Goal: Task Accomplishment & Management: Use online tool/utility

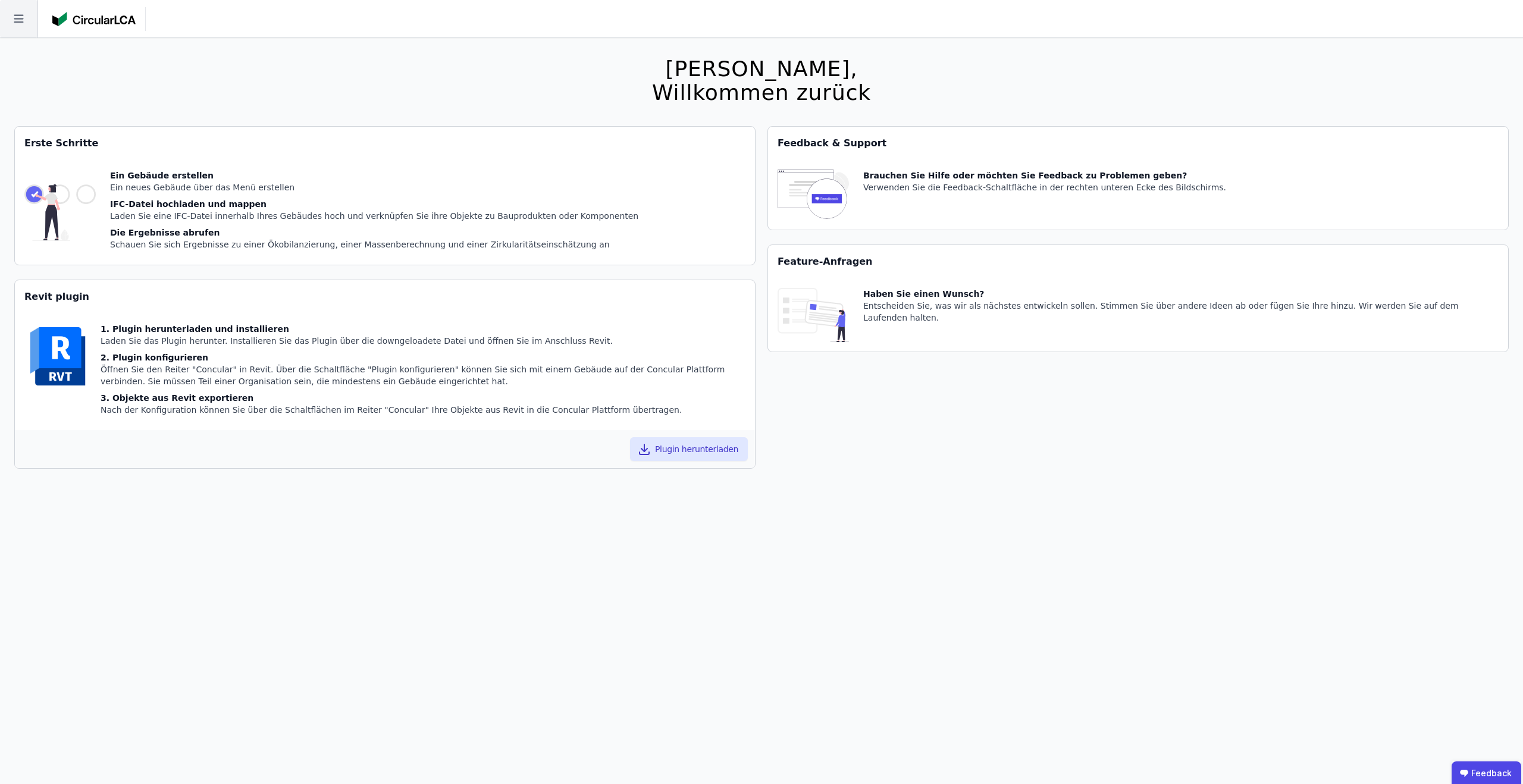
click at [27, 18] on icon at bounding box center [18, 18] width 37 height 37
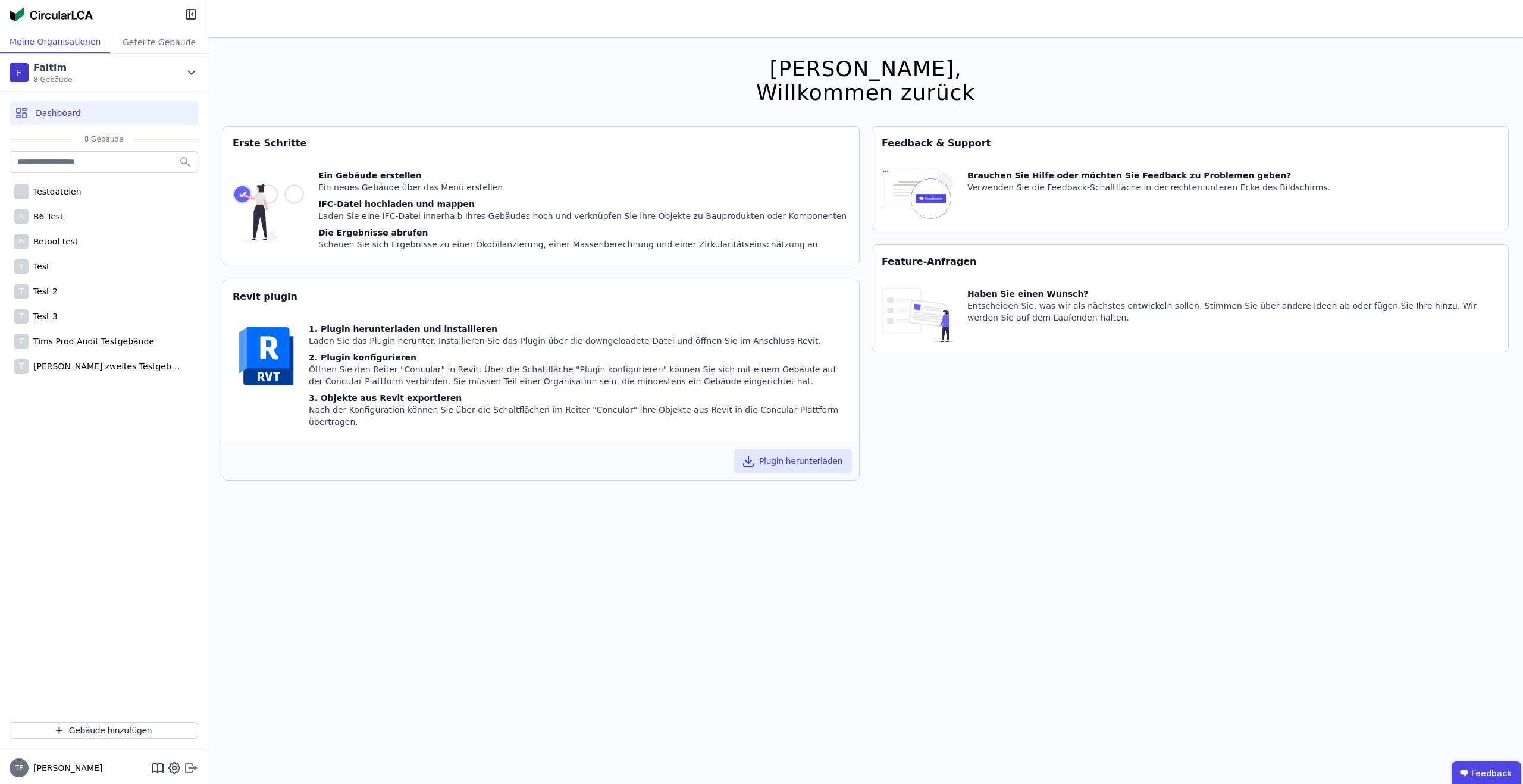
click at [188, 770] on icon at bounding box center [191, 768] width 14 height 14
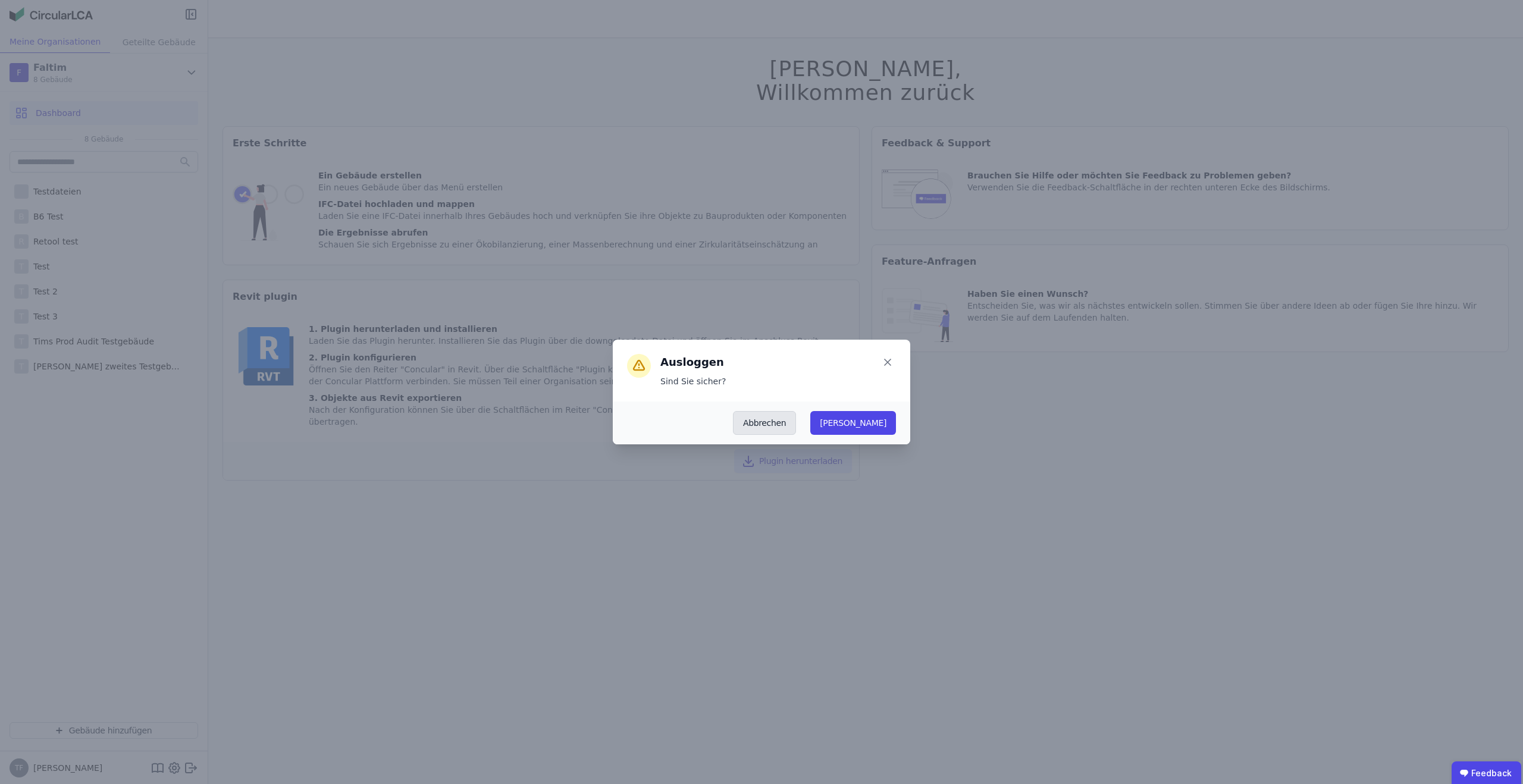
click at [796, 421] on button "Abbrechen" at bounding box center [765, 423] width 63 height 24
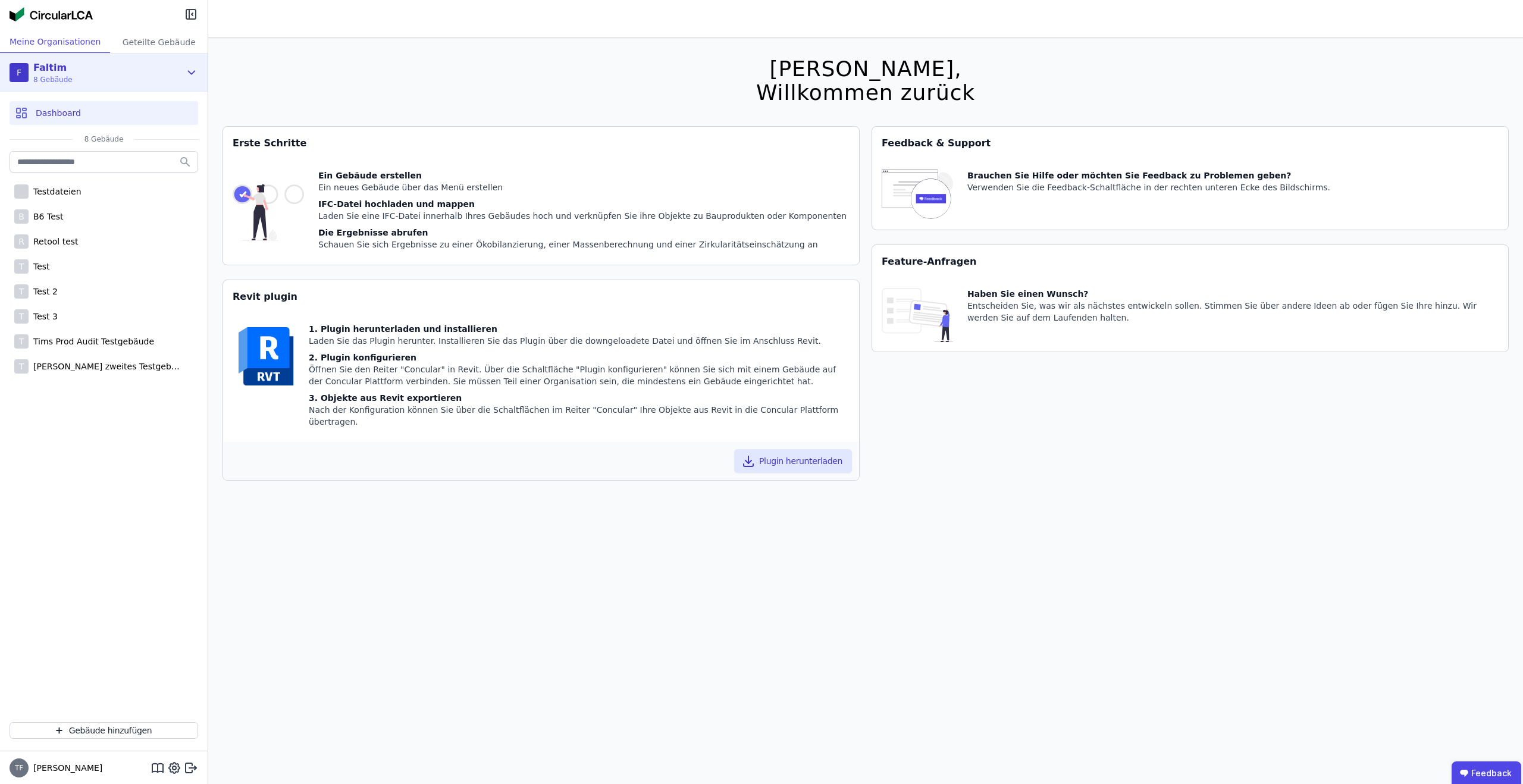
click at [111, 74] on div "F Faltim 8 Gebäude" at bounding box center [94, 72] width 171 height 24
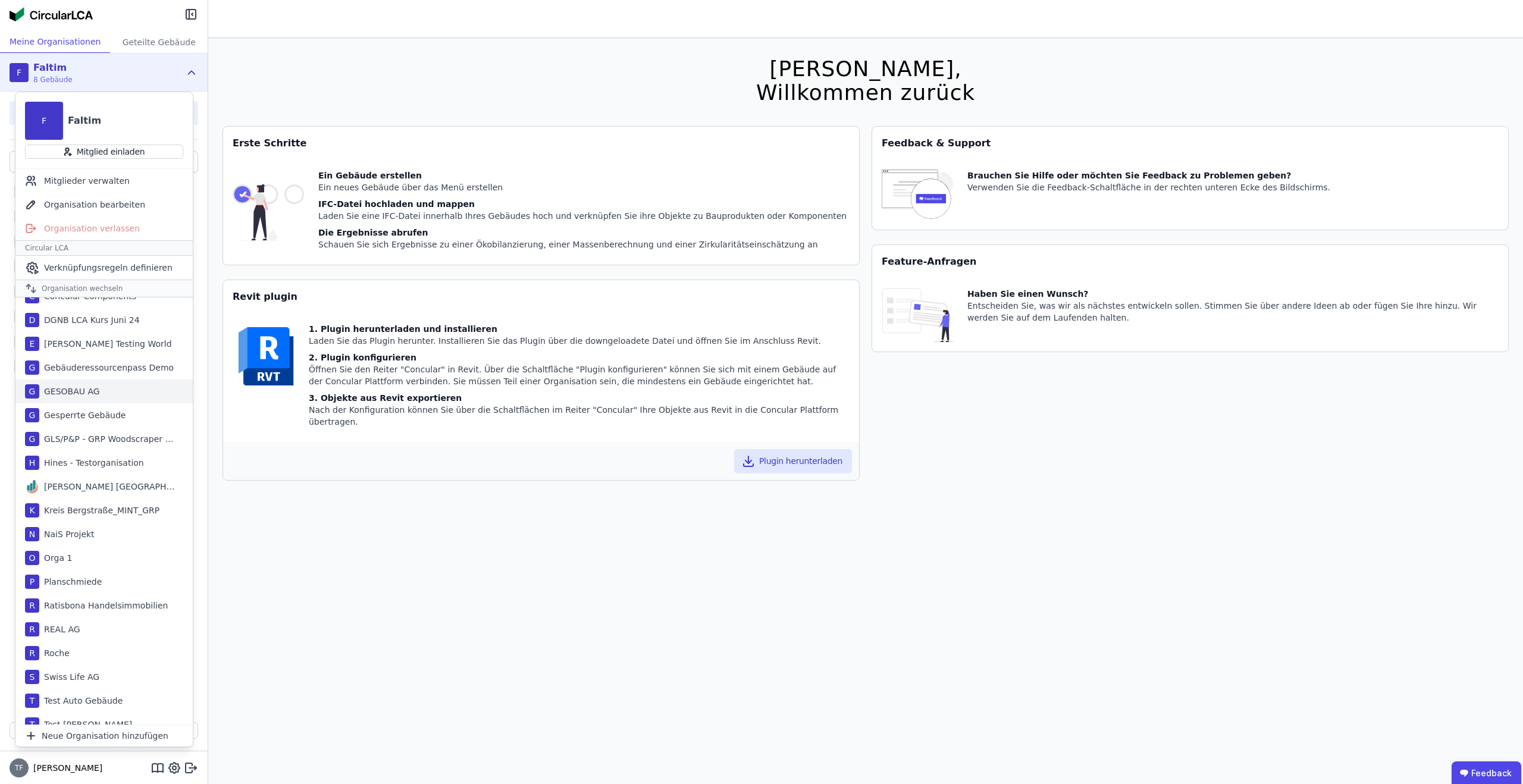
scroll to position [73, 0]
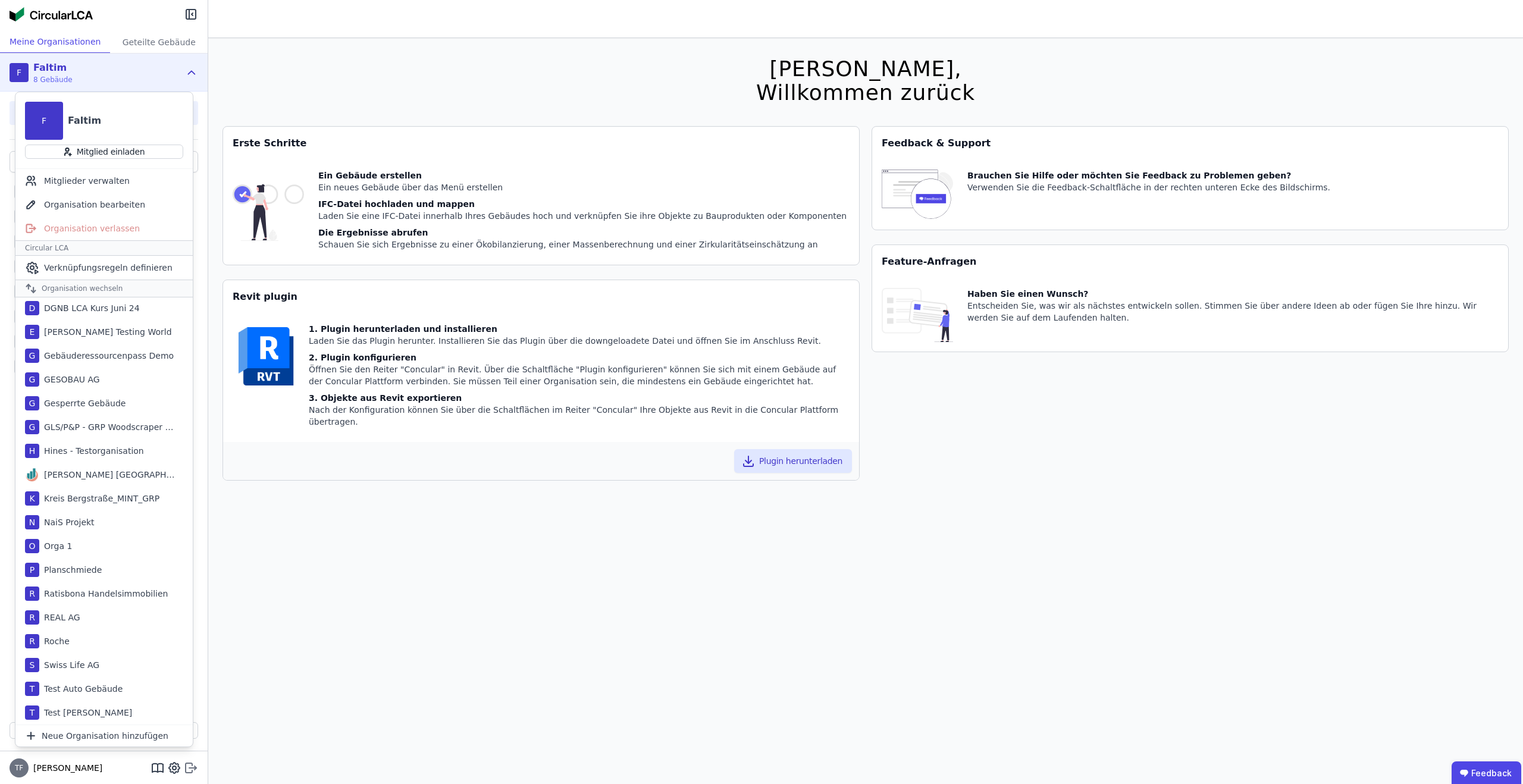
click at [194, 767] on icon at bounding box center [192, 767] width 7 height 2
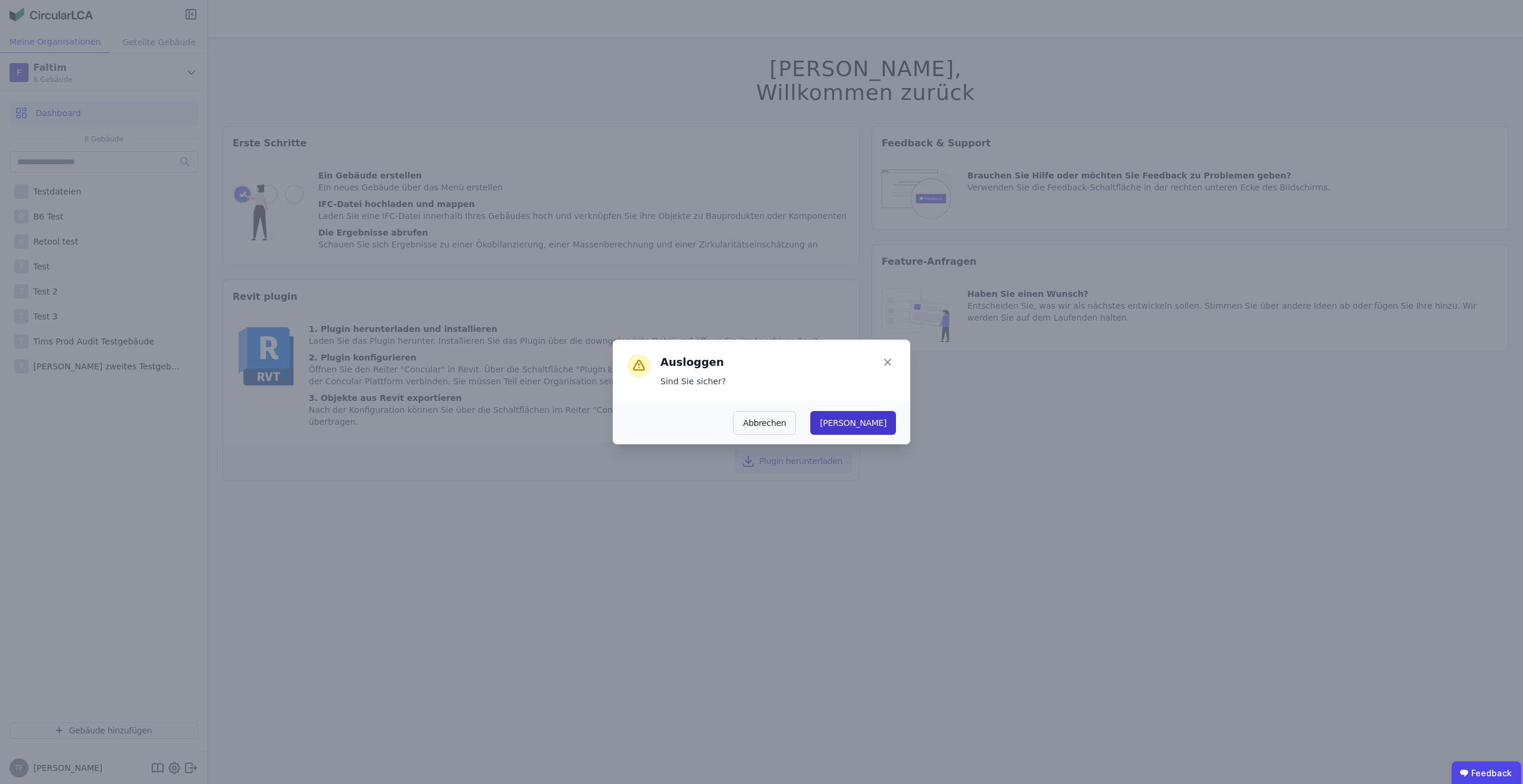
click at [894, 423] on button "[PERSON_NAME]" at bounding box center [854, 423] width 86 height 24
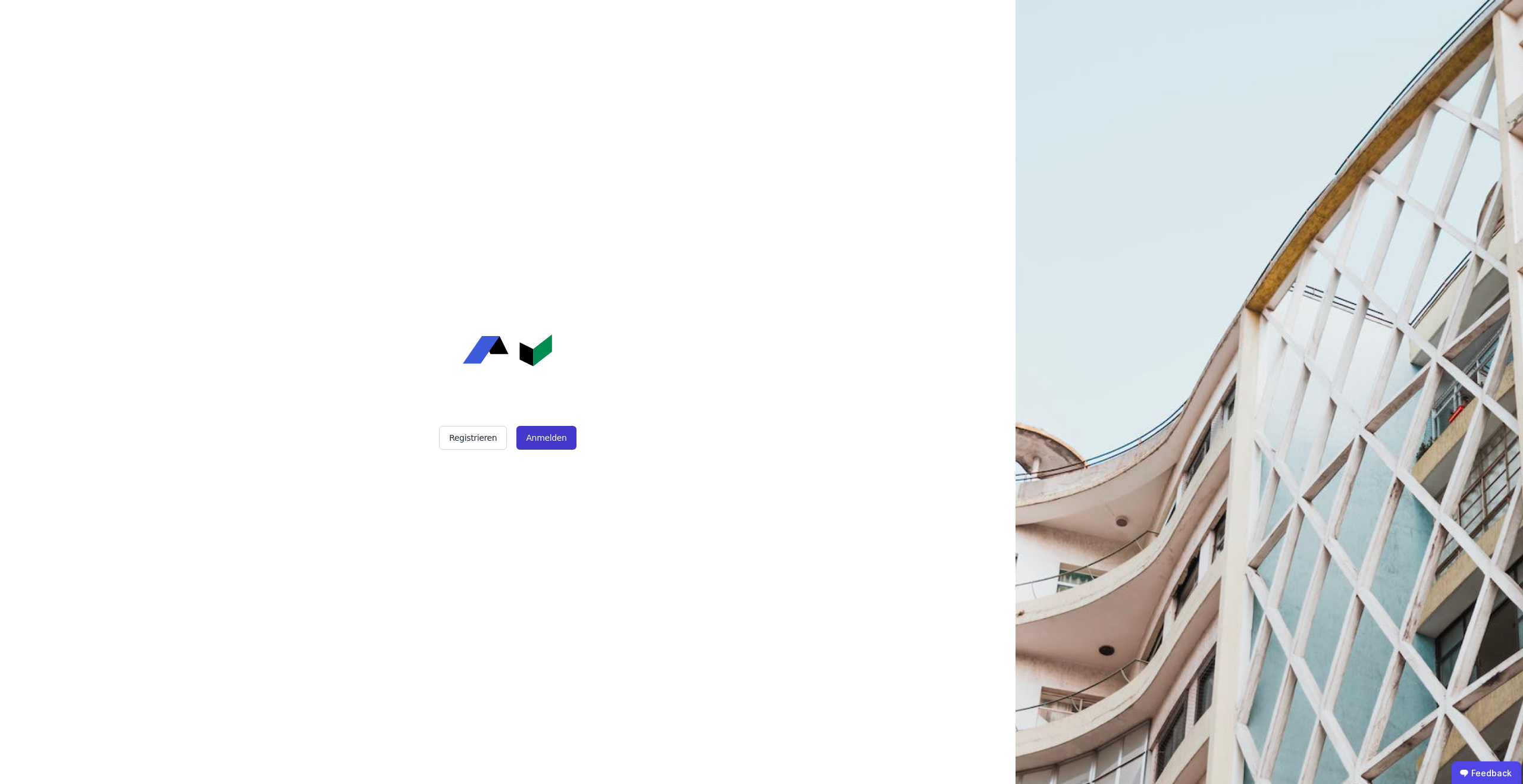
click at [558, 435] on button "Anmelden" at bounding box center [546, 438] width 60 height 24
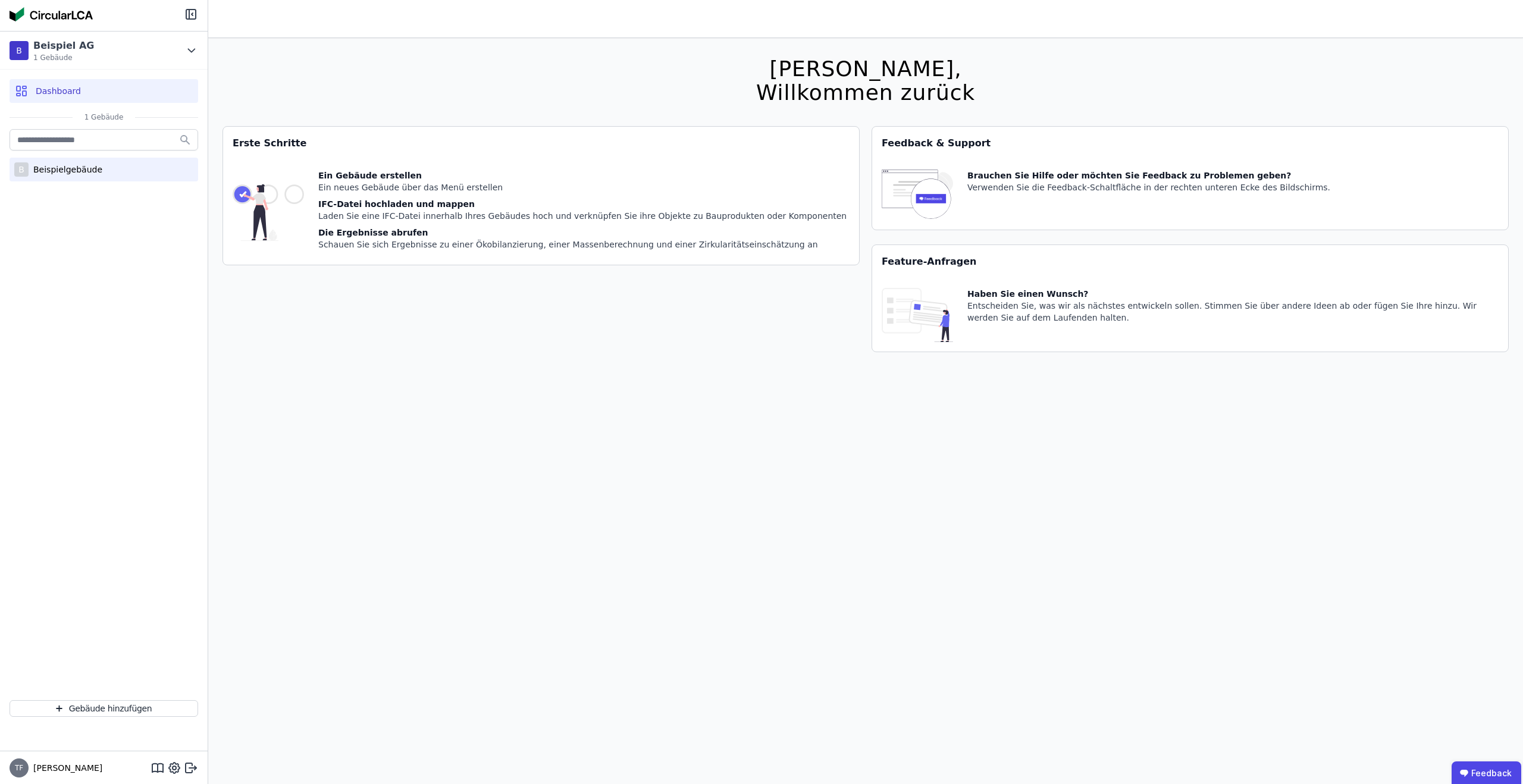
click at [41, 168] on div "Beispielgebäude" at bounding box center [65, 170] width 74 height 12
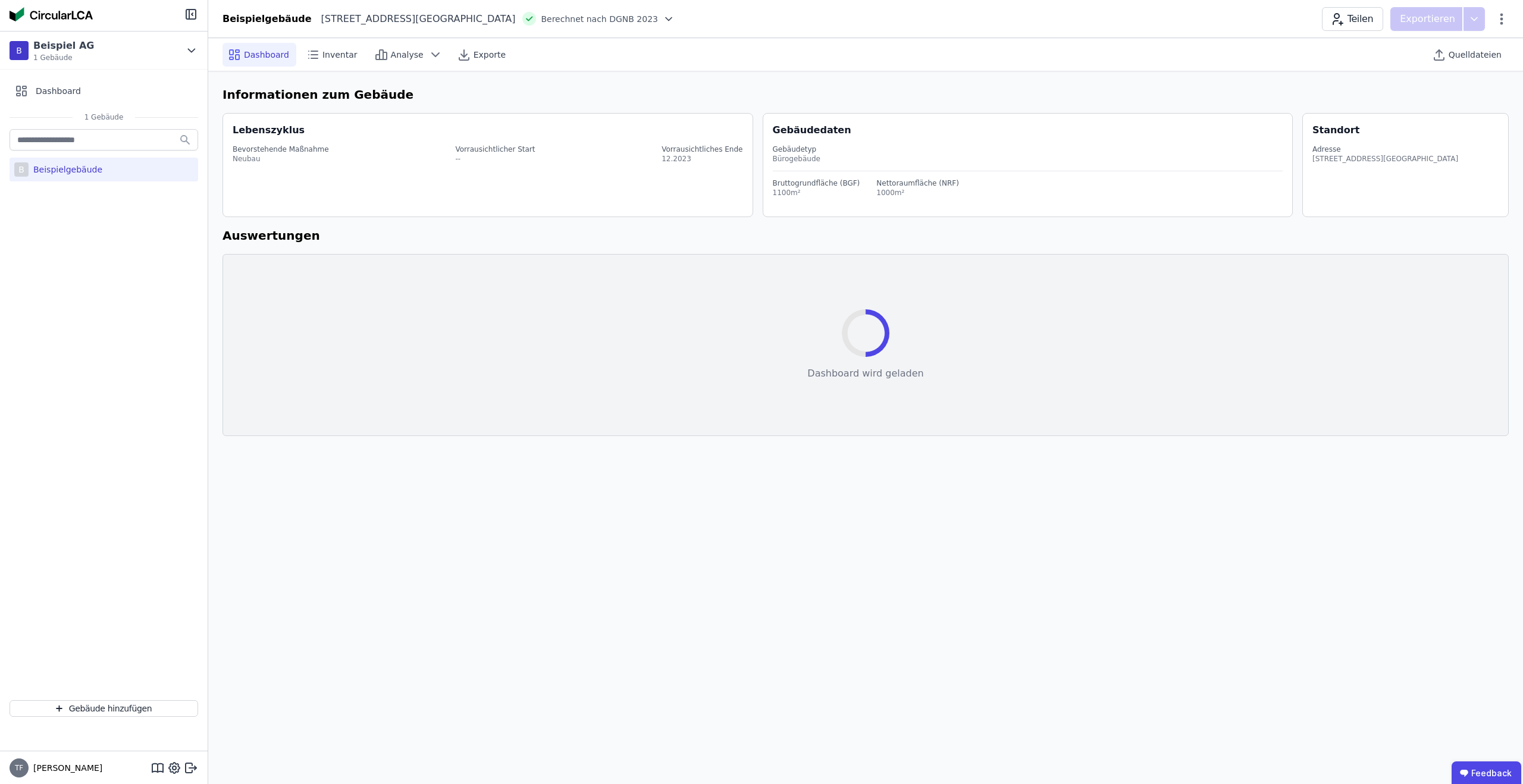
select select "*"
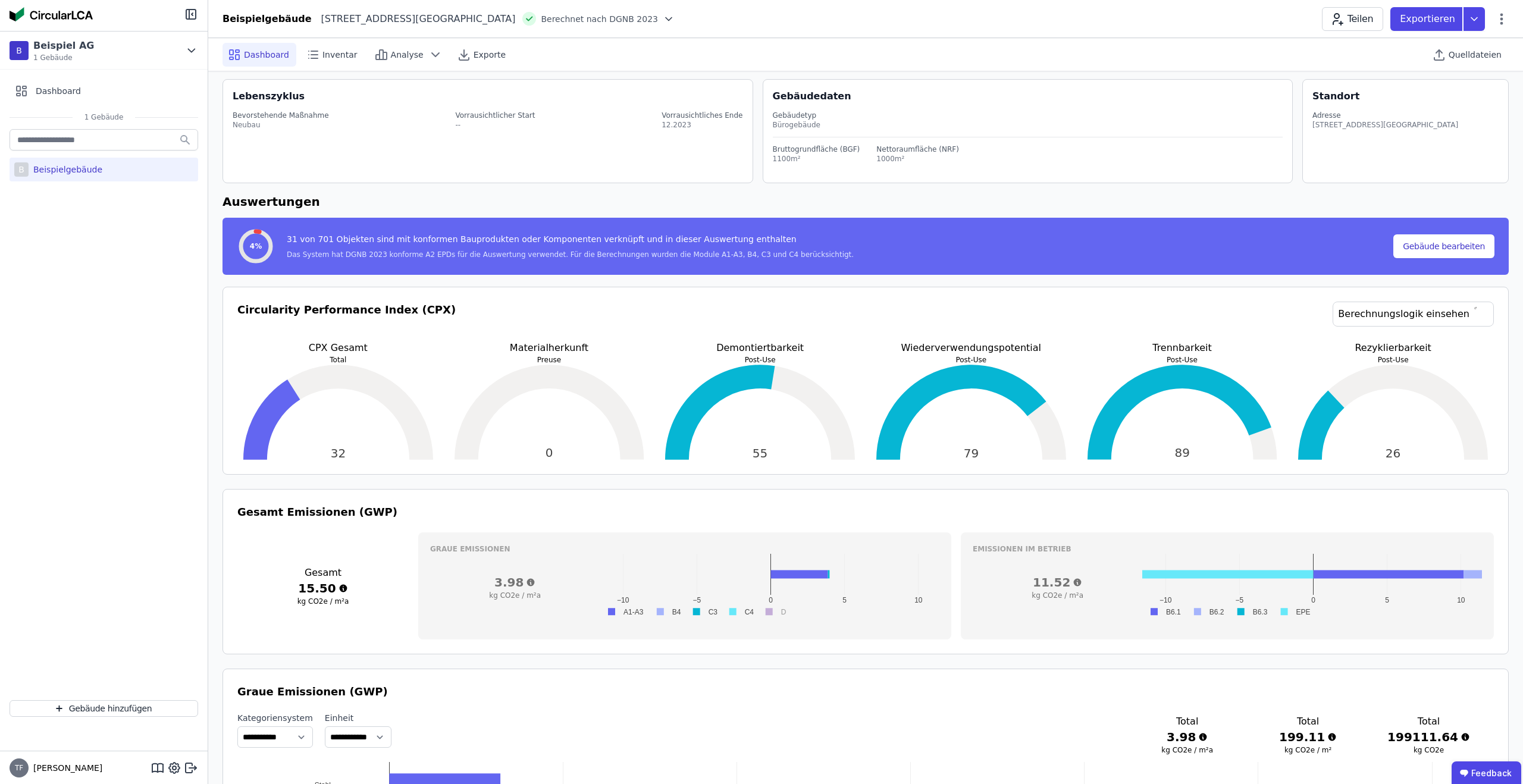
scroll to position [12, 0]
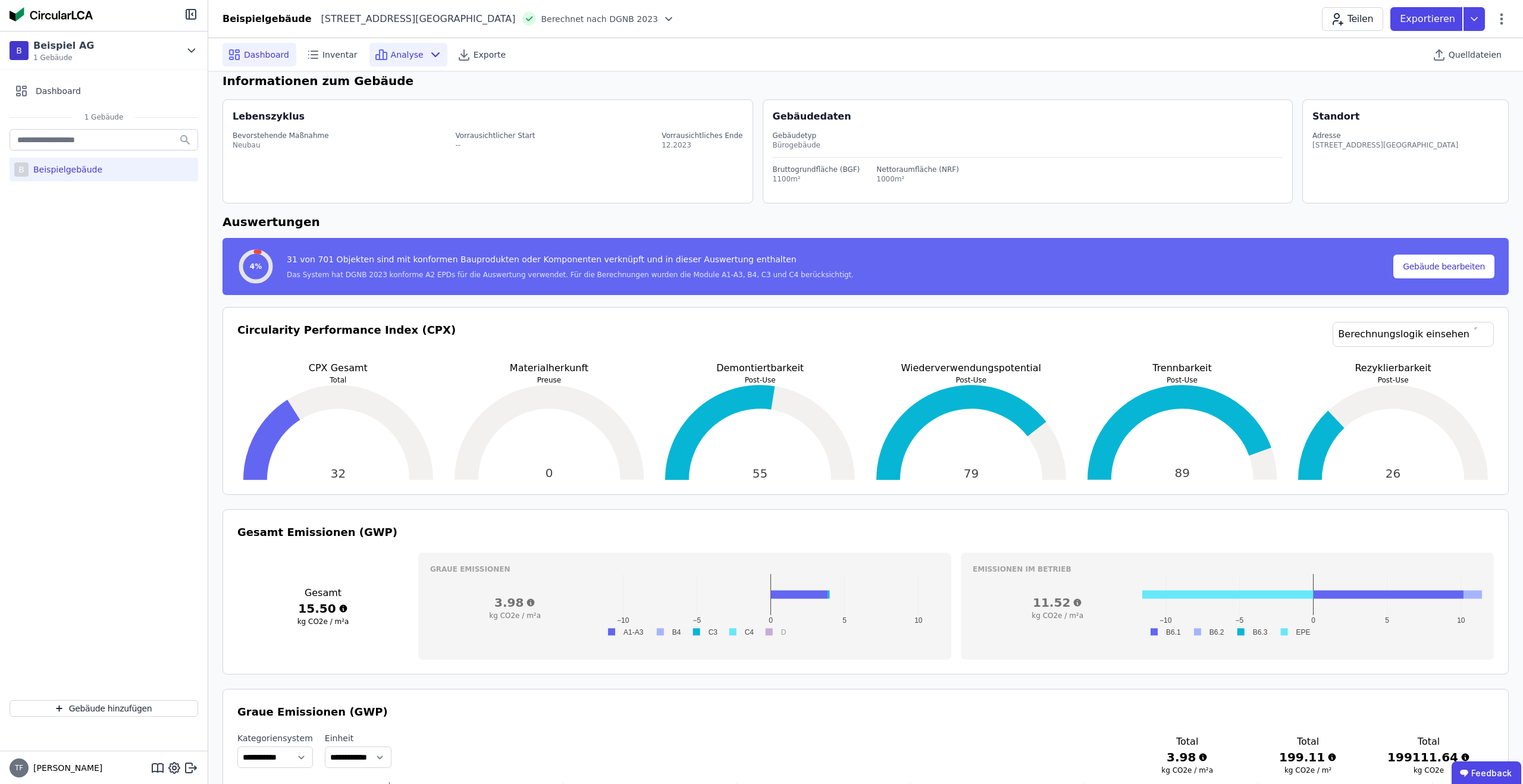
click at [401, 50] on span "Analyse" at bounding box center [407, 55] width 33 height 12
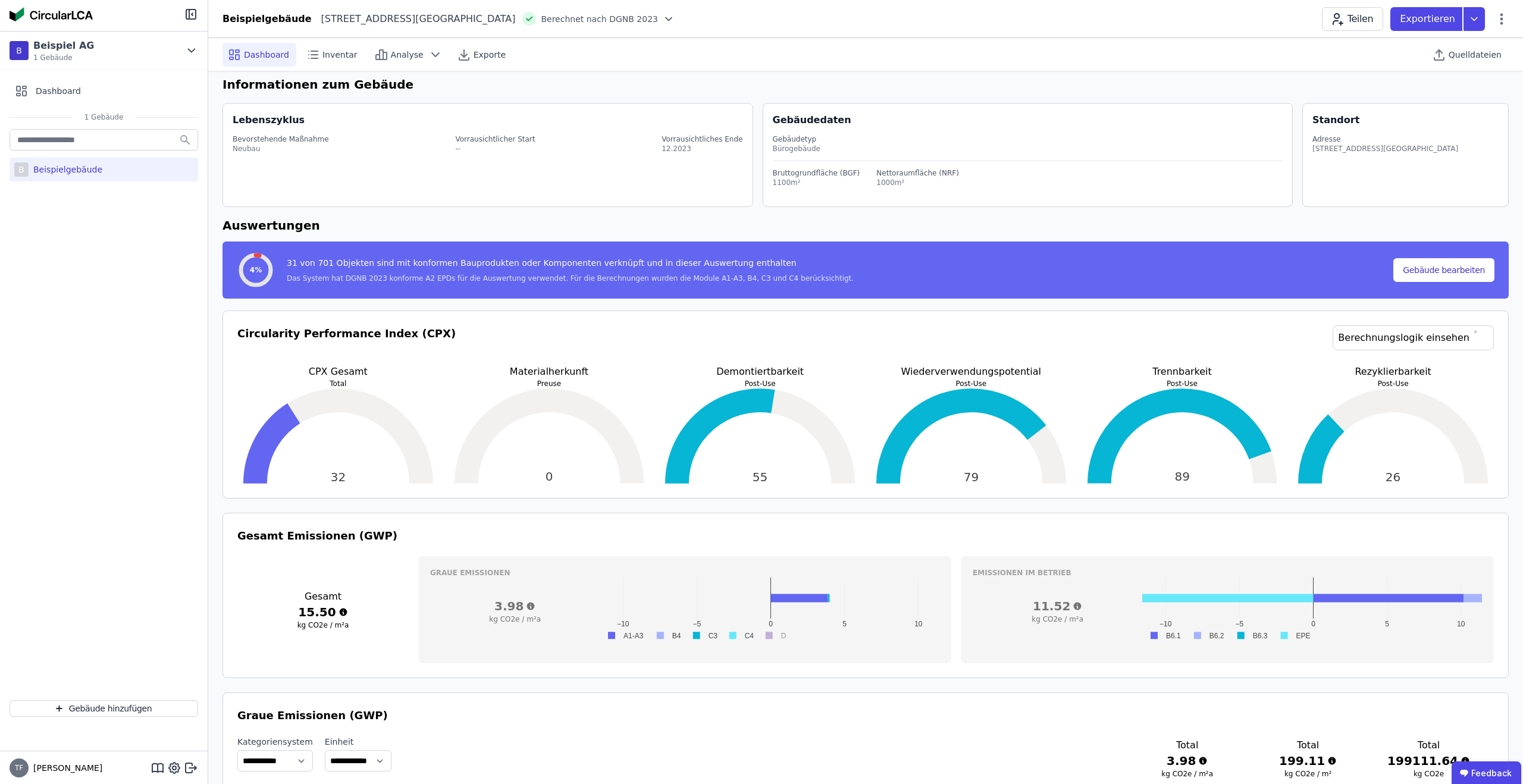
scroll to position [7, 0]
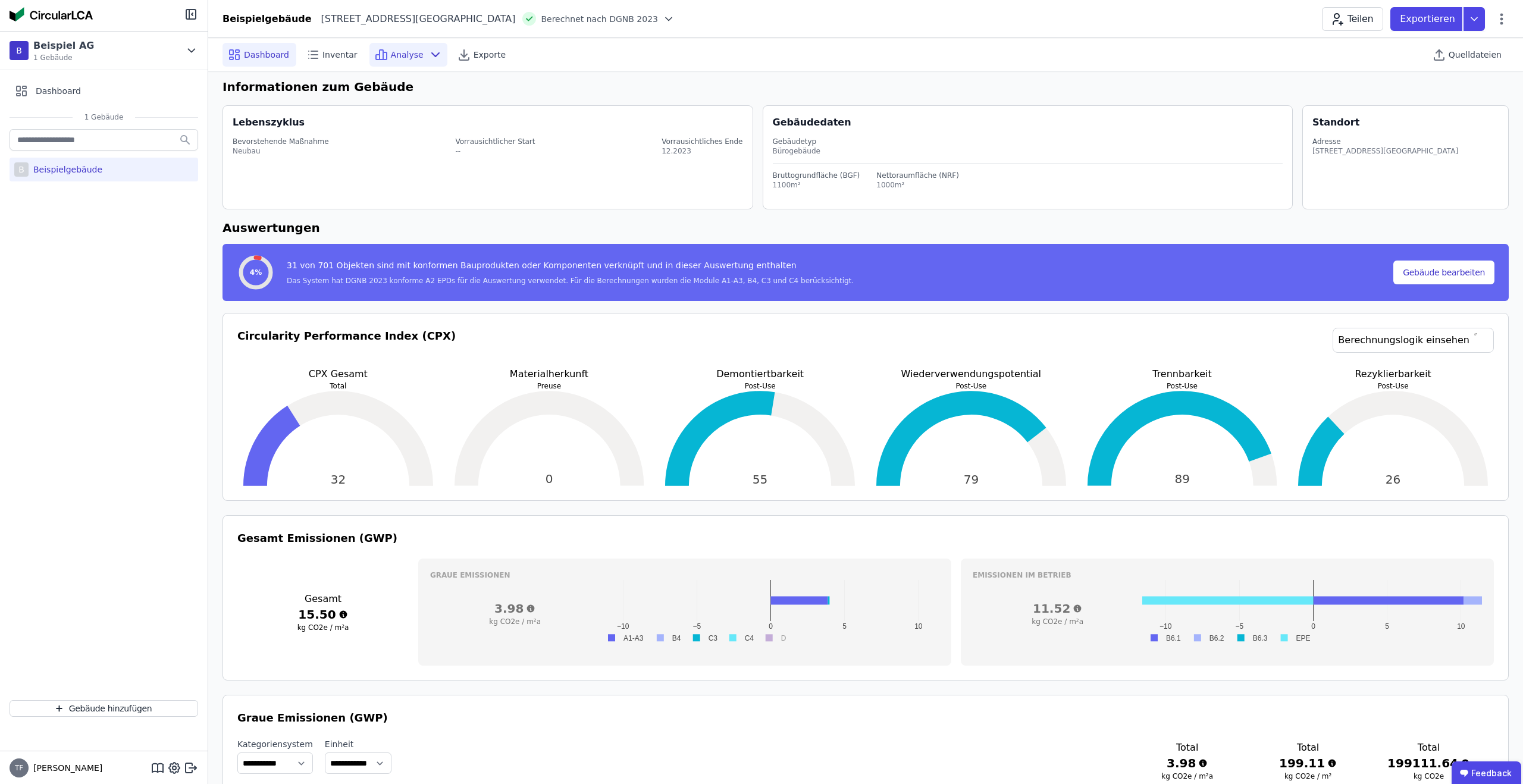
click at [419, 49] on div "Analyse" at bounding box center [408, 54] width 78 height 24
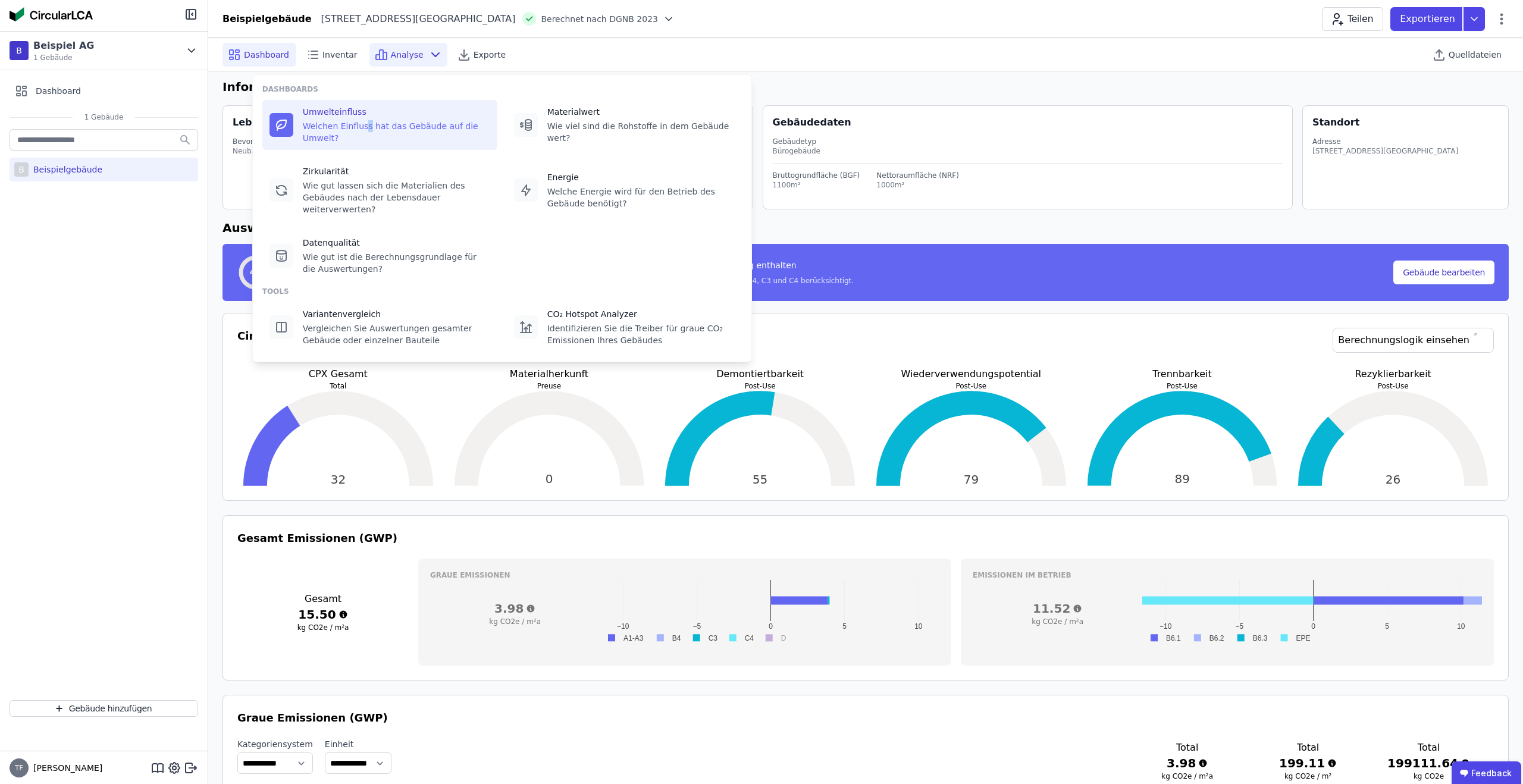
click at [366, 122] on div "Welchen Einfluss hat das Gebäude auf die Umwelt?" at bounding box center [397, 132] width 188 height 24
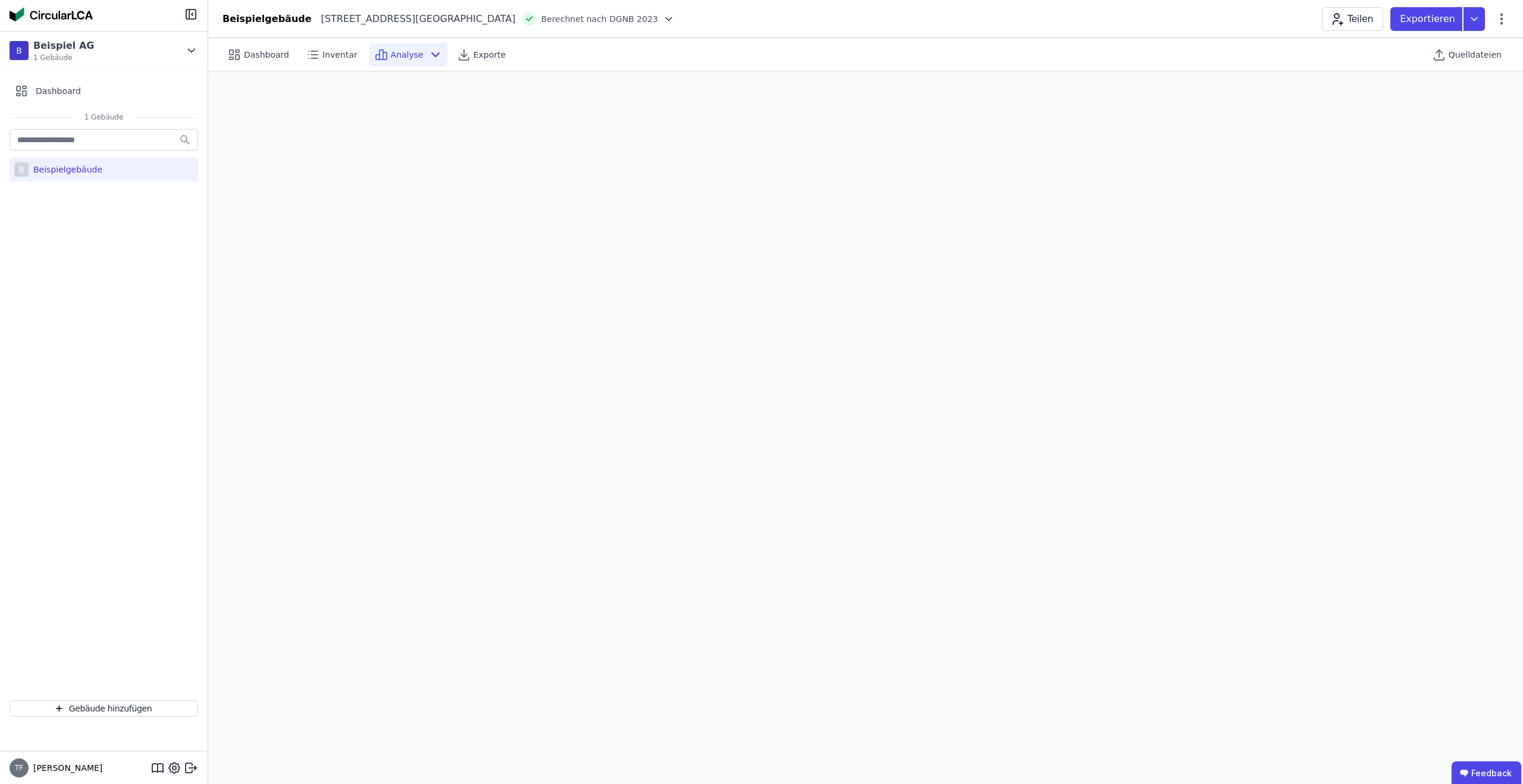
click at [397, 56] on span "Analyse" at bounding box center [407, 55] width 33 height 12
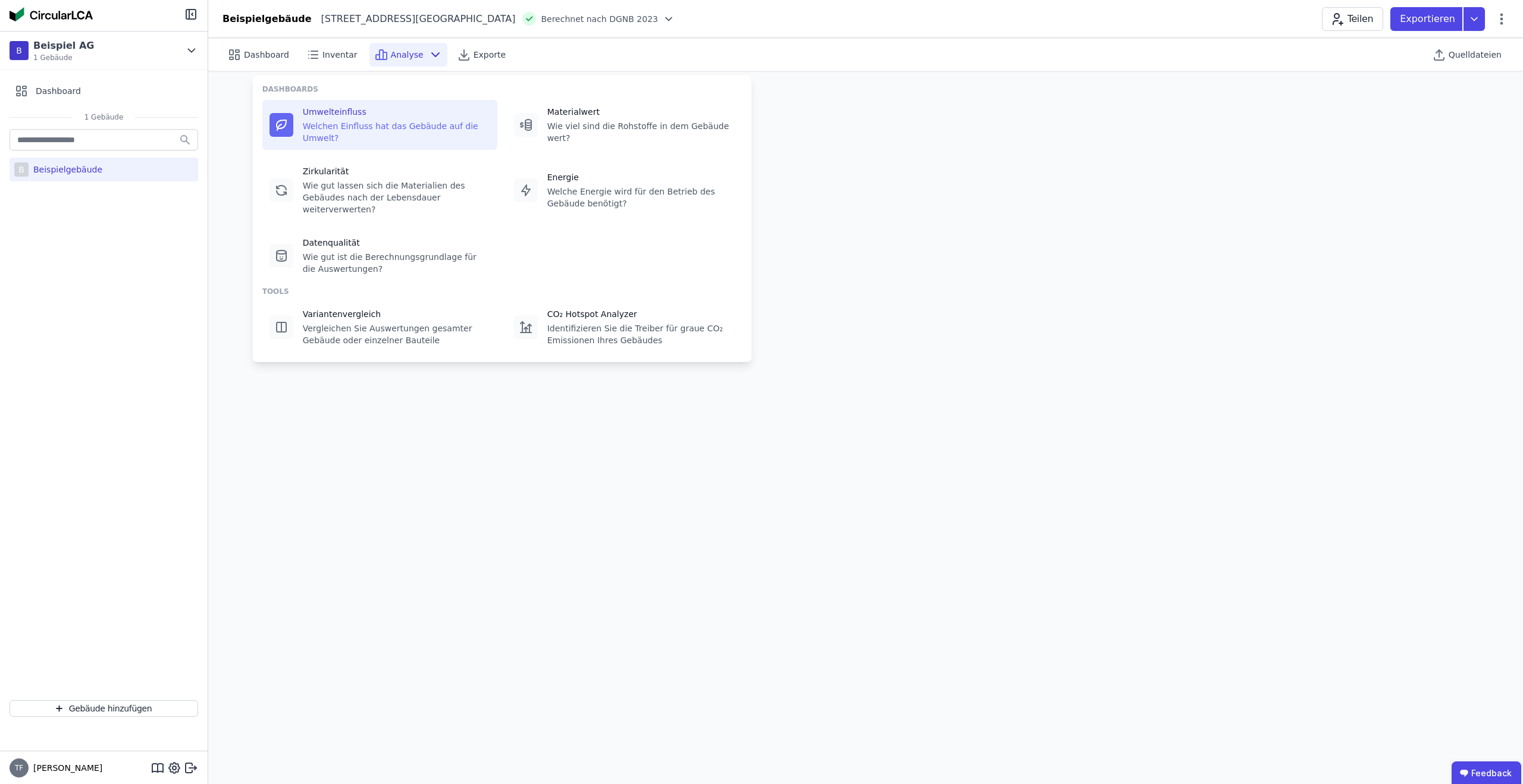
click at [397, 56] on span "Analyse" at bounding box center [407, 55] width 33 height 12
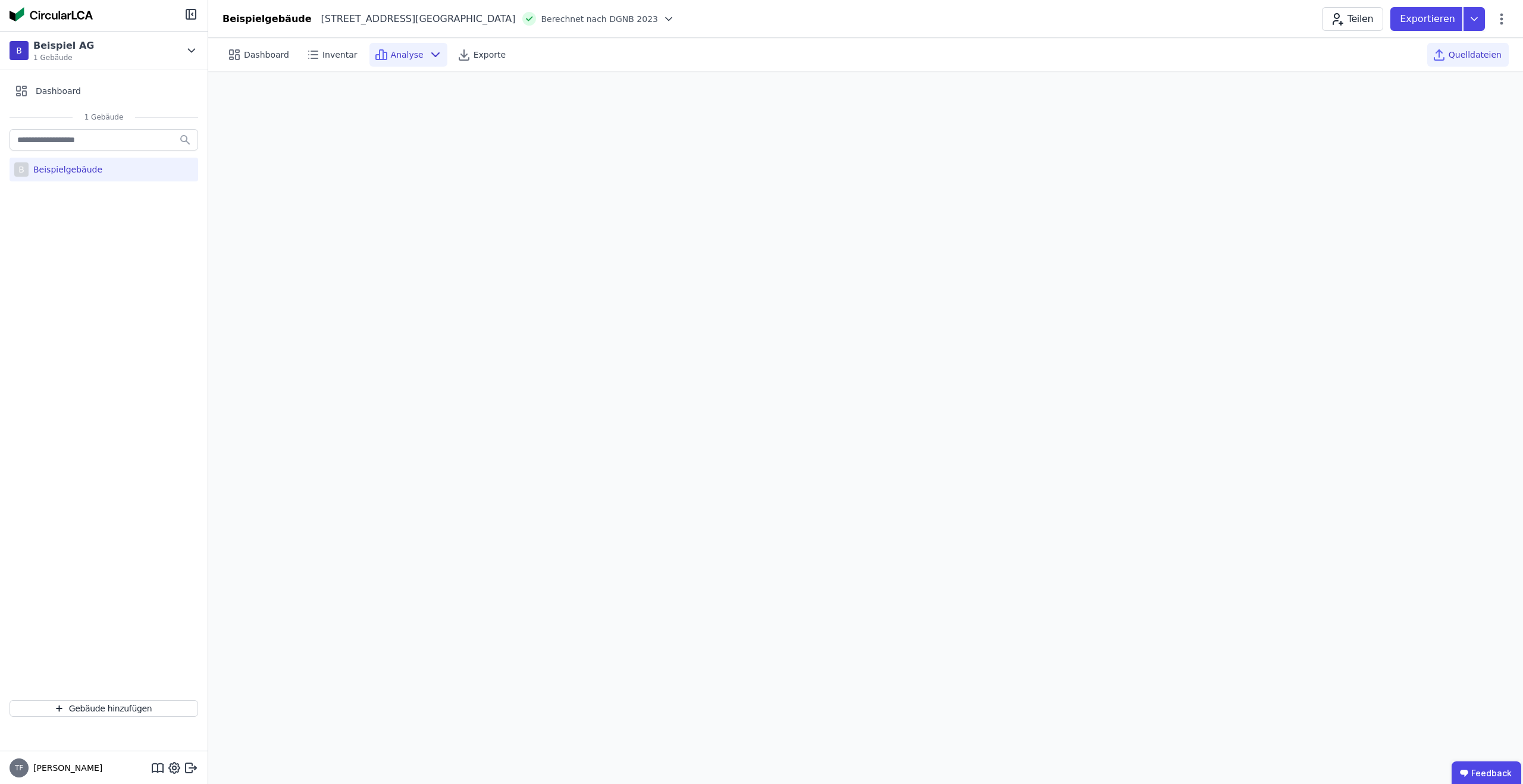
click at [1456, 52] on span "Quelldateien" at bounding box center [1475, 55] width 53 height 12
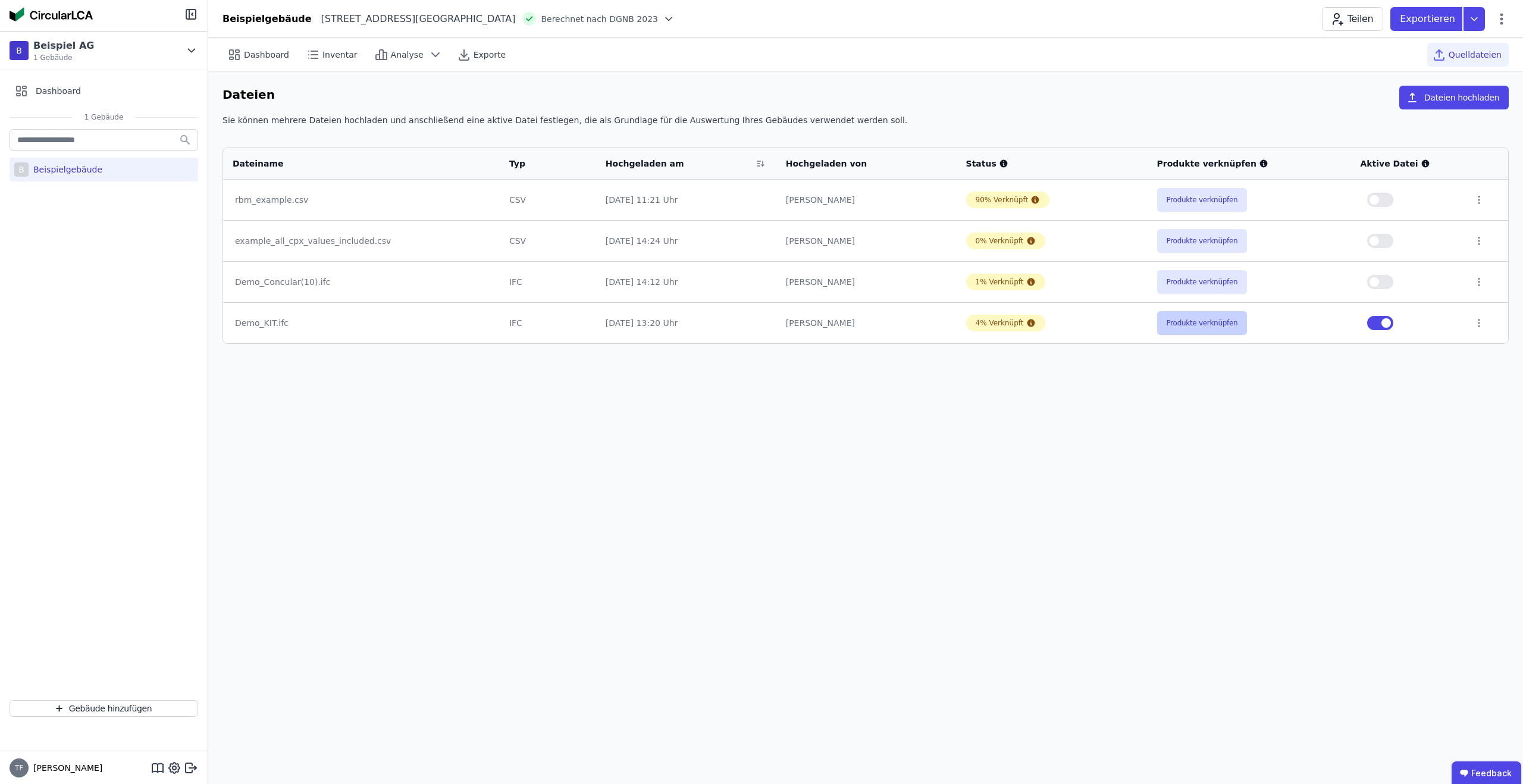
click at [1193, 324] on button "Produkte verknüpfen" at bounding box center [1202, 323] width 90 height 24
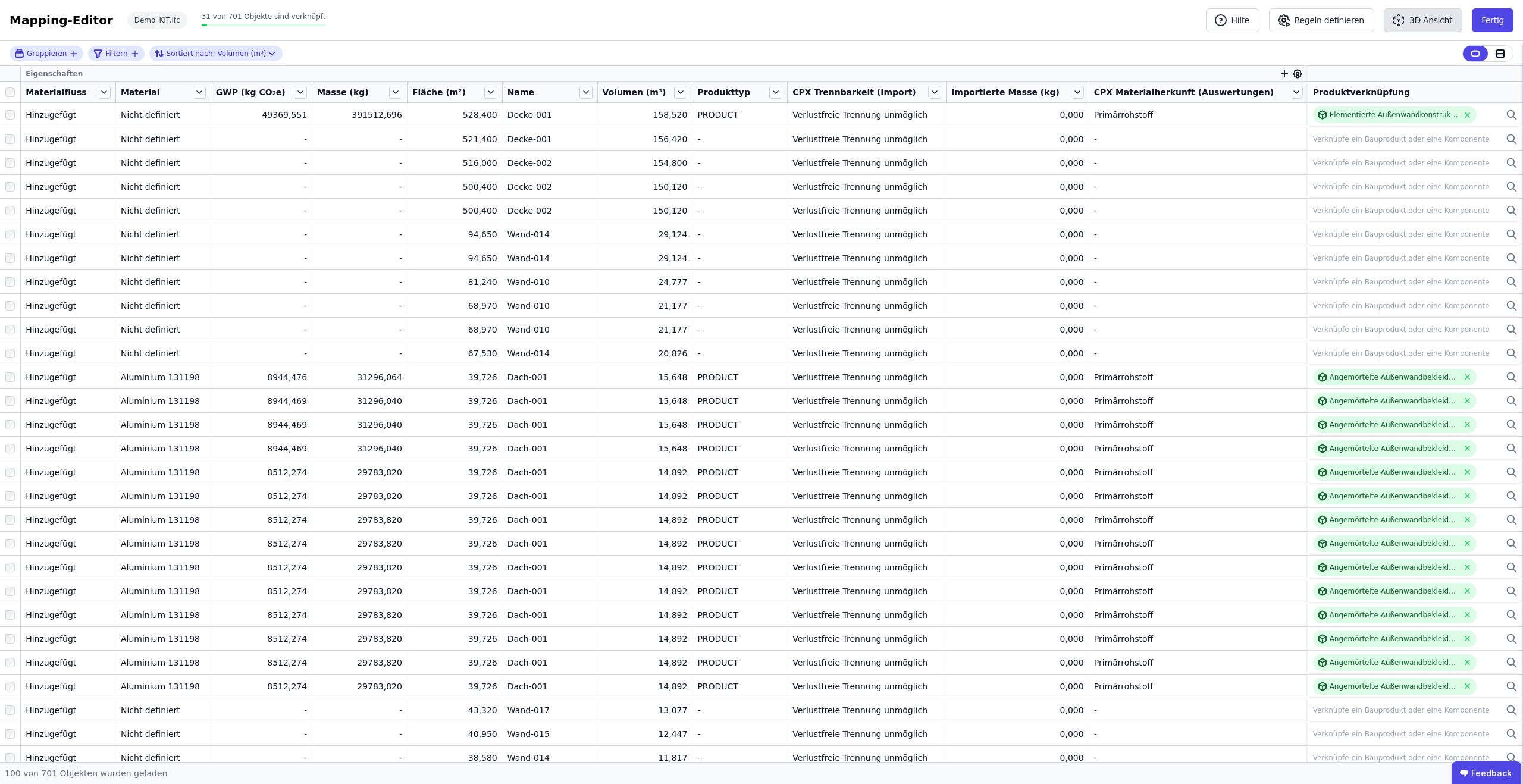
click at [1422, 18] on button "3D Ansicht" at bounding box center [1424, 20] width 79 height 24
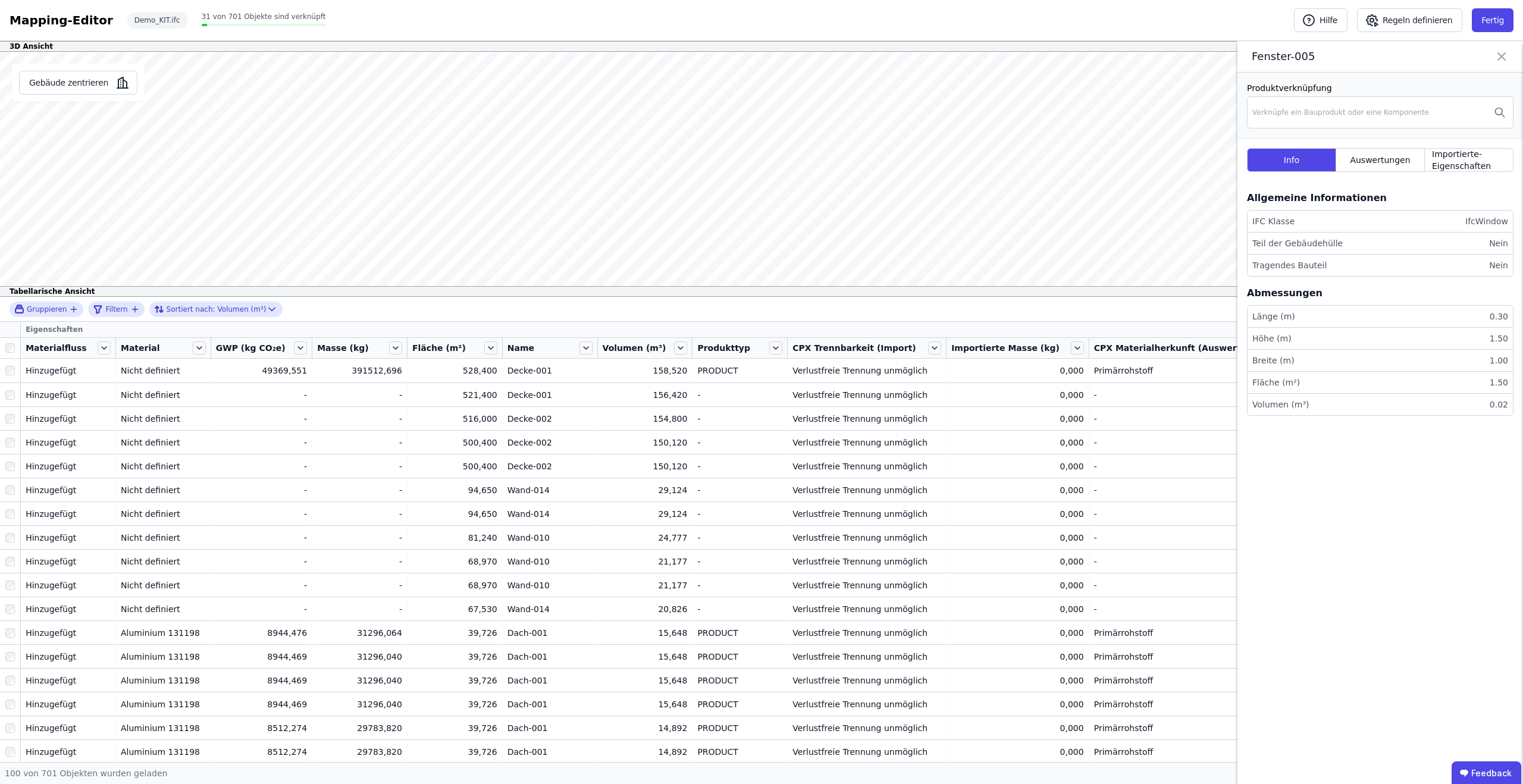
click at [1504, 52] on icon at bounding box center [1501, 56] width 14 height 17
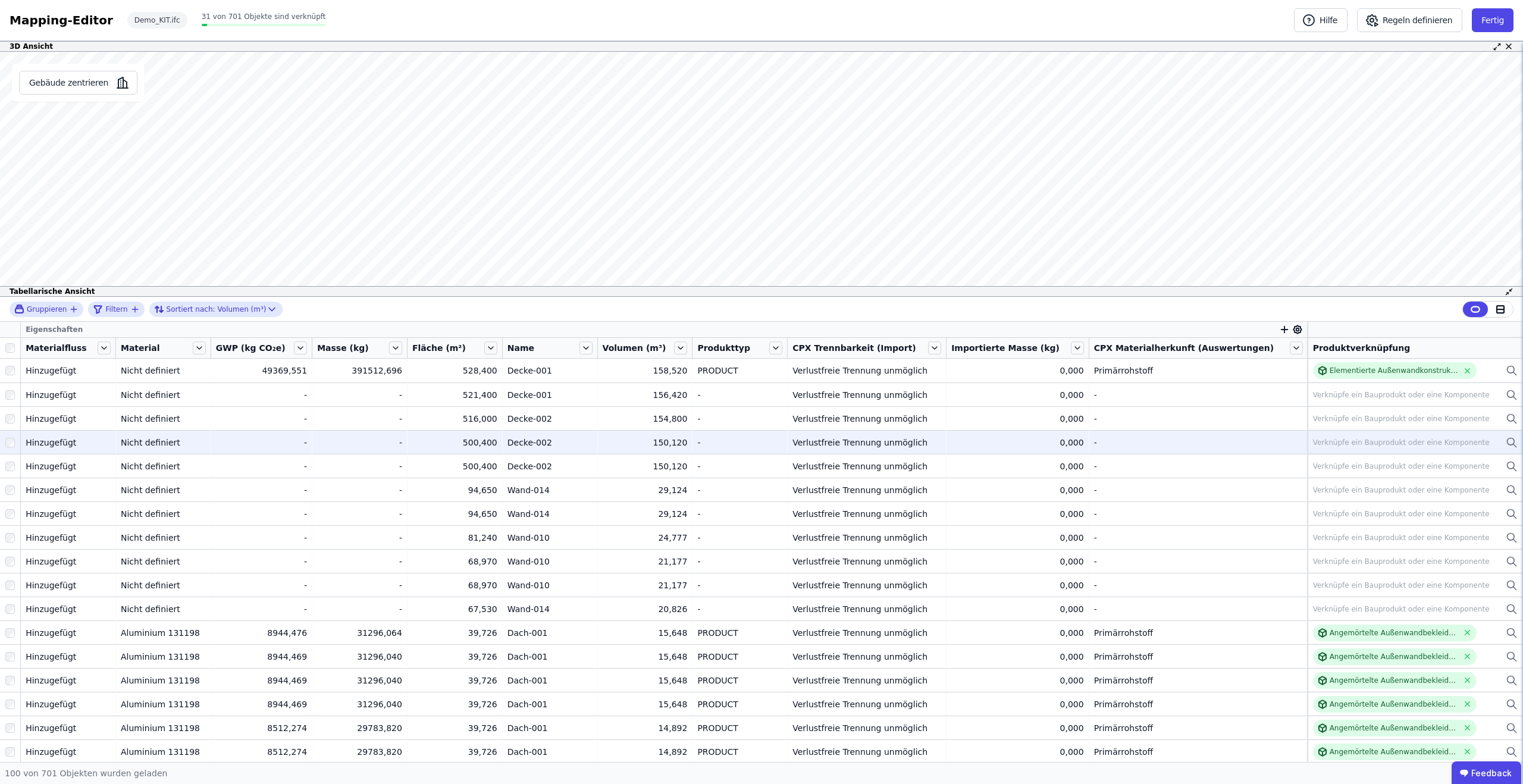
click at [1403, 430] on td "Verknüpfe ein Bauprodukt oder eine Komponente Verknüpfe ein Bauprodukt oder ein…" at bounding box center [1415, 442] width 215 height 24
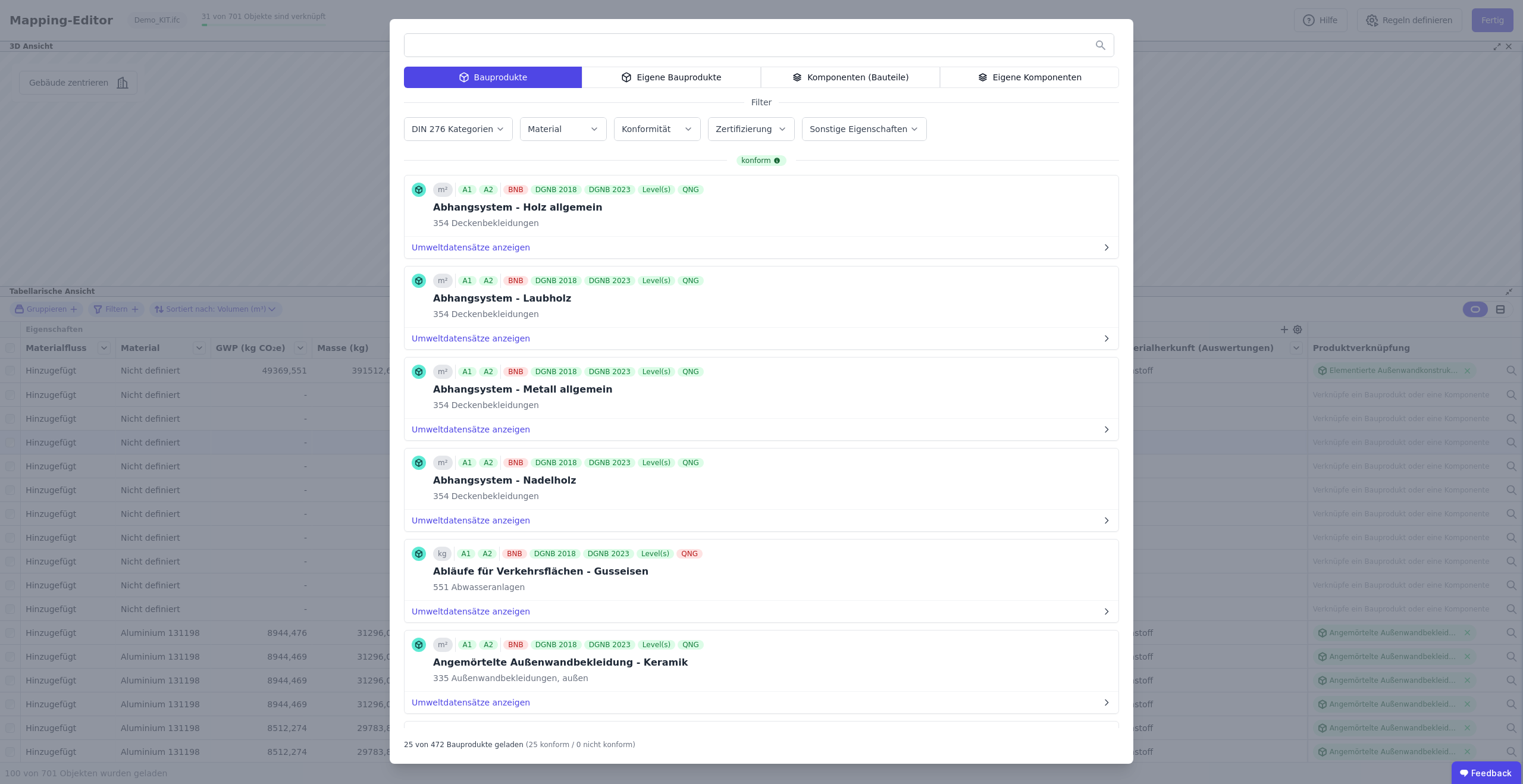
click at [648, 77] on div "Eigene Bauprodukte" at bounding box center [671, 77] width 179 height 22
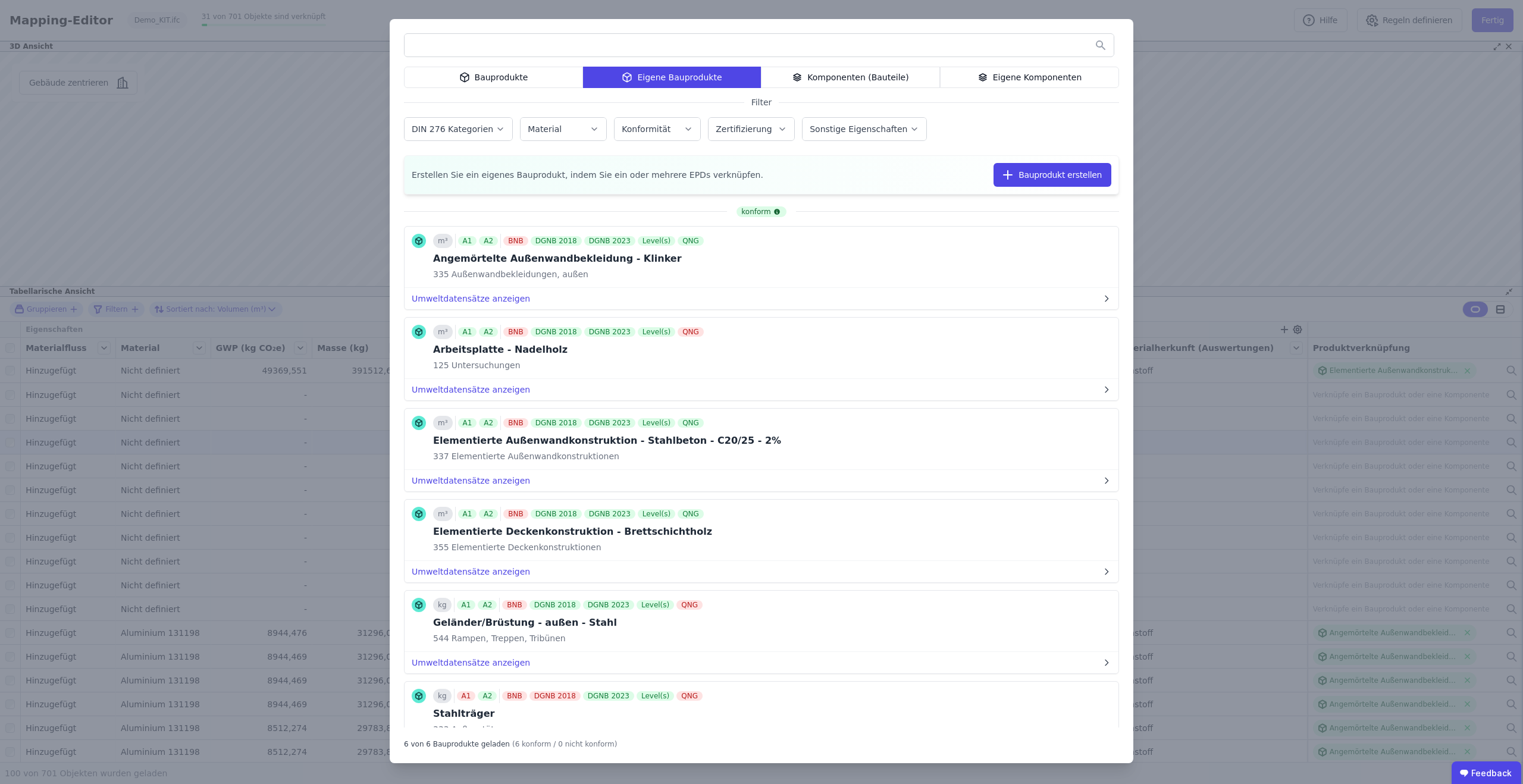
click at [833, 69] on div "Komponenten (Bauteile)" at bounding box center [851, 77] width 179 height 22
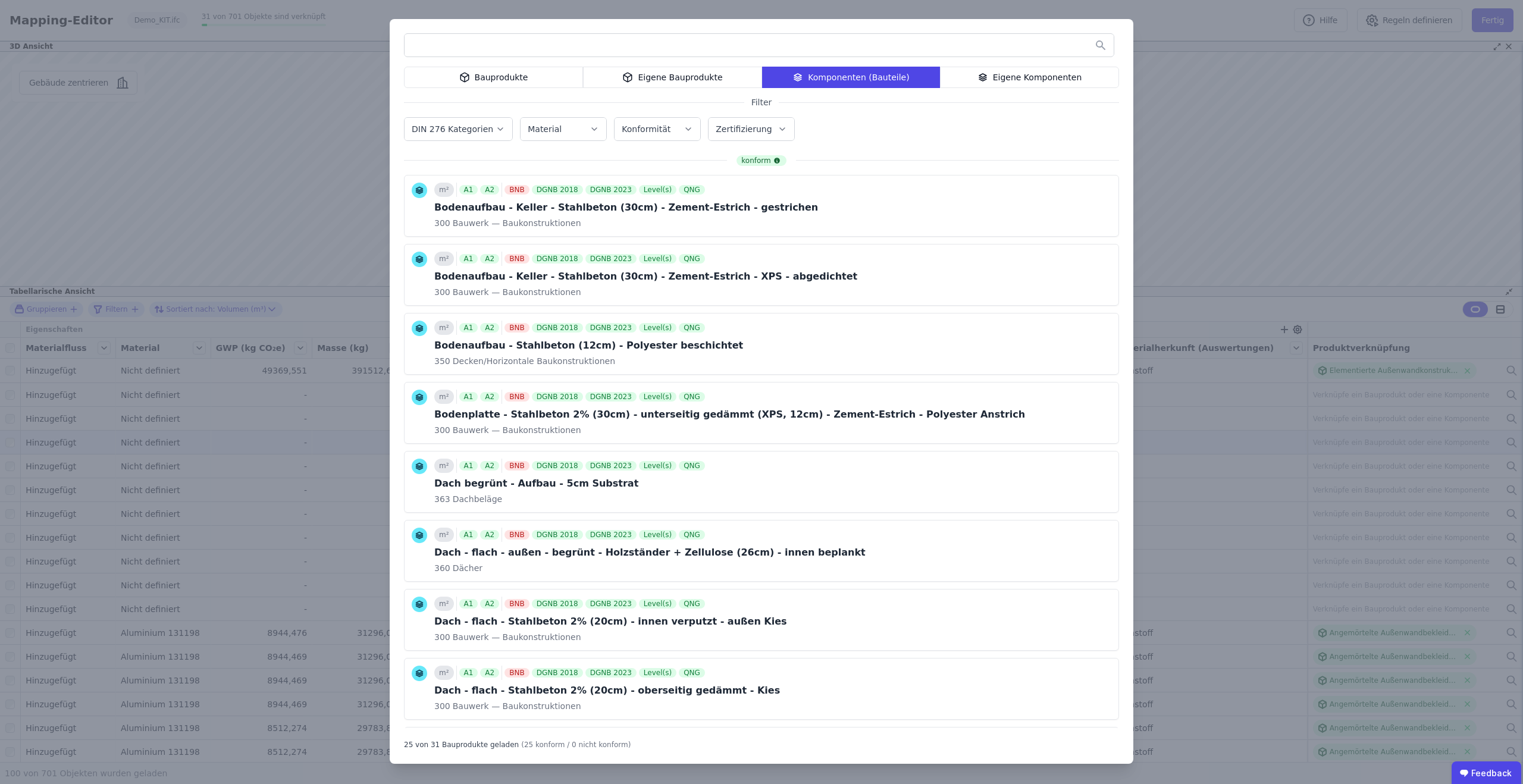
click at [1193, 96] on div "Bauprodukte Eigene Bauprodukte Komponenten (Bauteile) Eigene Komponenten Filter…" at bounding box center [761, 392] width 1523 height 784
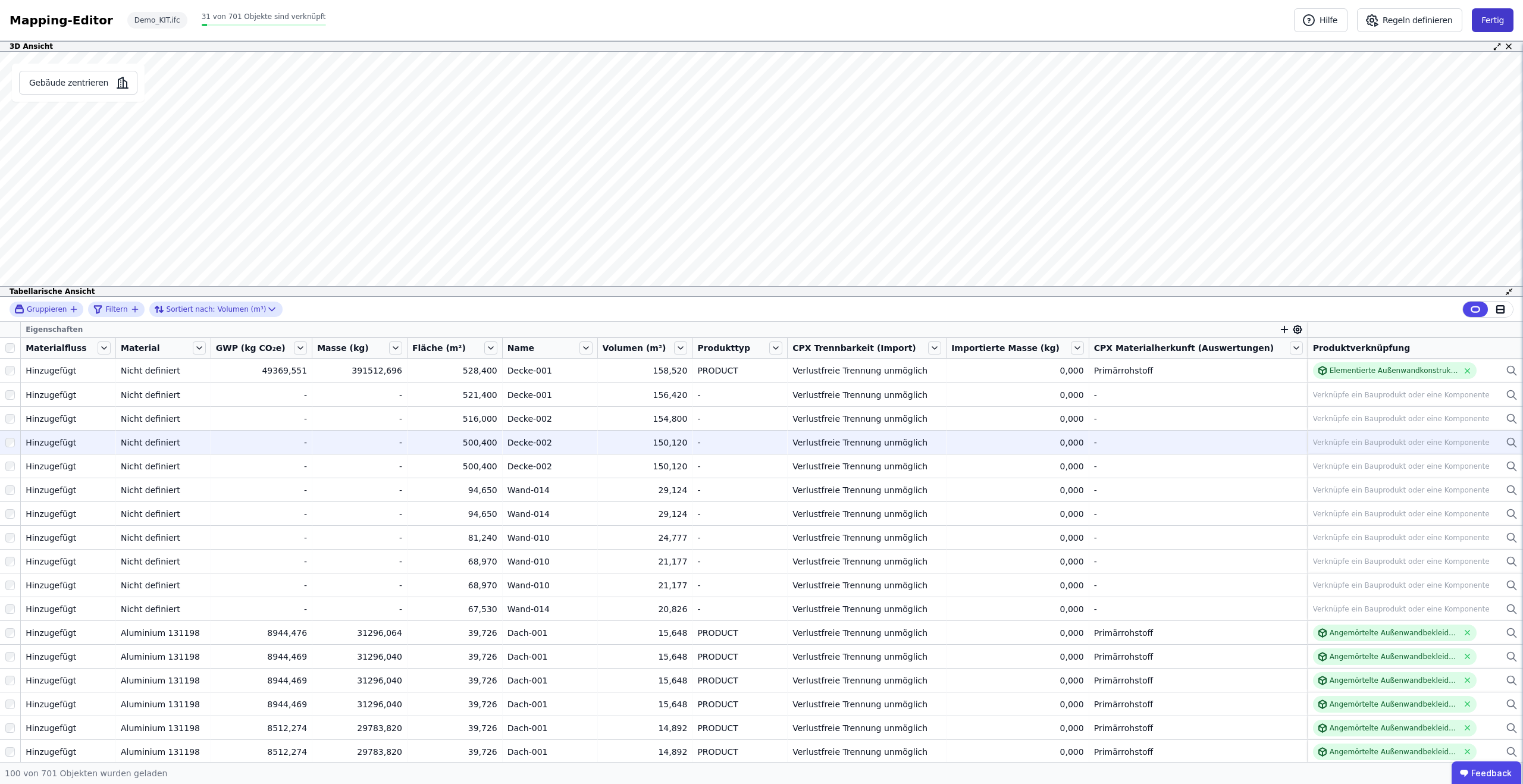
click at [1494, 20] on button "Fertig" at bounding box center [1492, 20] width 41 height 24
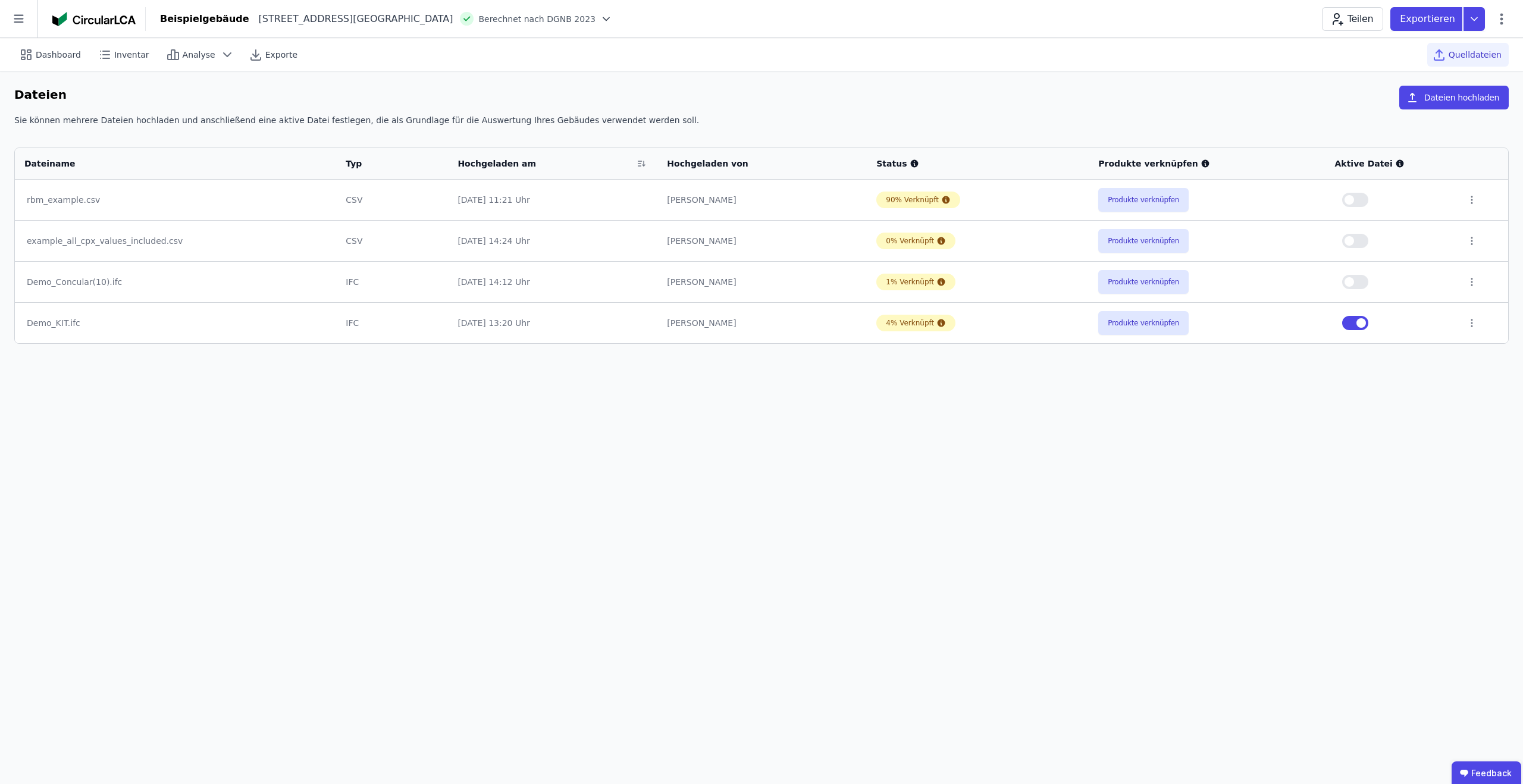
click at [497, 17] on span "Berechnet nach DGNB 2023" at bounding box center [537, 19] width 117 height 12
click at [600, 21] on icon at bounding box center [606, 19] width 12 height 12
click at [600, 17] on icon at bounding box center [606, 19] width 12 height 12
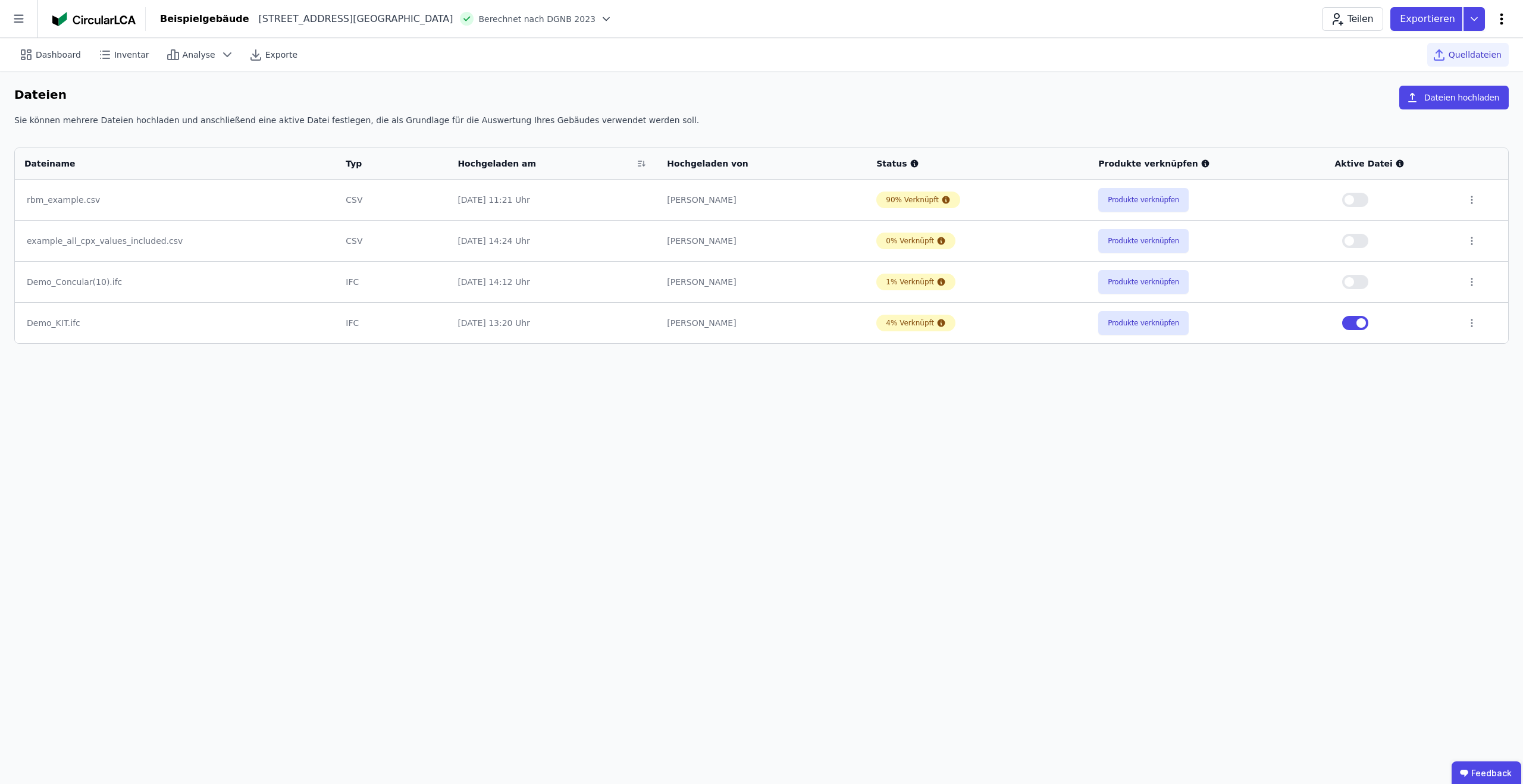
click at [1502, 15] on icon at bounding box center [1502, 18] width 3 height 12
click at [1456, 41] on span "Gebäude bearbeiten" at bounding box center [1446, 47] width 86 height 12
select select "**********"
select select "*"
select select "**********"
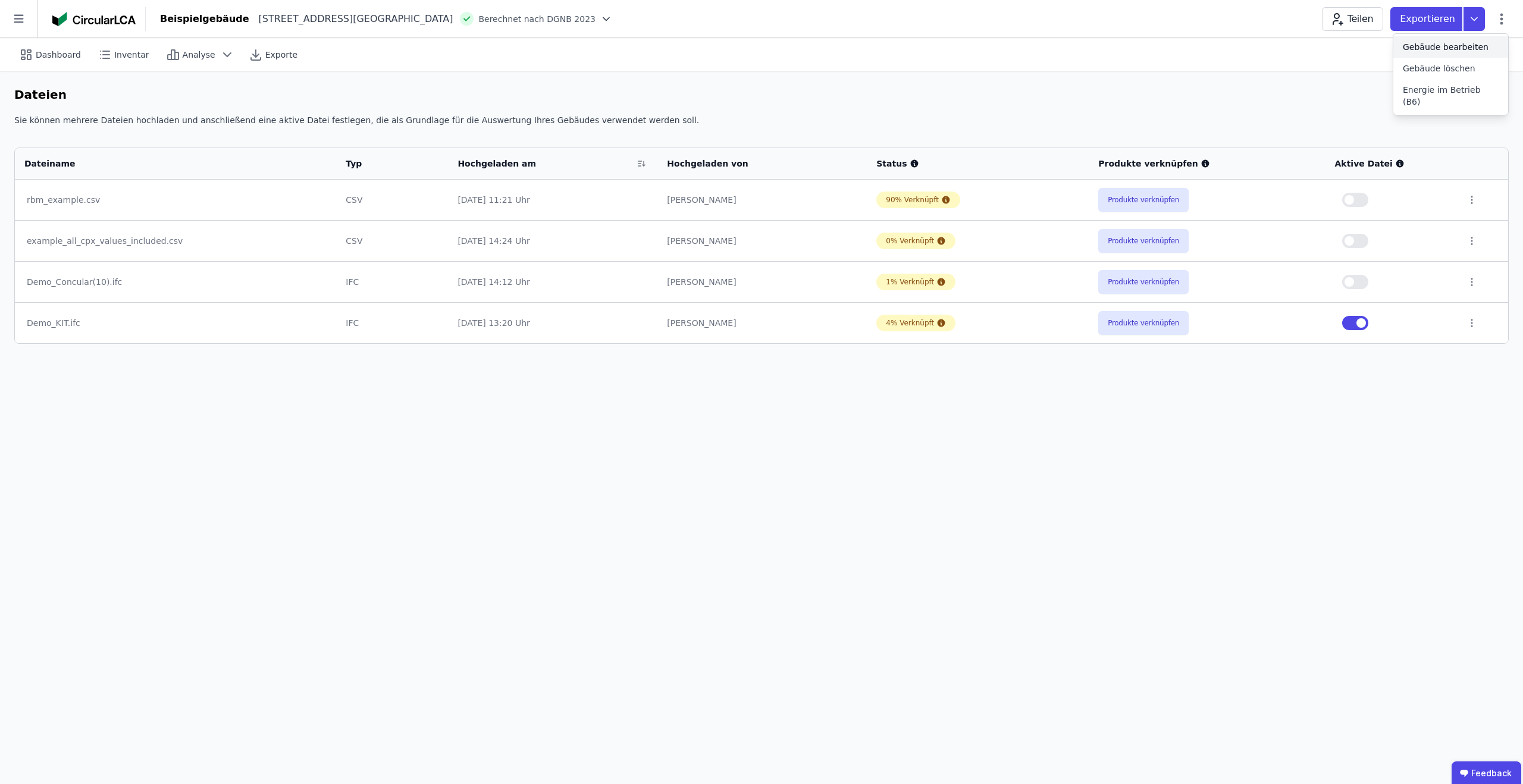
select select "**********"
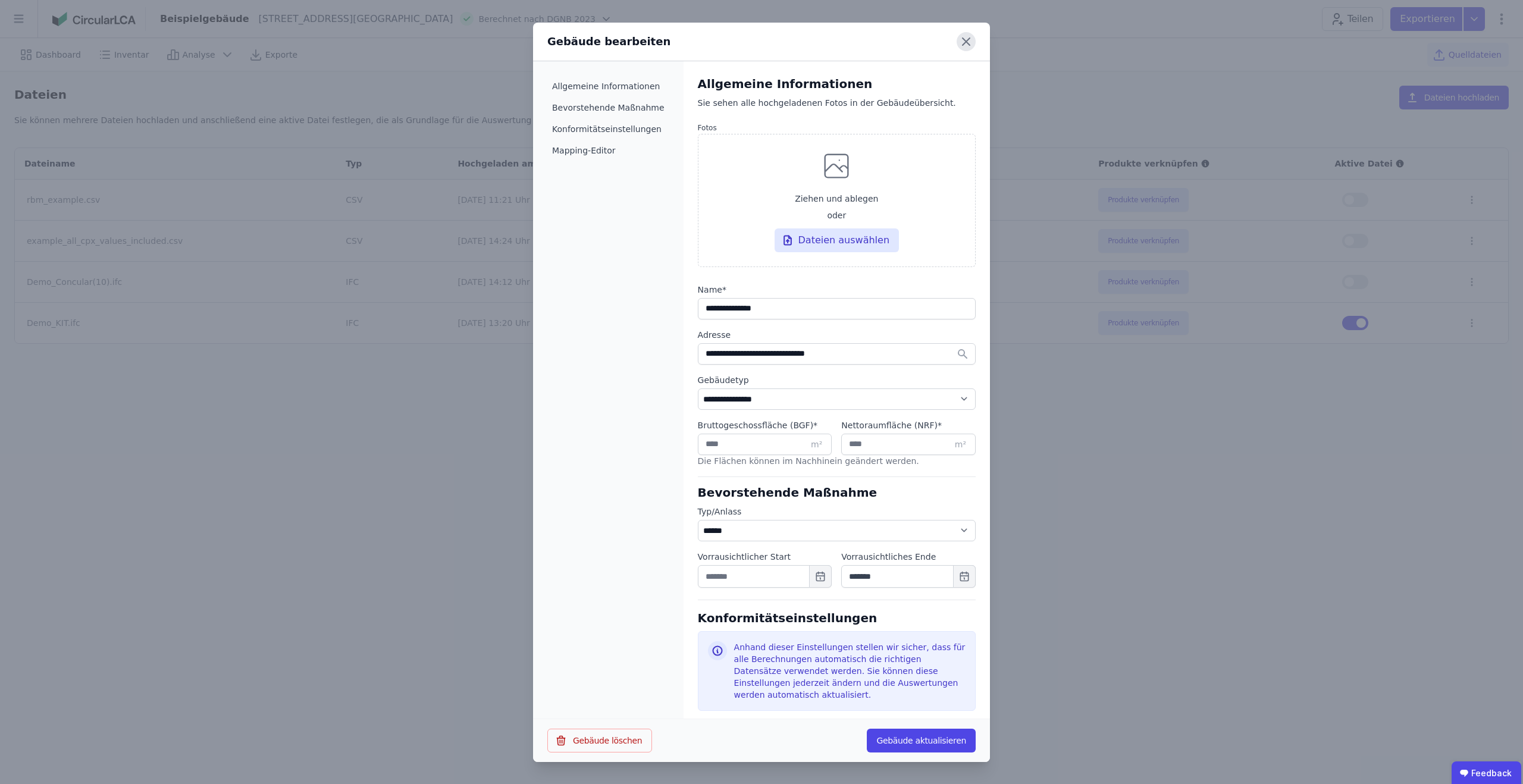
click at [973, 39] on icon at bounding box center [966, 41] width 19 height 19
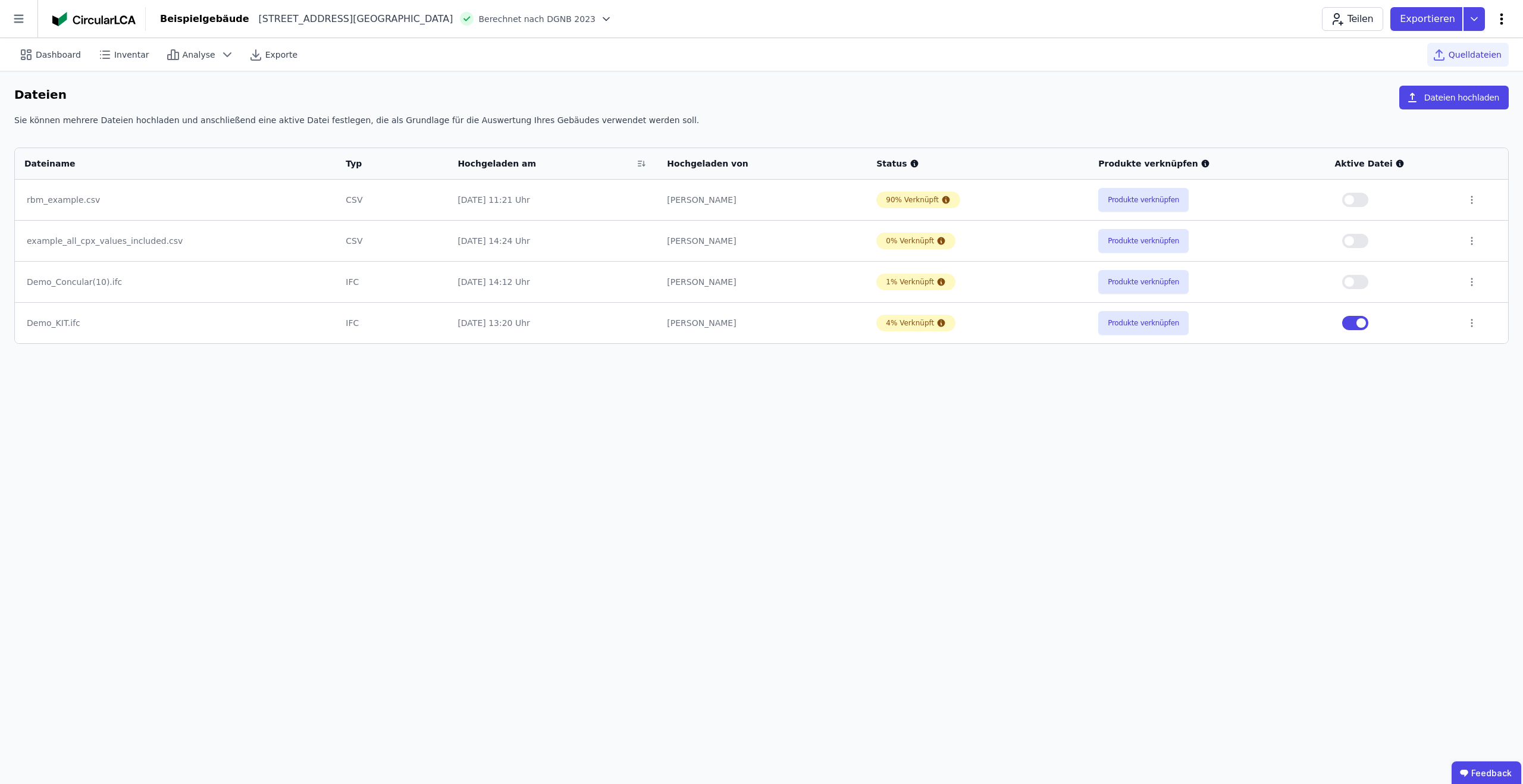
click at [1499, 16] on icon at bounding box center [1501, 19] width 14 height 14
click at [1455, 84] on span "Energie im Betrieb (B6)" at bounding box center [1451, 95] width 96 height 24
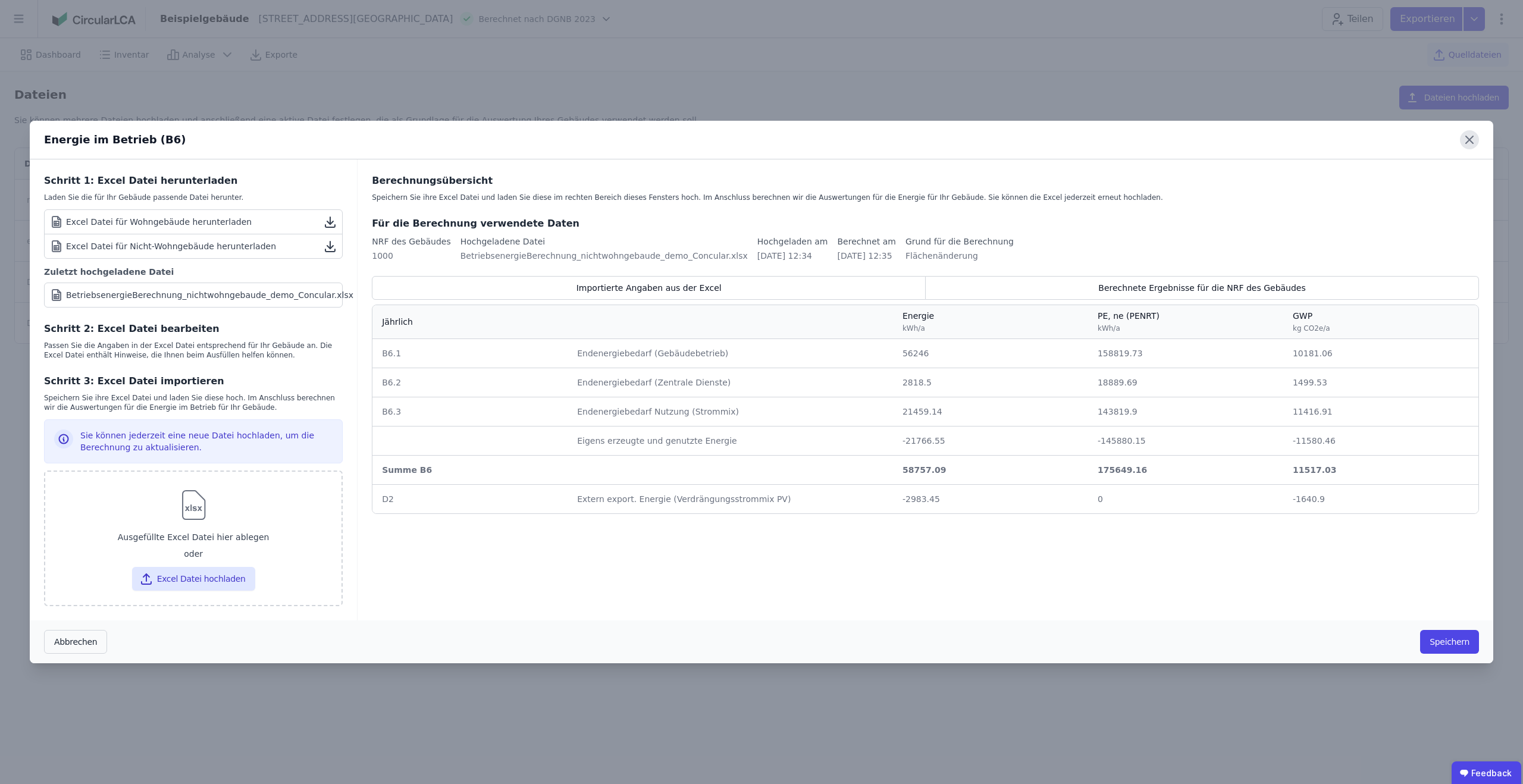
click at [1469, 141] on icon at bounding box center [1470, 140] width 19 height 19
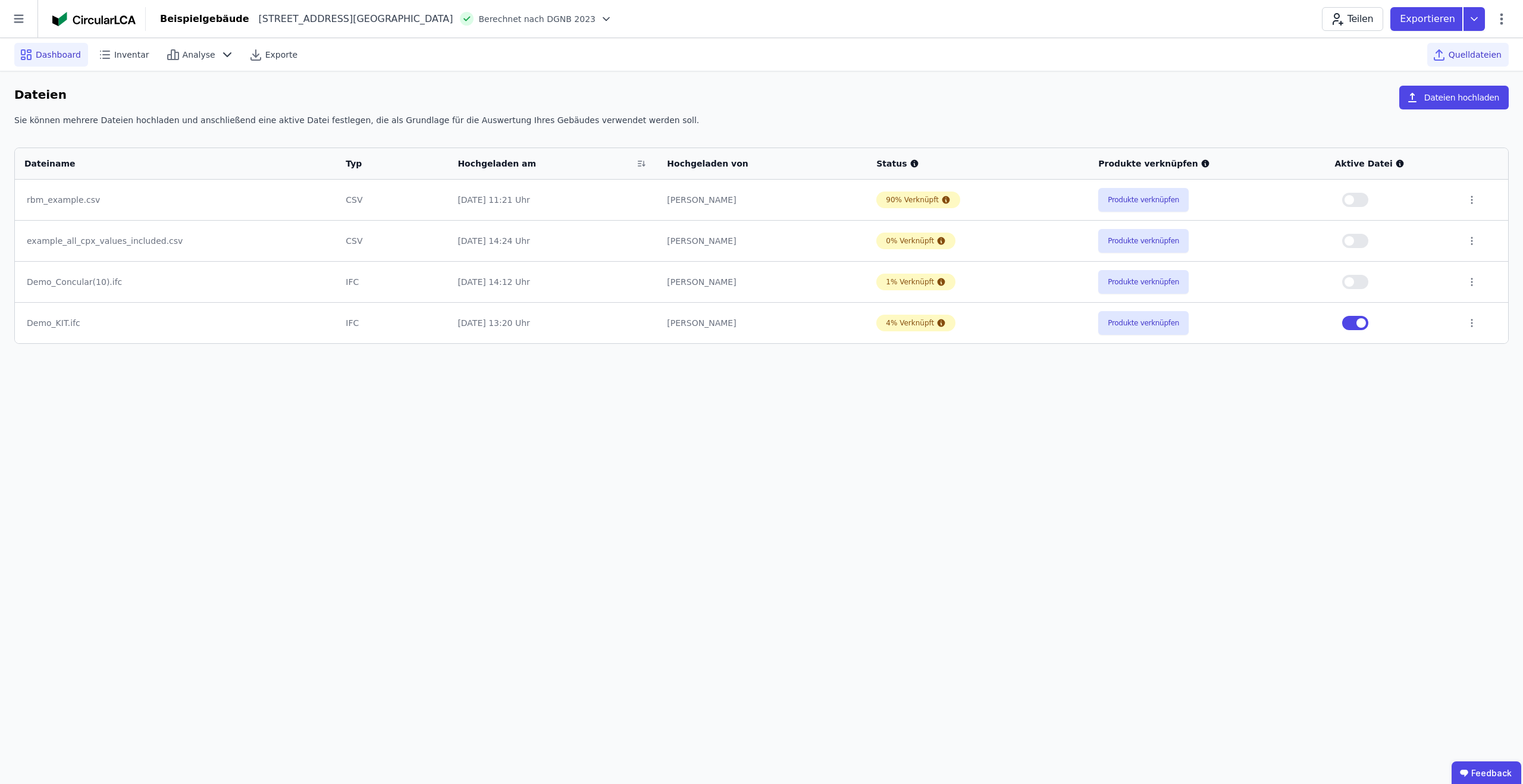
click at [46, 57] on span "Dashboard" at bounding box center [58, 55] width 46 height 12
select select "*"
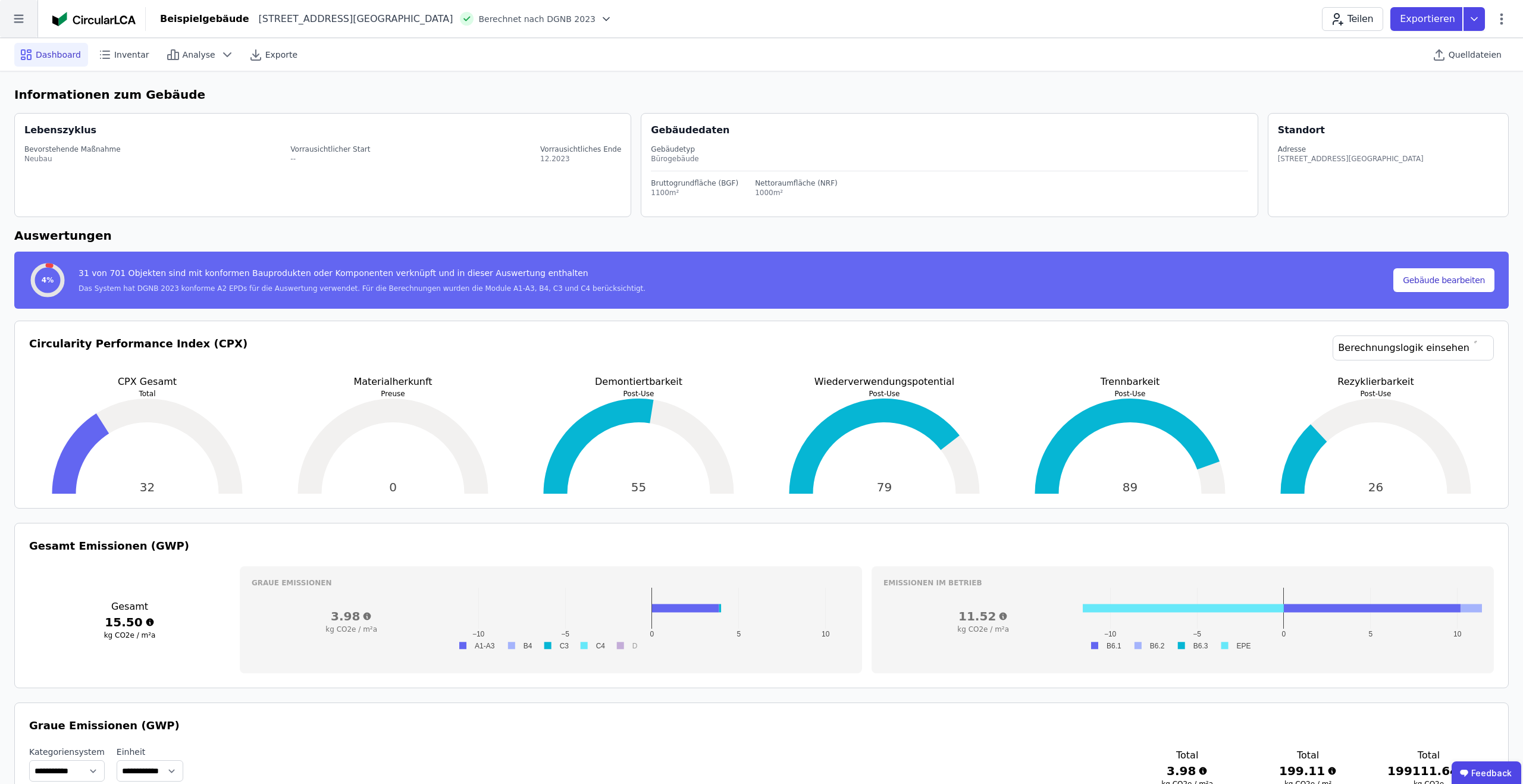
click at [24, 18] on icon at bounding box center [18, 18] width 37 height 37
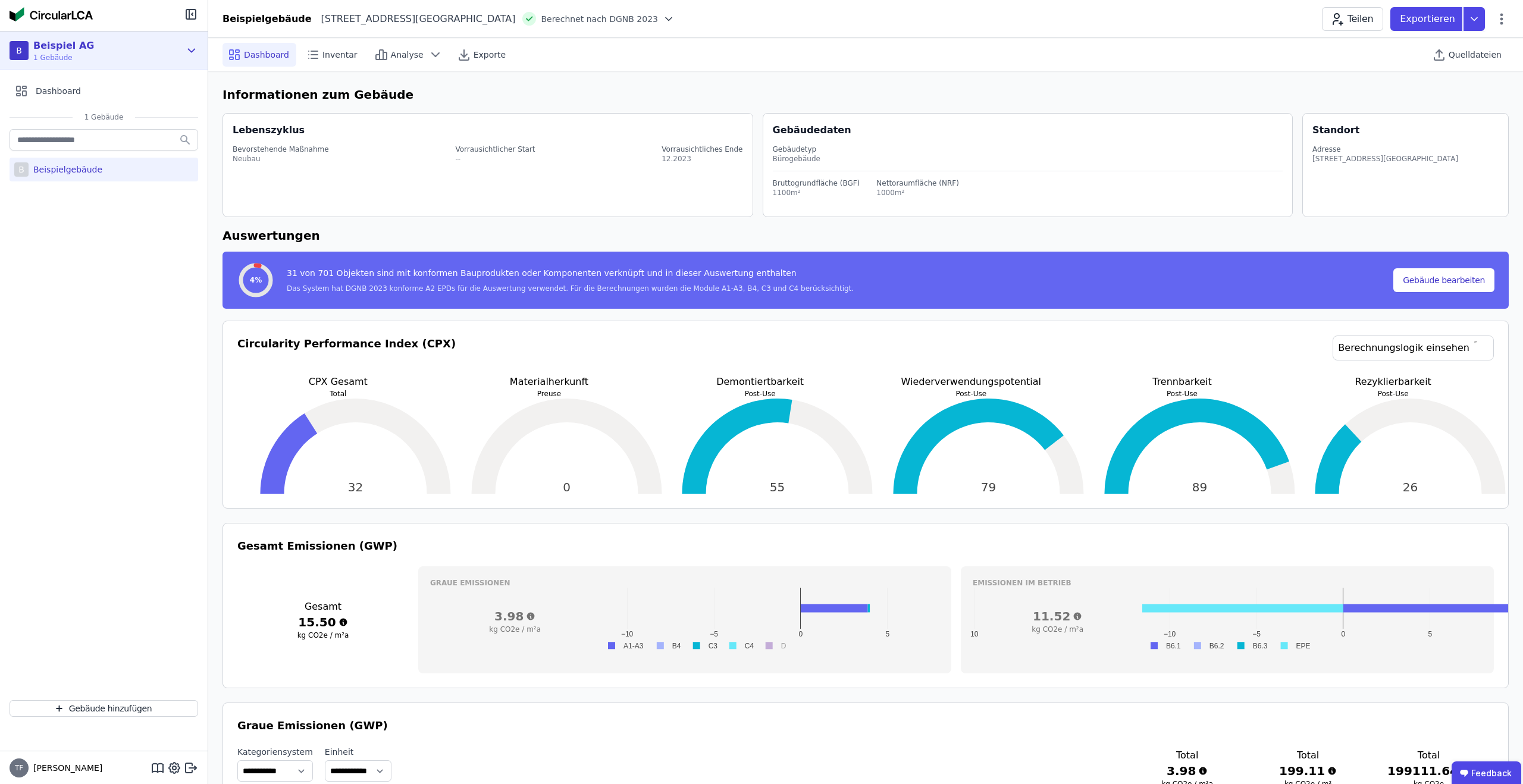
click at [139, 48] on div "B Beispiel AG 1 Gebäude" at bounding box center [94, 50] width 171 height 24
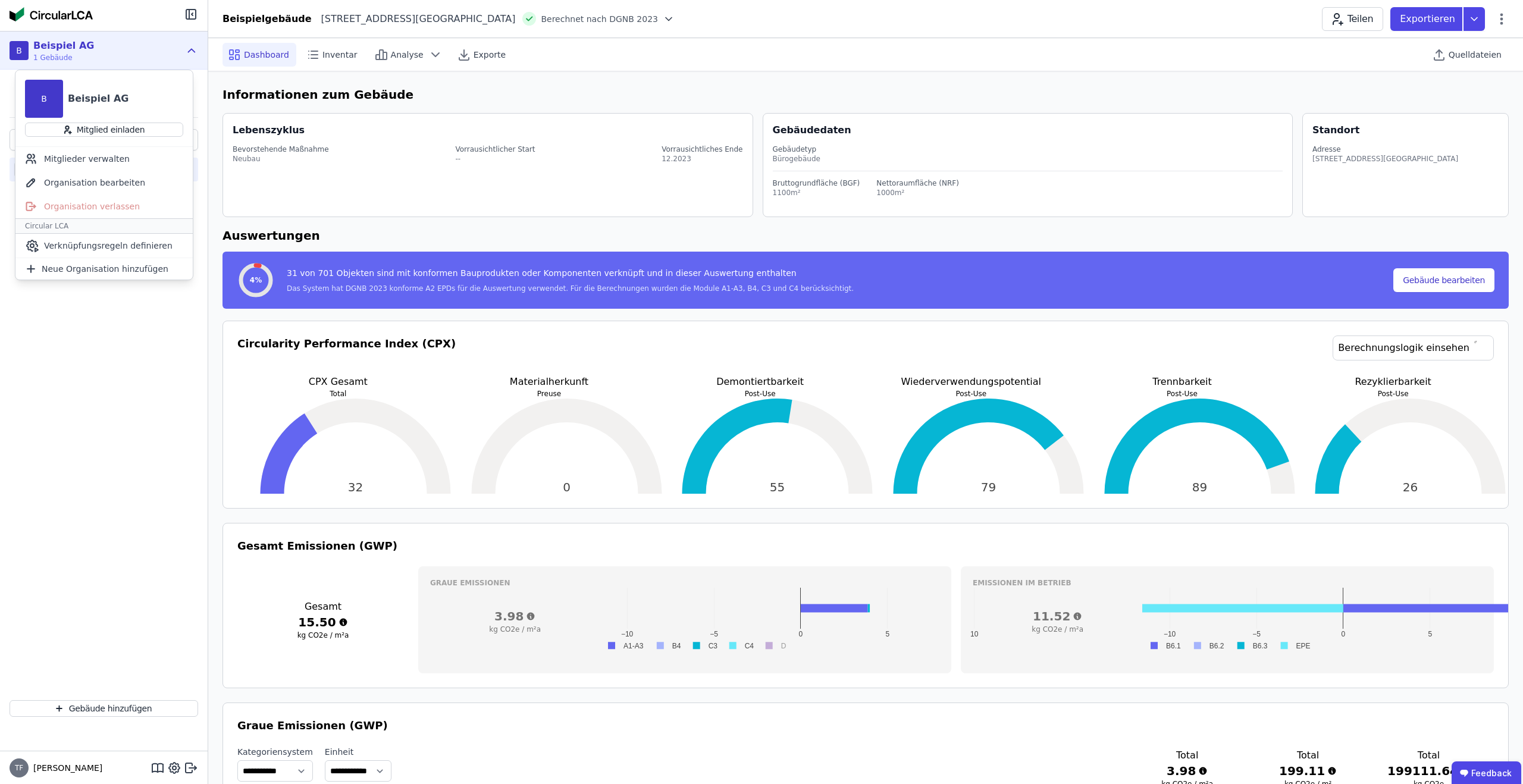
click at [139, 48] on div "B Beispiel AG 1 Gebäude" at bounding box center [94, 50] width 171 height 24
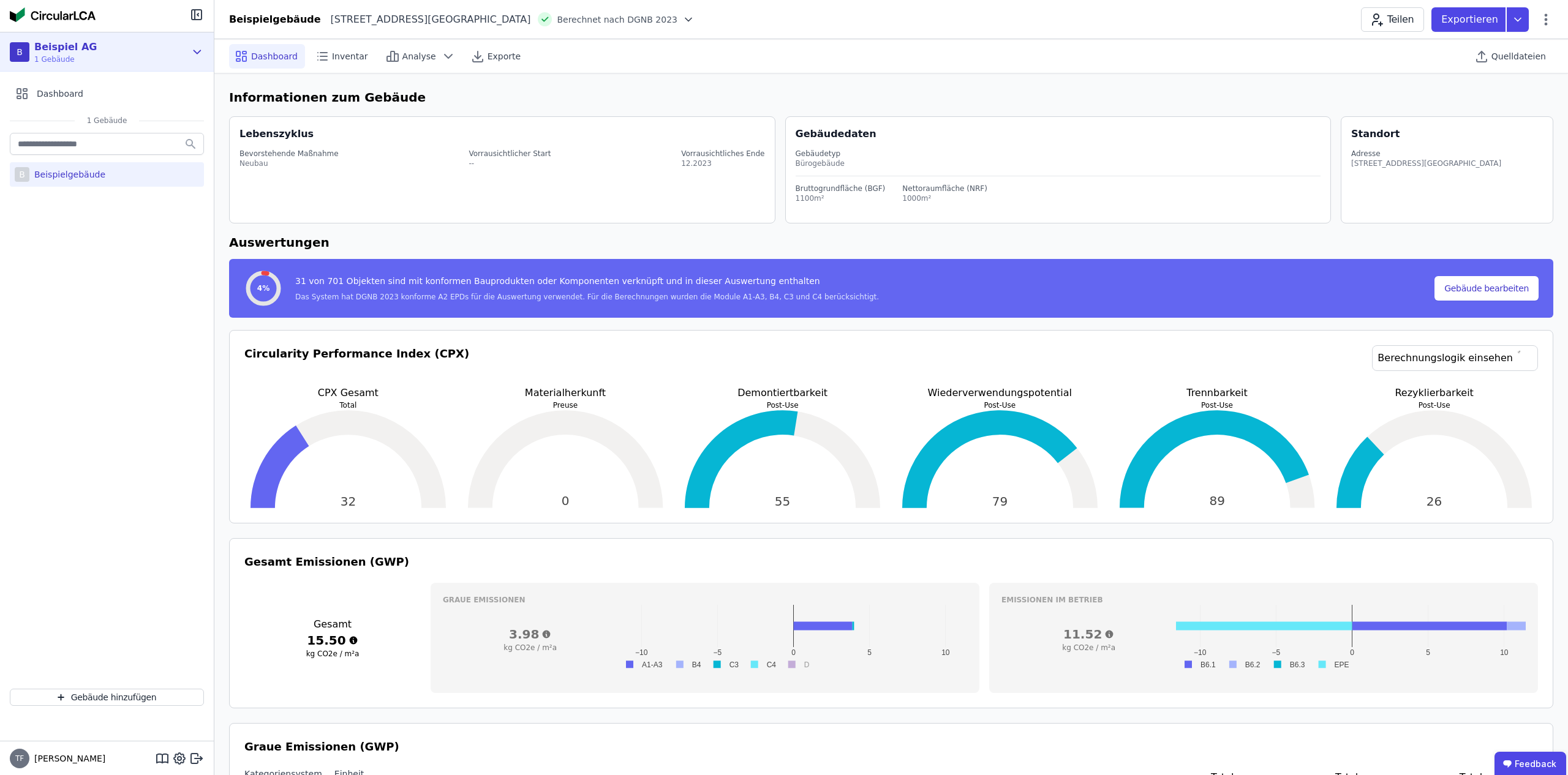
click at [189, 50] on div "B Beispiel AG 1 Gebäude" at bounding box center [107, 52] width 214 height 39
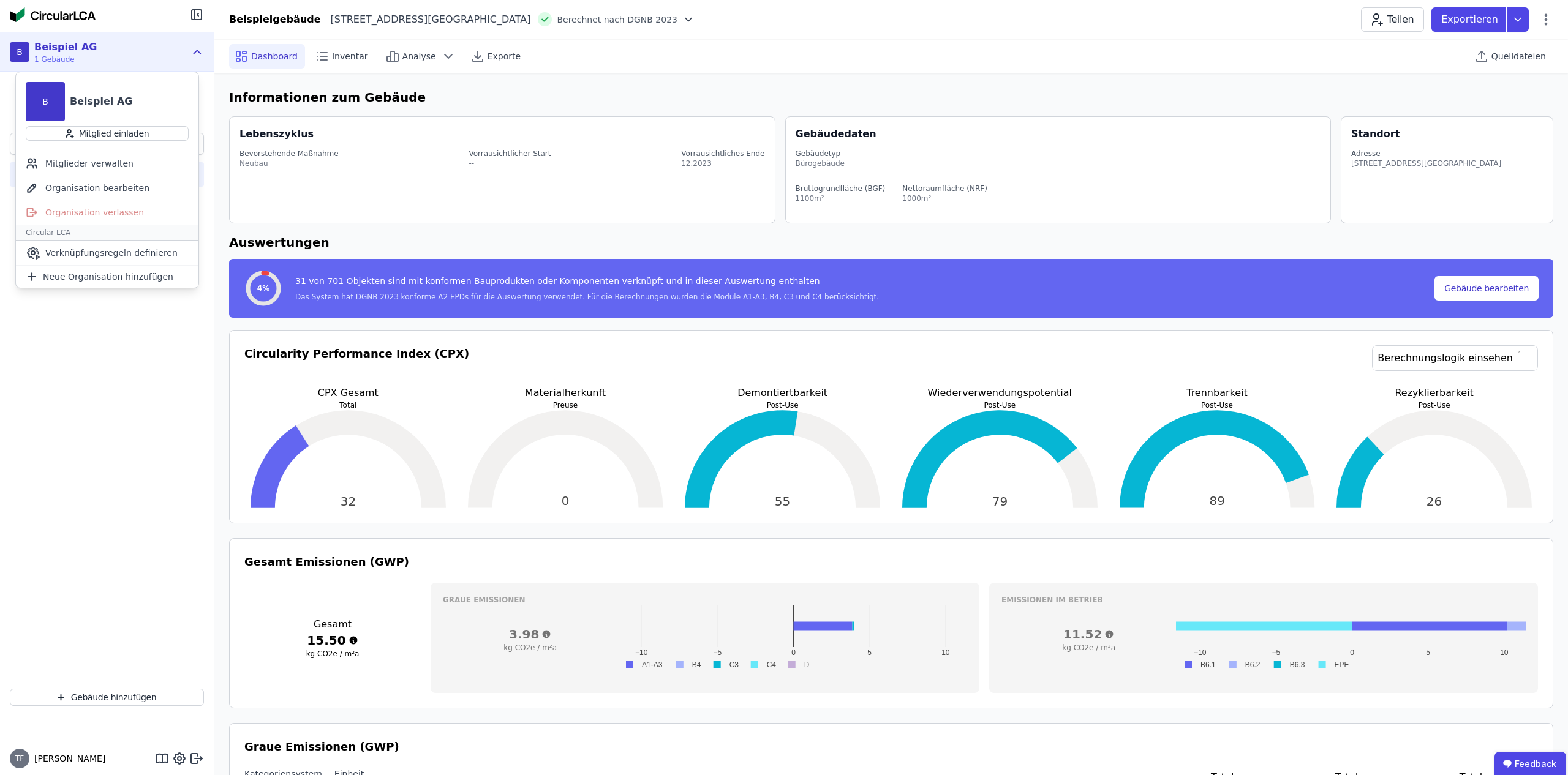
click at [78, 297] on div "B Beispielgebäude" at bounding box center [107, 404] width 214 height 548
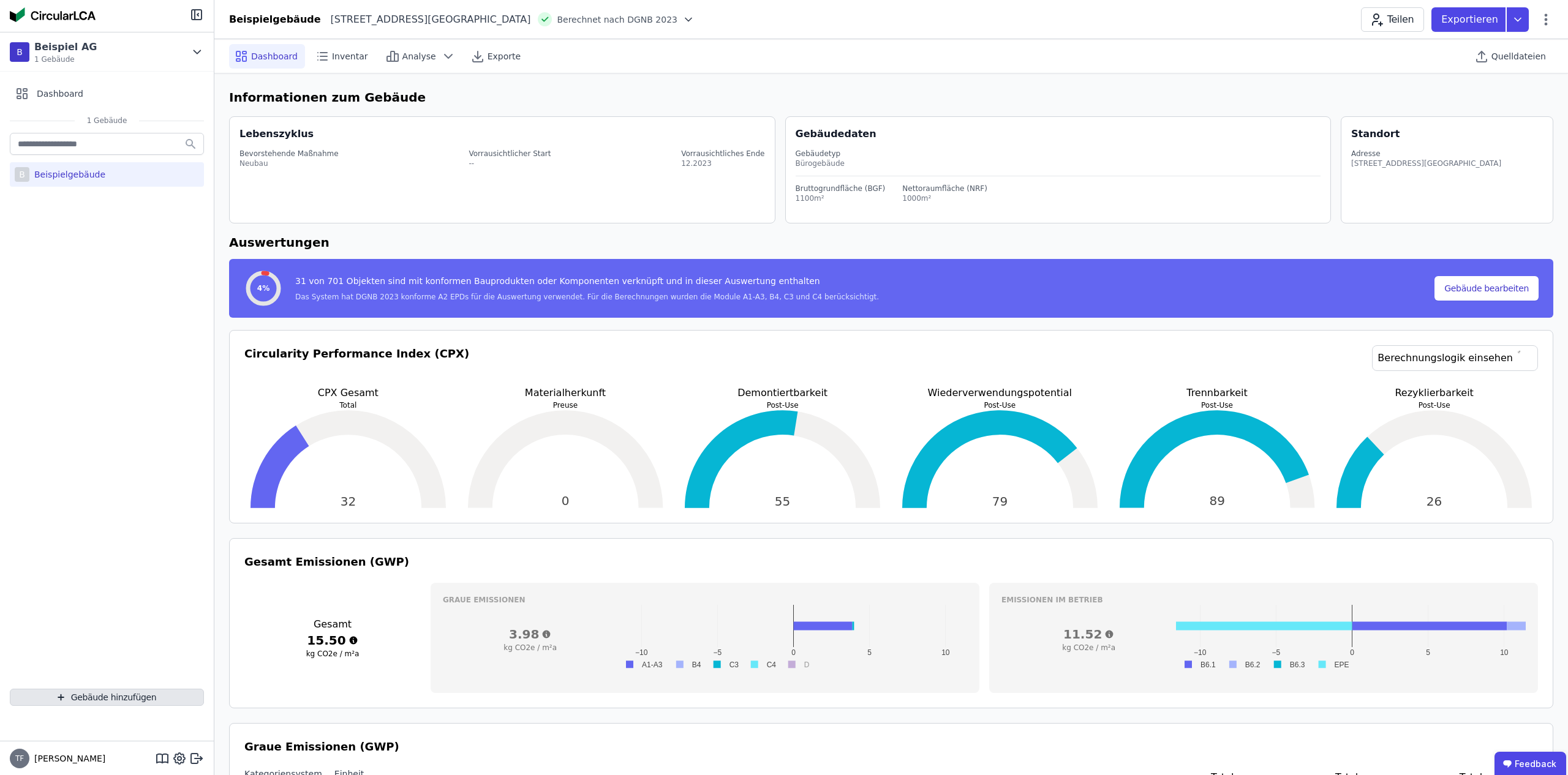
click at [88, 697] on button "Gebäude hinzufügen" at bounding box center [107, 697] width 195 height 17
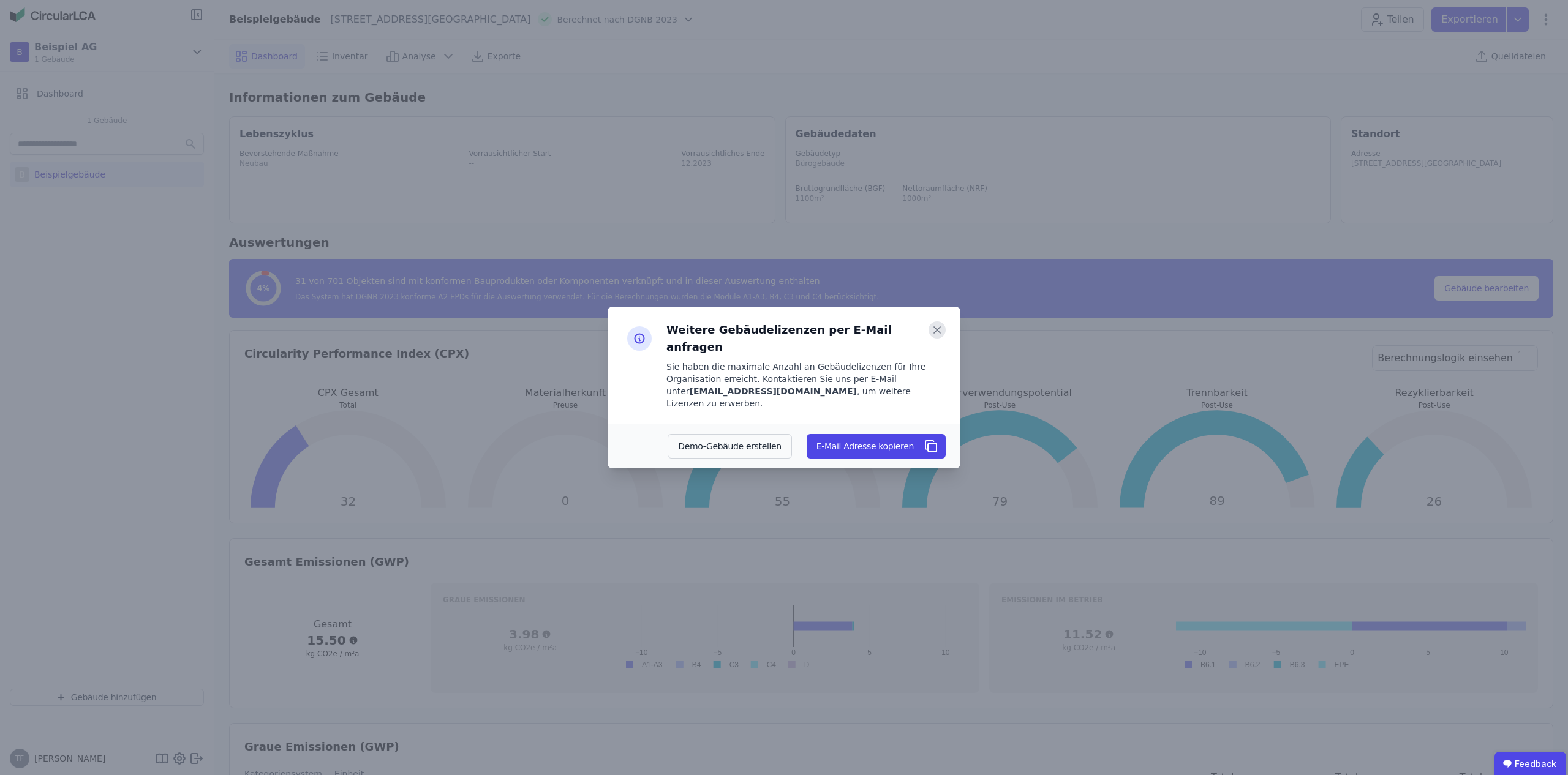
click at [937, 339] on icon at bounding box center [937, 330] width 17 height 17
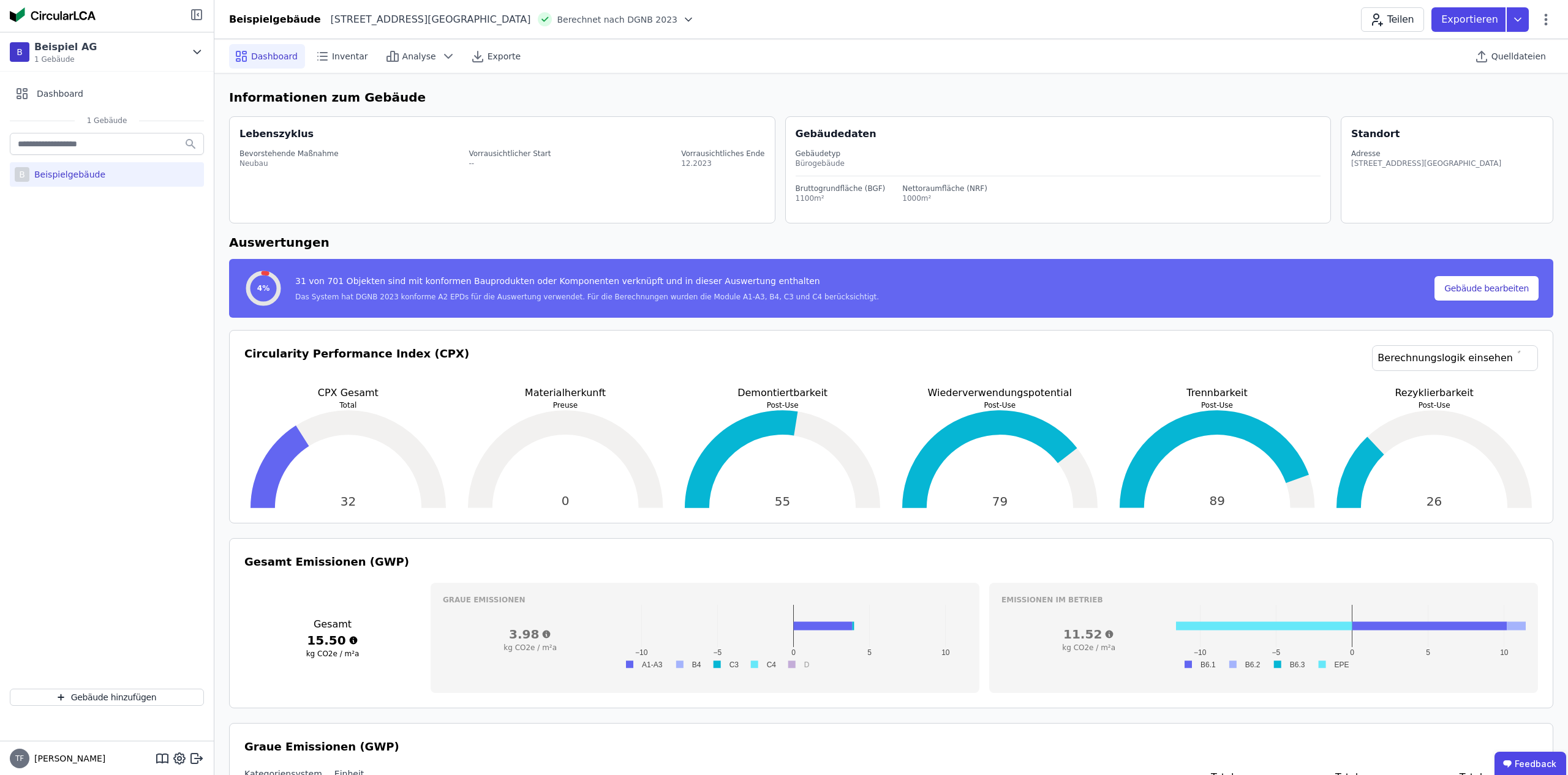
click at [199, 15] on icon at bounding box center [197, 15] width 15 height 15
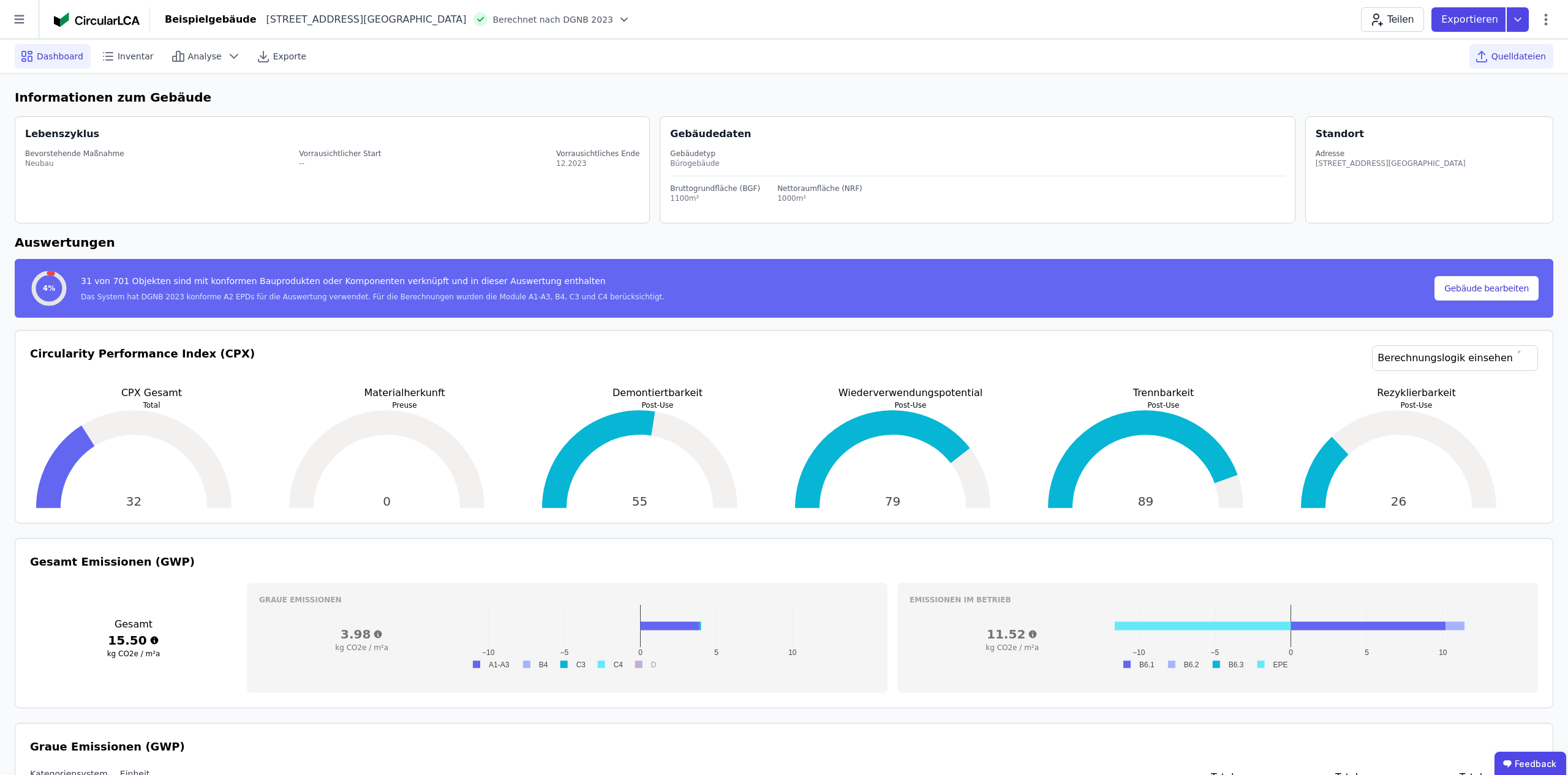
click at [1506, 57] on span "Quelldateien" at bounding box center [1519, 57] width 55 height 13
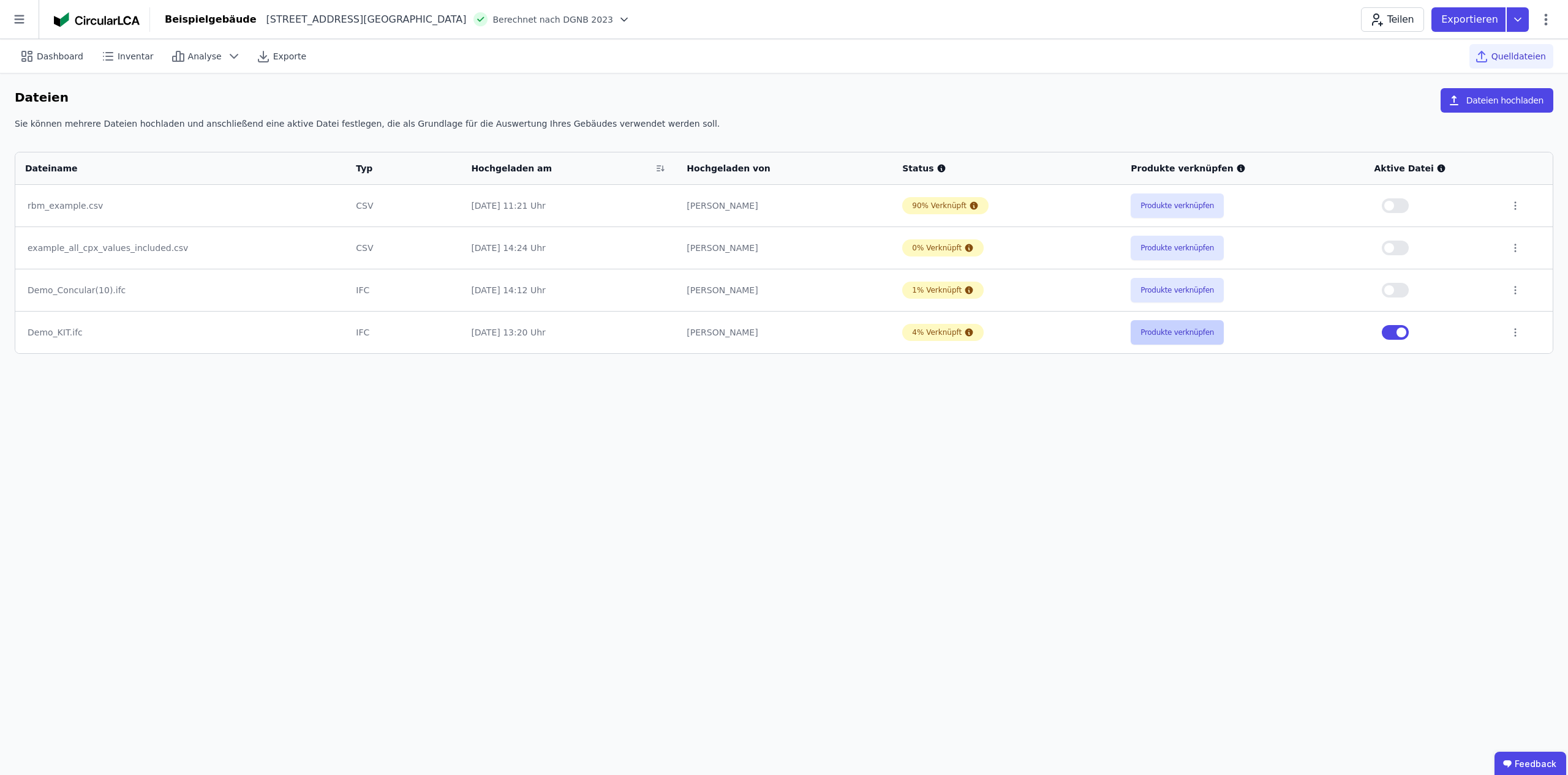
click at [1198, 332] on button "Produkte verknüpfen" at bounding box center [1177, 332] width 93 height 24
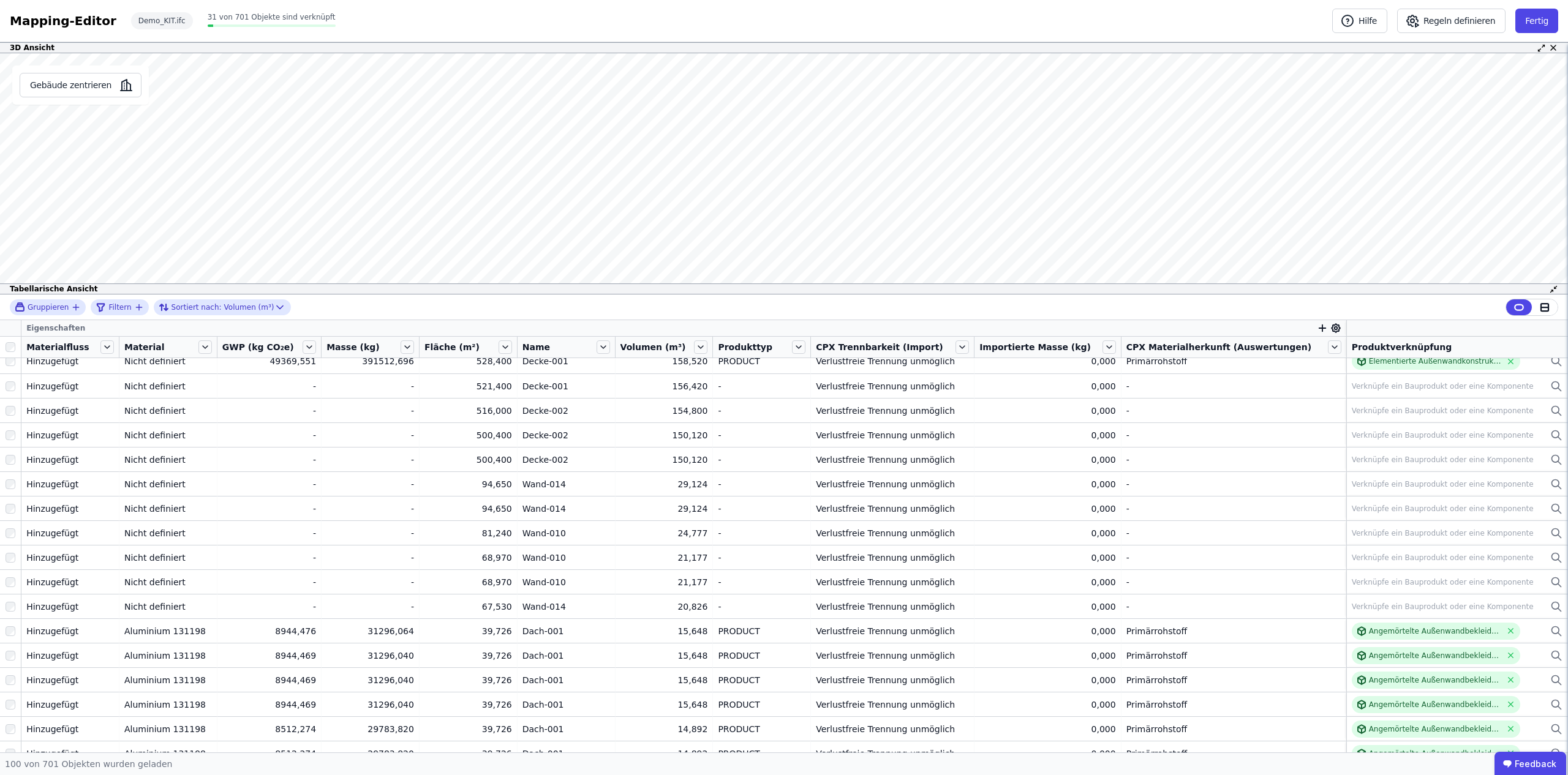
scroll to position [8, 0]
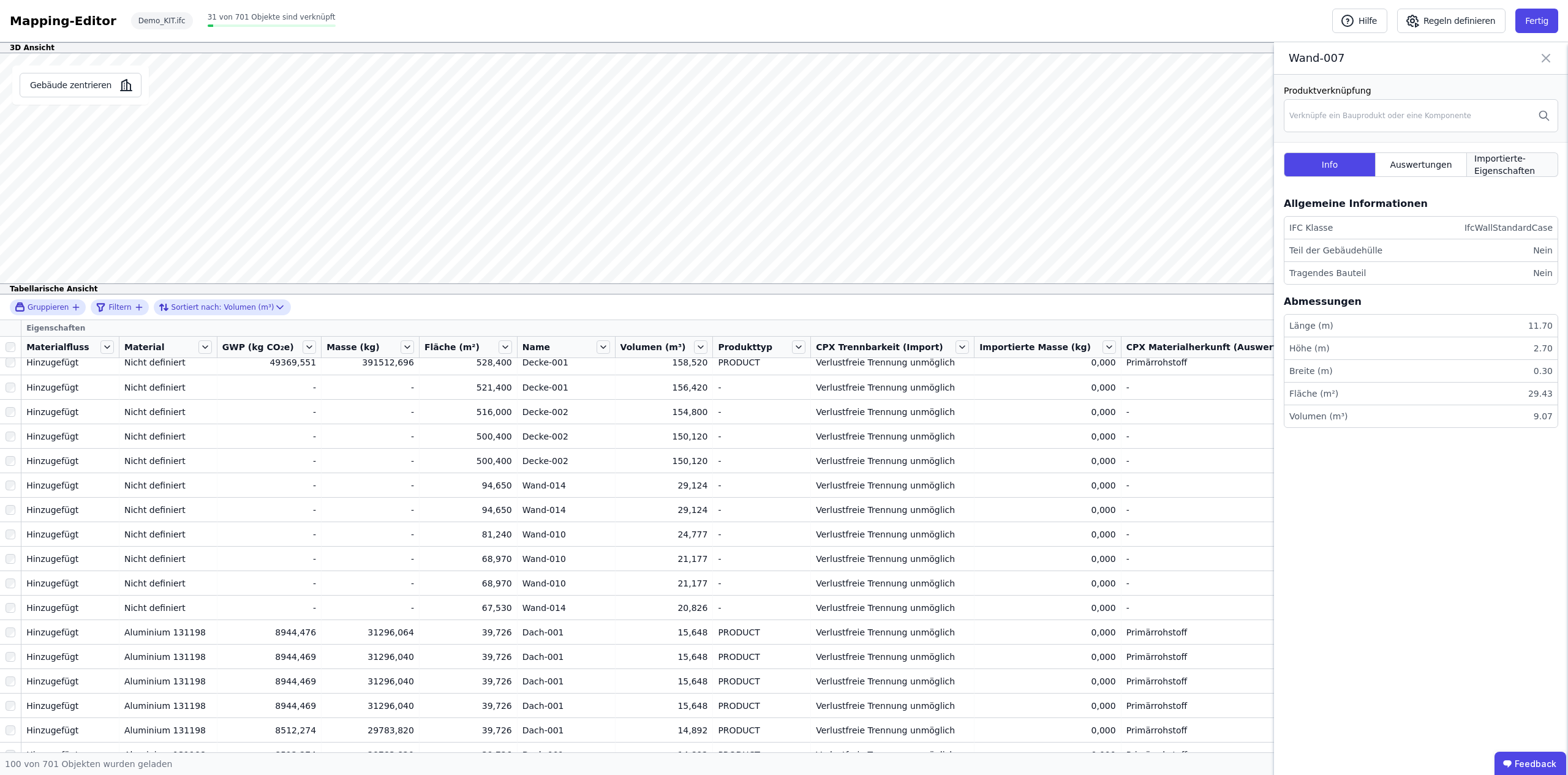
click at [1511, 166] on span "Importierte-Eigenschaften" at bounding box center [1512, 164] width 76 height 24
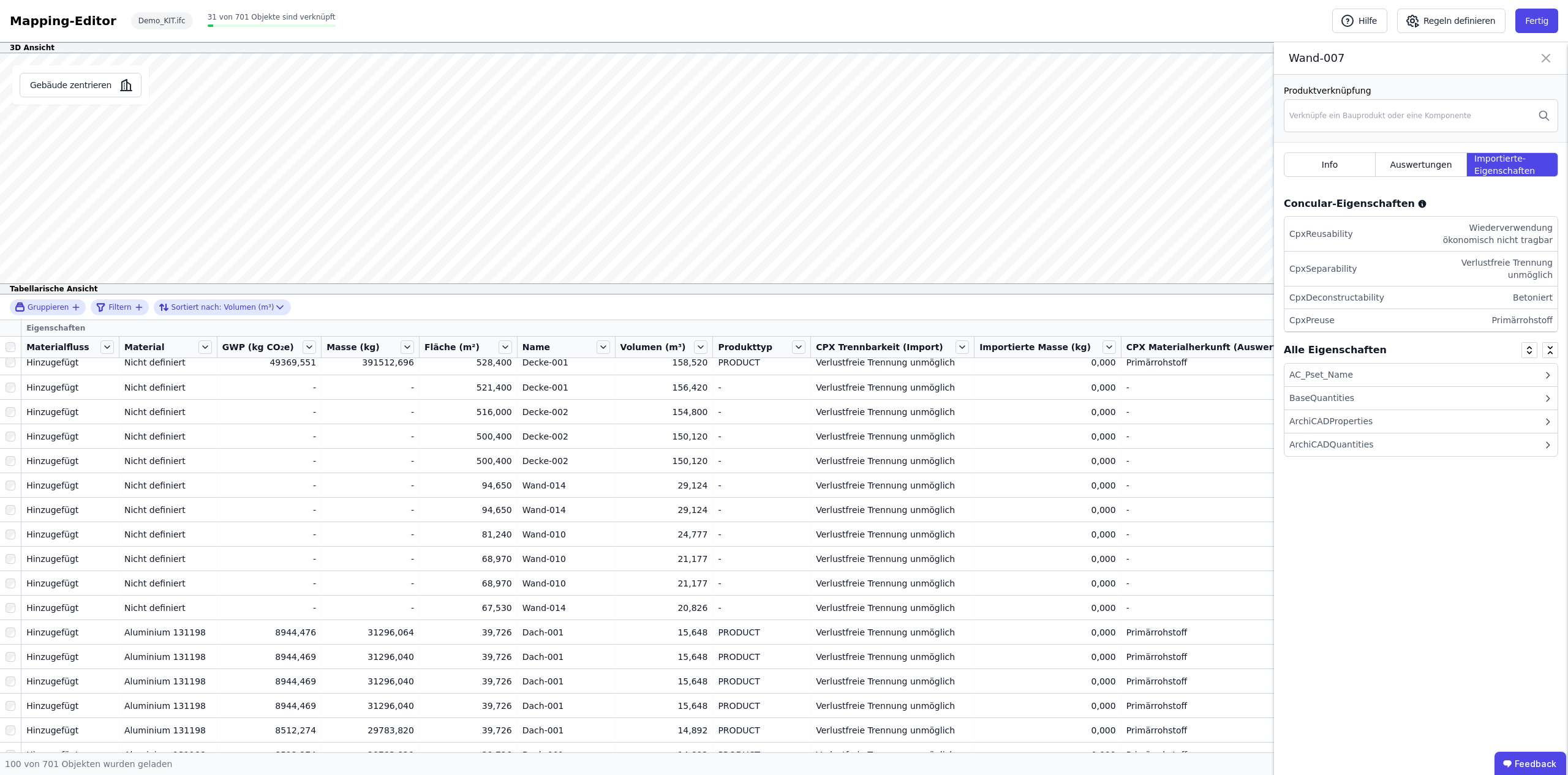
click at [1355, 382] on div "AC_Pset_Name" at bounding box center [1421, 375] width 273 height 23
click at [1380, 376] on div "AC_Pset_Name" at bounding box center [1421, 375] width 273 height 23
click at [1548, 59] on icon at bounding box center [1546, 58] width 15 height 17
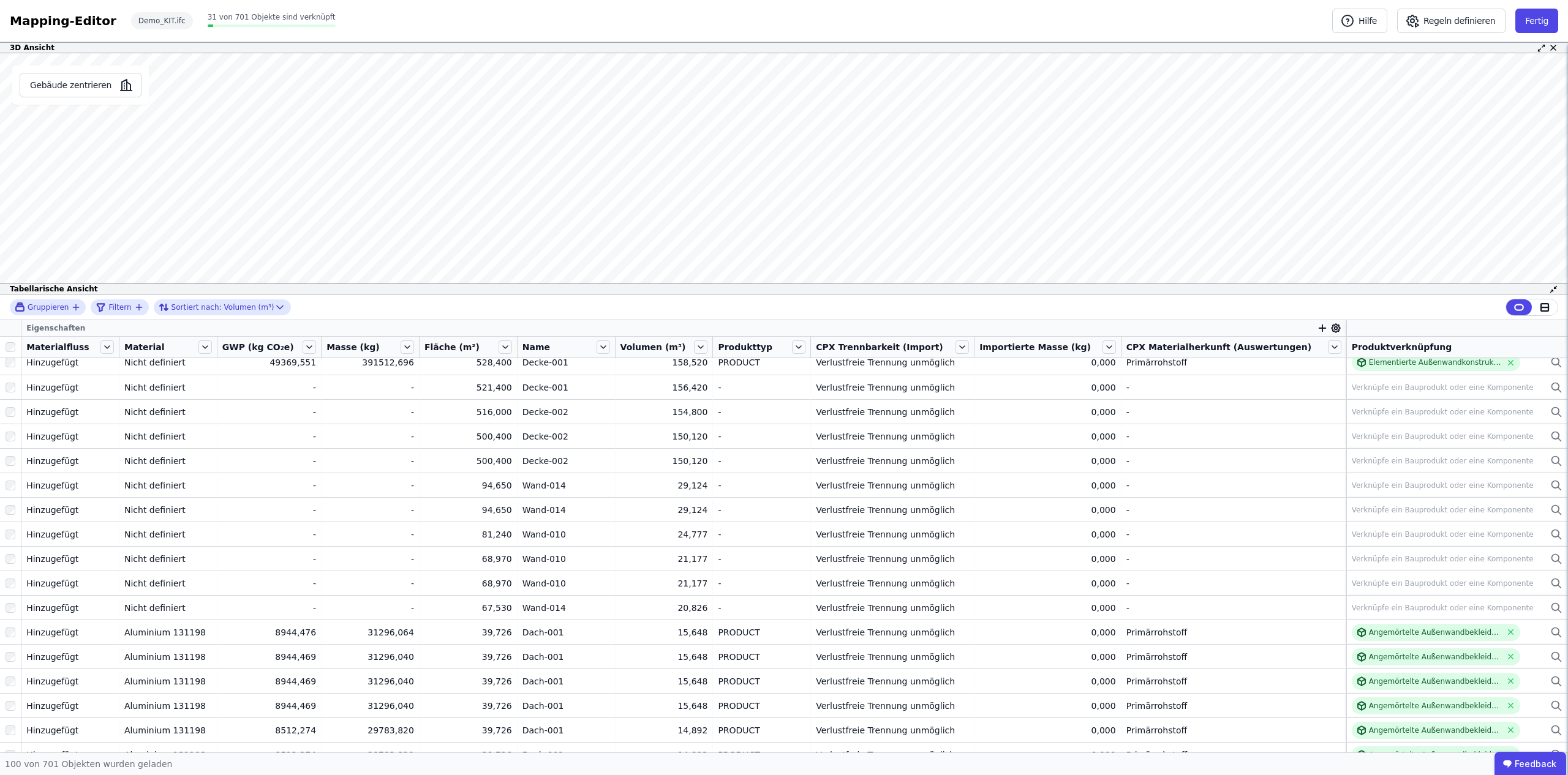
click at [1334, 327] on icon at bounding box center [1336, 329] width 3 height 3
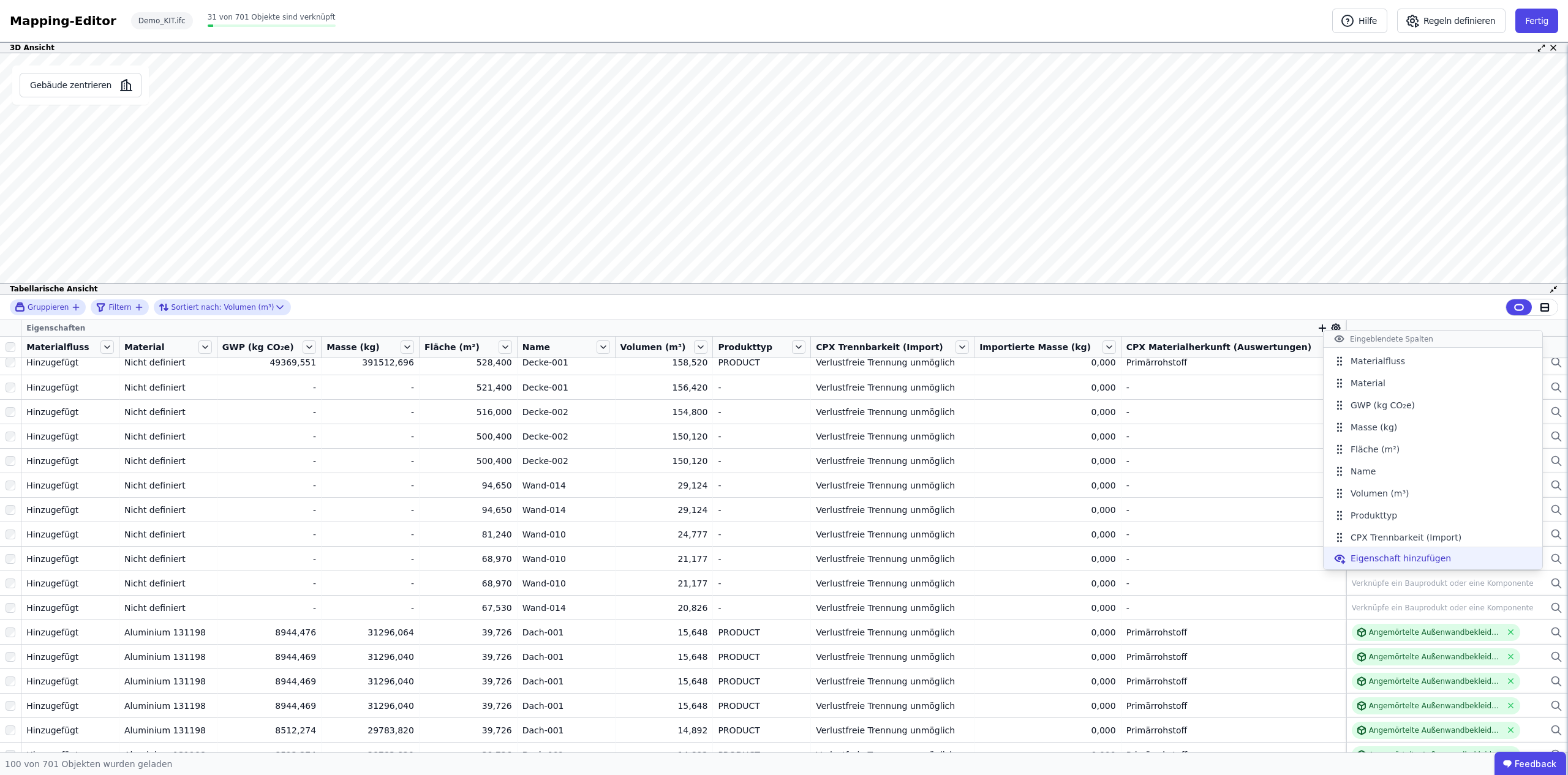
click at [1372, 559] on span "Eigenschaft hinzufügen" at bounding box center [1401, 559] width 101 height 13
click at [1317, 327] on icon "button" at bounding box center [1322, 328] width 11 height 11
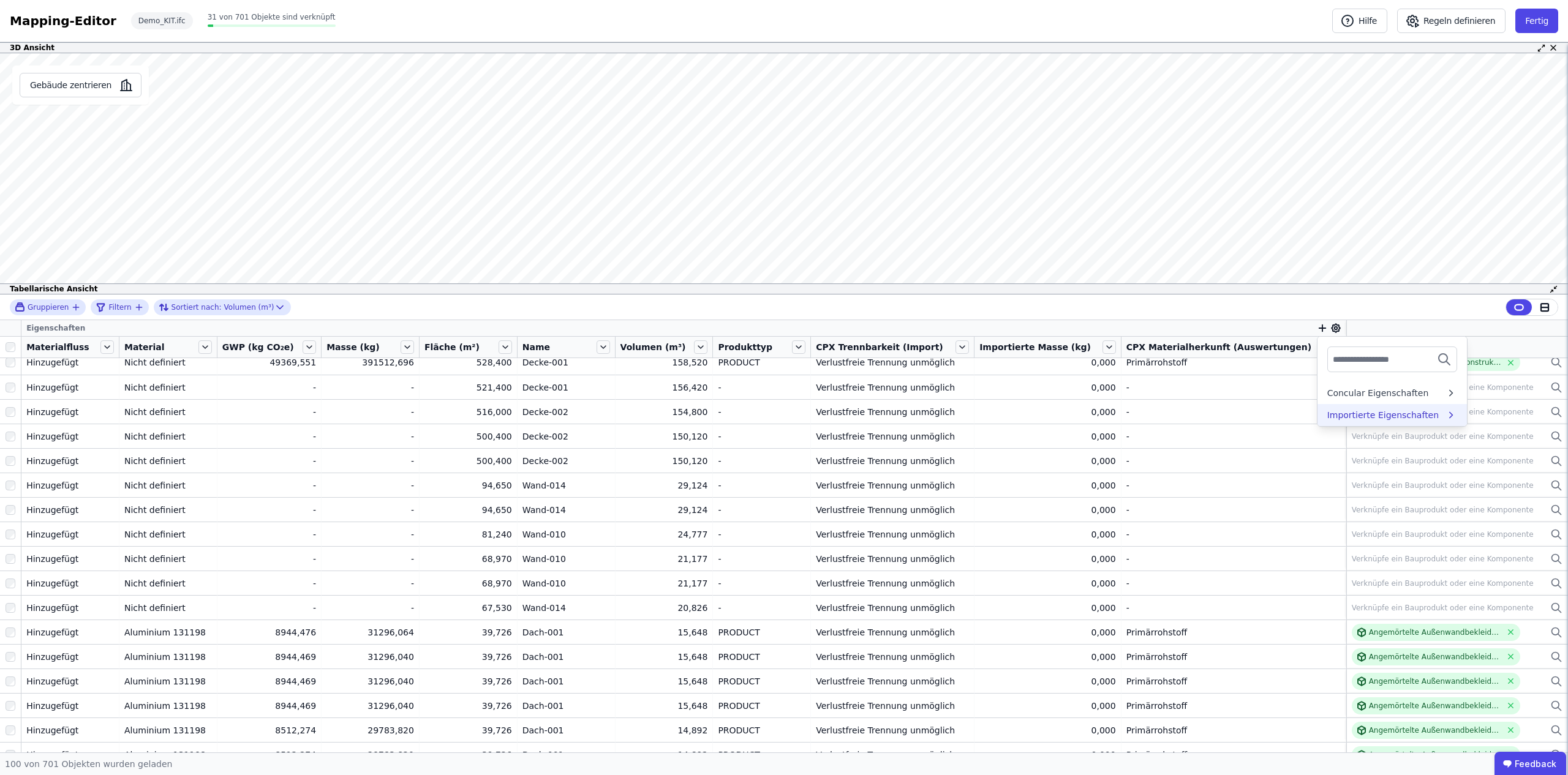
click at [1346, 418] on div "Importierte Eigenschaften" at bounding box center [1383, 415] width 112 height 13
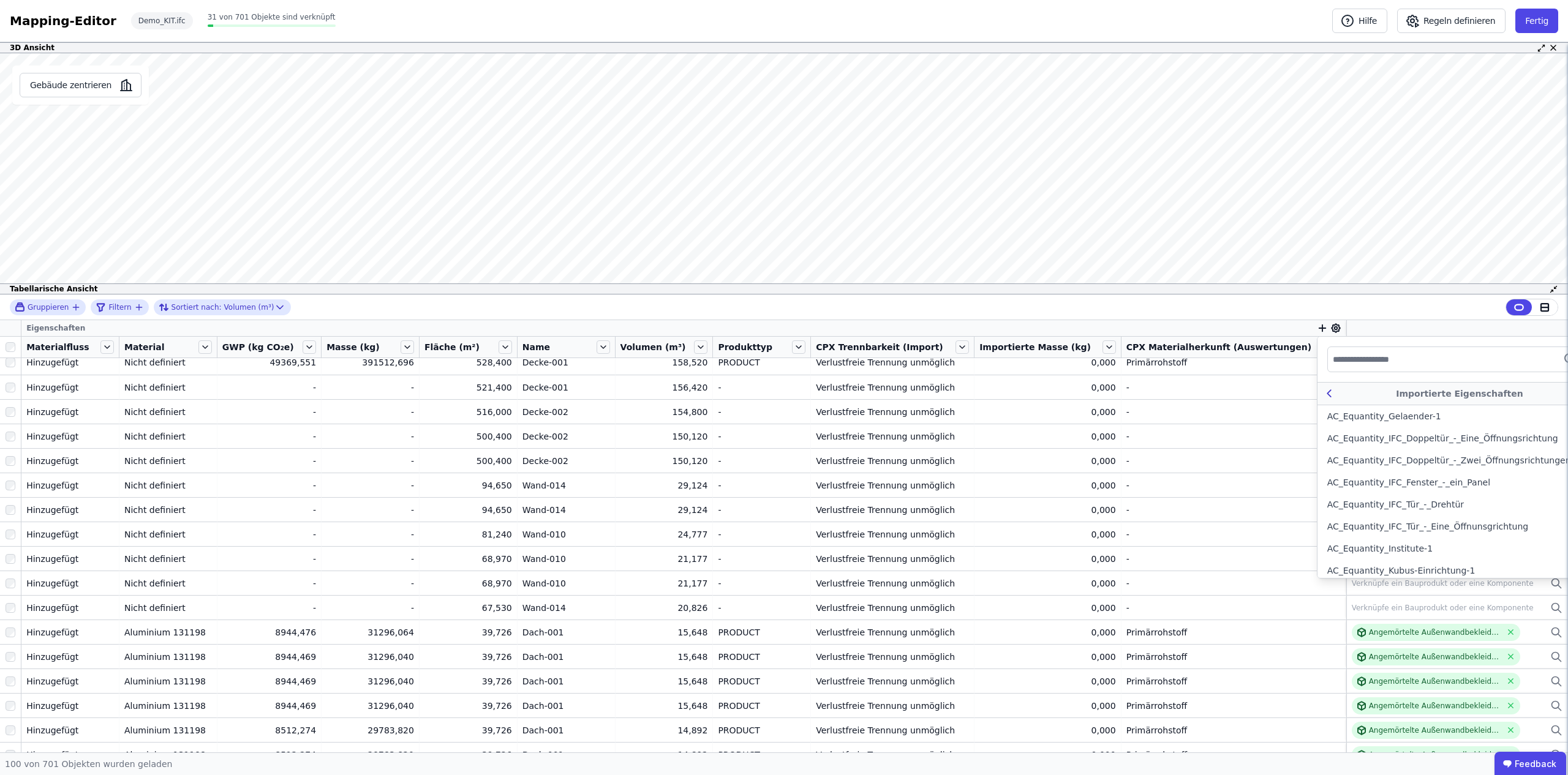
click at [1322, 394] on icon at bounding box center [1329, 393] width 14 height 15
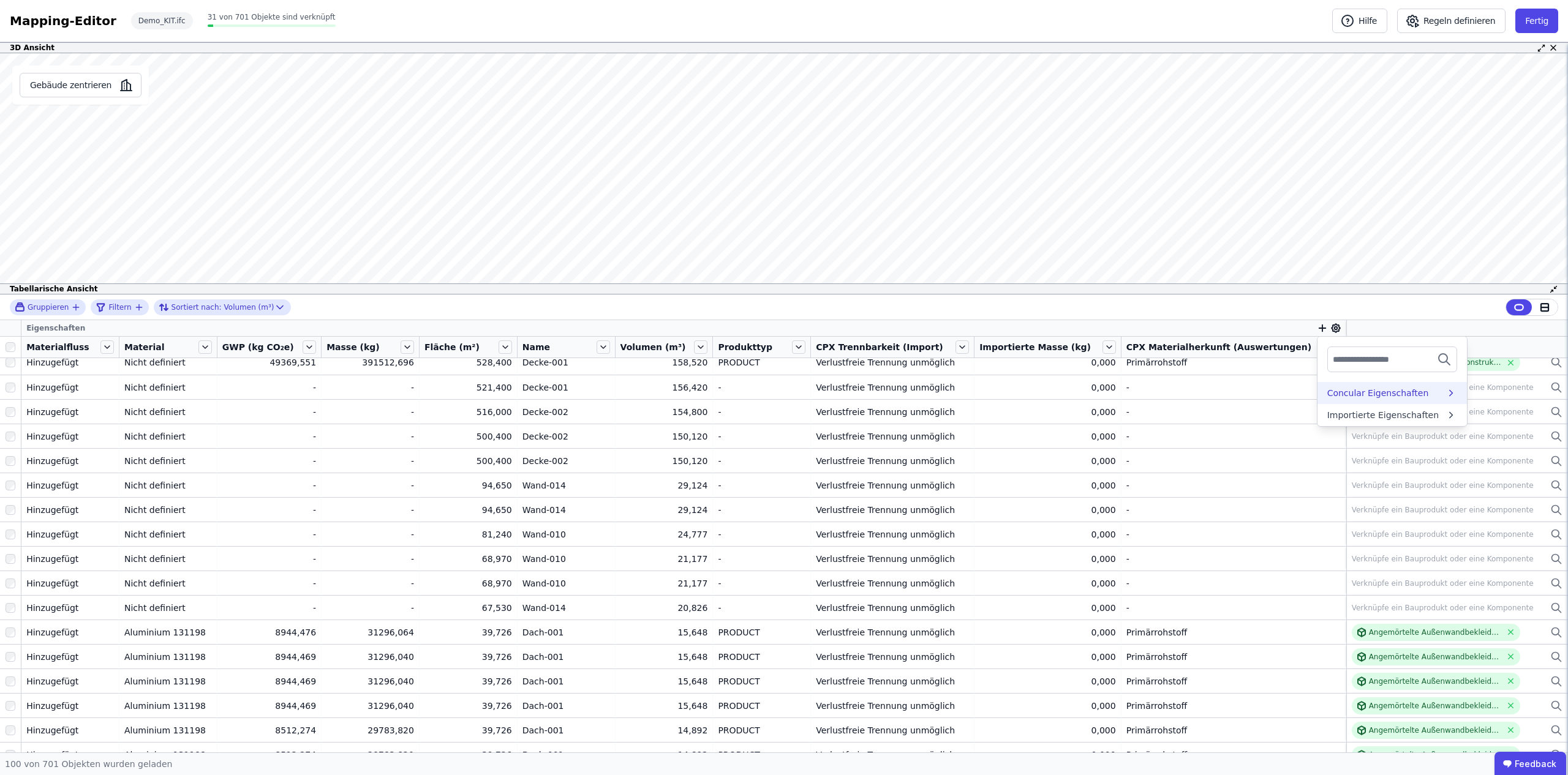
click at [1389, 390] on div "Concular Eigenschaften" at bounding box center [1378, 393] width 101 height 13
click at [1363, 438] on div "Objekt (Import)" at bounding box center [1360, 439] width 66 height 13
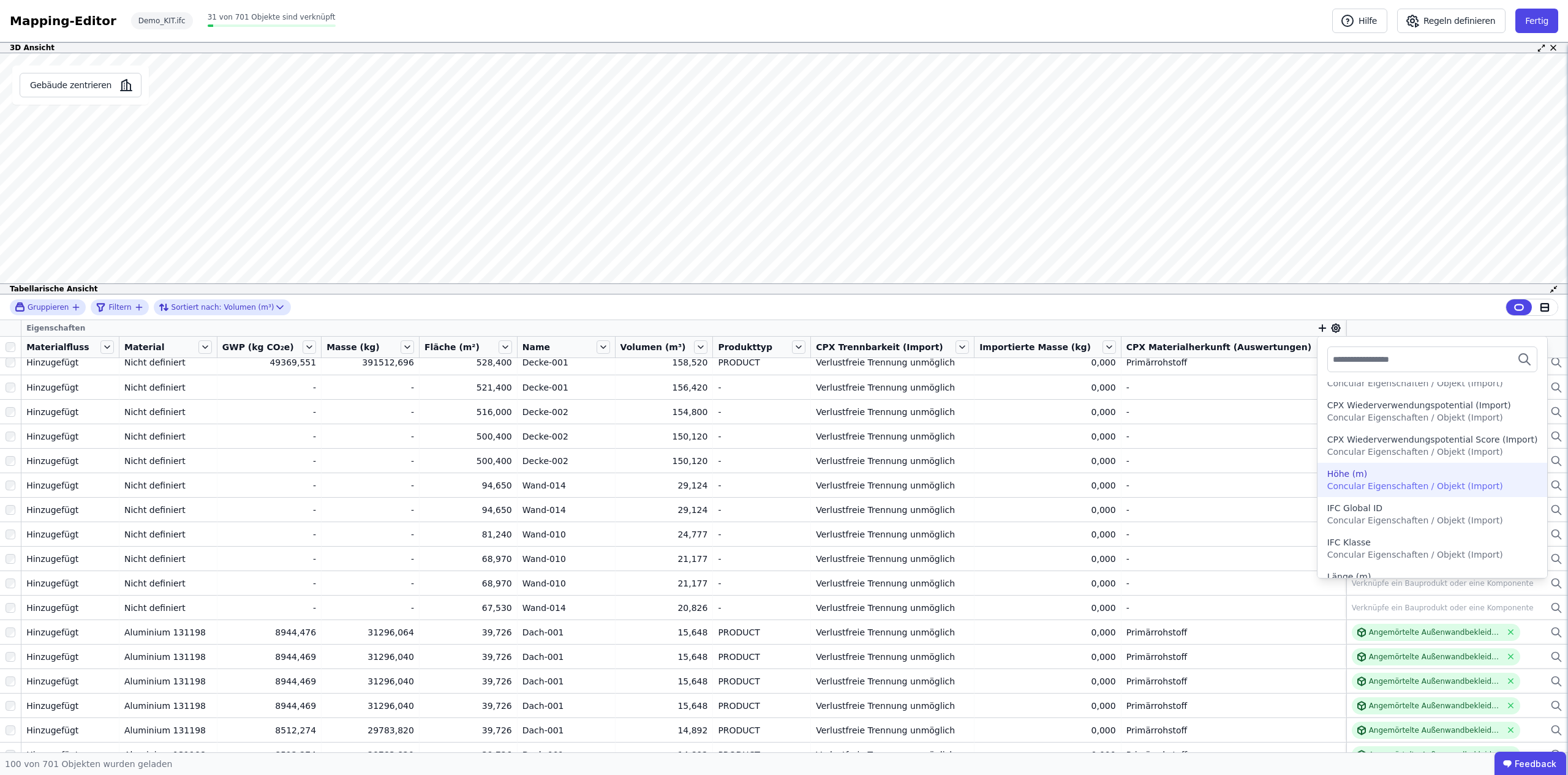
scroll to position [239, 0]
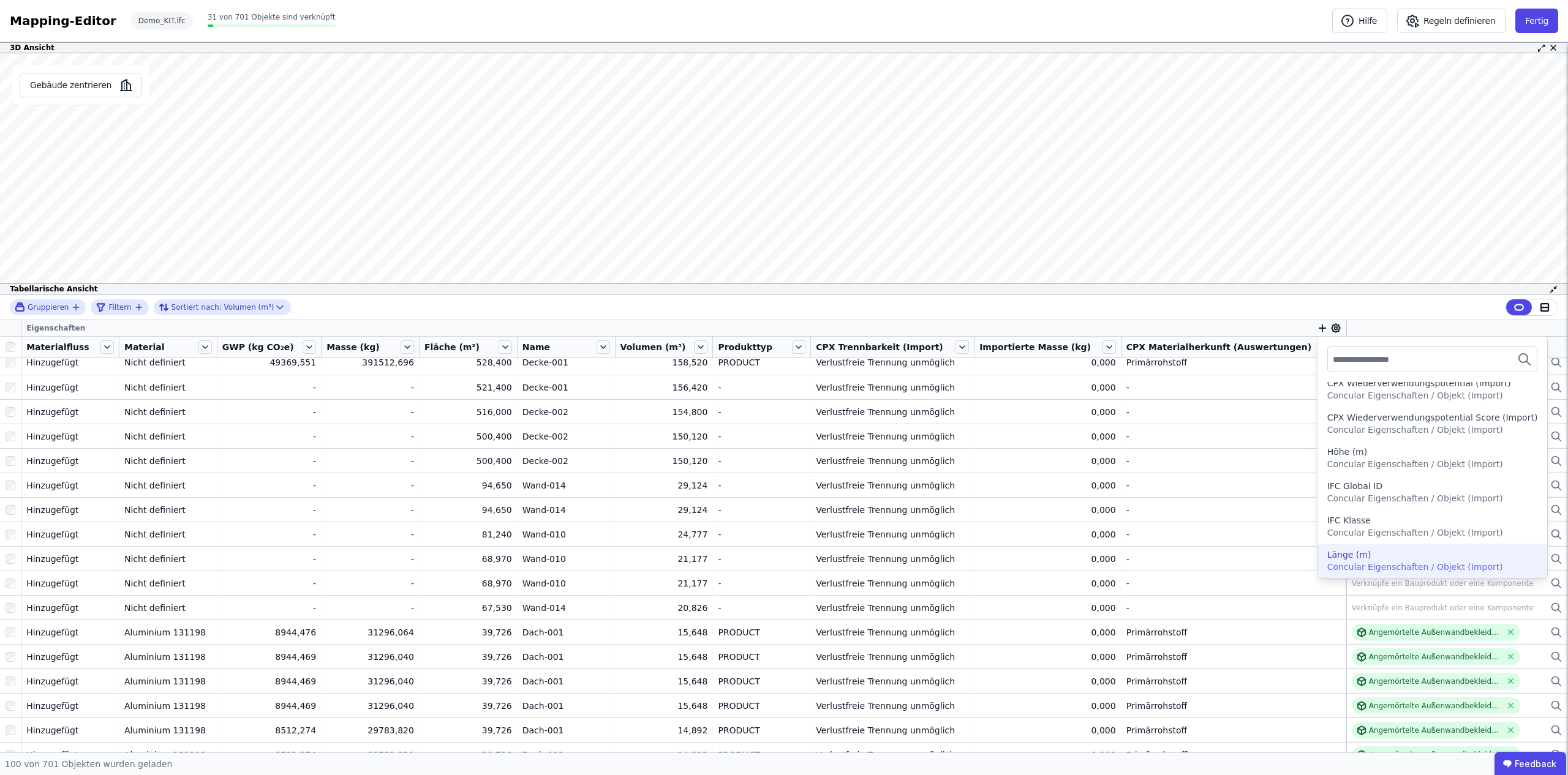
click at [1348, 558] on div "Länge (m)" at bounding box center [1349, 555] width 44 height 13
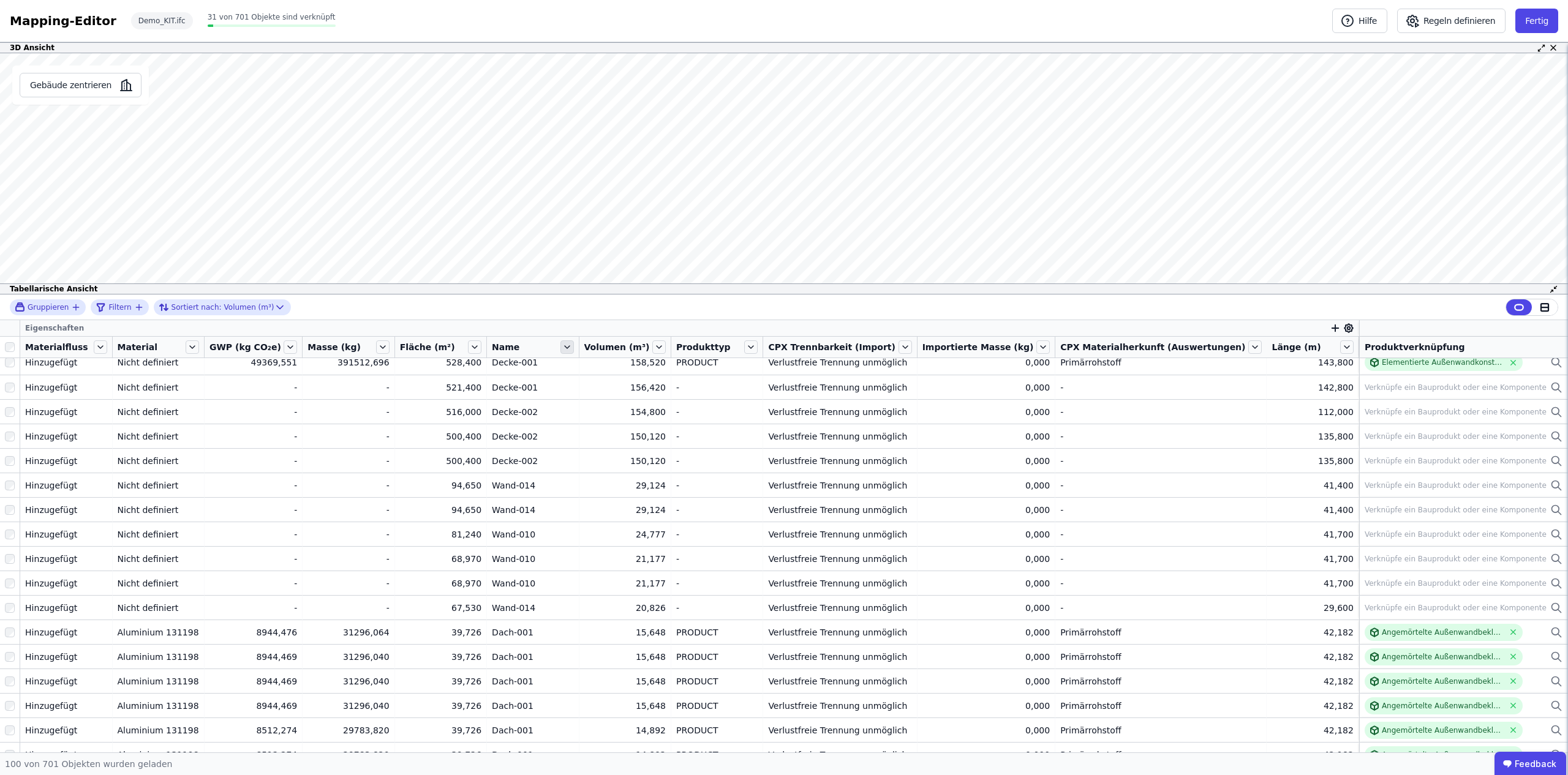
click at [574, 344] on icon at bounding box center [567, 347] width 13 height 13
click at [654, 408] on li "Nach “Name” gruppieren" at bounding box center [653, 407] width 188 height 22
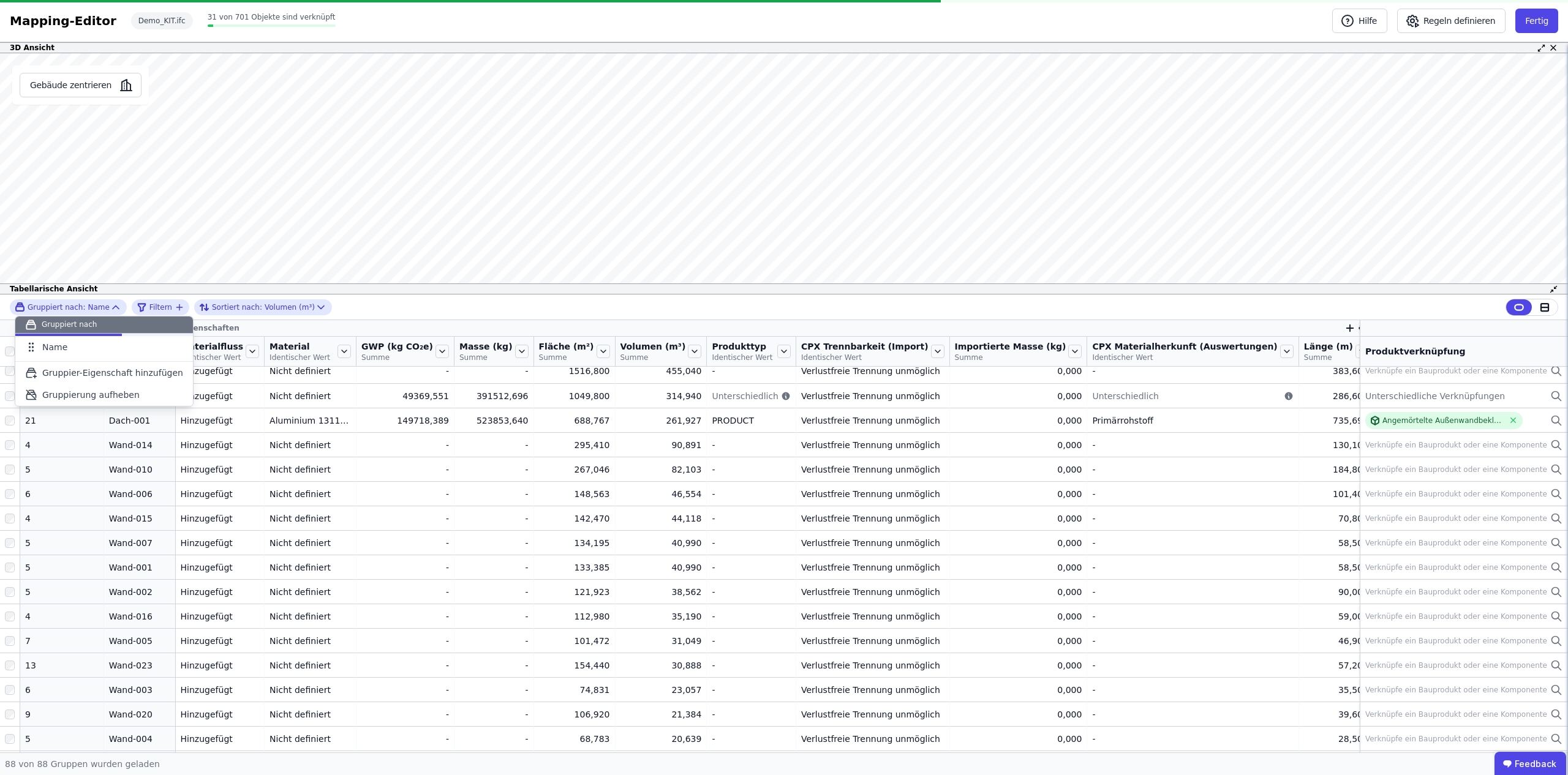
scroll to position [17, 0]
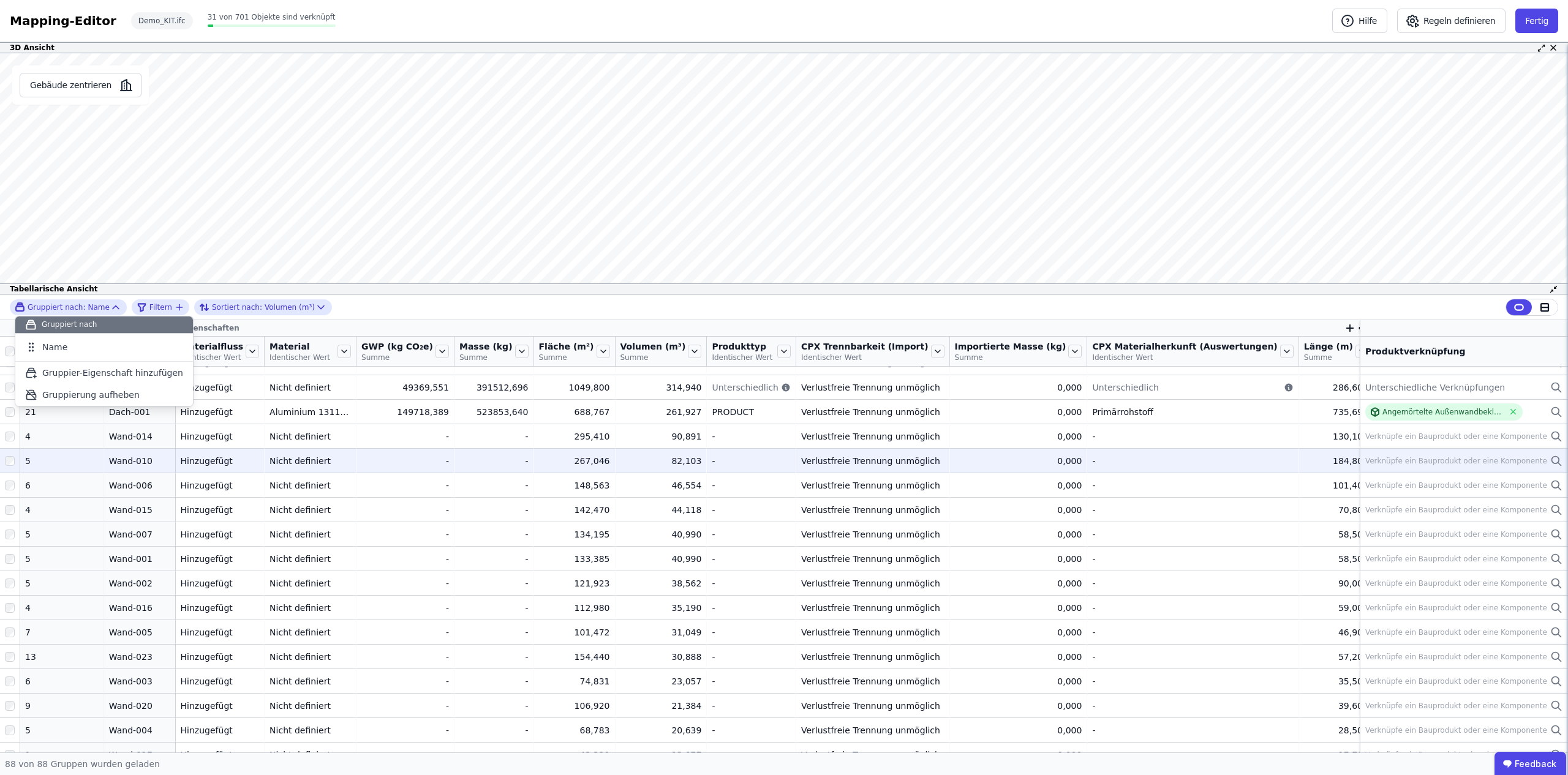
click at [136, 464] on div "Wand-010" at bounding box center [140, 462] width 62 height 13
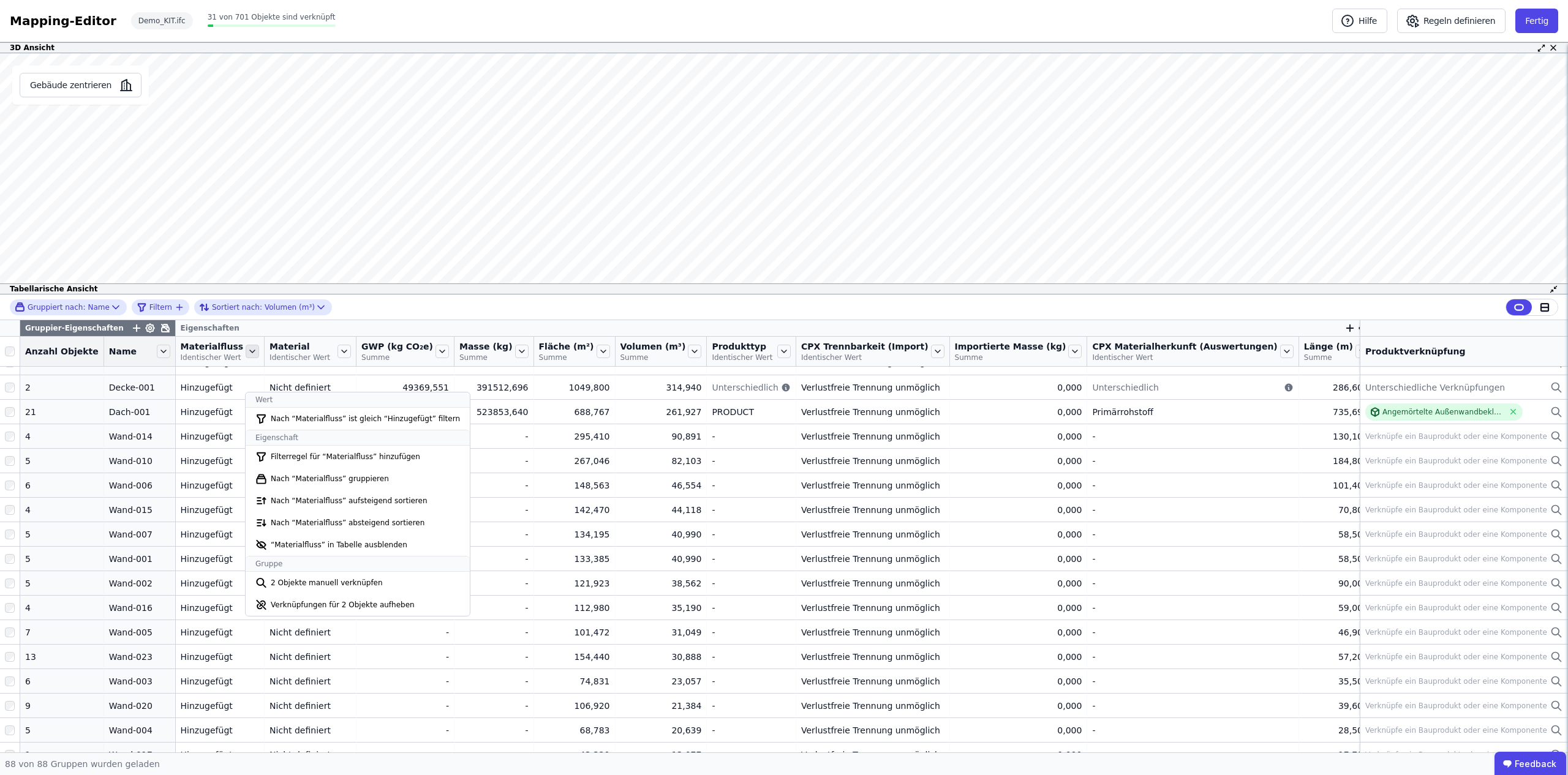
click at [259, 348] on icon at bounding box center [252, 351] width 13 height 13
click at [259, 353] on icon at bounding box center [252, 351] width 13 height 13
click at [350, 308] on div "Gruppiert nach: Name Filtern Sortiert nach: Volumen (m³)" at bounding box center [784, 307] width 1568 height 26
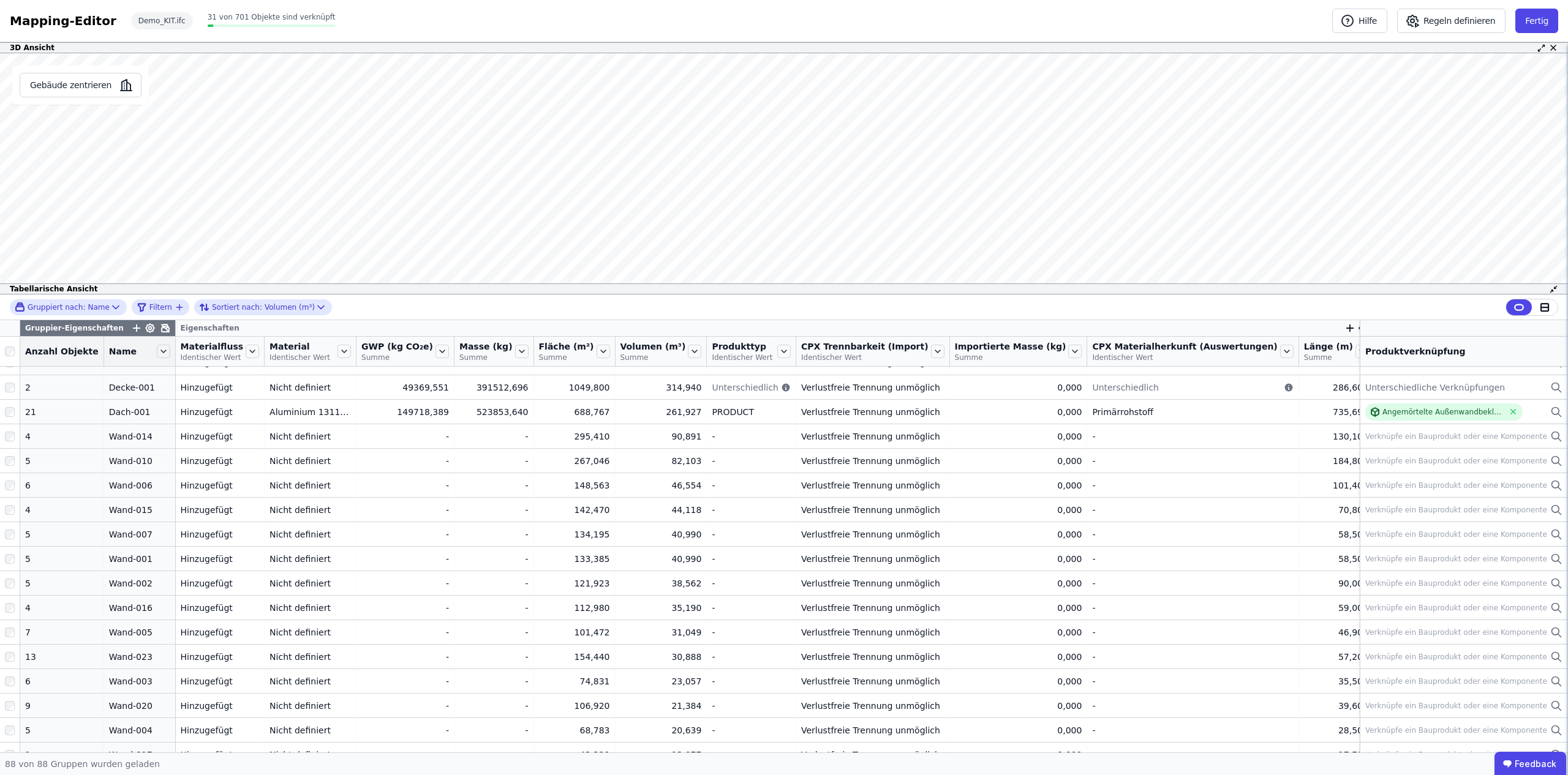
click at [170, 328] on icon at bounding box center [165, 328] width 10 height 10
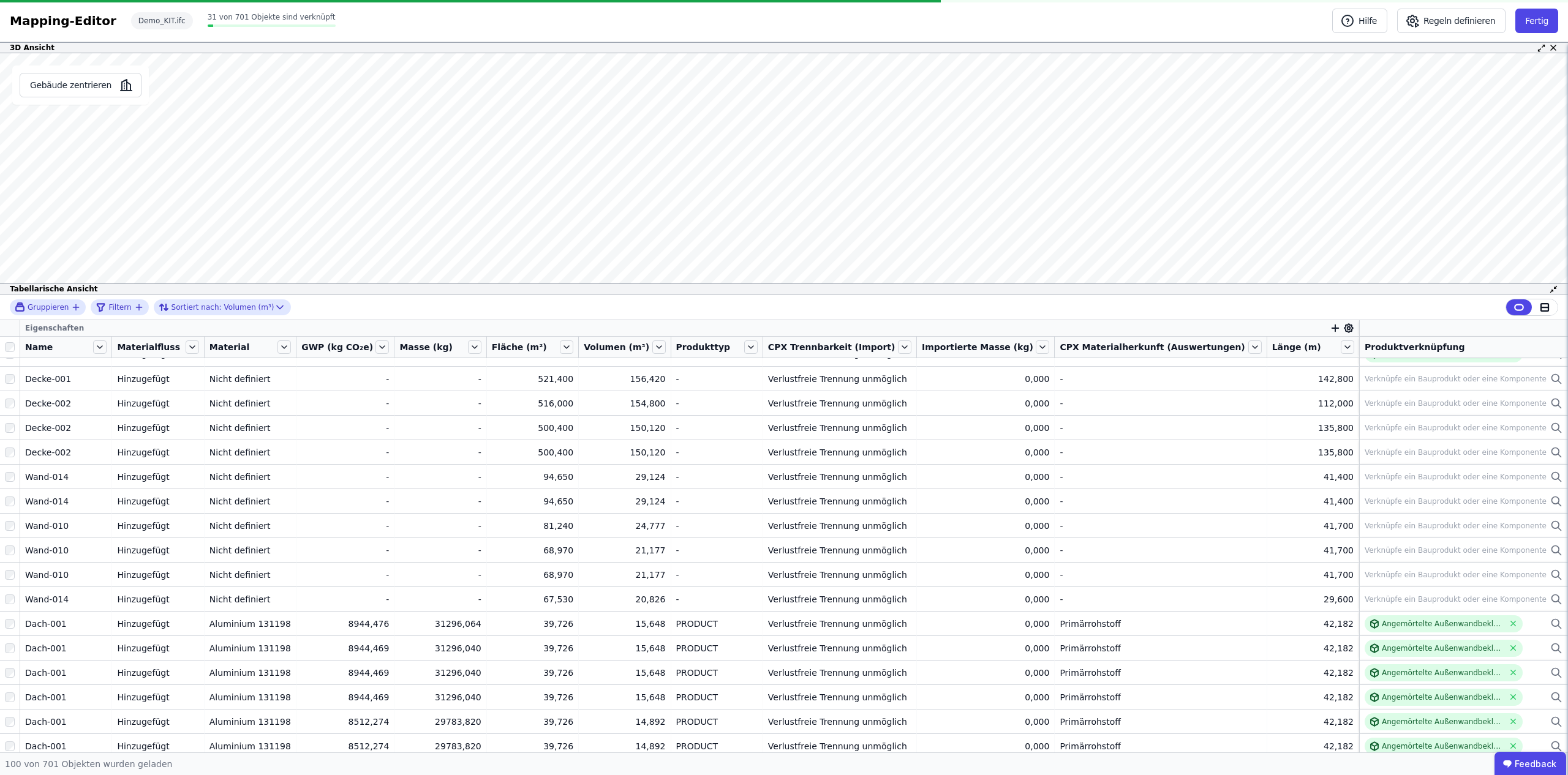
scroll to position [8, 0]
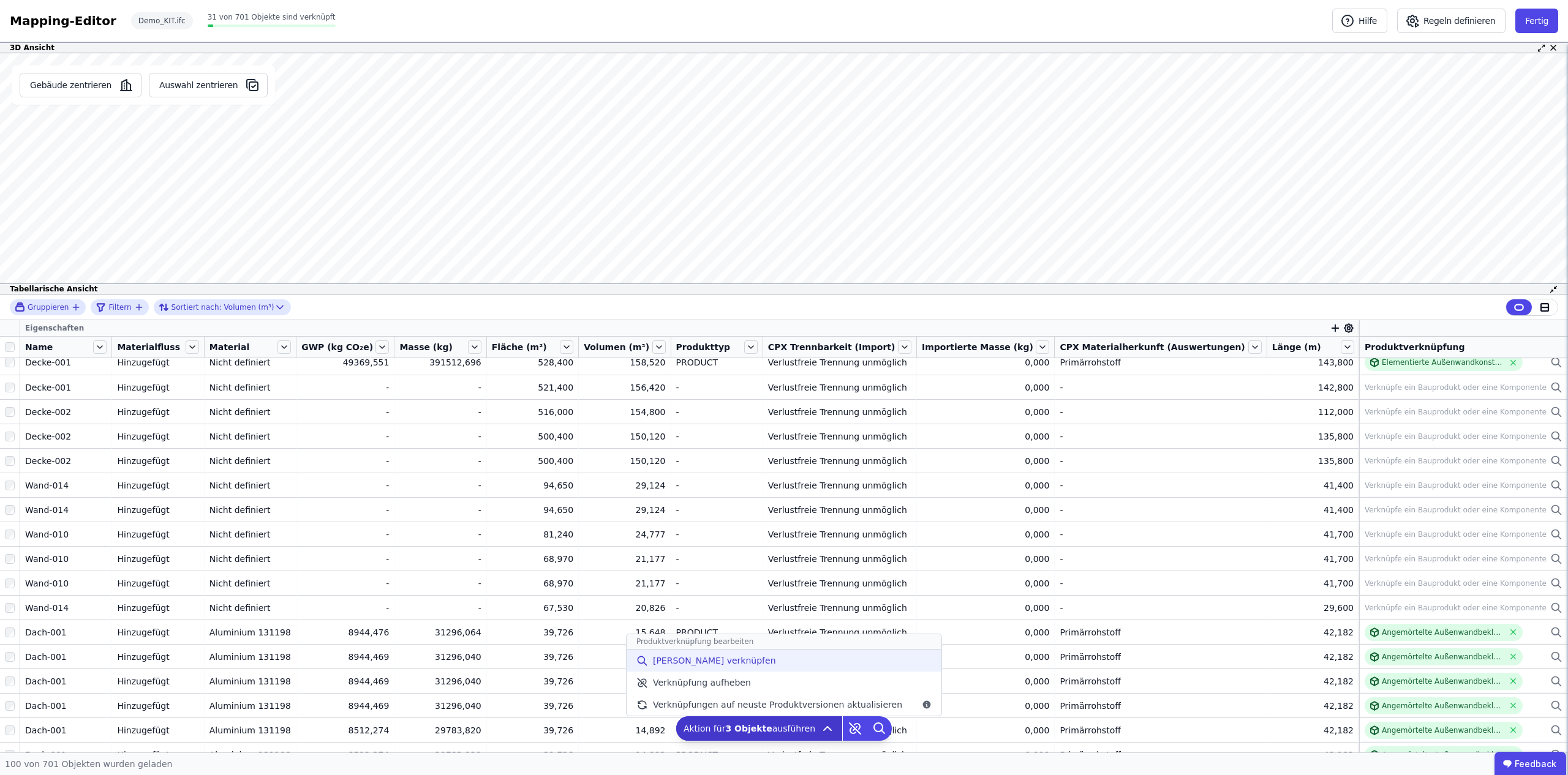
click at [707, 659] on span "[PERSON_NAME] verknüpfen" at bounding box center [714, 661] width 123 height 13
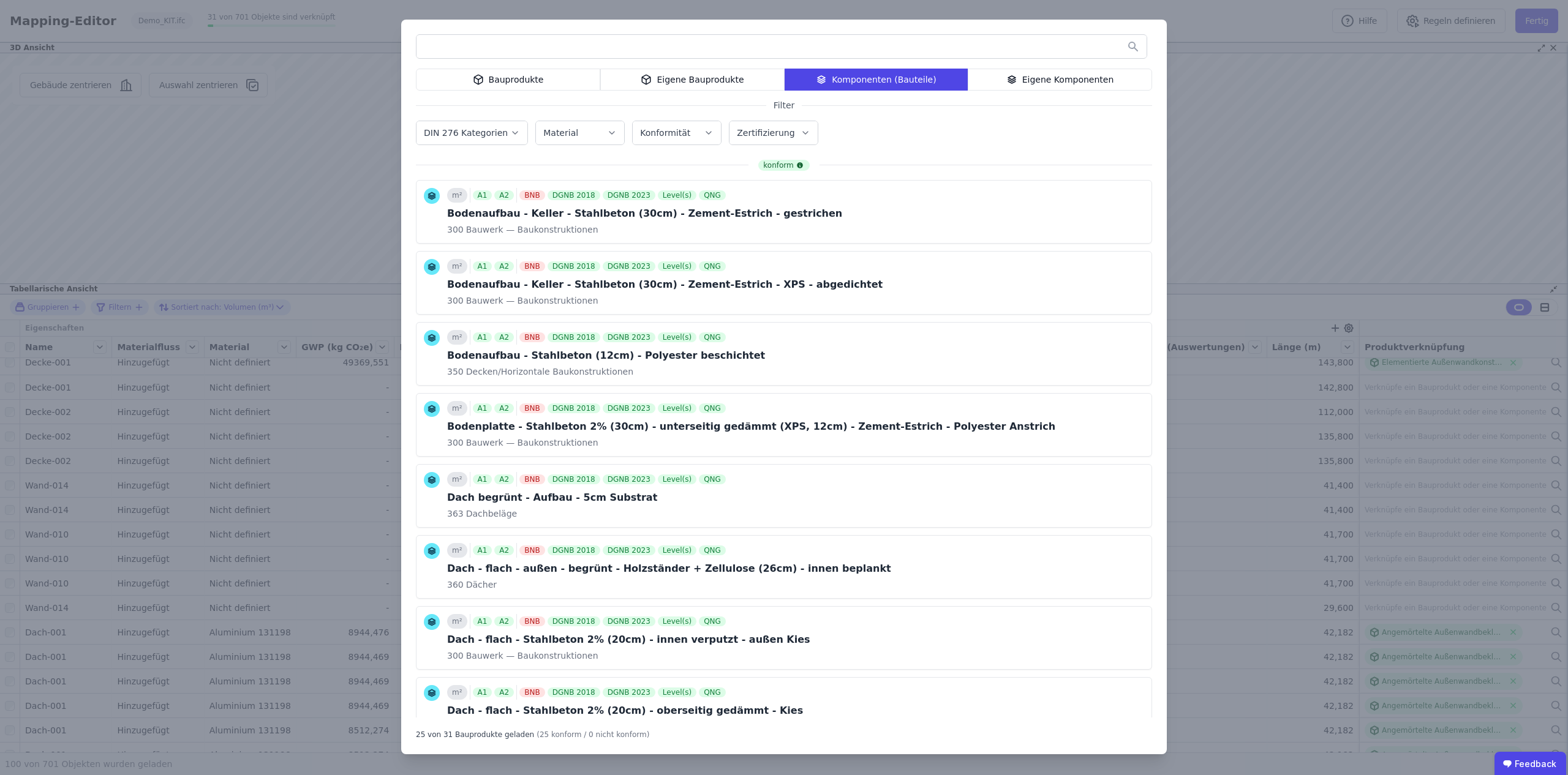
click at [549, 76] on div "Bauprodukte" at bounding box center [509, 80] width 185 height 22
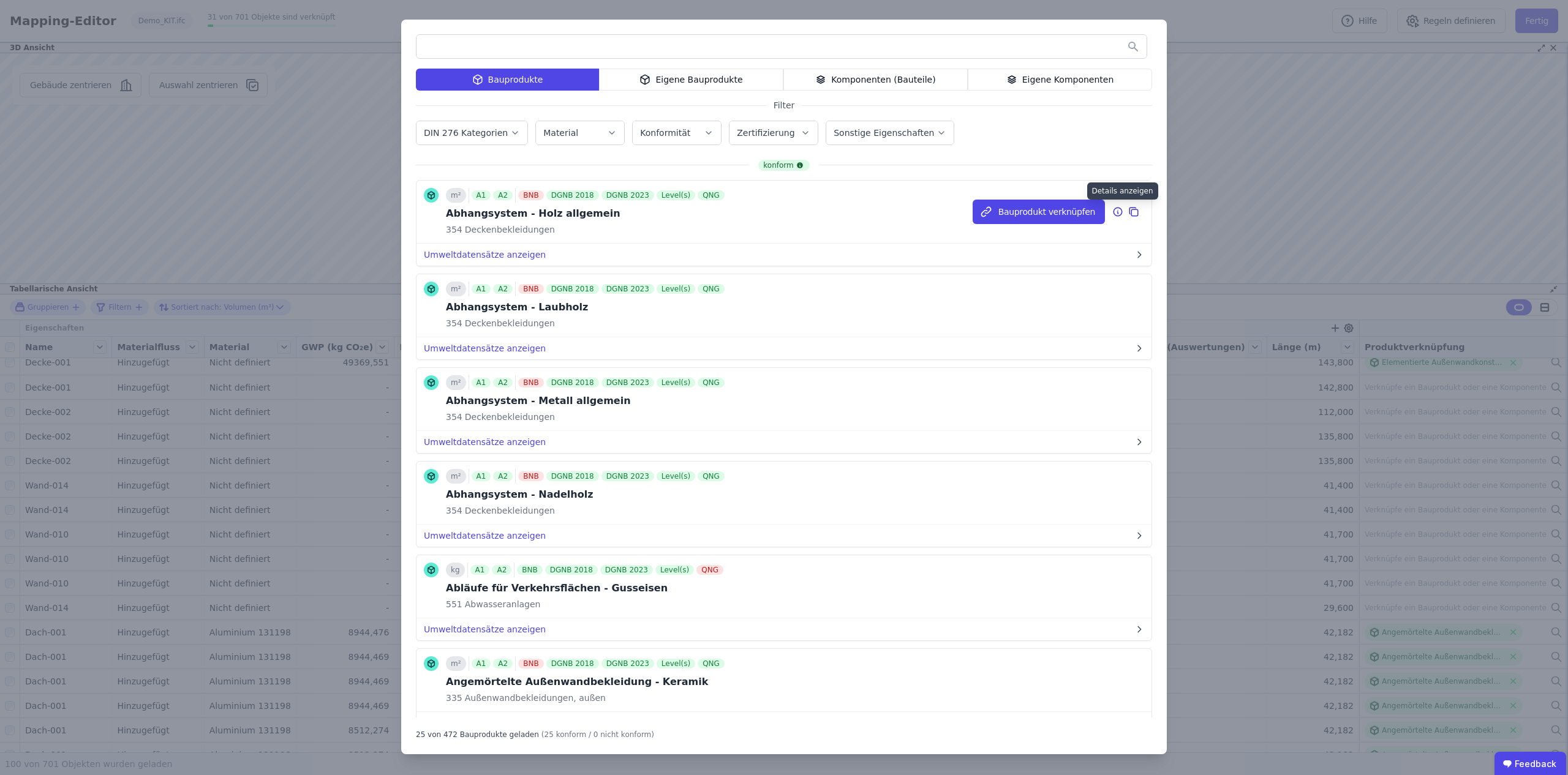
click at [1120, 213] on icon at bounding box center [1118, 211] width 11 height 15
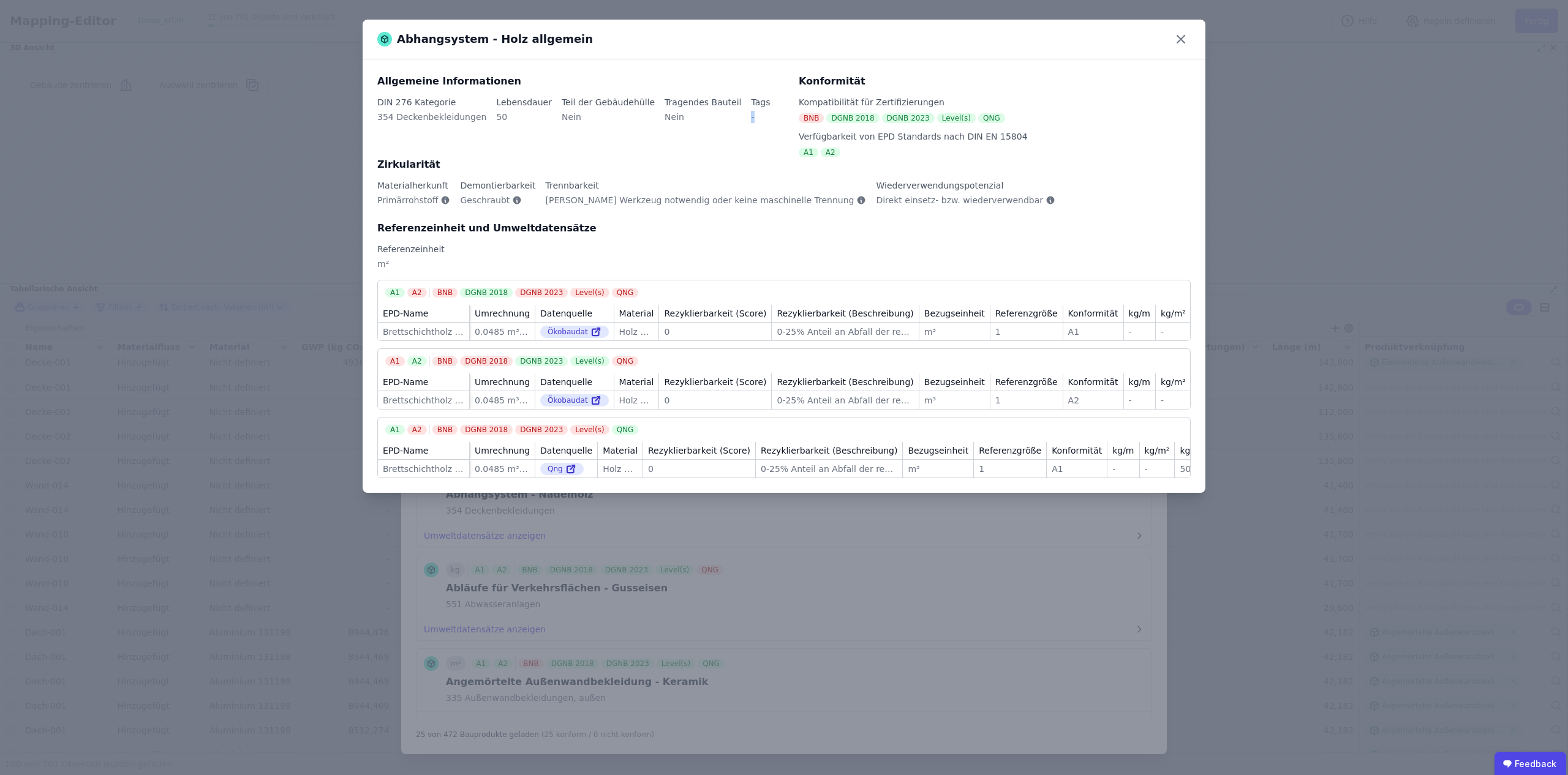
click at [751, 111] on div "Tags -" at bounding box center [760, 114] width 19 height 37
click at [751, 111] on div "-" at bounding box center [760, 122] width 19 height 22
drag, startPoint x: 388, startPoint y: 264, endPoint x: 377, endPoint y: 266, distance: 11.2
click at [377, 266] on div "m²" at bounding box center [784, 269] width 814 height 22
click at [406, 262] on div "m²" at bounding box center [784, 269] width 814 height 22
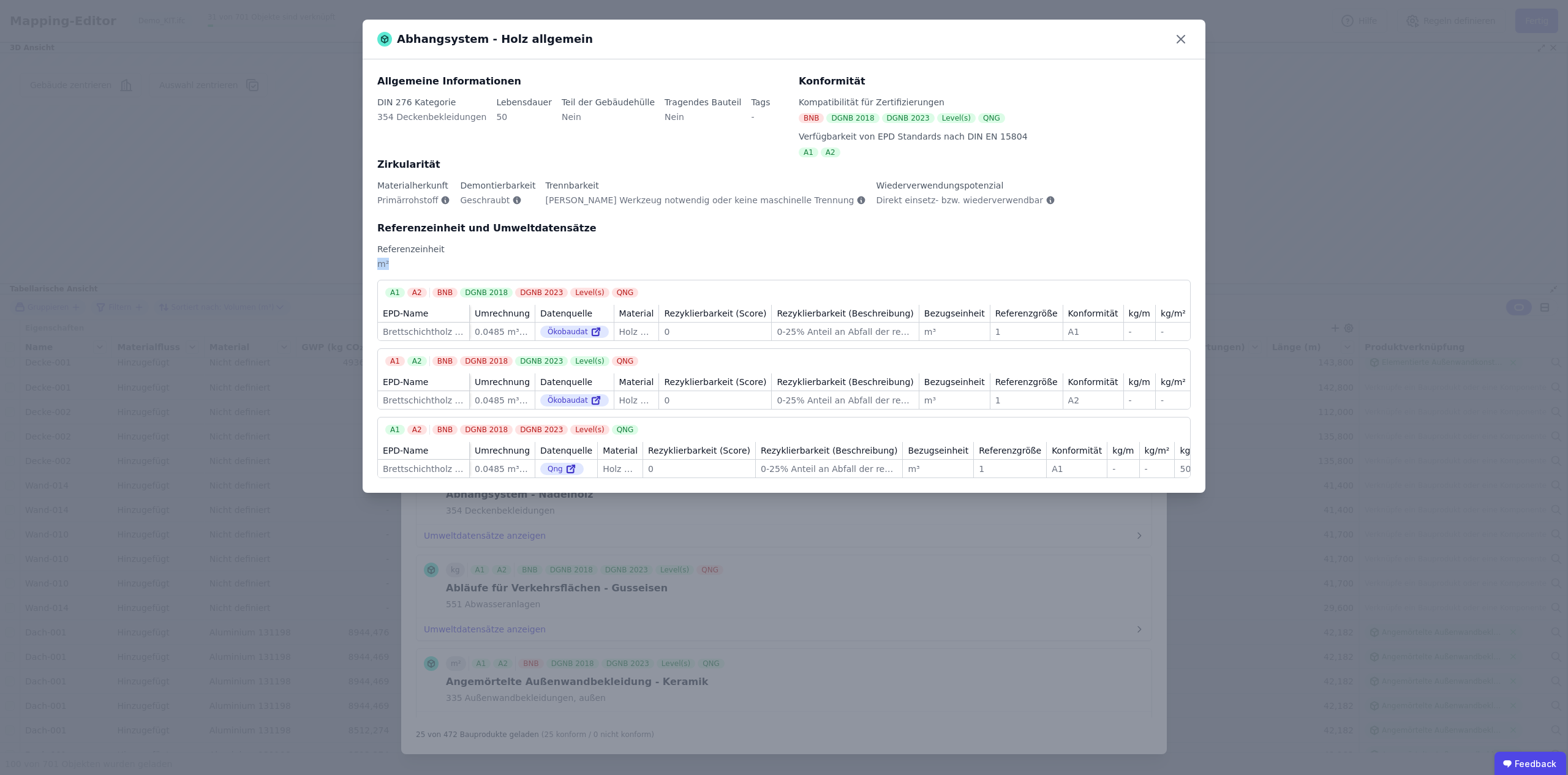
drag, startPoint x: 391, startPoint y: 264, endPoint x: 380, endPoint y: 266, distance: 11.2
click at [380, 266] on div "m²" at bounding box center [784, 269] width 814 height 22
click at [403, 264] on div "m²" at bounding box center [784, 269] width 814 height 22
click at [1183, 38] on icon at bounding box center [1181, 39] width 20 height 20
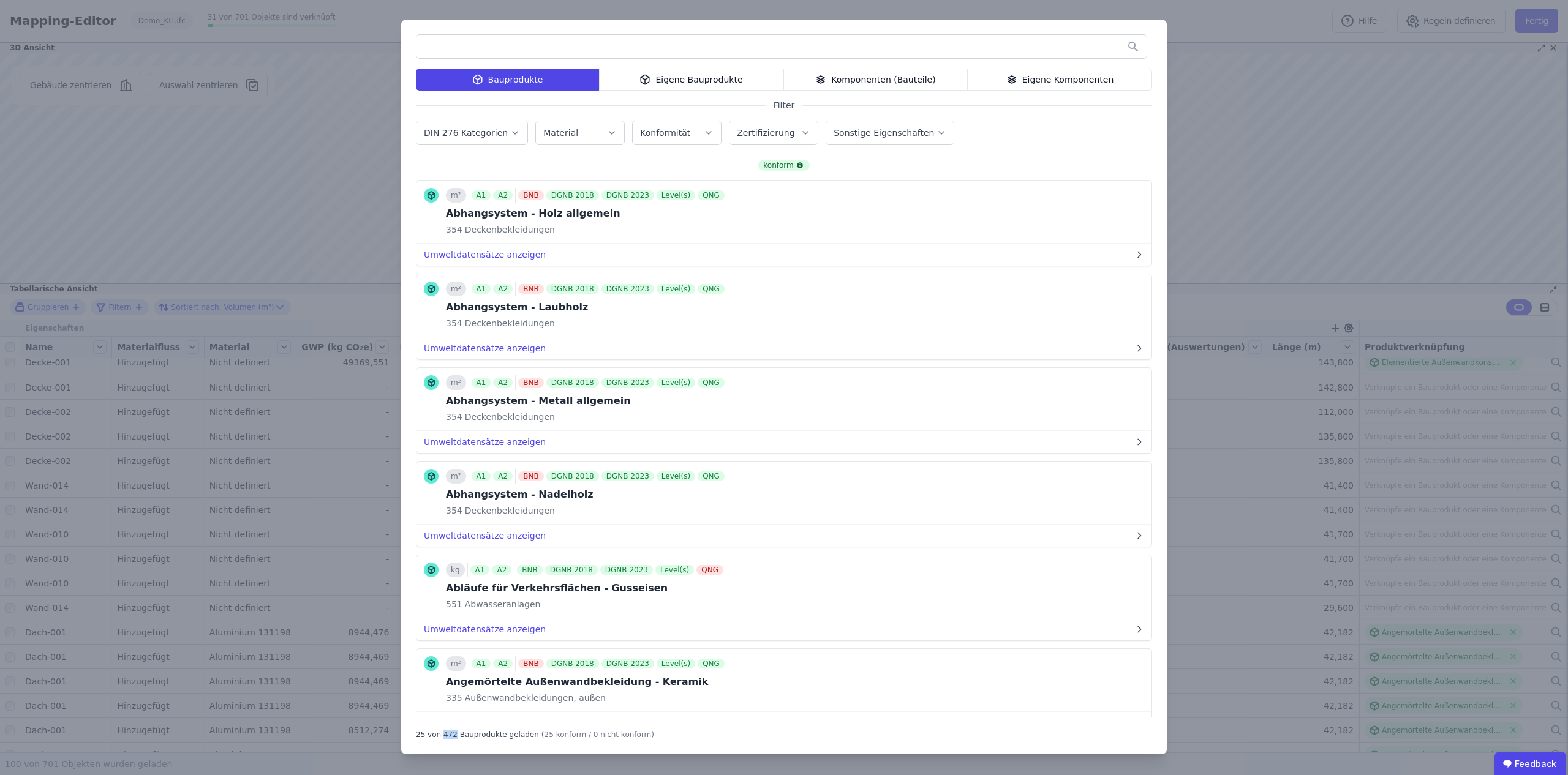
drag, startPoint x: 442, startPoint y: 730, endPoint x: 452, endPoint y: 738, distance: 12.8
click at [452, 736] on div "25 von 472 Bauprodukte geladen" at bounding box center [478, 732] width 123 height 15
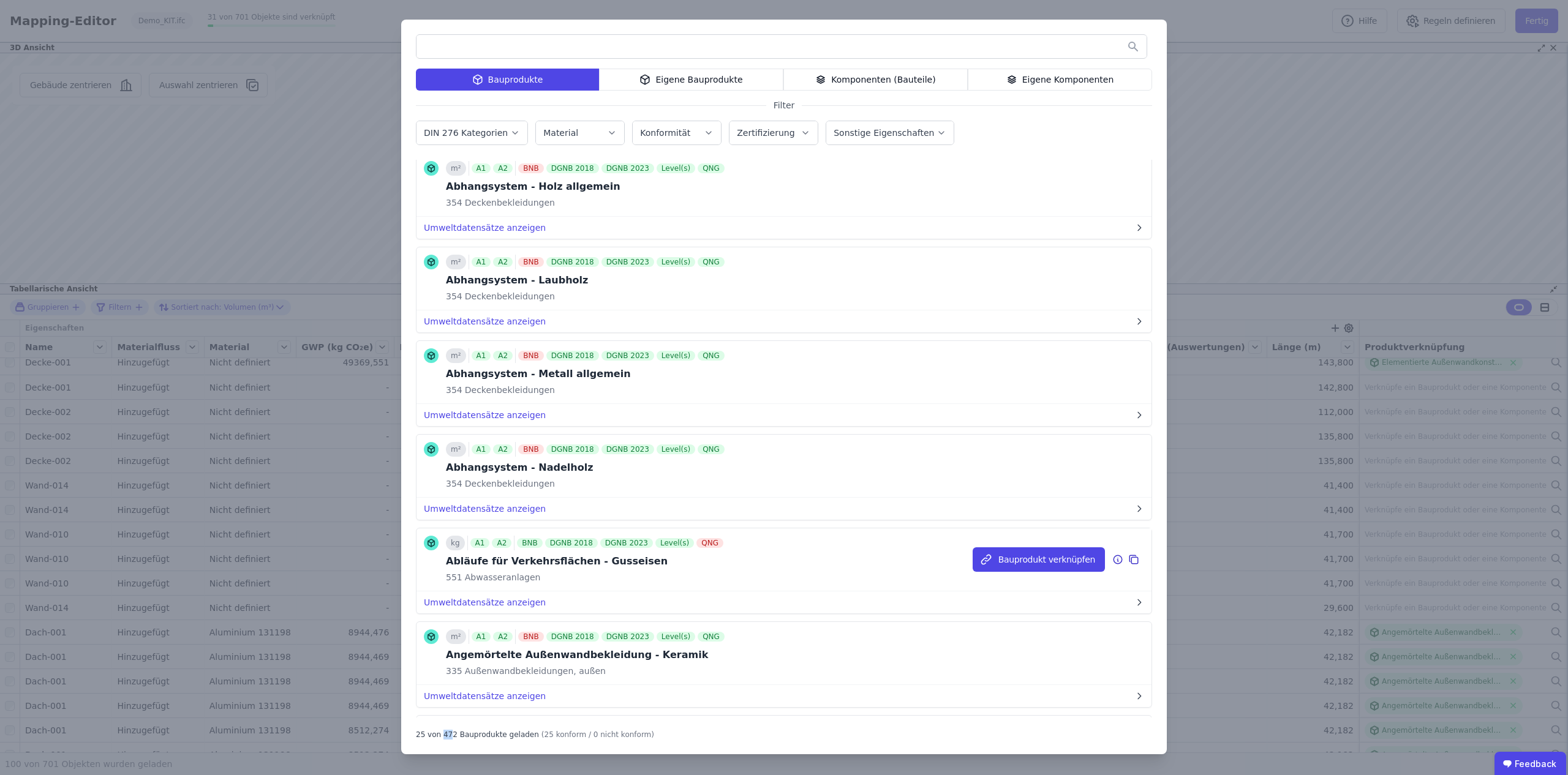
scroll to position [0, 0]
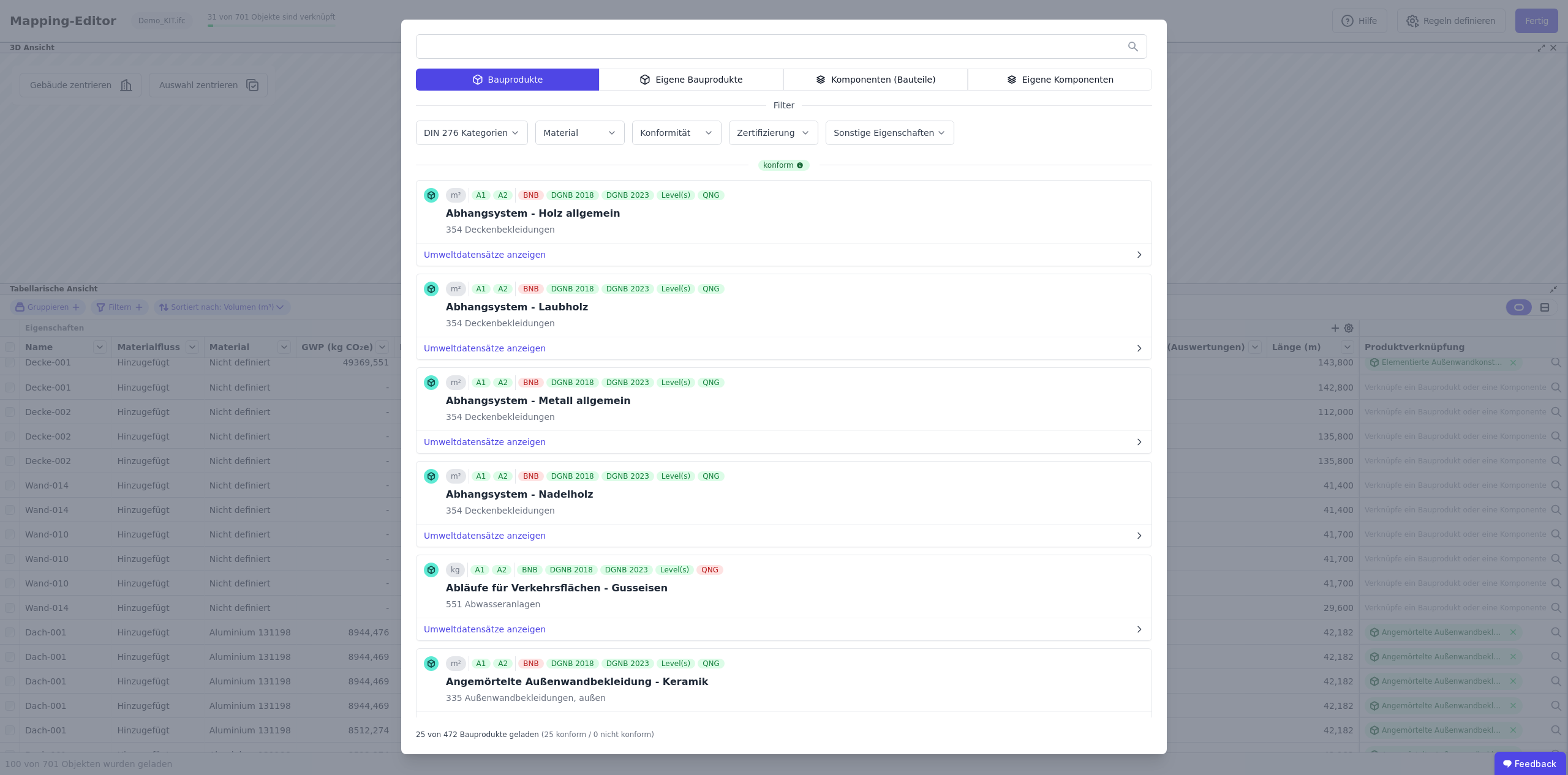
click at [850, 79] on div "Komponenten (Bauteile)" at bounding box center [876, 80] width 185 height 22
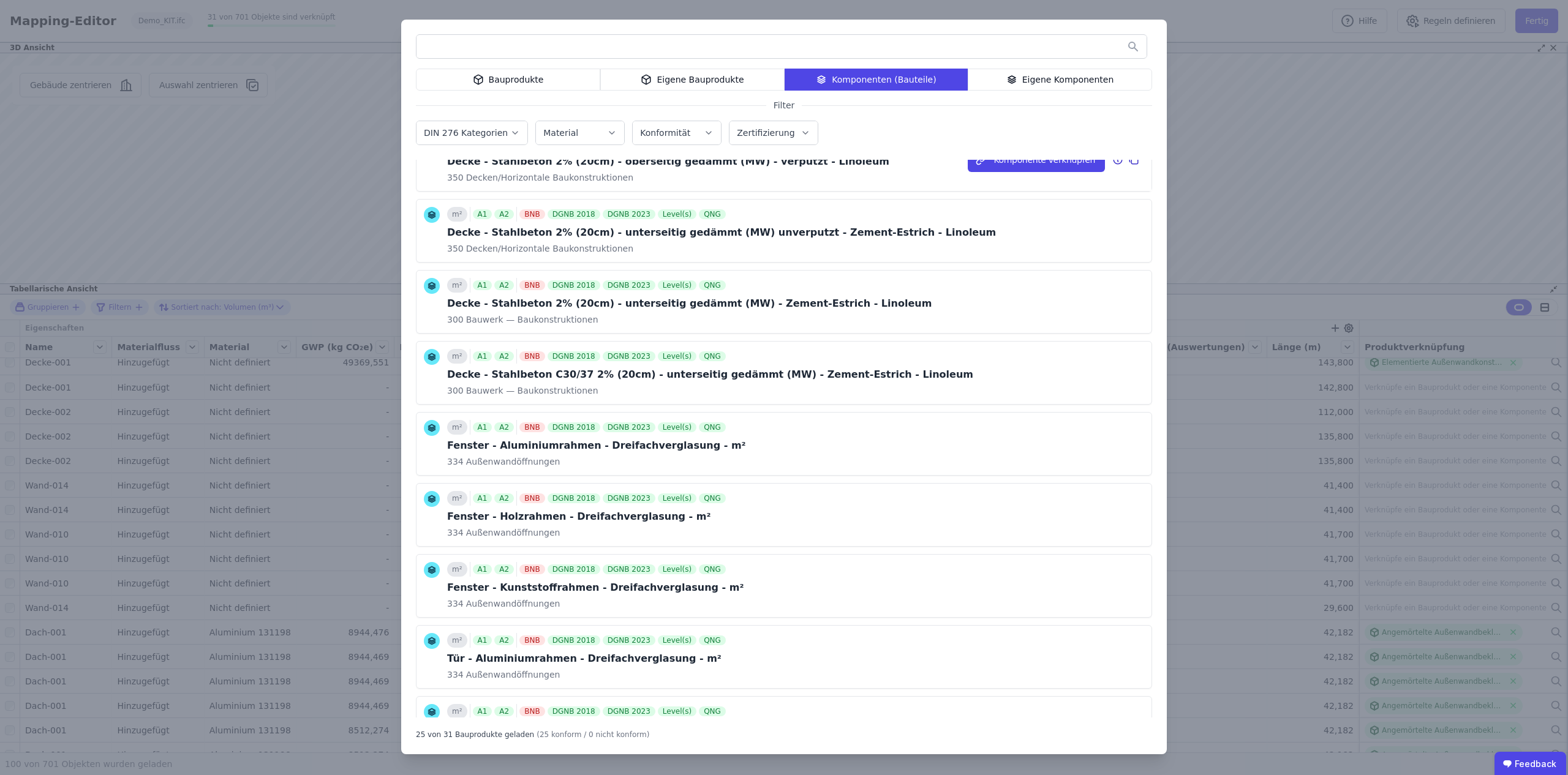
scroll to position [974, 0]
click at [1058, 78] on div "Eigene Komponenten" at bounding box center [1060, 80] width 185 height 22
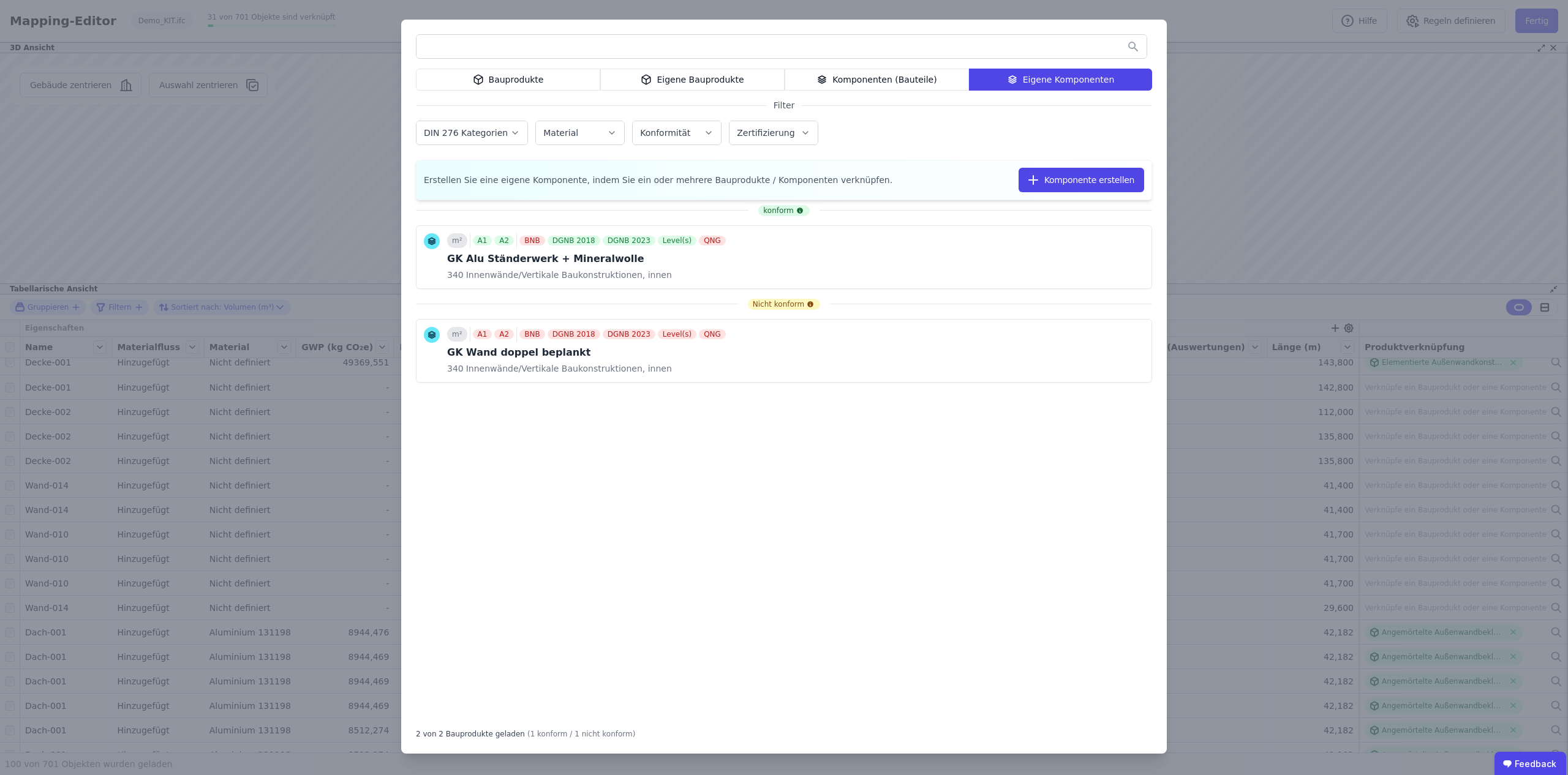
click at [710, 78] on div "Eigene Bauprodukte" at bounding box center [693, 80] width 185 height 22
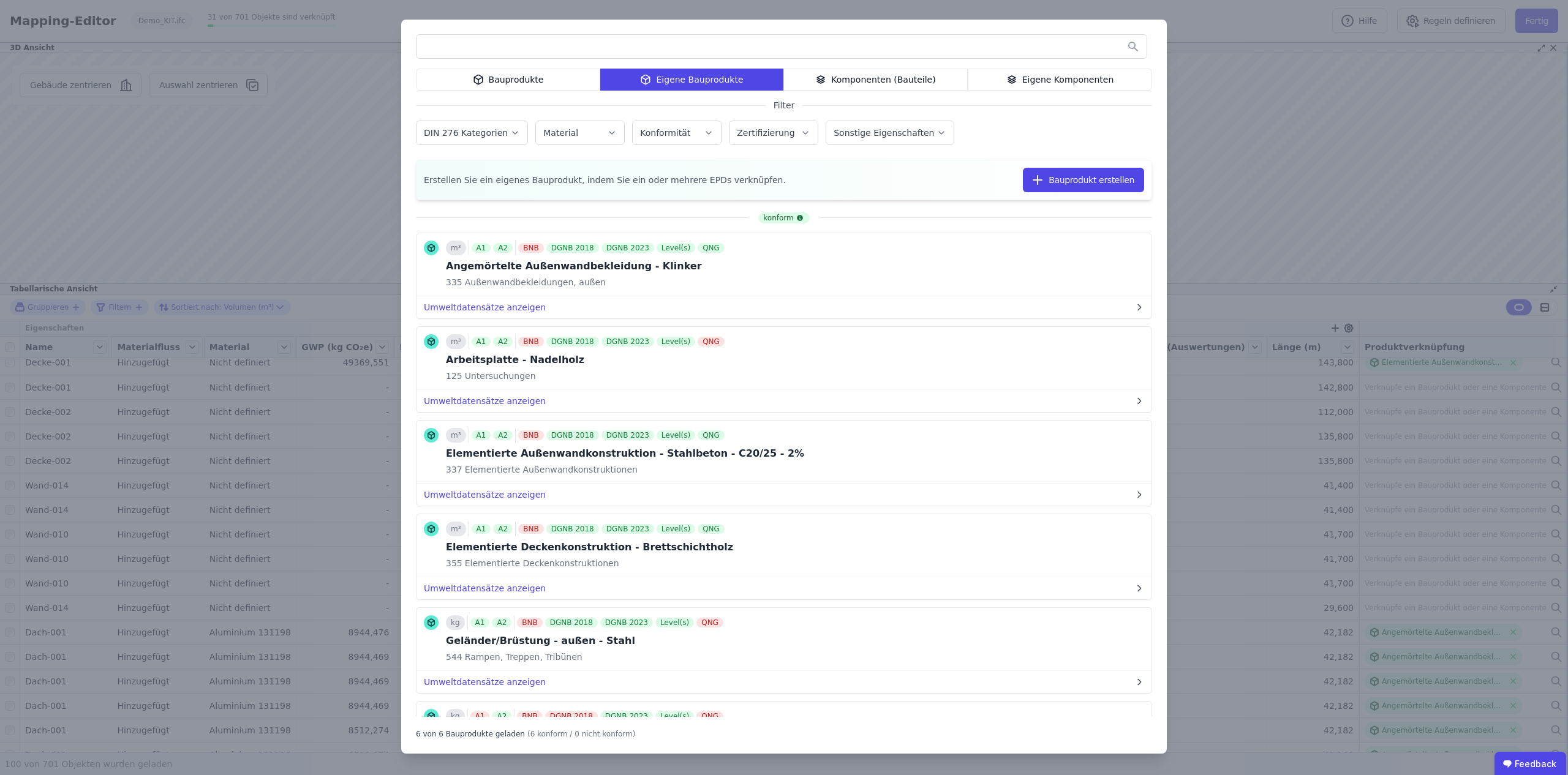
drag, startPoint x: 1036, startPoint y: 79, endPoint x: 696, endPoint y: 79, distance: 340.0
click at [1036, 79] on div "Eigene Komponenten" at bounding box center [1060, 80] width 185 height 22
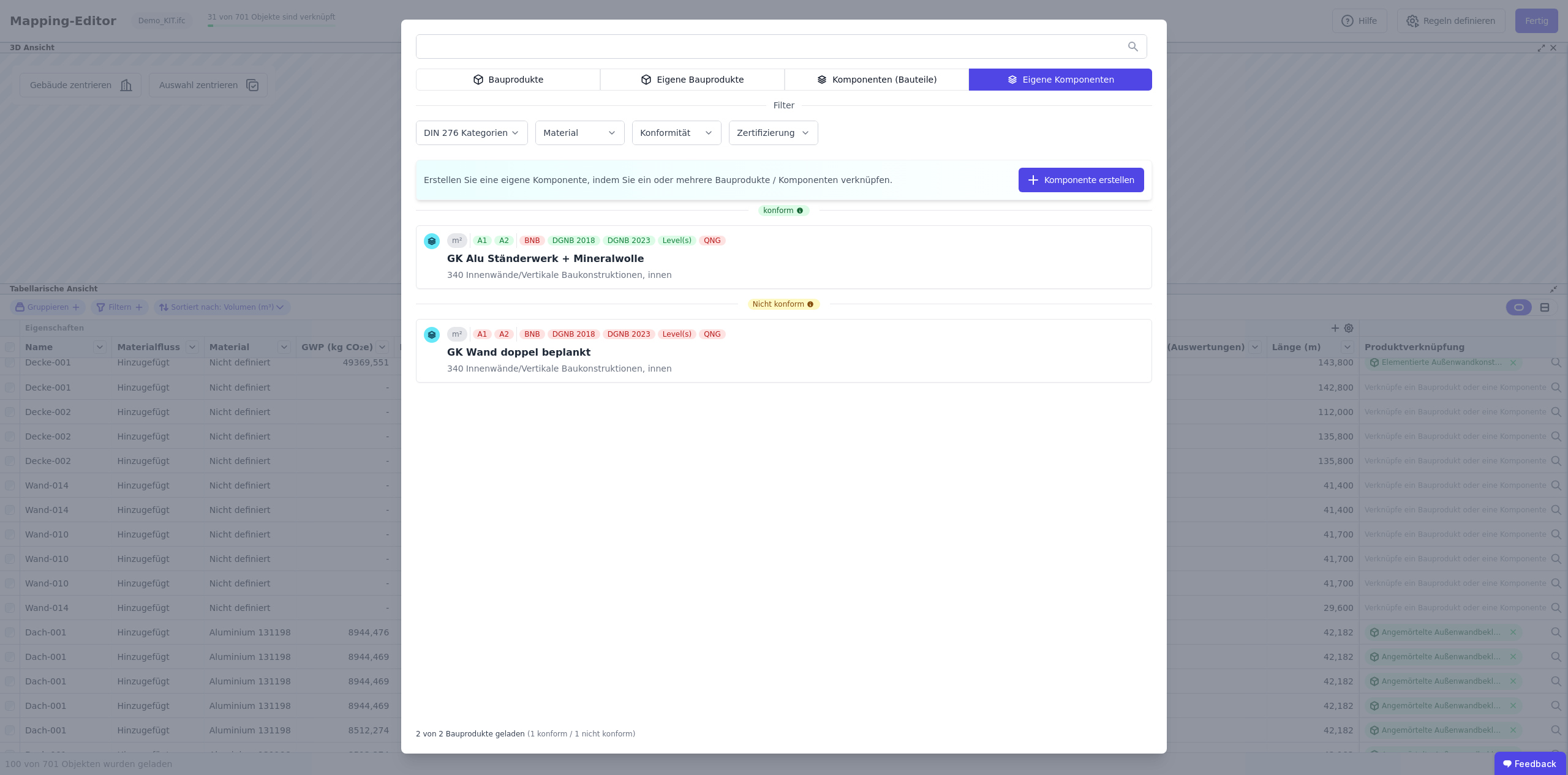
click at [733, 79] on div "Eigene Bauprodukte" at bounding box center [693, 80] width 185 height 22
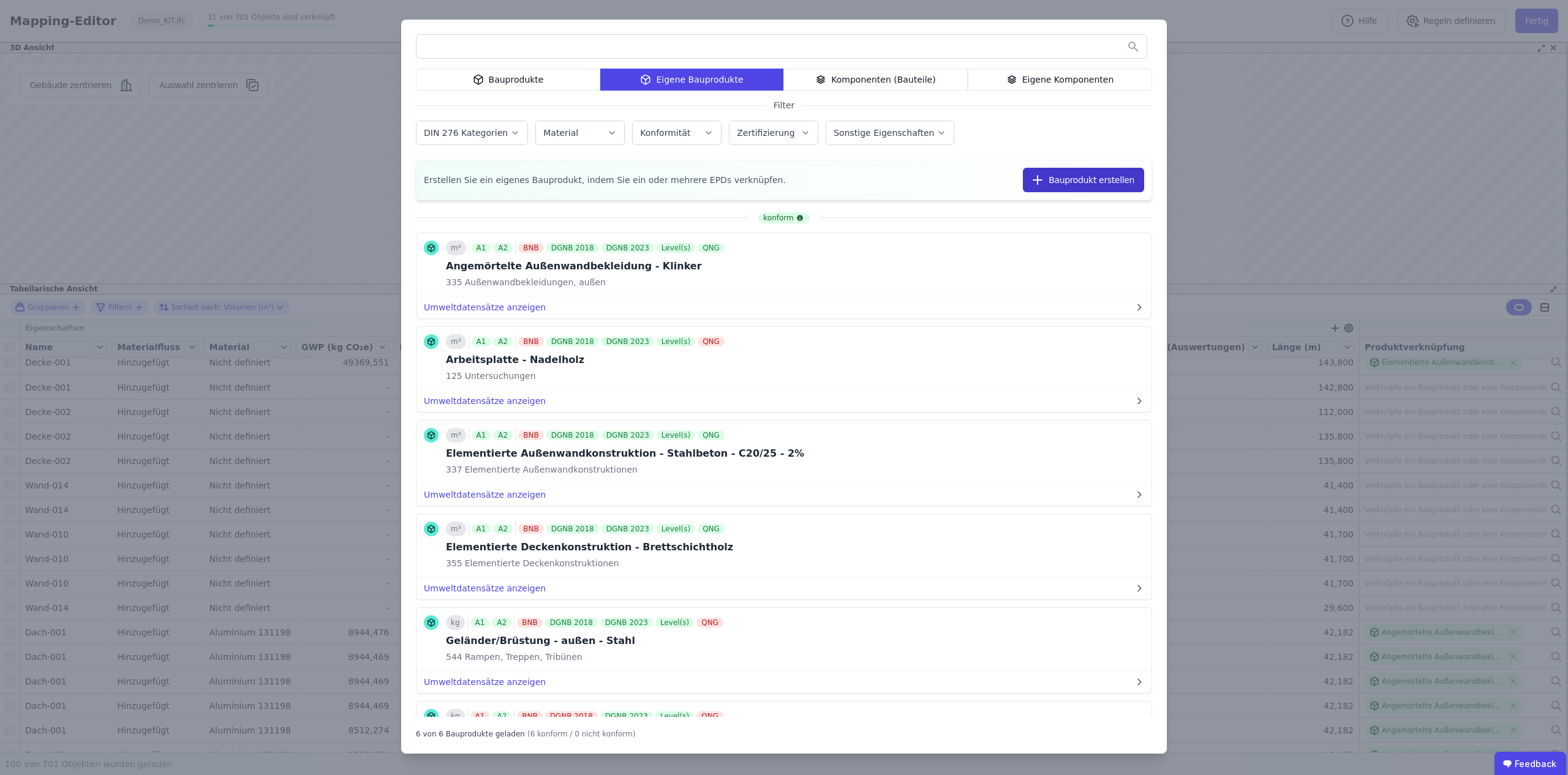
click at [1081, 182] on button "Bauprodukt erstellen" at bounding box center [1083, 180] width 121 height 24
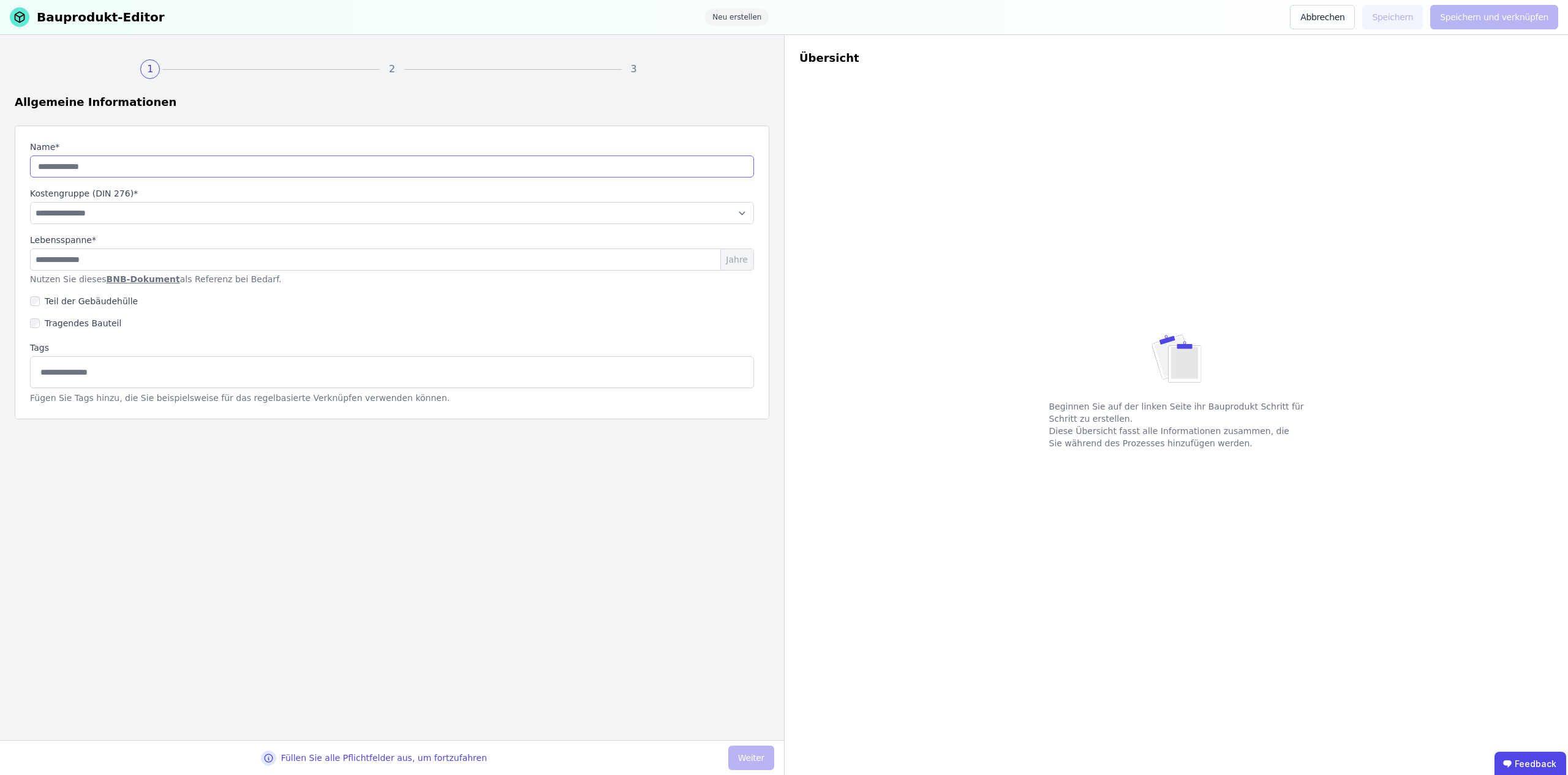
click at [227, 169] on input "string" at bounding box center [392, 166] width 724 height 22
type input "****"
click at [125, 213] on select "**********" at bounding box center [392, 213] width 724 height 22
select select "**********"
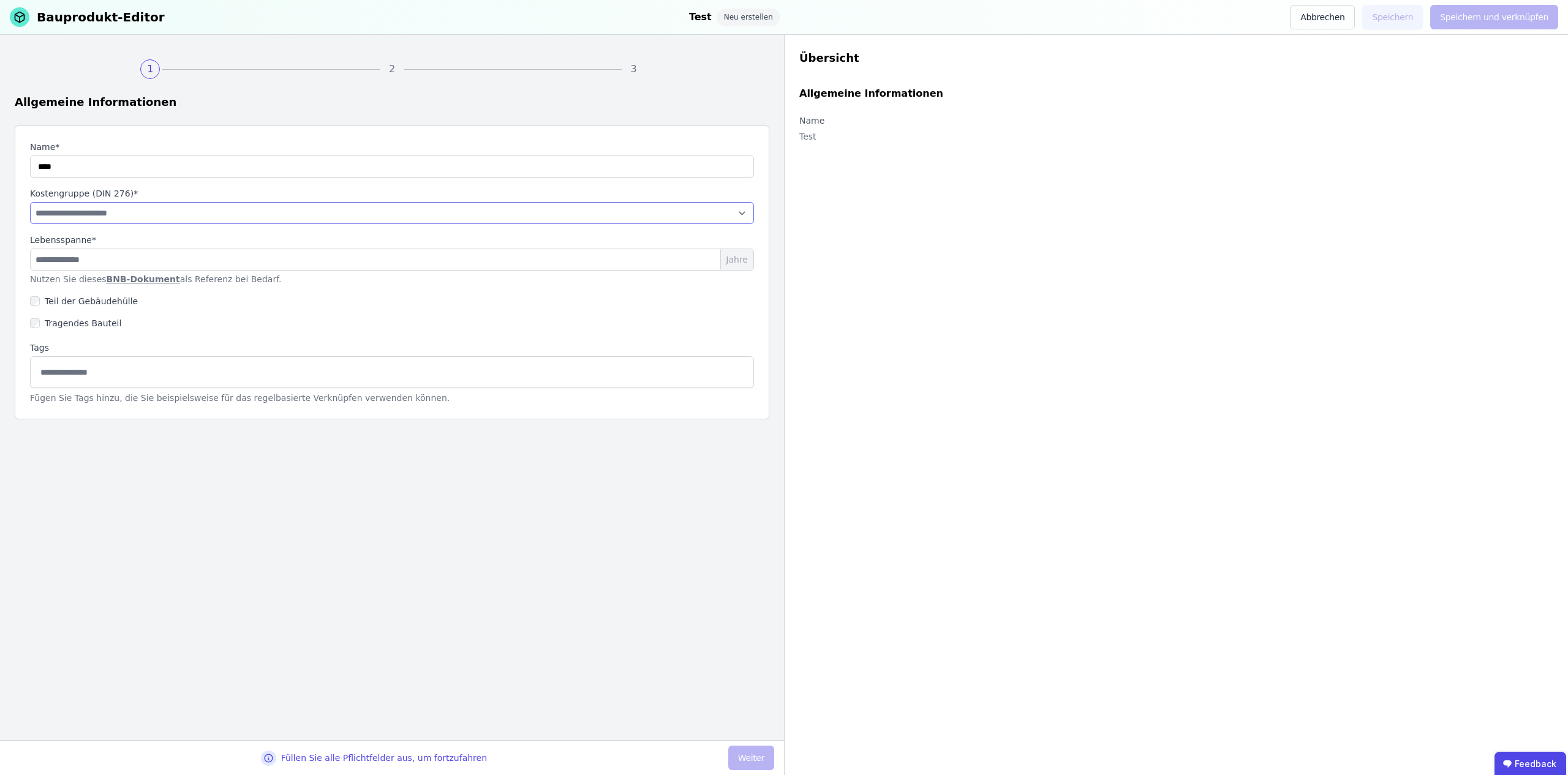
click at [30, 202] on select "**********" at bounding box center [392, 213] width 724 height 22
click at [111, 262] on input "*" at bounding box center [392, 259] width 724 height 22
type input "*"
click at [43, 264] on input "**" at bounding box center [392, 259] width 724 height 22
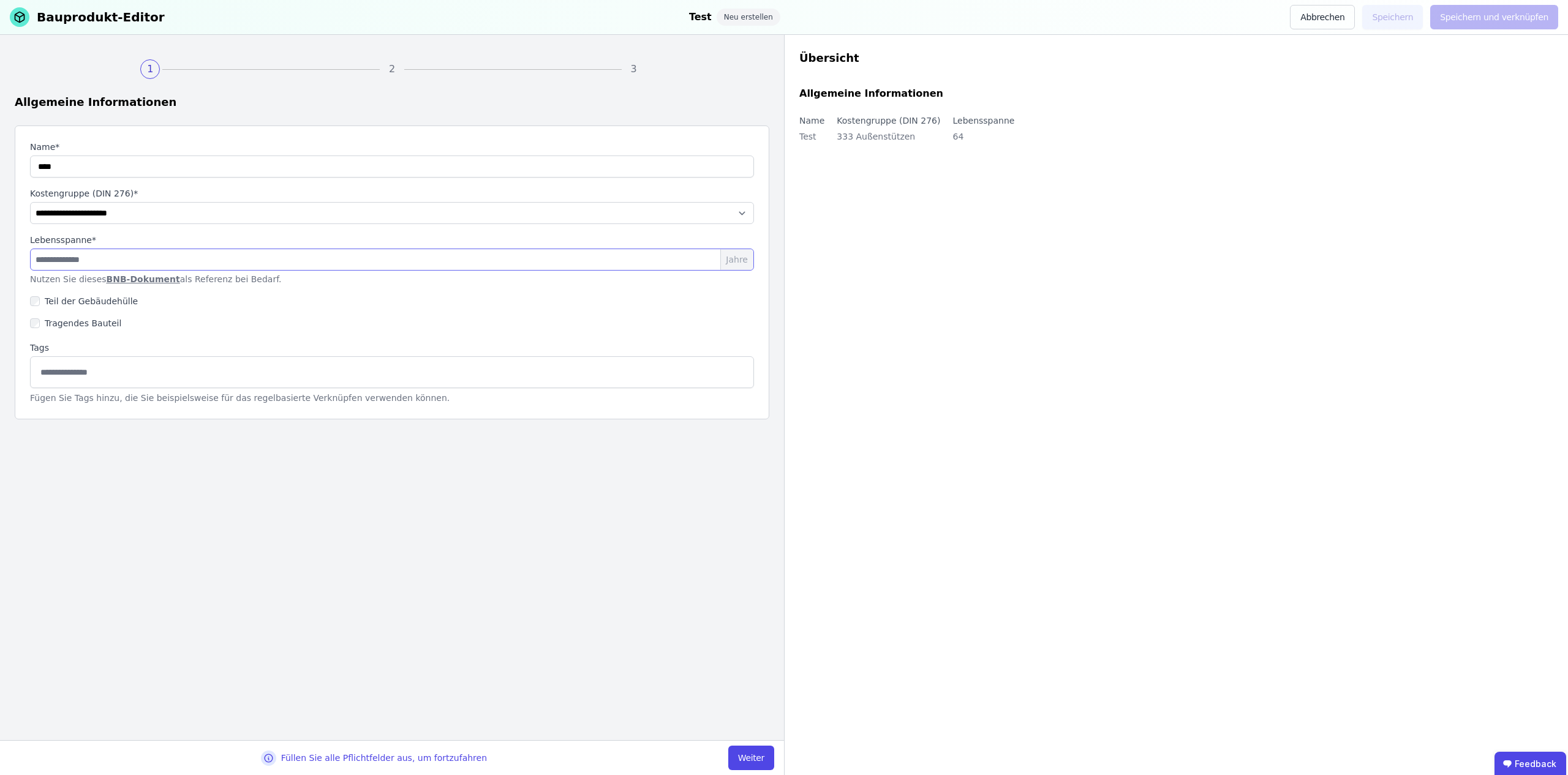
click at [41, 261] on input "**" at bounding box center [392, 259] width 724 height 22
click at [41, 261] on input "**" at bounding box center [392, 259] width 724 height 22
type input "**"
click at [108, 370] on input at bounding box center [392, 371] width 708 height 20
type input "******"
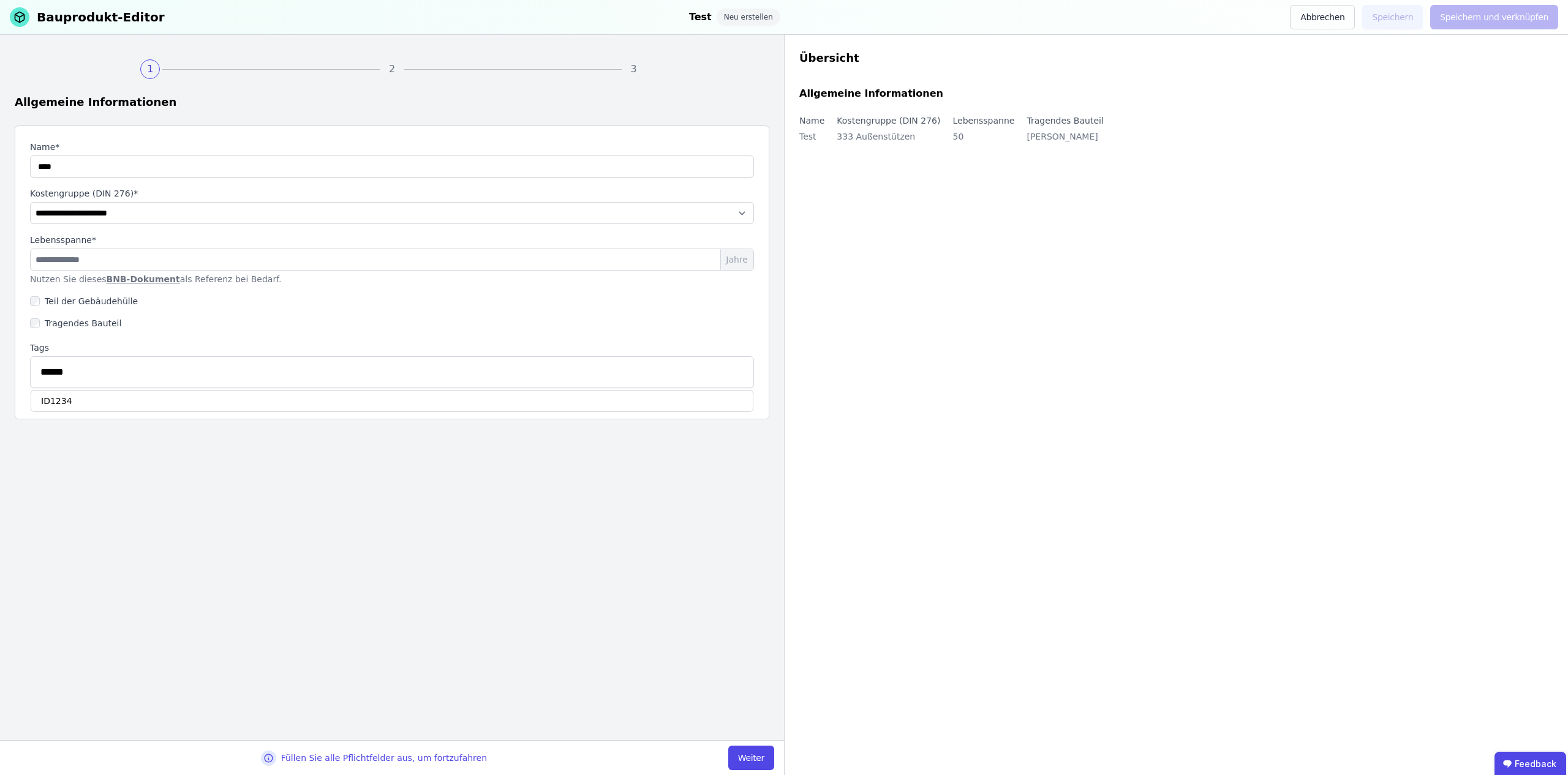
click at [333, 471] on div "**********" at bounding box center [392, 387] width 784 height 706
click at [53, 397] on div "ID1234" at bounding box center [392, 401] width 723 height 22
click at [749, 755] on button "Weiter" at bounding box center [751, 758] width 46 height 24
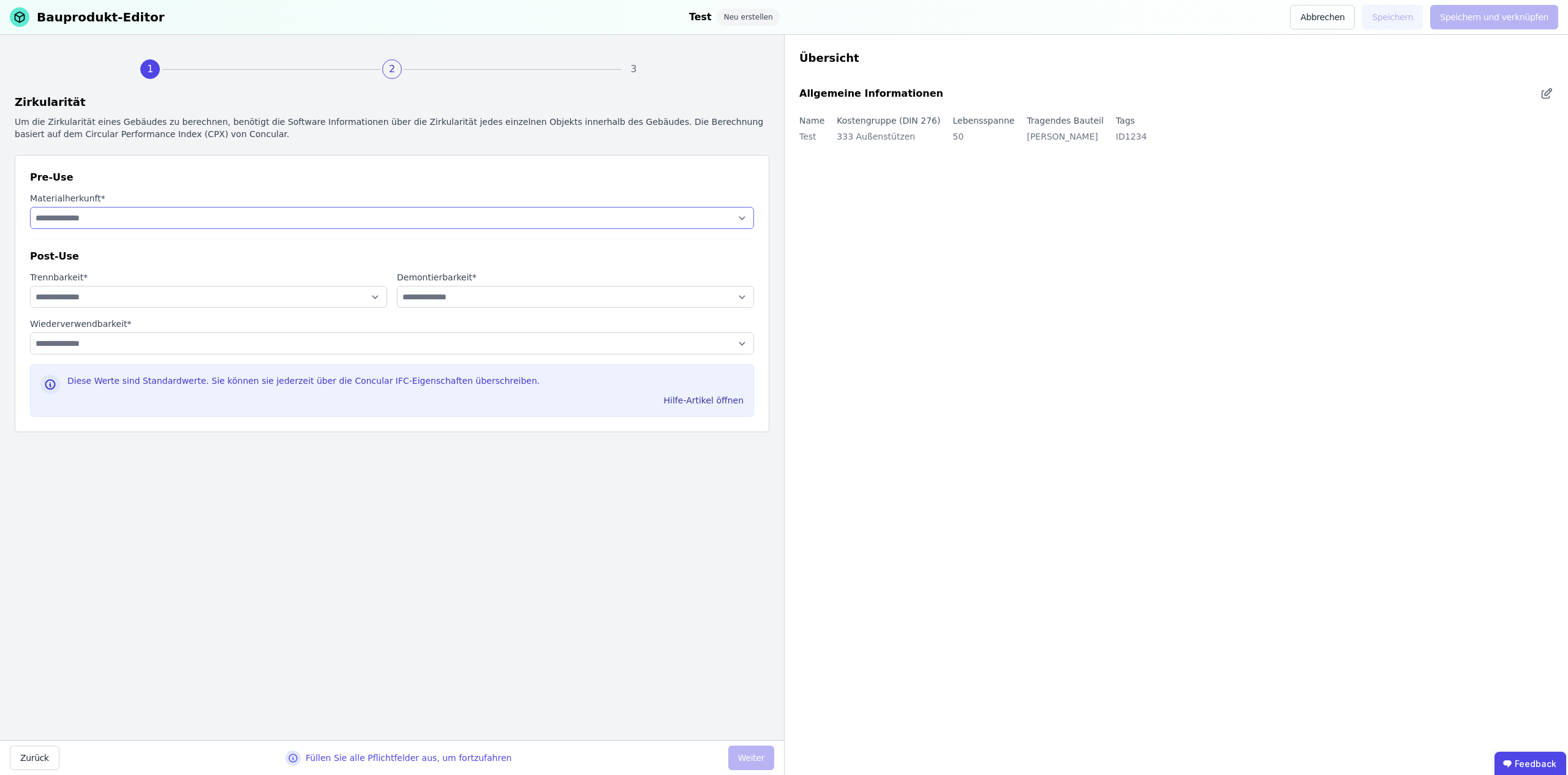
click at [170, 215] on select "**********" at bounding box center [392, 218] width 724 height 22
click at [30, 207] on select "**********" at bounding box center [392, 218] width 724 height 22
click at [216, 224] on select "**********" at bounding box center [392, 218] width 724 height 22
click at [30, 207] on select "**********" at bounding box center [392, 218] width 724 height 22
click at [224, 222] on select "**********" at bounding box center [392, 218] width 724 height 22
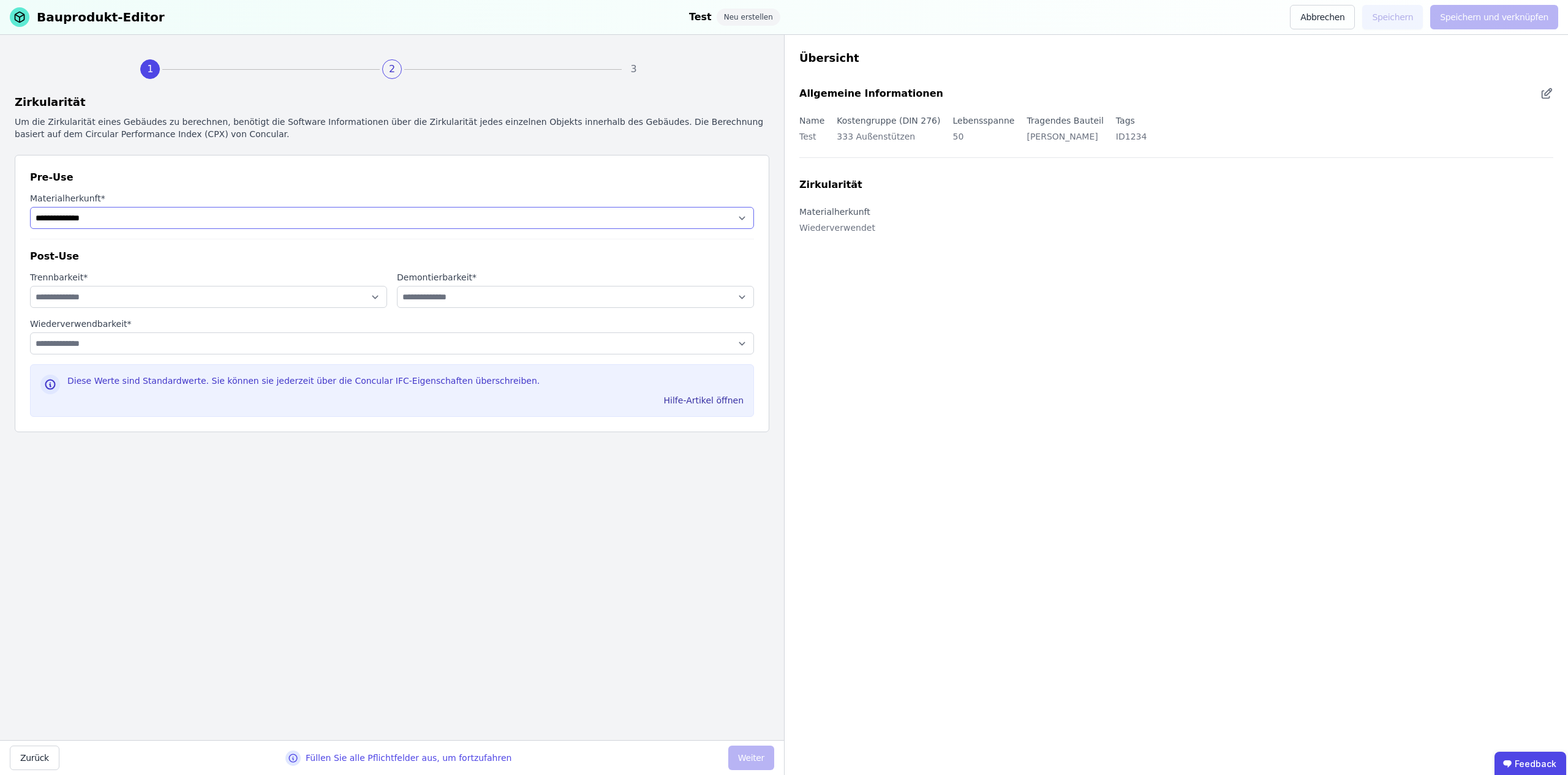
select select "**********"
click at [30, 207] on select "**********" at bounding box center [392, 218] width 724 height 22
click at [209, 299] on select "**********" at bounding box center [209, 297] width 357 height 22
select select "**********"
click at [30, 286] on select "**********" at bounding box center [209, 297] width 357 height 22
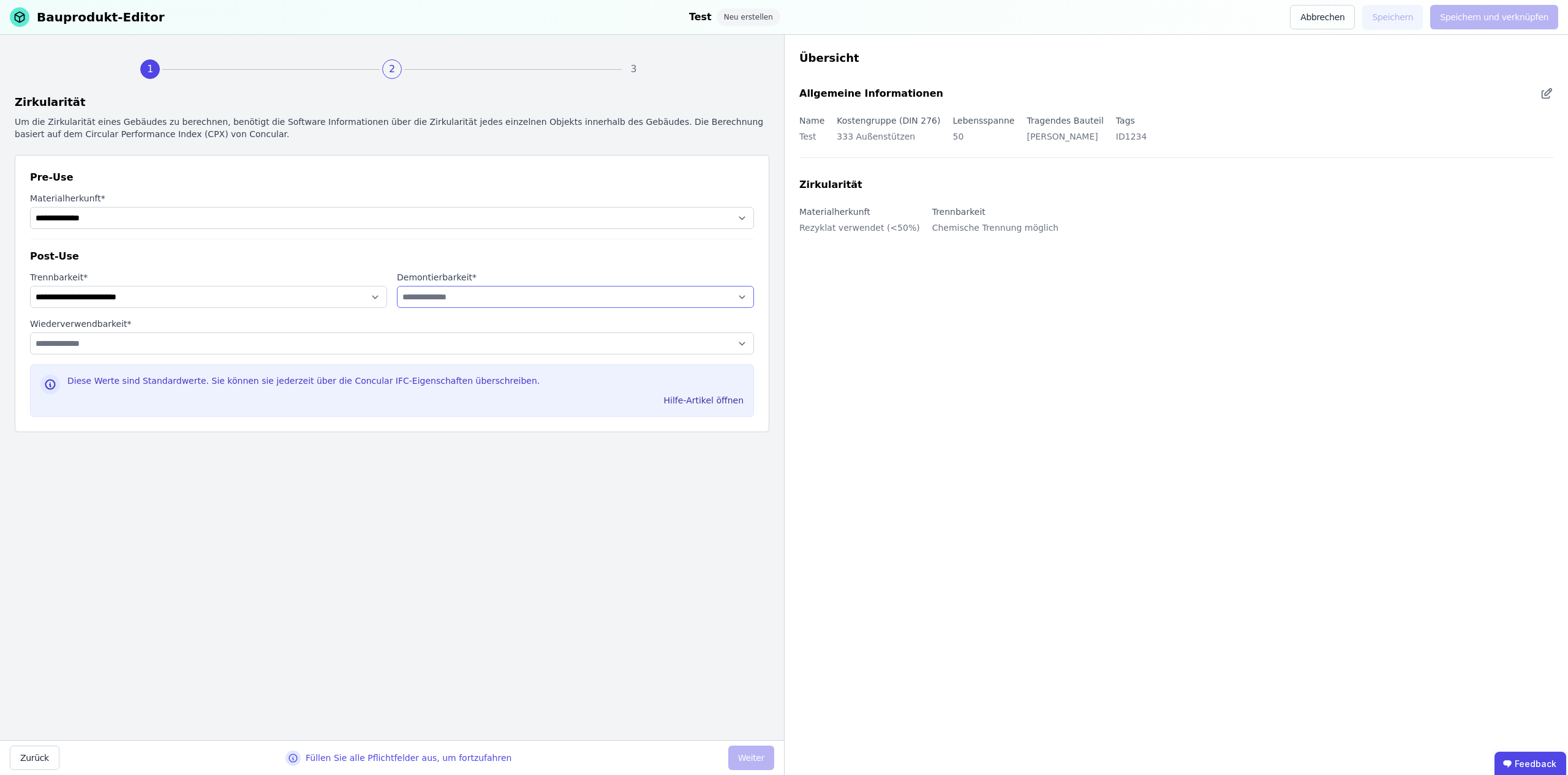
click at [441, 299] on select "**********" at bounding box center [575, 297] width 357 height 22
select select "**********"
click at [397, 286] on select "**********" at bounding box center [575, 297] width 357 height 22
click at [347, 343] on select "**********" at bounding box center [392, 343] width 724 height 22
select select "**********"
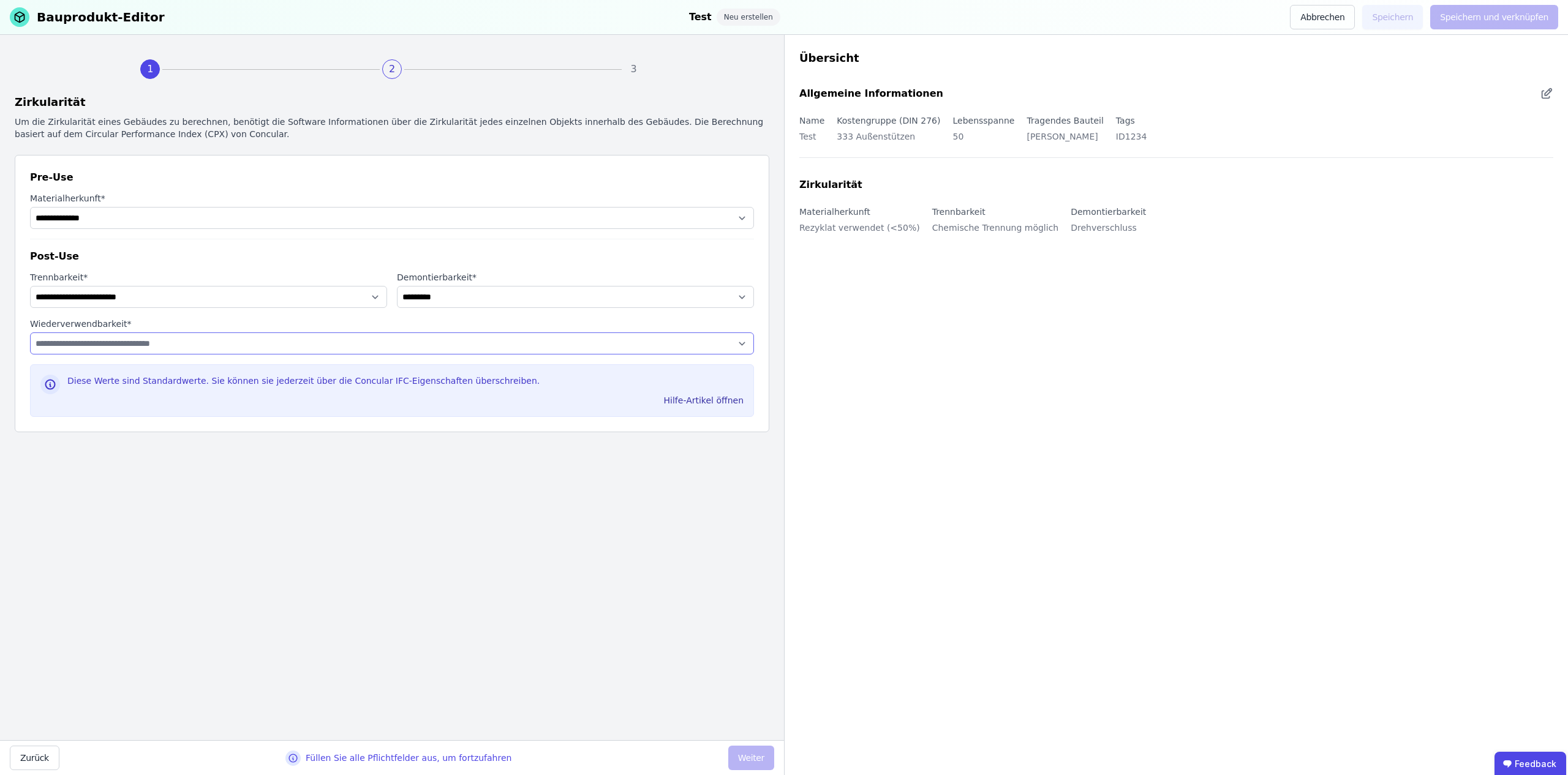
click at [30, 332] on select "**********" at bounding box center [392, 343] width 724 height 22
click at [761, 760] on button "Weiter" at bounding box center [751, 758] width 46 height 24
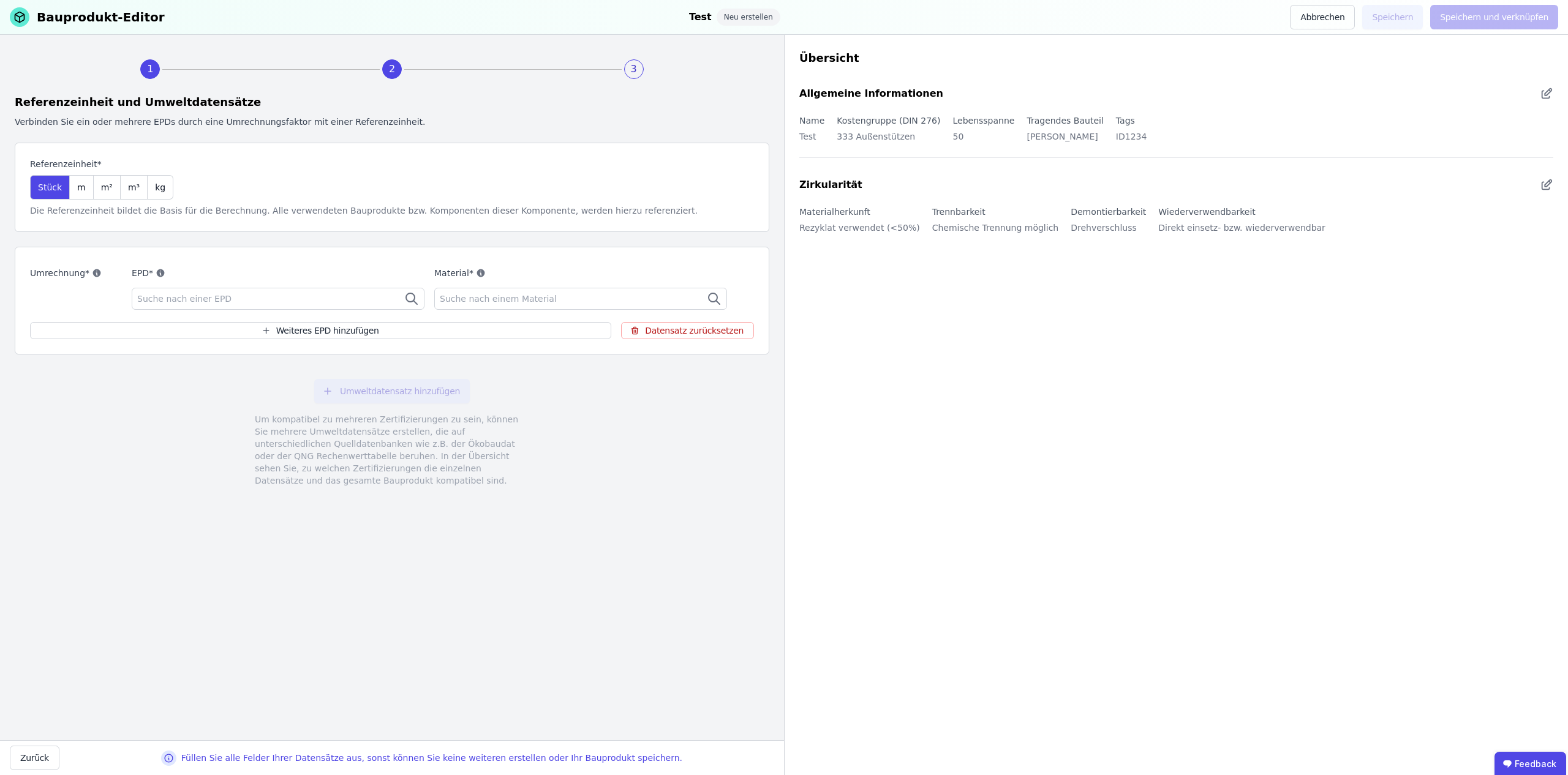
click at [211, 293] on span "Suche nach einer EPD" at bounding box center [185, 299] width 97 height 13
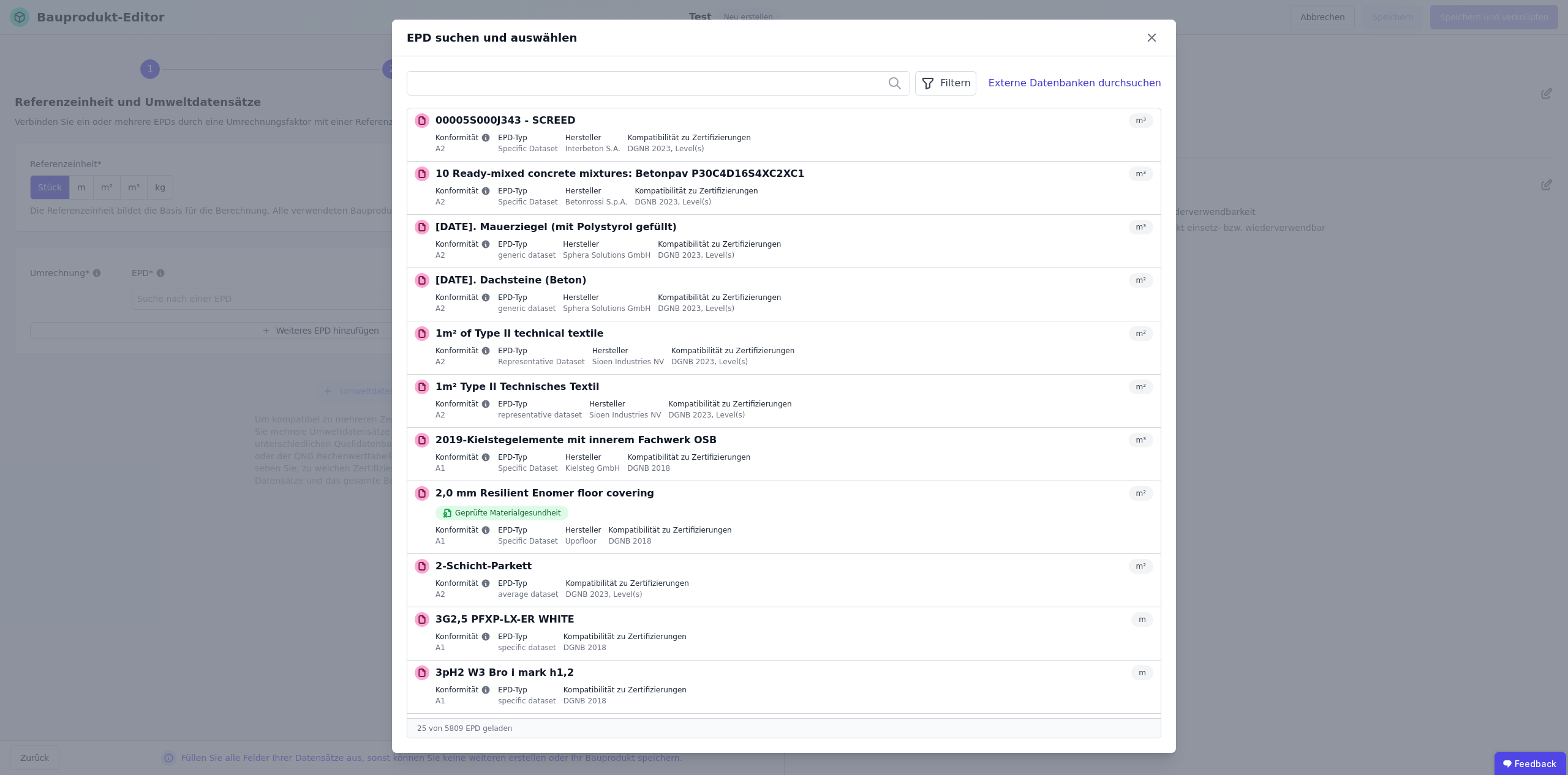
click at [975, 82] on div "Filtern" at bounding box center [945, 83] width 61 height 24
click at [940, 106] on li "Datenquelle" at bounding box center [884, 110] width 184 height 22
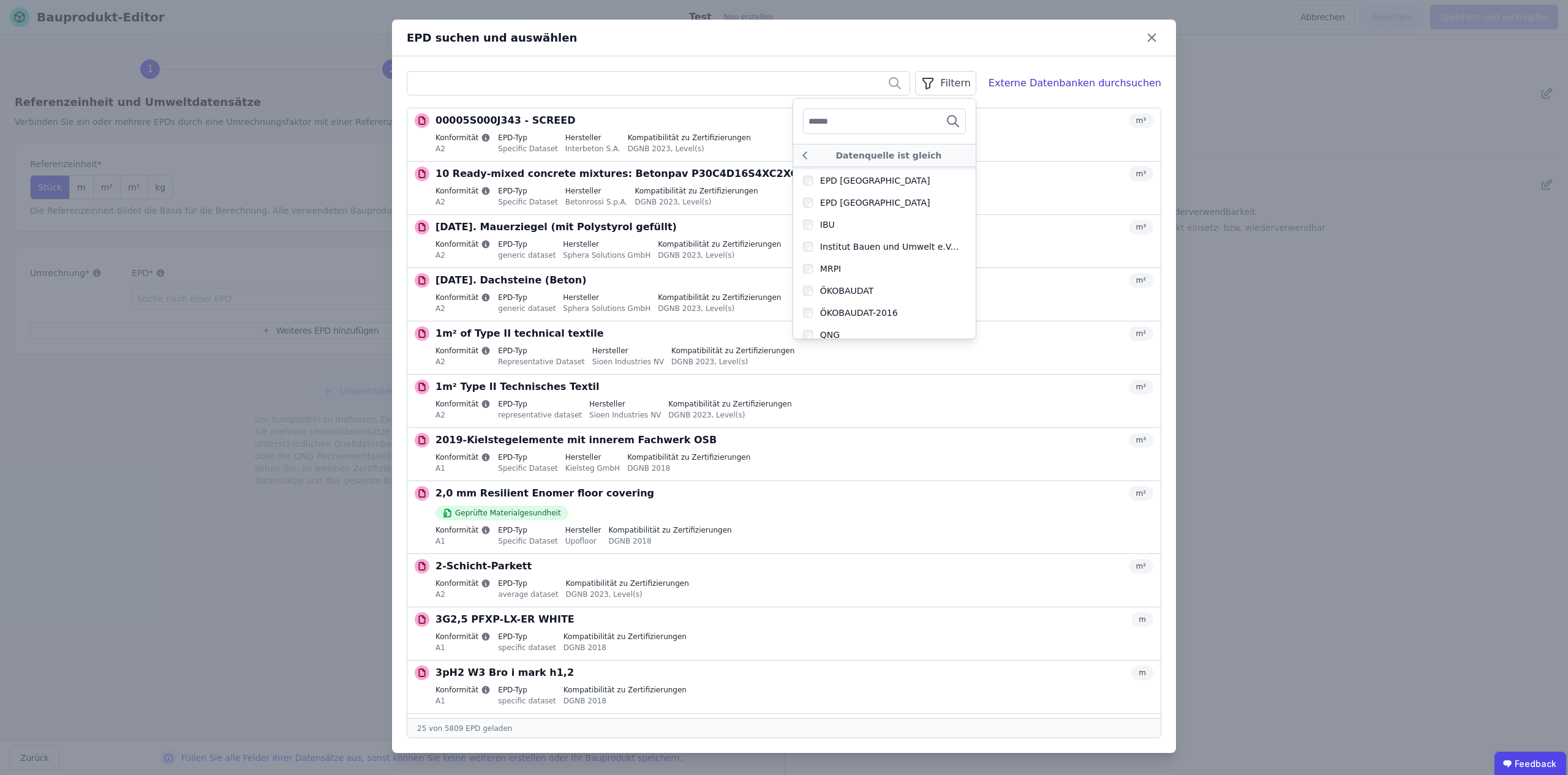
scroll to position [269, 0]
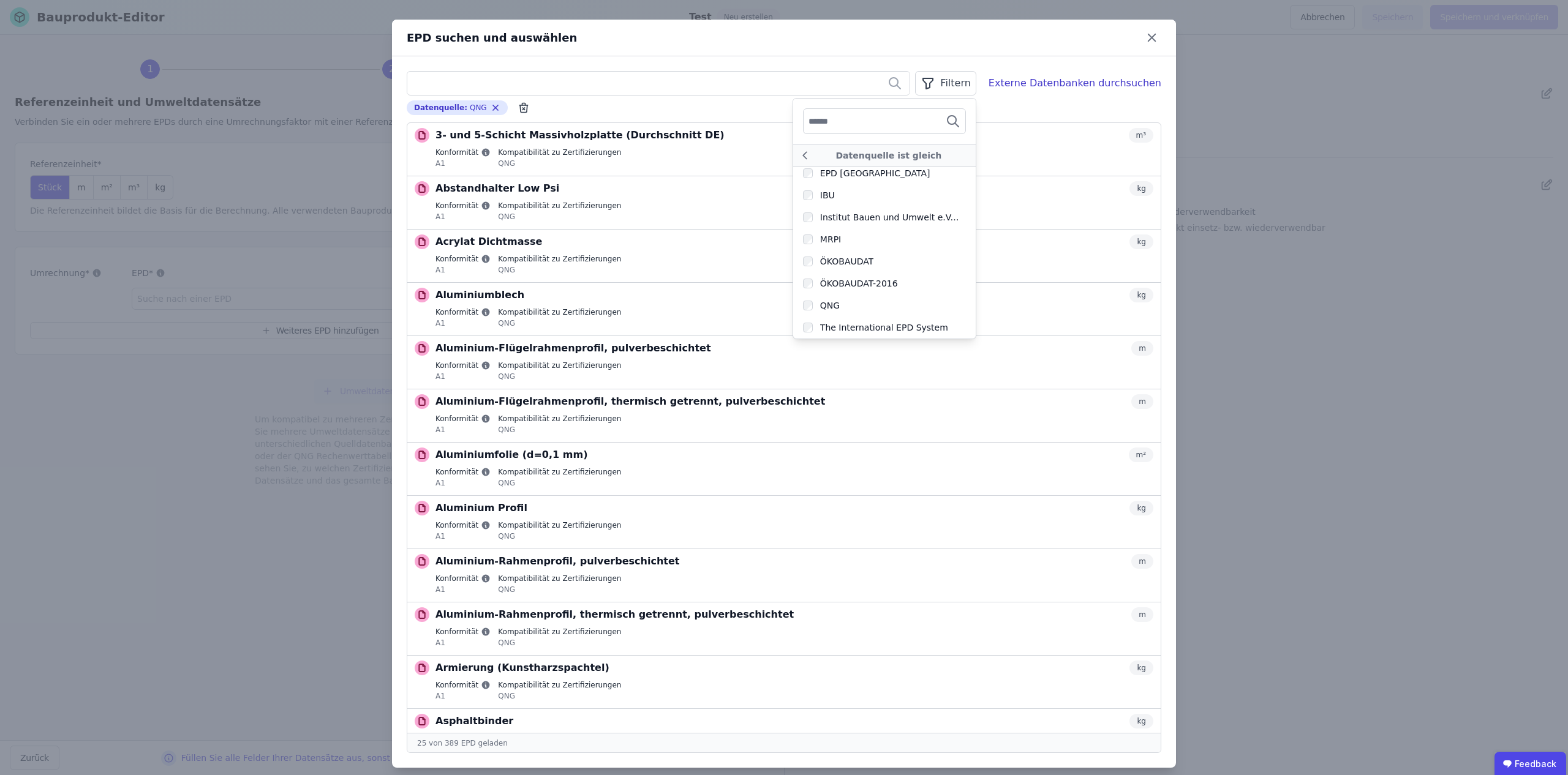
click at [942, 61] on div "Filtern Datenquelle ist gleich Association P.E.P Bau EPD GmbH Custom EPD ec3 Ec…" at bounding box center [784, 412] width 784 height 711
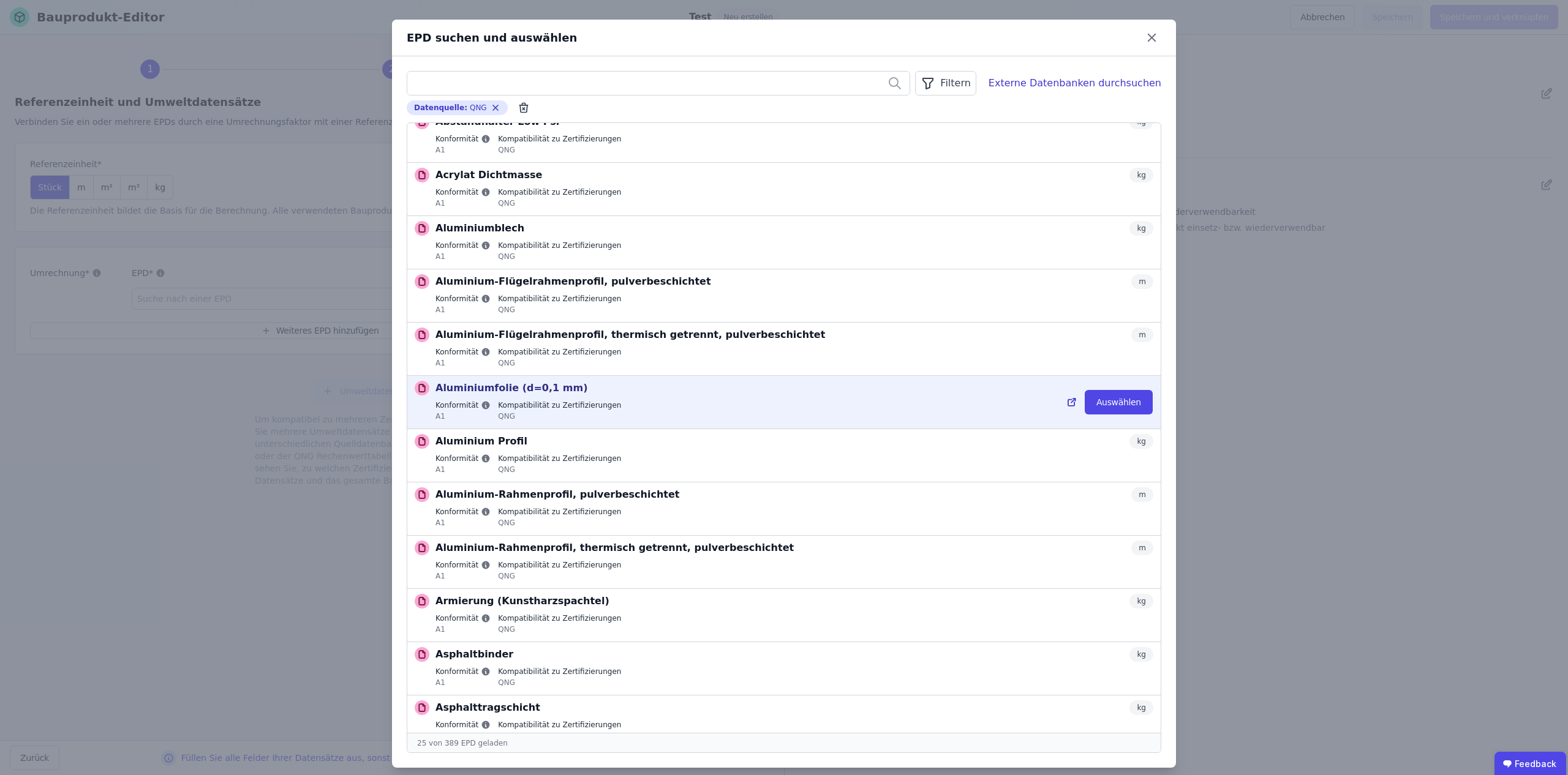
scroll to position [64, 0]
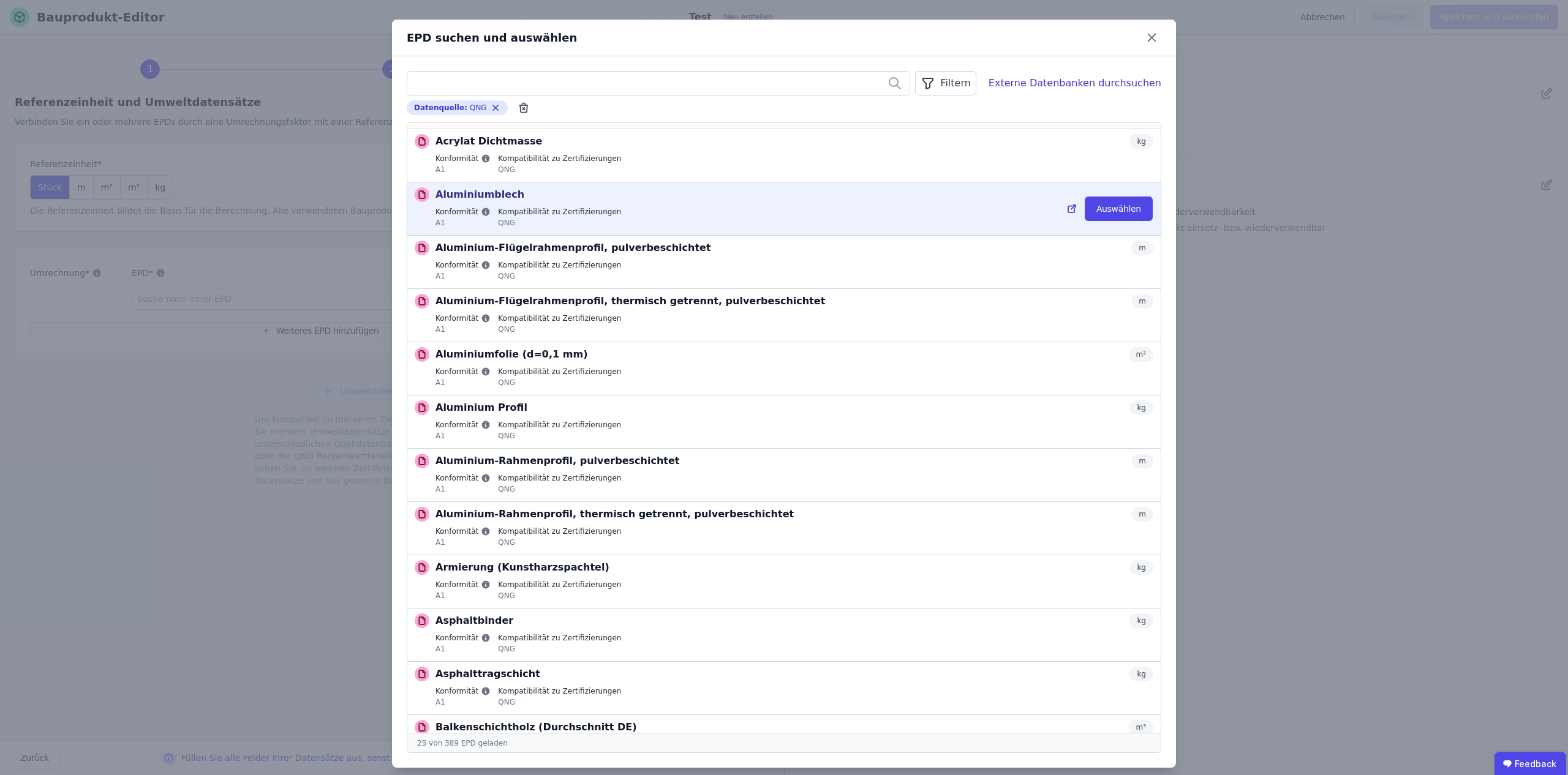
click at [632, 208] on div "Konformität A1 Kompatibilität zu Zertifizierungen QNG" at bounding box center [795, 218] width 718 height 23
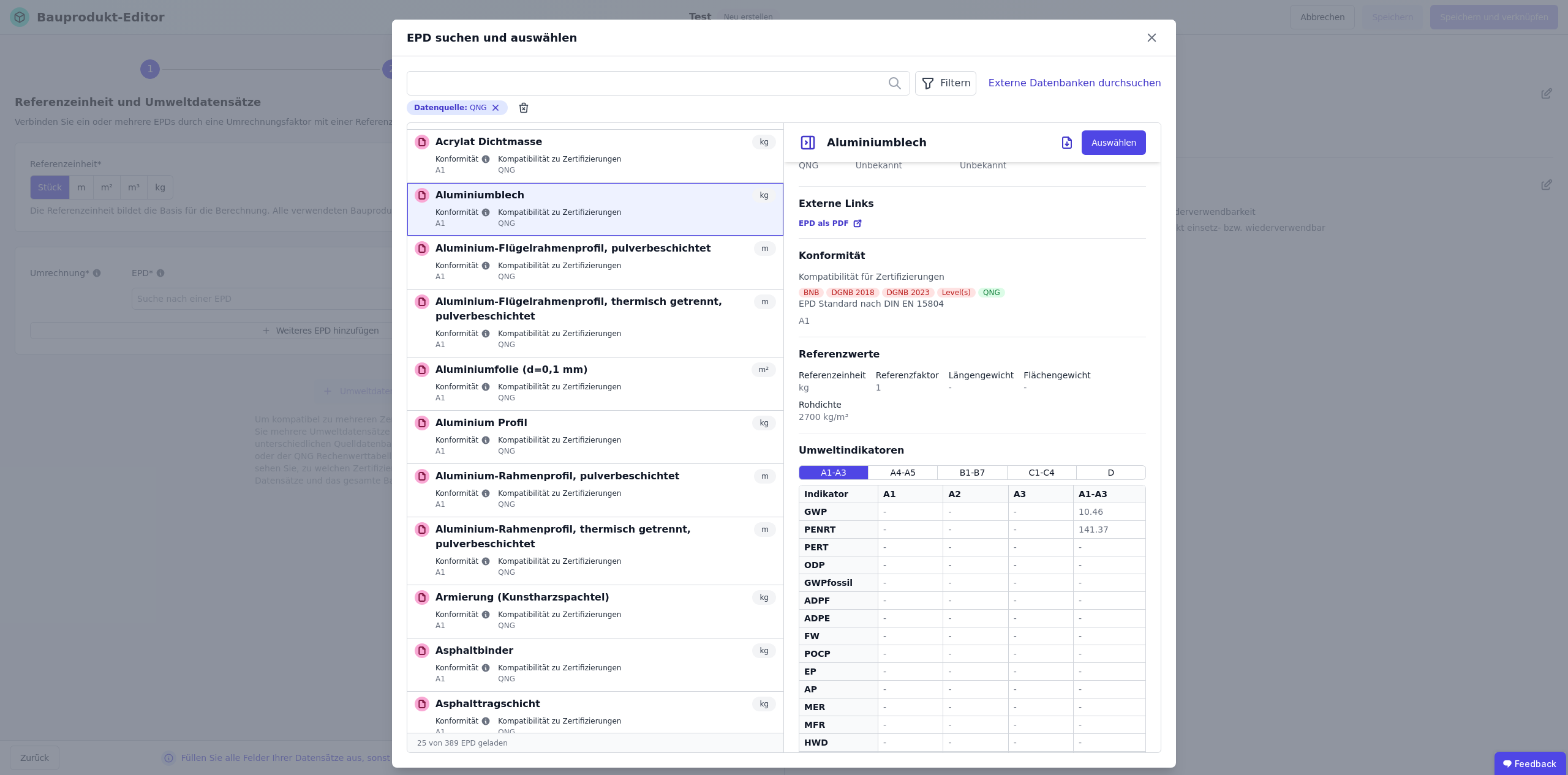
scroll to position [0, 0]
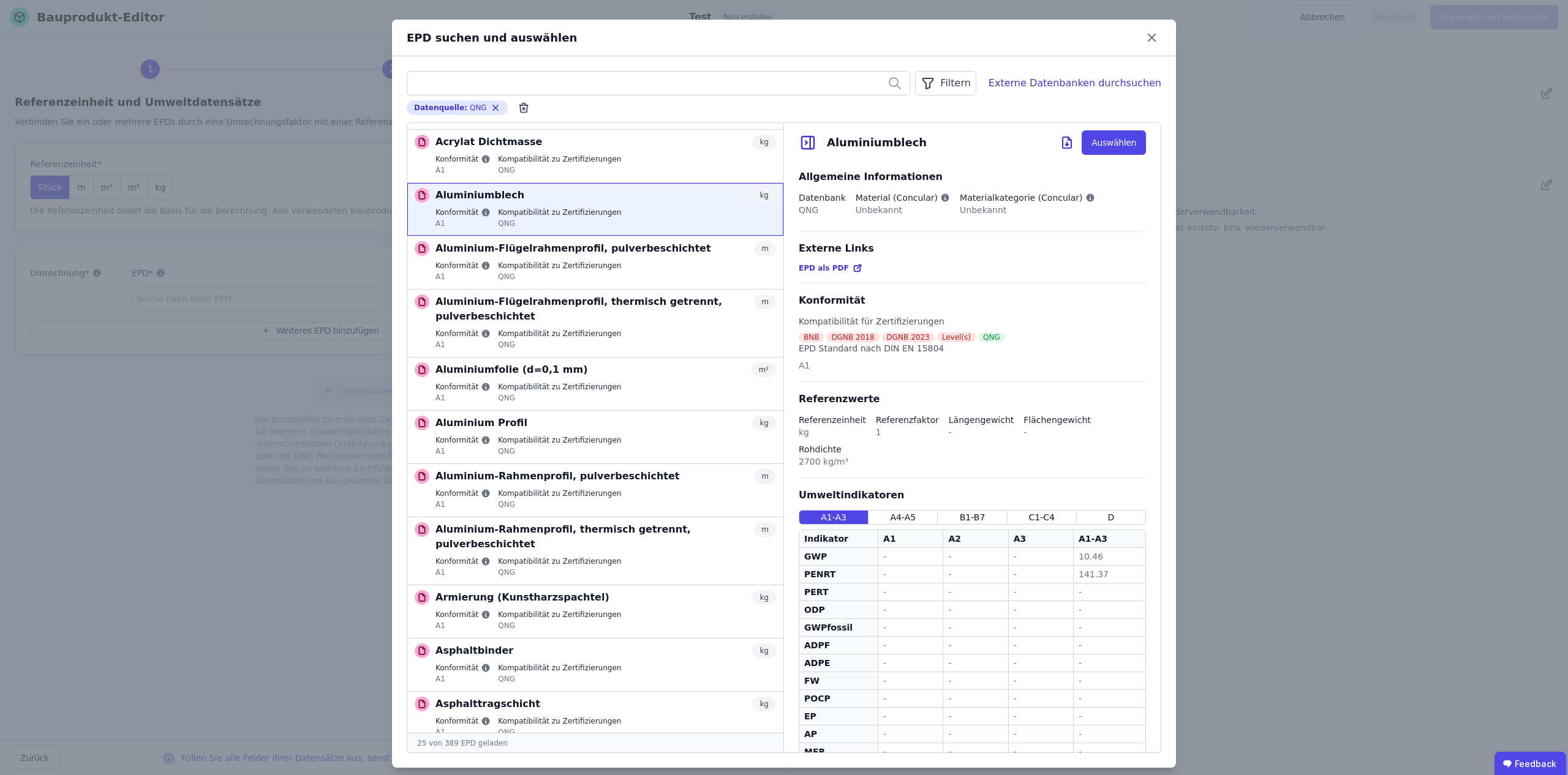
click at [951, 81] on div "Filtern" at bounding box center [945, 83] width 61 height 24
click at [1060, 66] on div "Filtern Datenquelle Filter gesetzt Referenzeinheit Konformität EPD Typ Externe…" at bounding box center [784, 412] width 784 height 711
click at [1048, 84] on div "Externe Datenbanken durchsuchen" at bounding box center [1075, 83] width 173 height 15
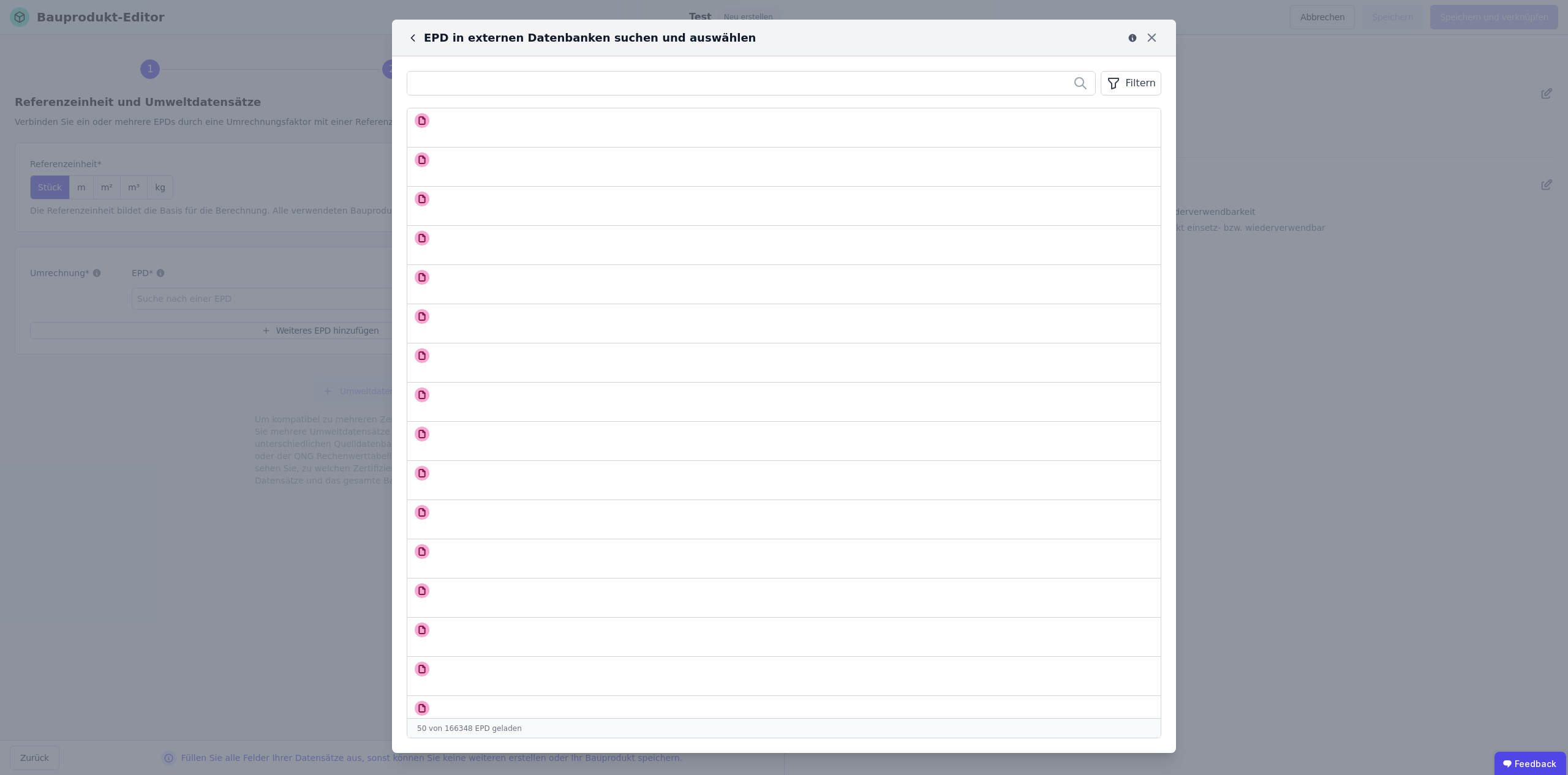
click at [1122, 83] on div "Filtern" at bounding box center [1131, 83] width 61 height 24
click at [1037, 131] on li "Datenbank" at bounding box center [1069, 131] width 184 height 22
click at [1060, 115] on input "text" at bounding box center [1039, 122] width 91 height 22
type input "***"
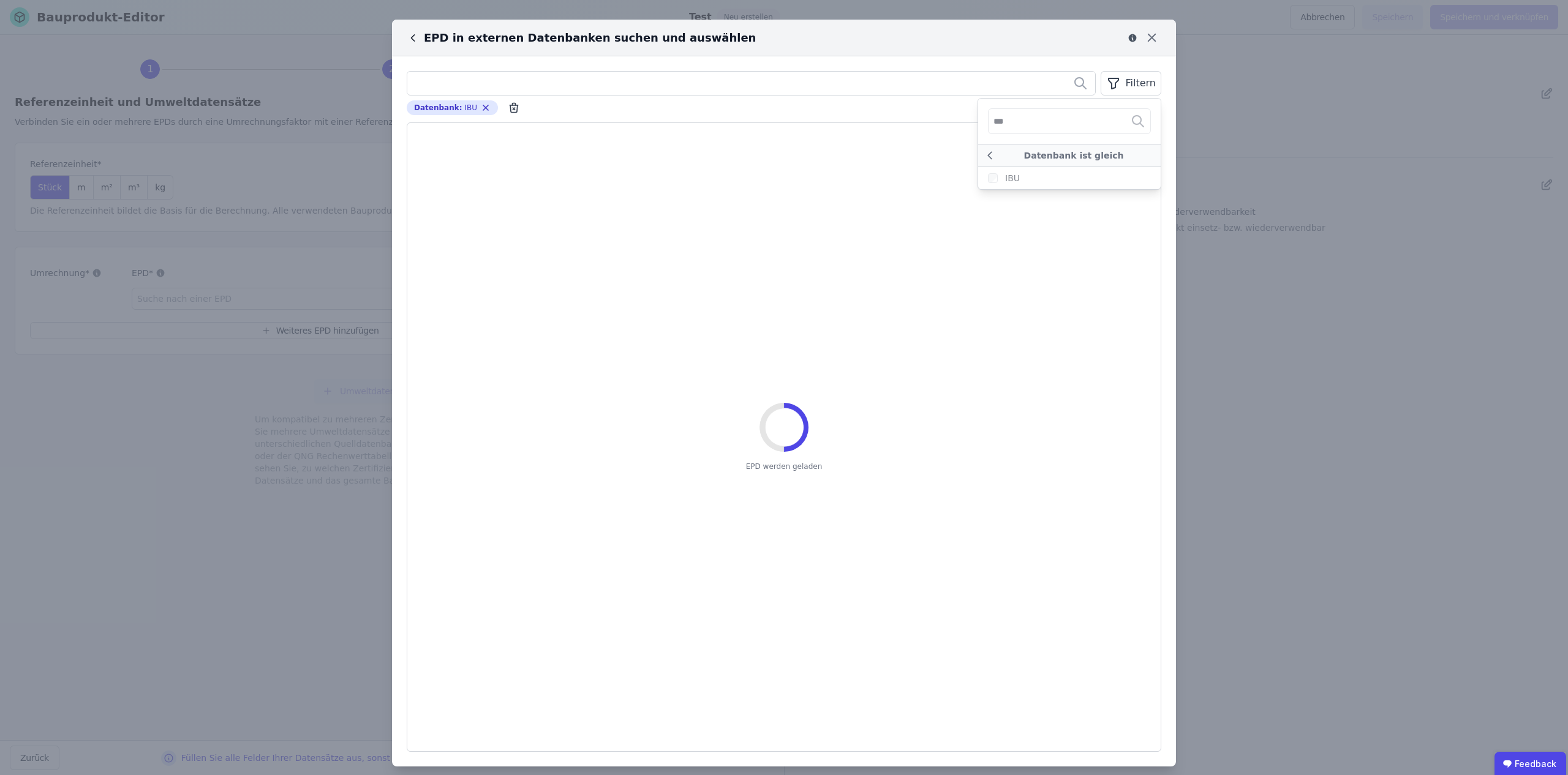
click at [859, 111] on div "Datenbank : IBU Remove small option" at bounding box center [784, 108] width 755 height 15
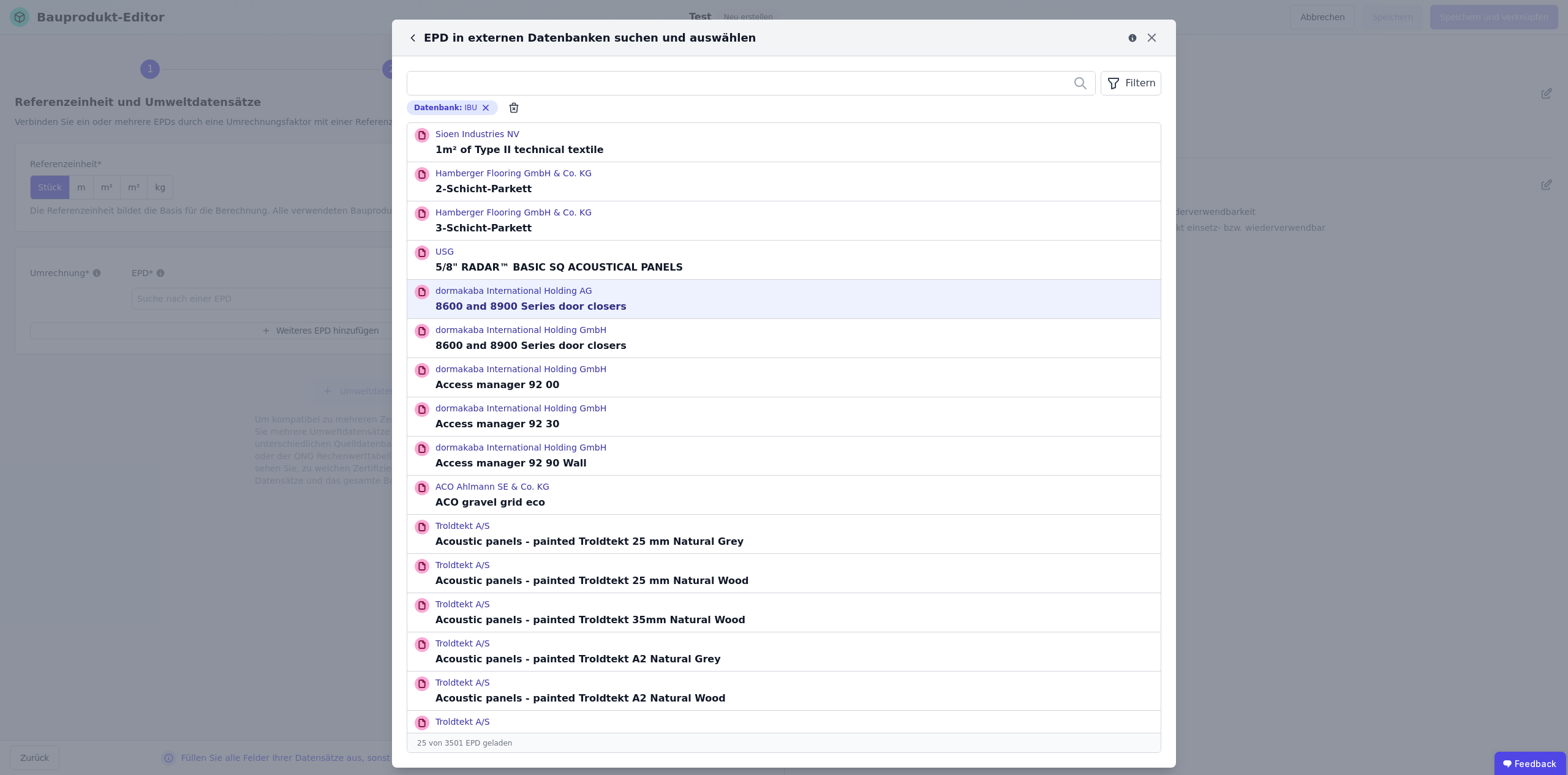
click at [706, 297] on div "dormakaba International Holding AG 8600 and 8900 Series door closers" at bounding box center [784, 299] width 754 height 38
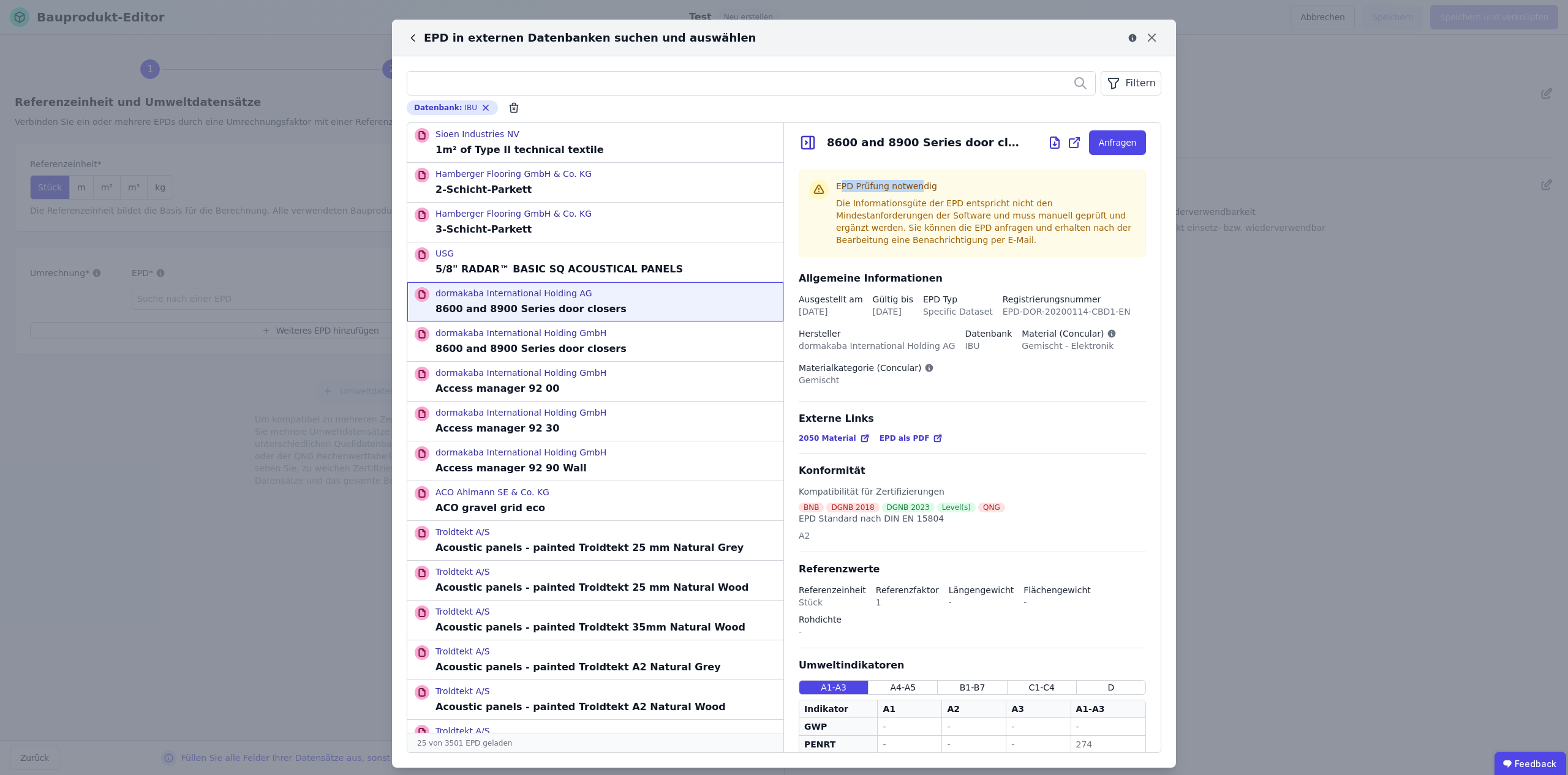
drag, startPoint x: 840, startPoint y: 185, endPoint x: 922, endPoint y: 187, distance: 82.0
click at [922, 187] on h3 "EPD Prüfung notwendig" at bounding box center [986, 188] width 299 height 17
click at [936, 188] on h3 "EPD Prüfung notwendig" at bounding box center [986, 188] width 299 height 17
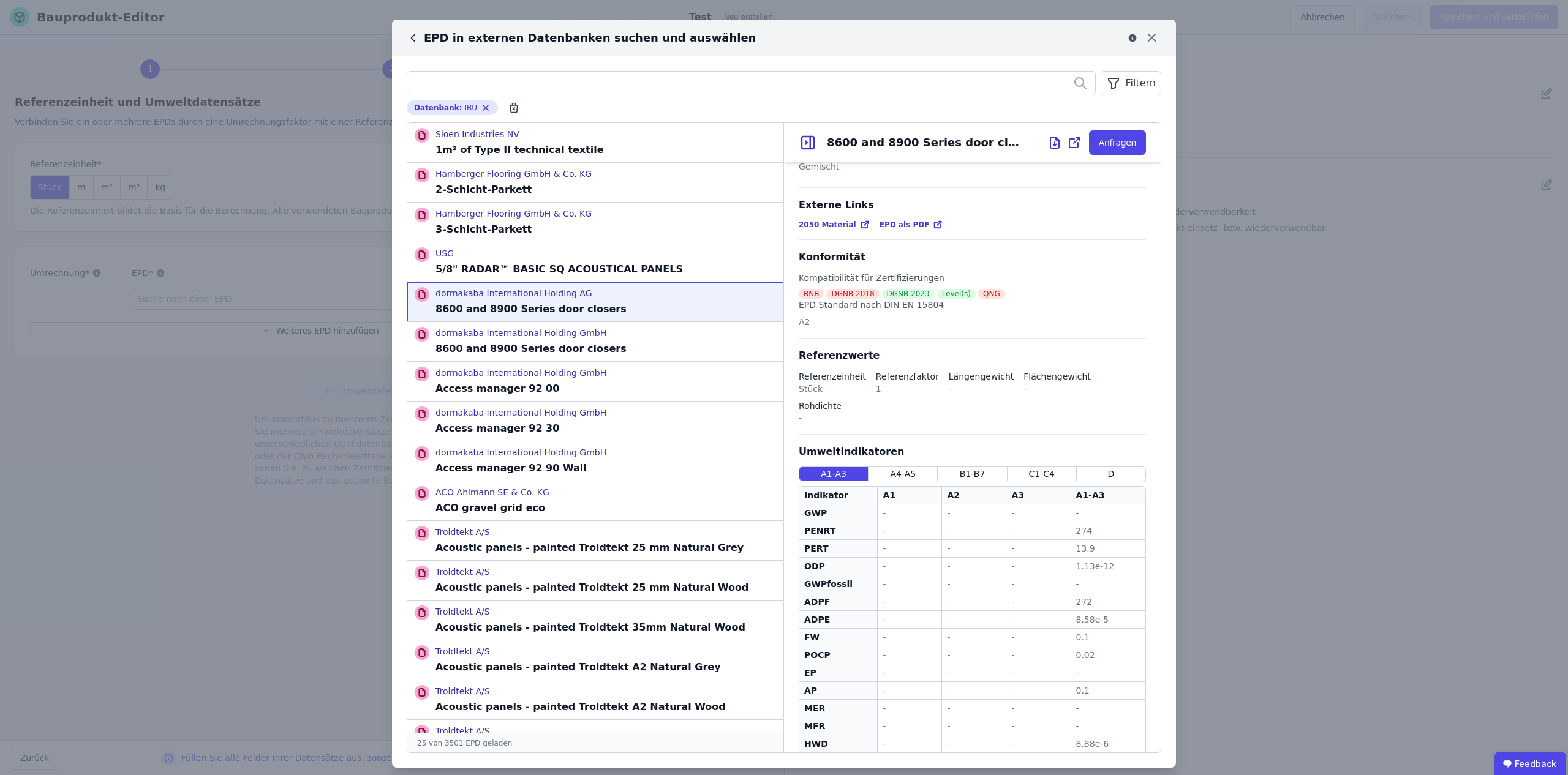
scroll to position [220, 0]
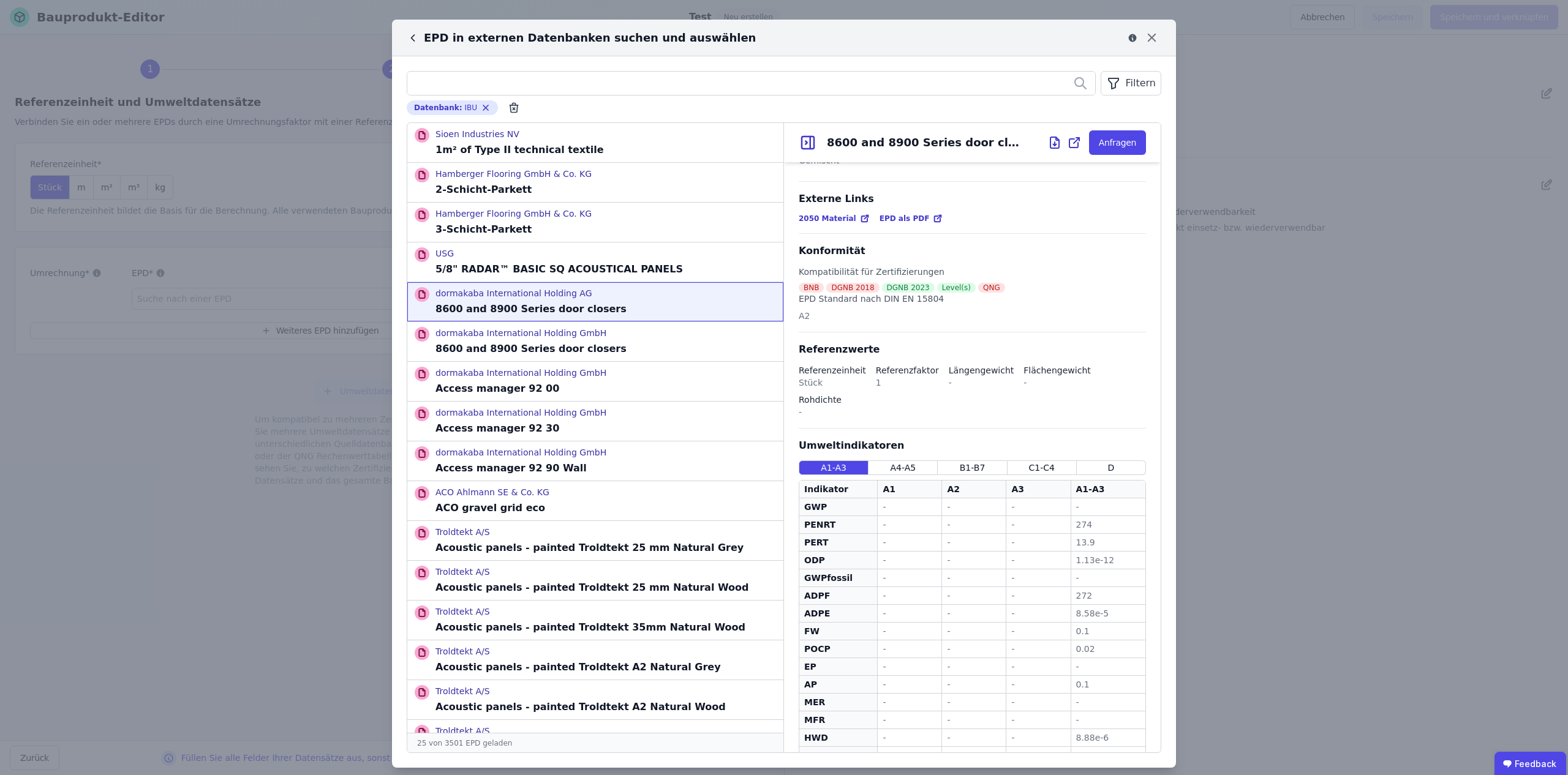
click at [414, 38] on icon at bounding box center [413, 38] width 13 height 13
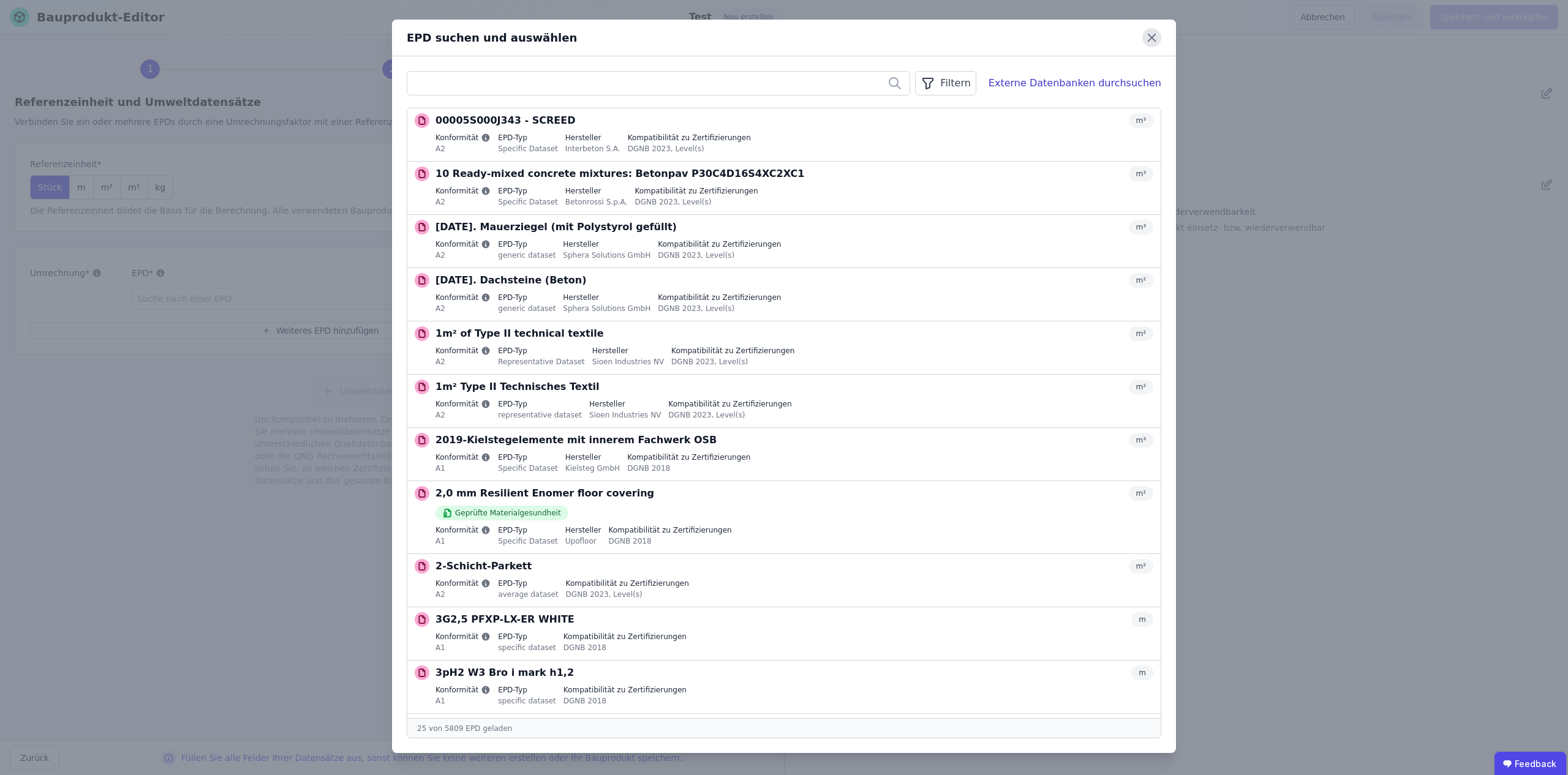
click at [1147, 34] on icon at bounding box center [1152, 37] width 19 height 19
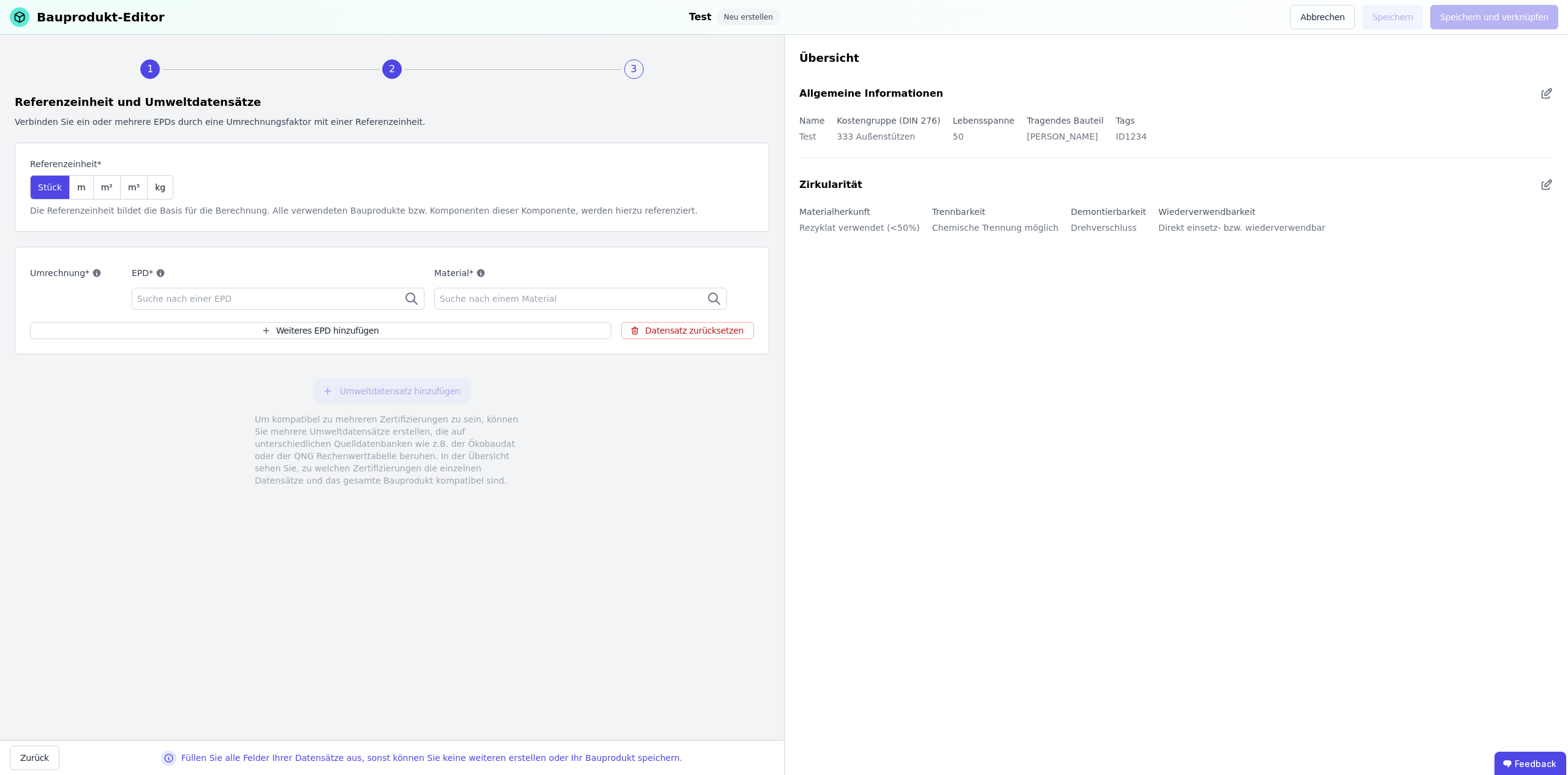
click at [183, 298] on span "Suche nach einer EPD" at bounding box center [185, 299] width 97 height 13
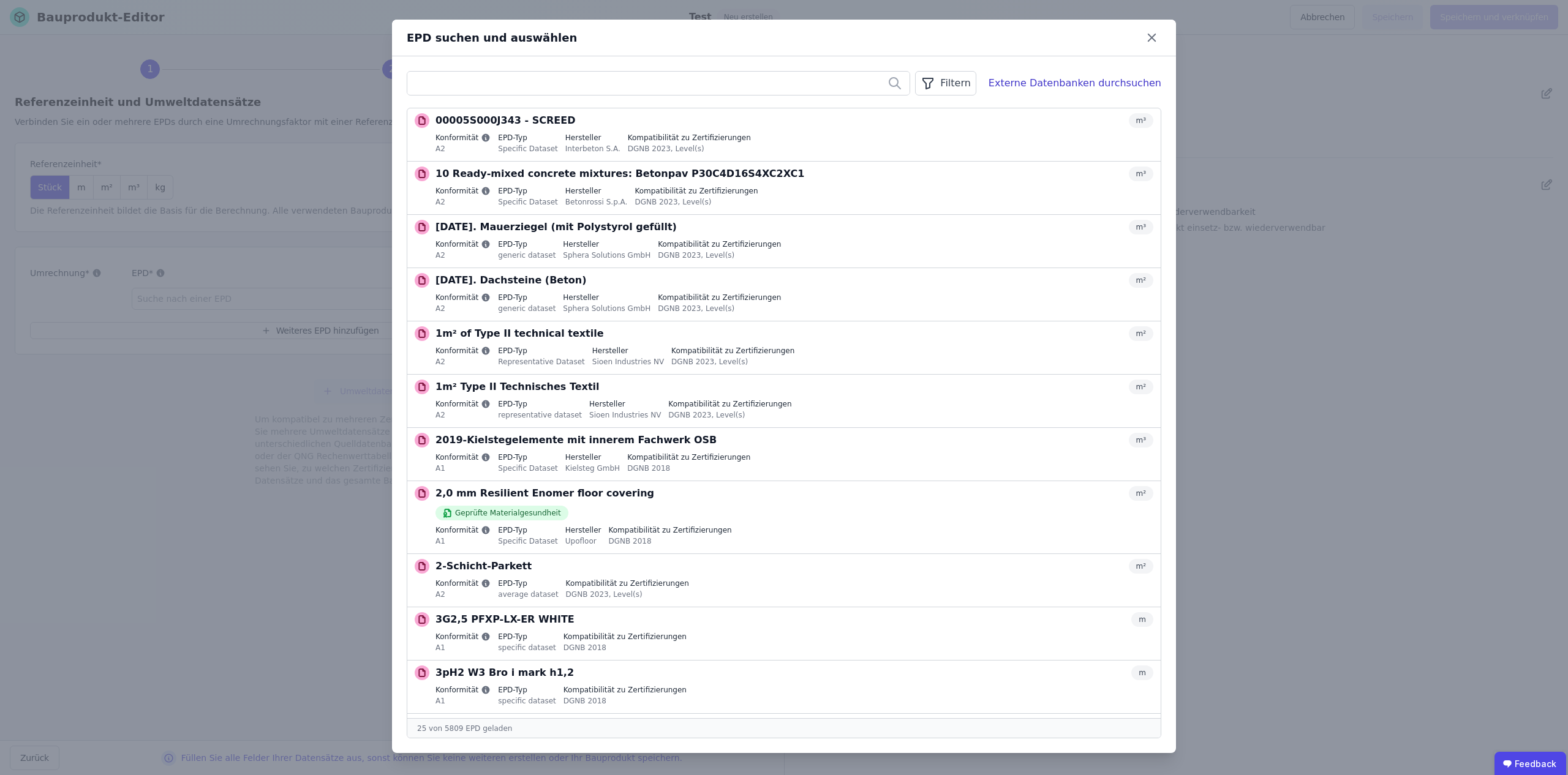
click at [976, 85] on div "Filtern" at bounding box center [945, 83] width 61 height 24
click at [933, 111] on li "Datenquelle" at bounding box center [884, 110] width 184 height 22
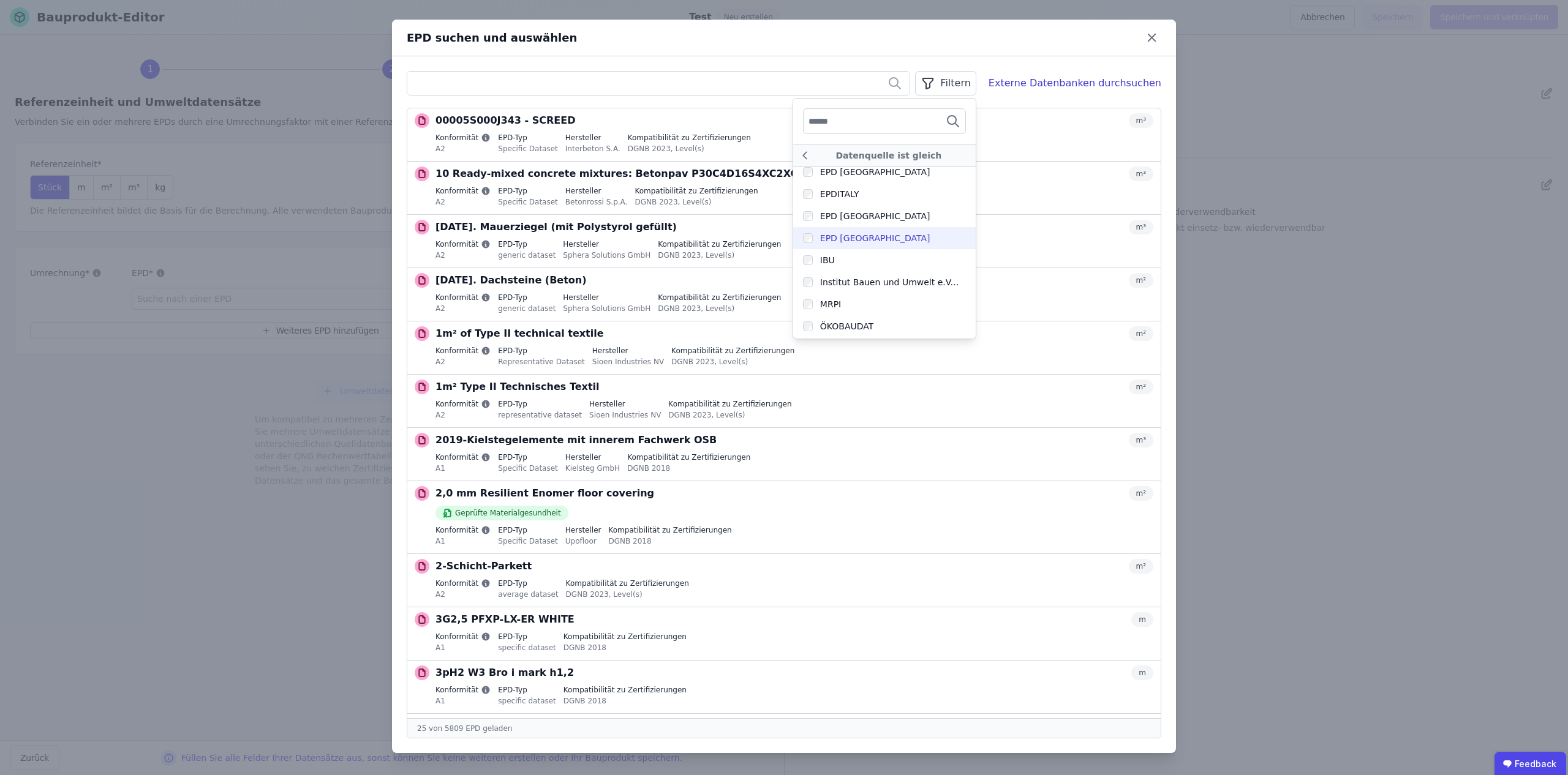
scroll to position [269, 0]
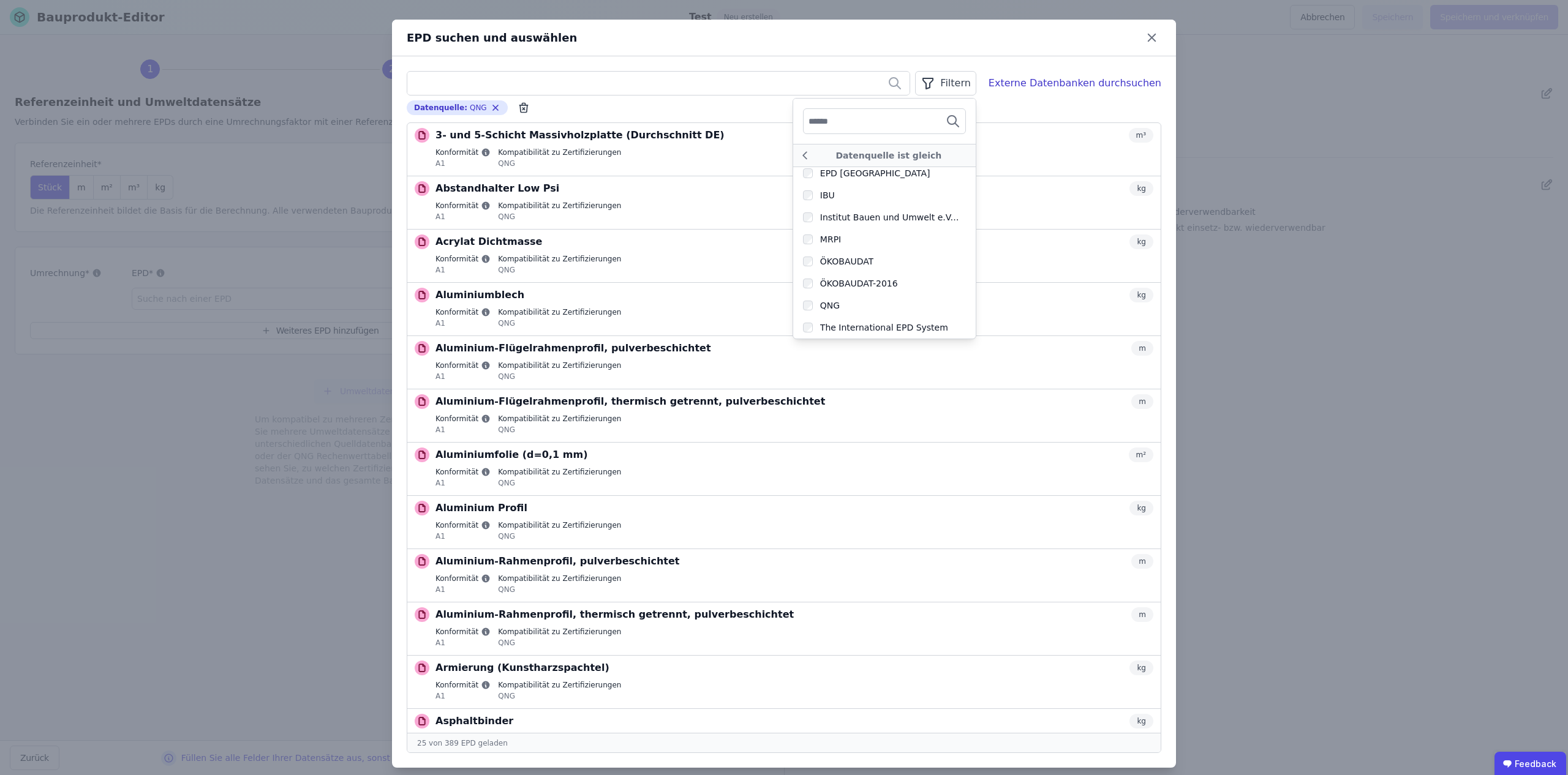
click at [0, 0] on button "Auswählen" at bounding box center [0, 0] width 0 height 0
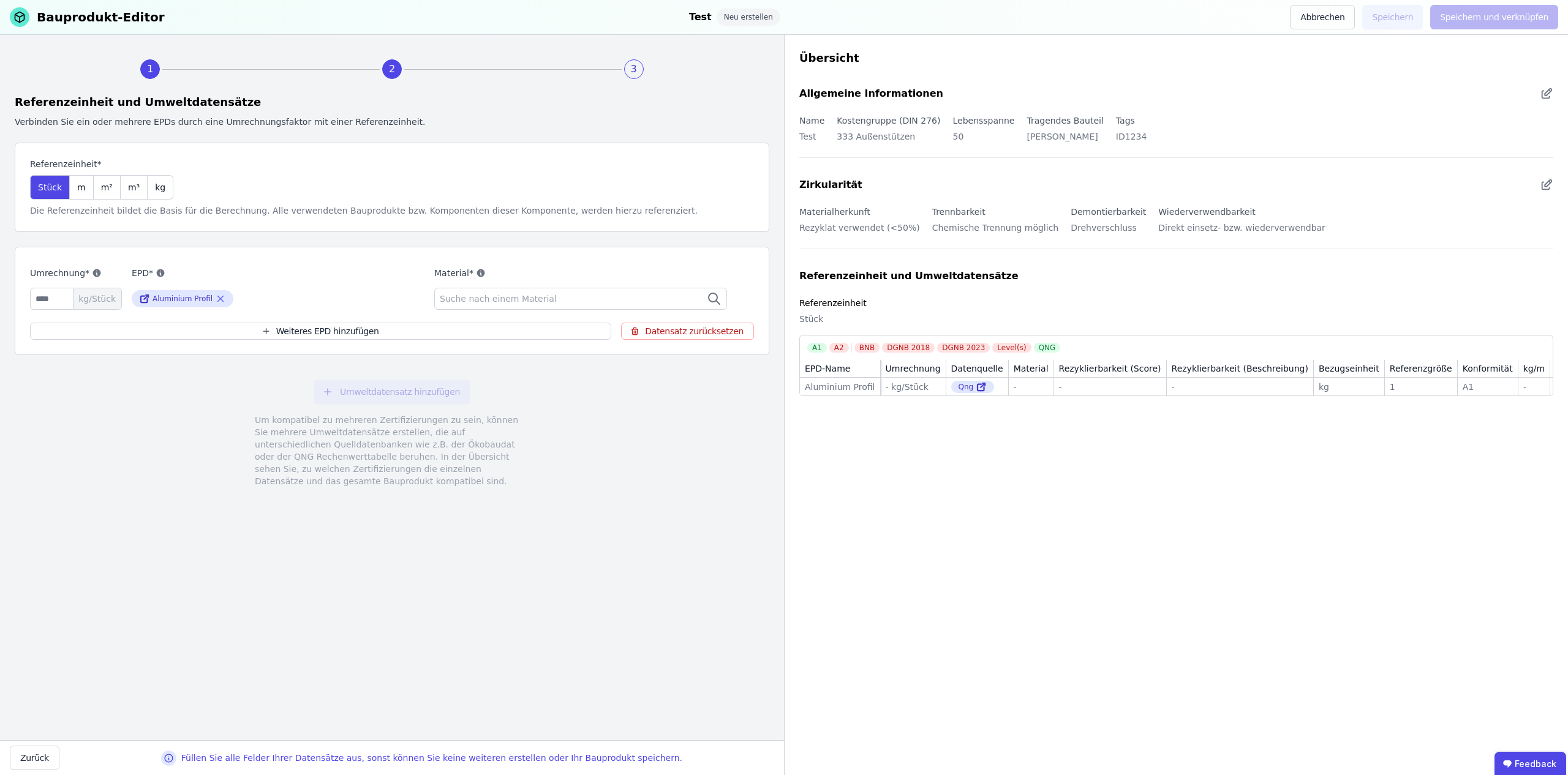
click at [157, 159] on label "Referenzeinheit*" at bounding box center [101, 164] width 143 height 13
click at [131, 185] on span "m³" at bounding box center [134, 187] width 12 height 13
click at [1334, 17] on button "Abbrechen" at bounding box center [1322, 17] width 65 height 24
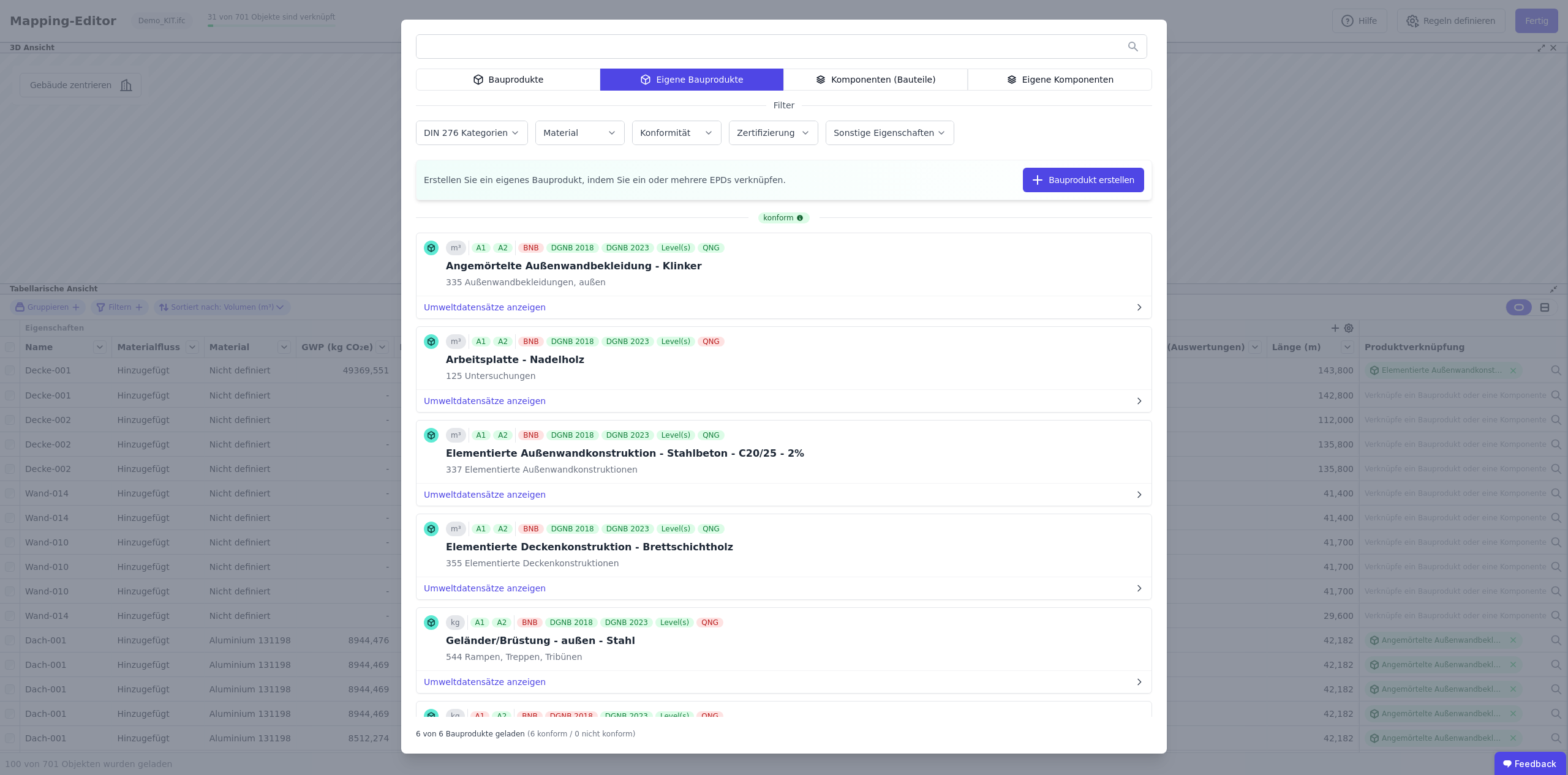
click at [505, 72] on div "Bauprodukte" at bounding box center [509, 80] width 185 height 22
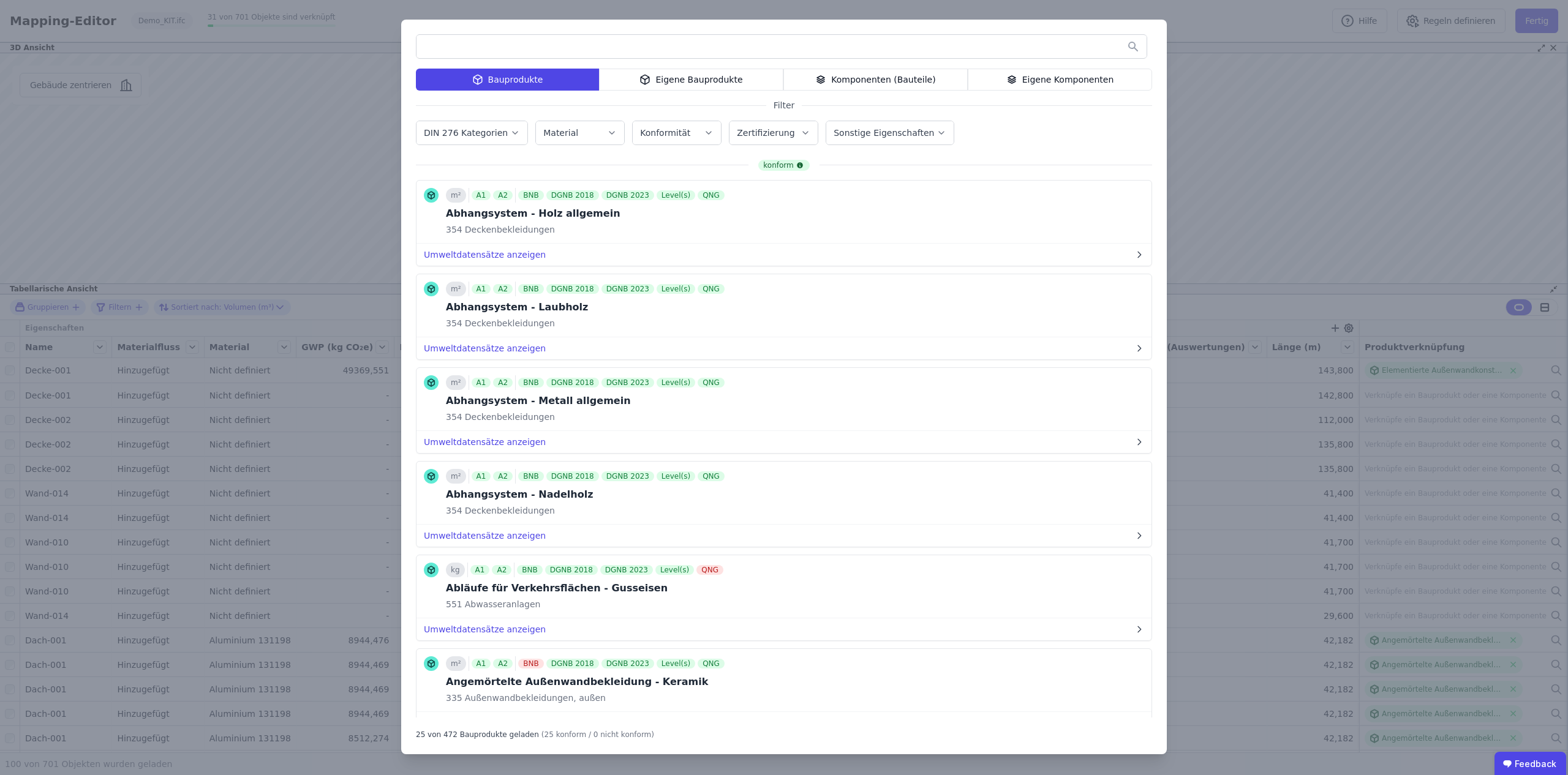
click at [579, 43] on input "text" at bounding box center [782, 47] width 730 height 22
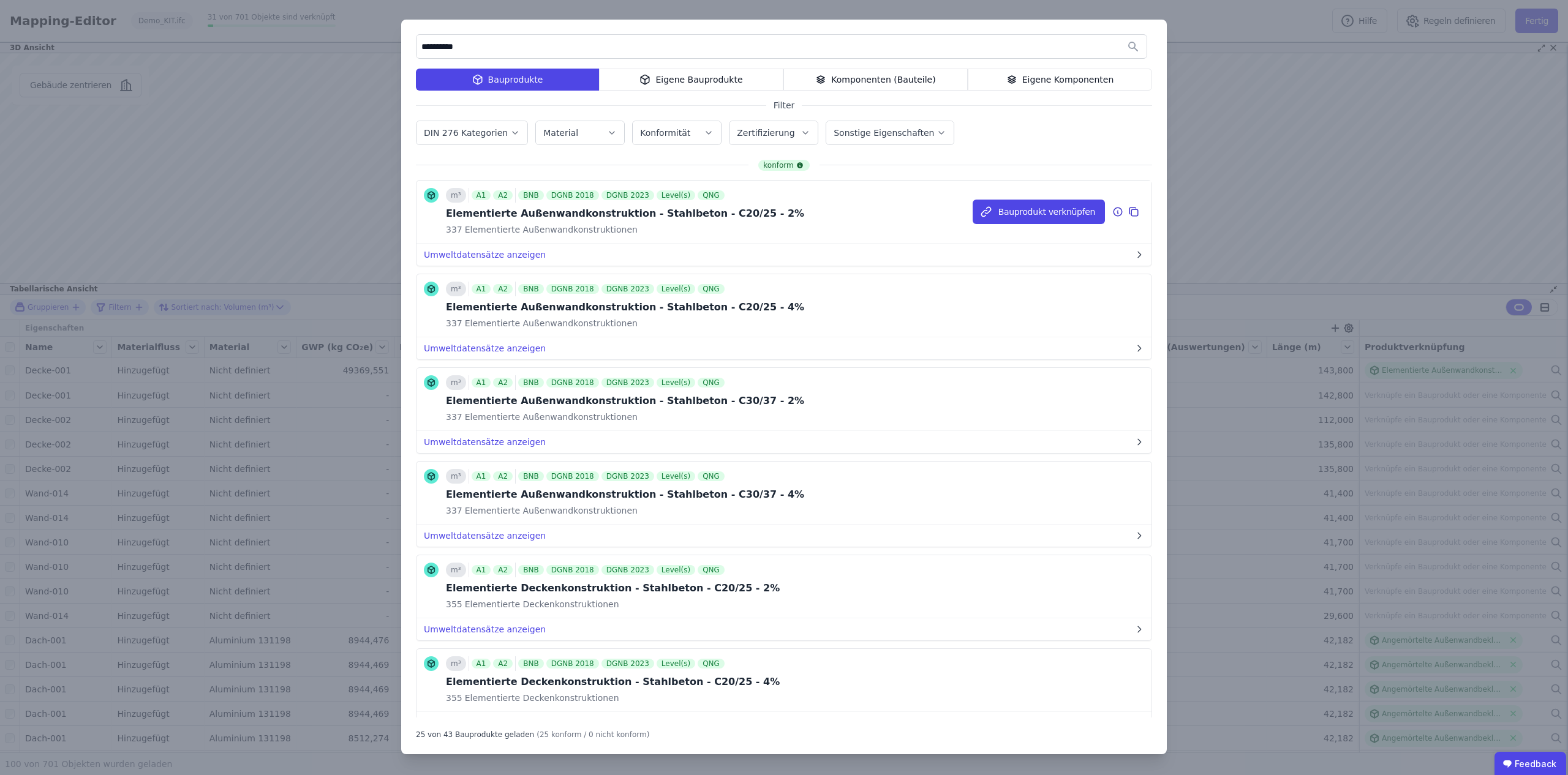
type input "**********"
click at [1119, 212] on icon at bounding box center [1118, 211] width 11 height 15
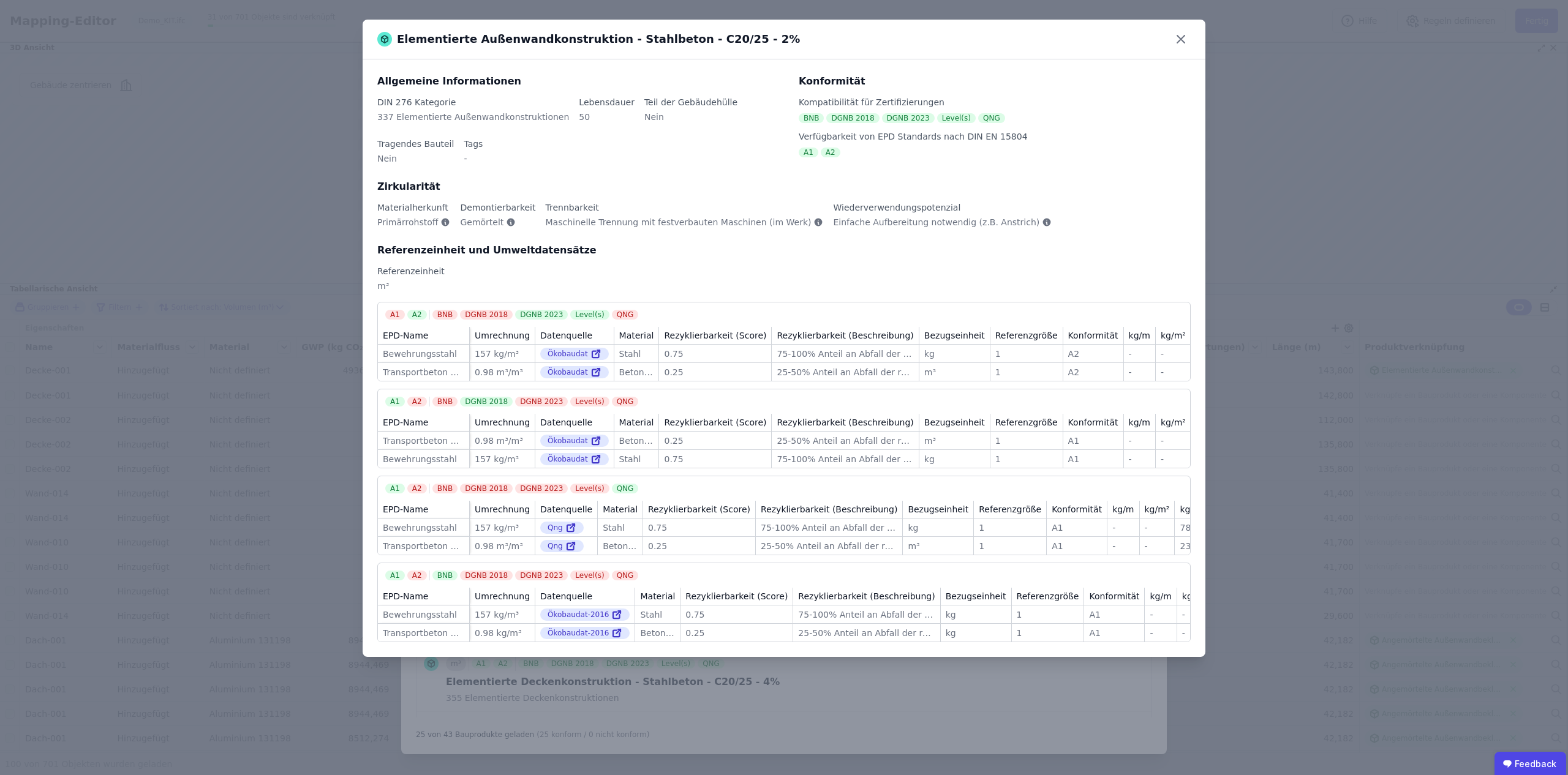
drag, startPoint x: 561, startPoint y: 371, endPoint x: 505, endPoint y: 364, distance: 56.4
click at [505, 364] on tr "Transportbeton C20/25 Transportbeton C20/25 0.98 m³/m³ 0.98 m³/m³ Ökobaudat Öko…" at bounding box center [802, 371] width 849 height 18
click at [575, 369] on div "Ökobaudat" at bounding box center [574, 373] width 69 height 13
click at [597, 375] on div "Ökobaudat" at bounding box center [574, 373] width 69 height 13
click at [591, 371] on icon at bounding box center [596, 372] width 11 height 15
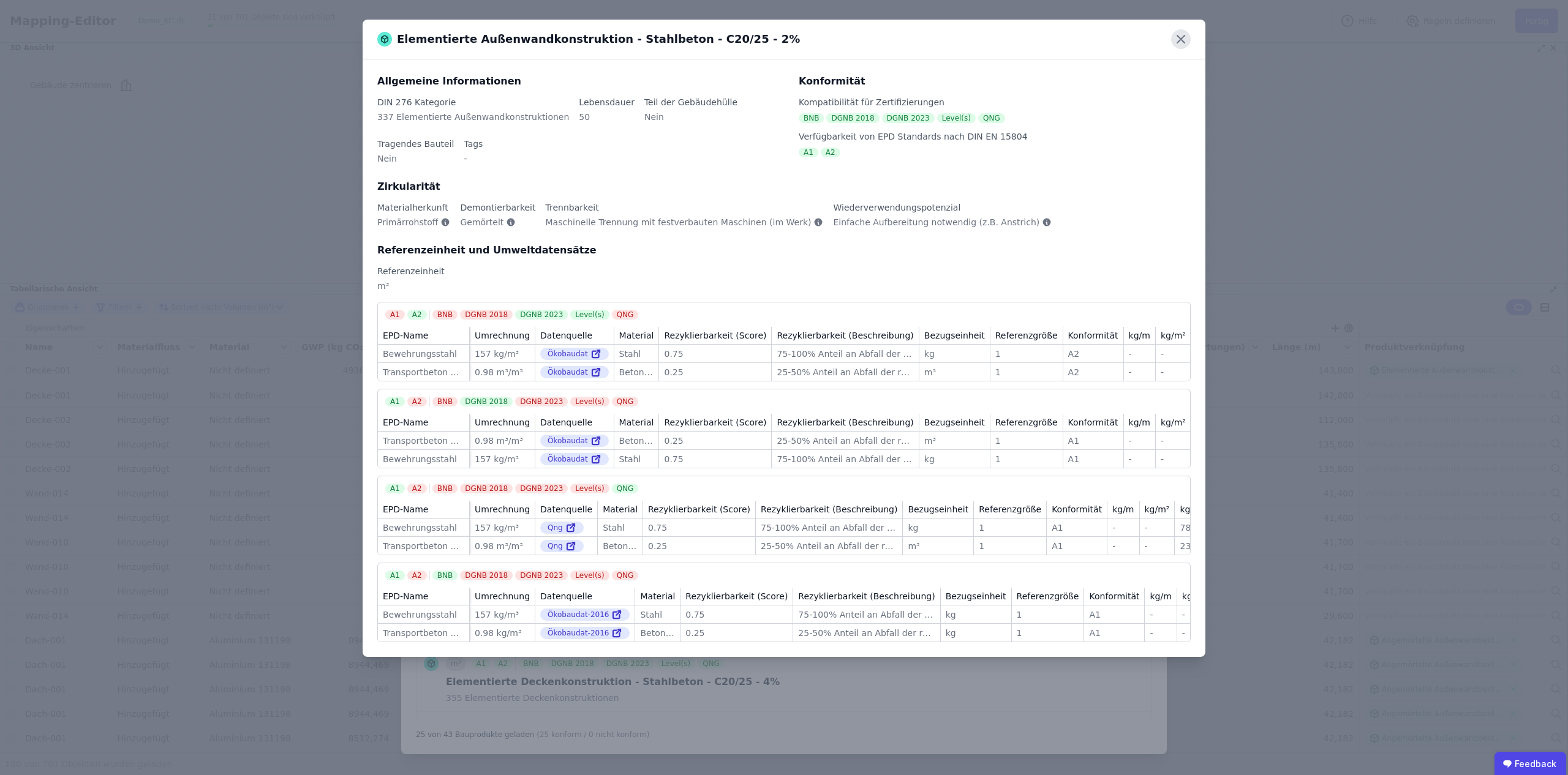
click at [1179, 41] on icon at bounding box center [1181, 39] width 8 height 8
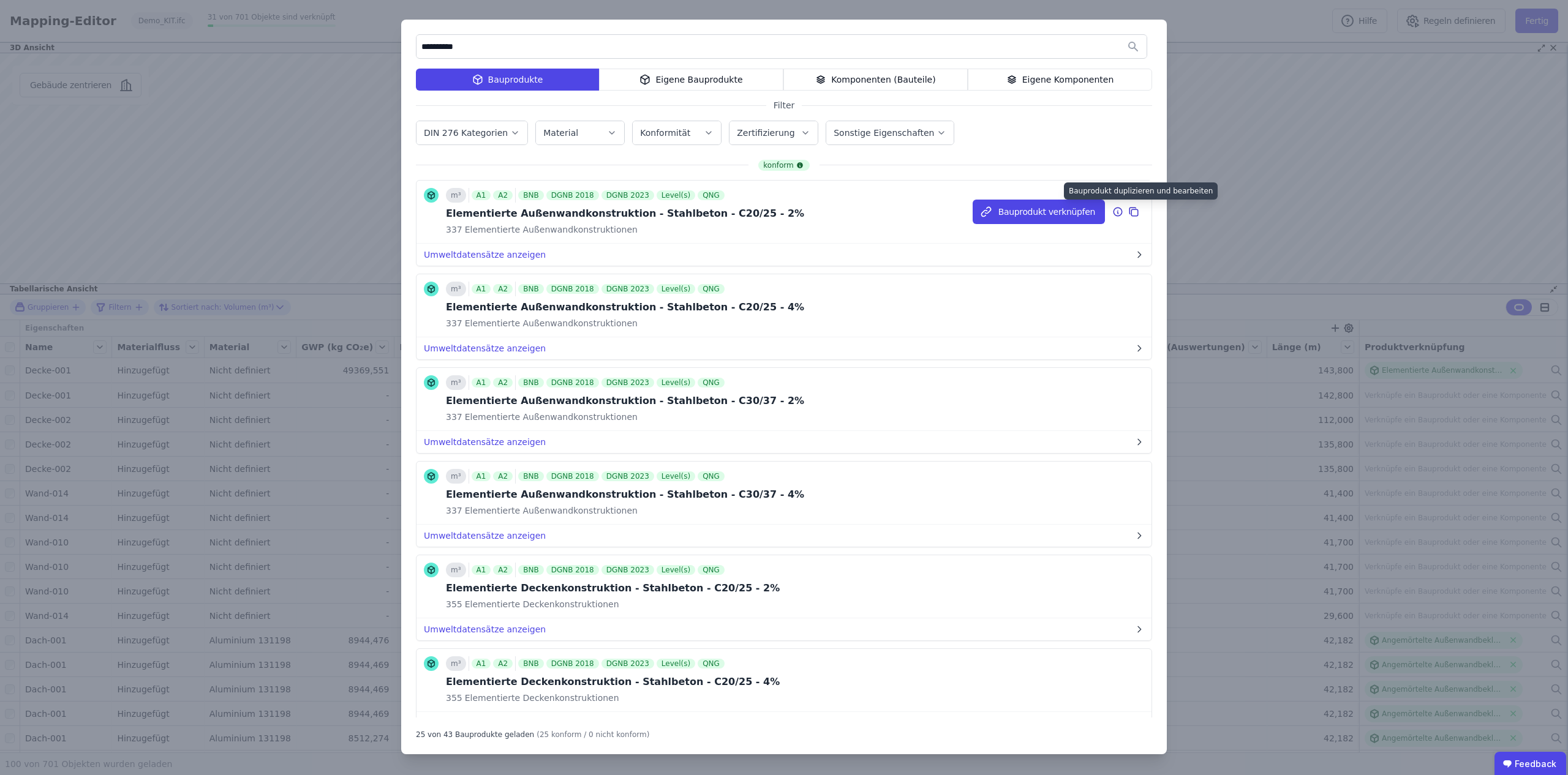
click at [1135, 213] on icon at bounding box center [1134, 211] width 11 height 15
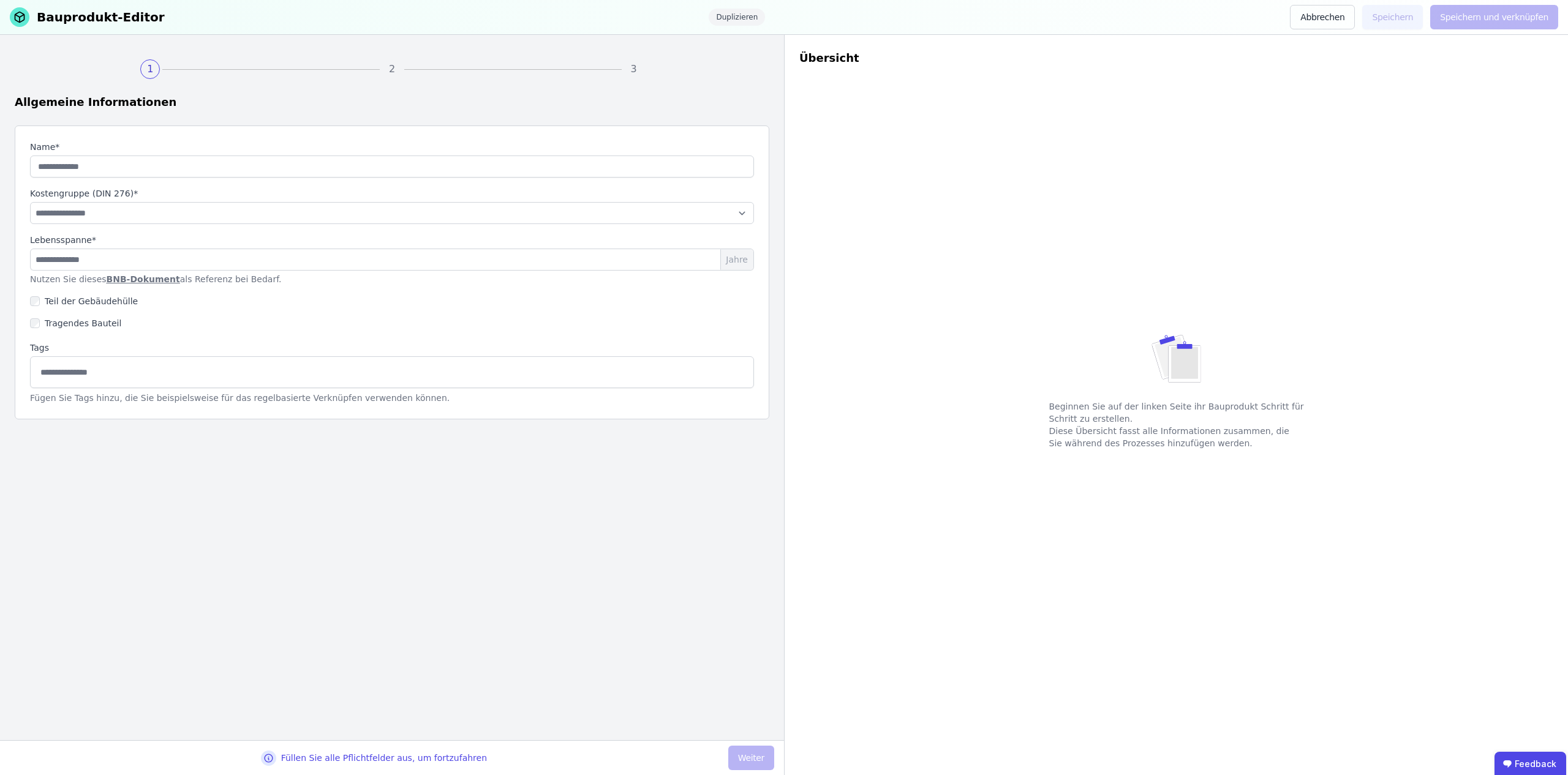
type input "**********"
select select "**********"
type input "**"
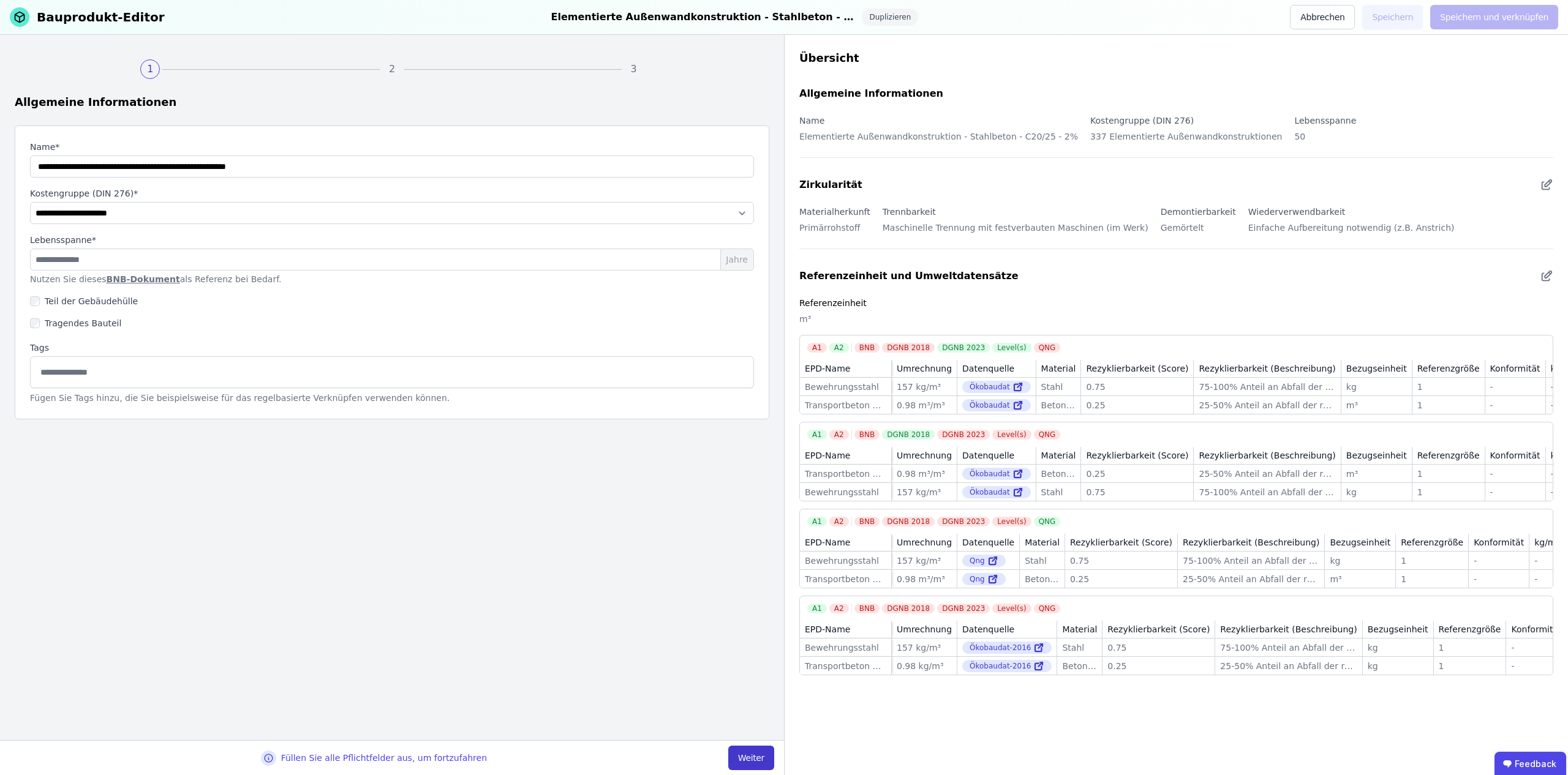
click at [742, 755] on button "Weiter" at bounding box center [751, 758] width 46 height 24
select select "**********"
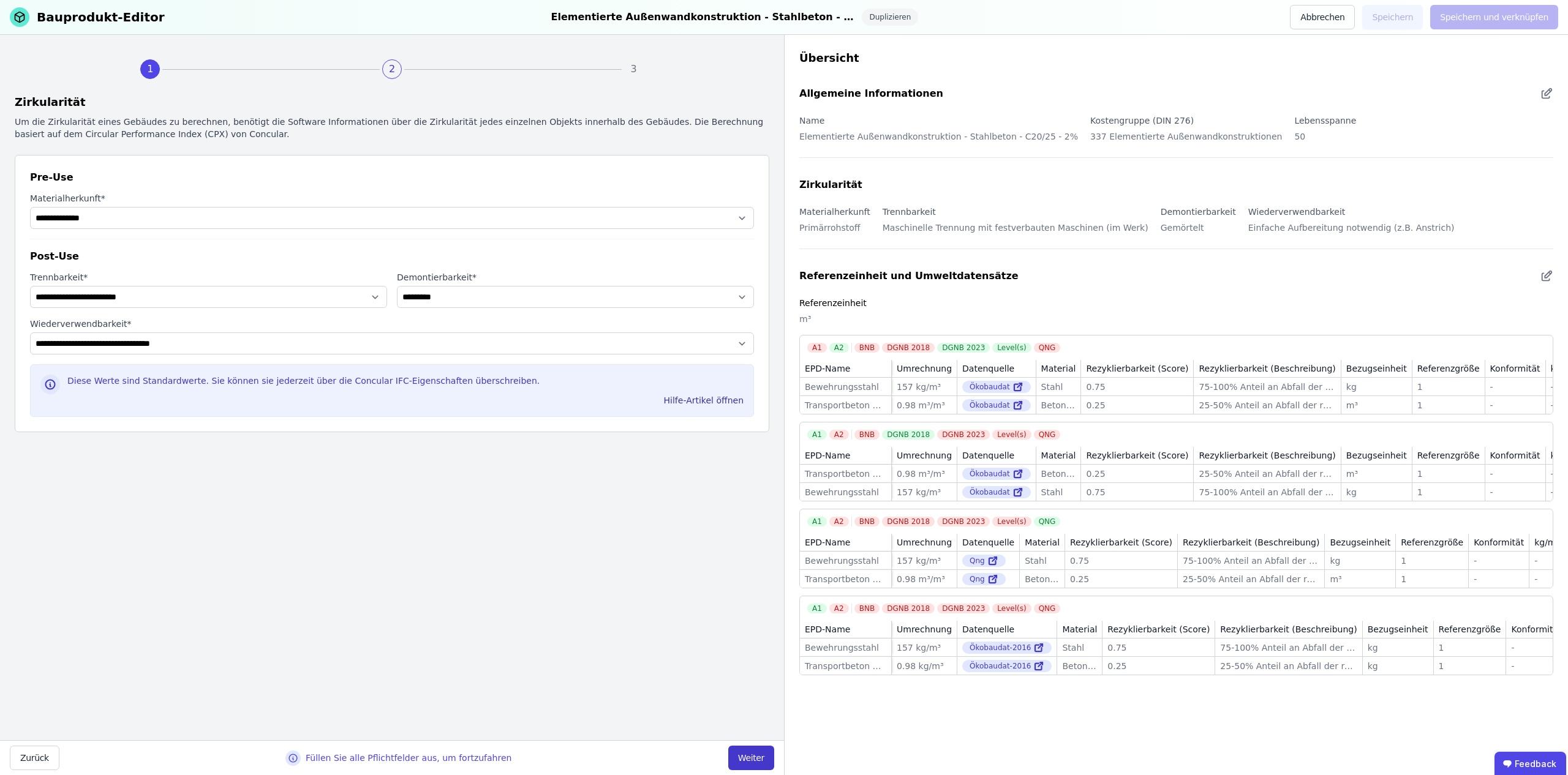
click at [742, 755] on button "Weiter" at bounding box center [751, 758] width 46 height 24
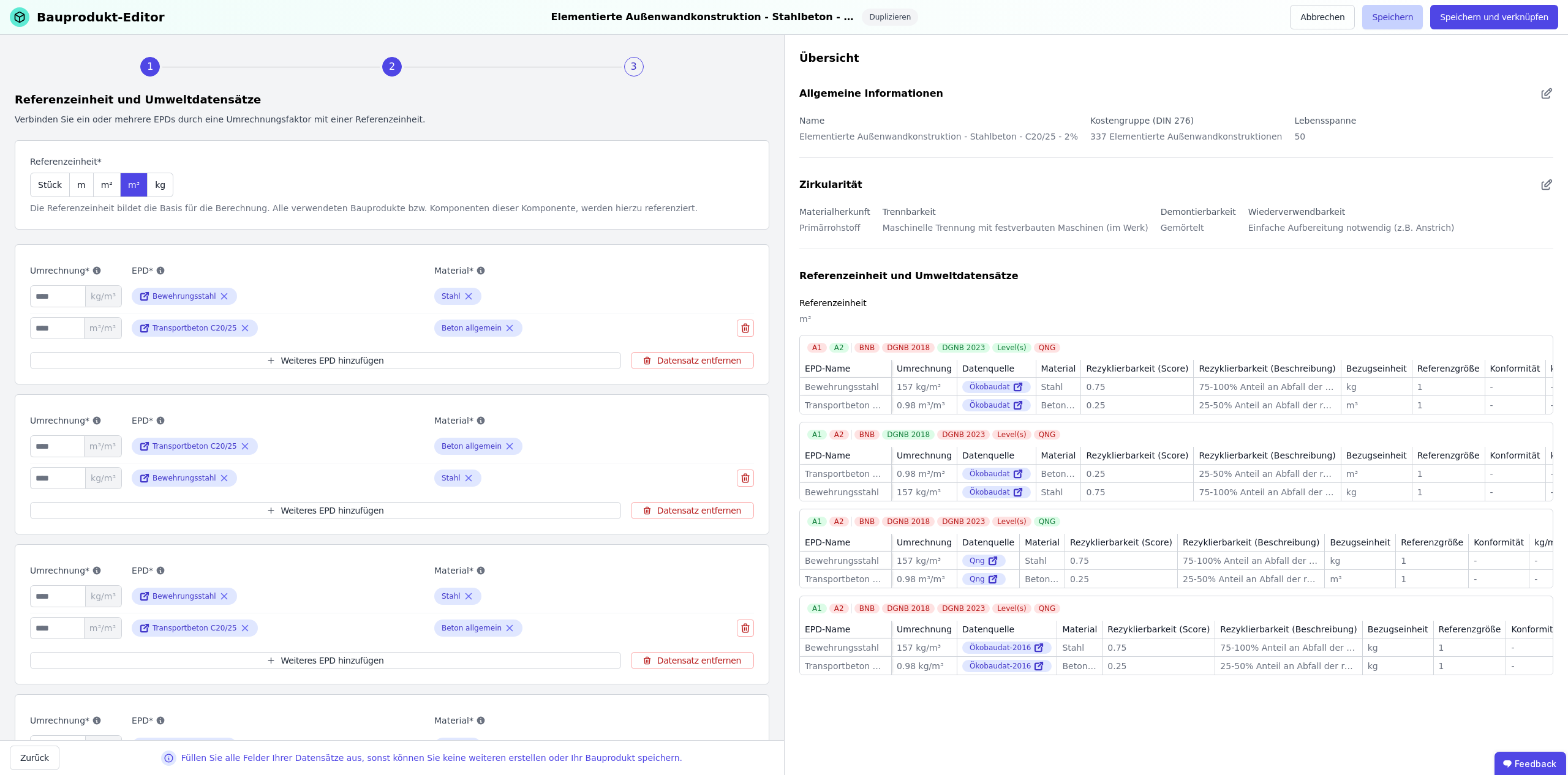
scroll to position [3, 0]
drag, startPoint x: 51, startPoint y: 294, endPoint x: 17, endPoint y: 294, distance: 34.0
click at [17, 294] on div "Umrechnung* *** kg/m³ EPD* Bewehrungsstahl Material* Stahl **** m³/m³ Transport…" at bounding box center [392, 311] width 755 height 141
type input "***"
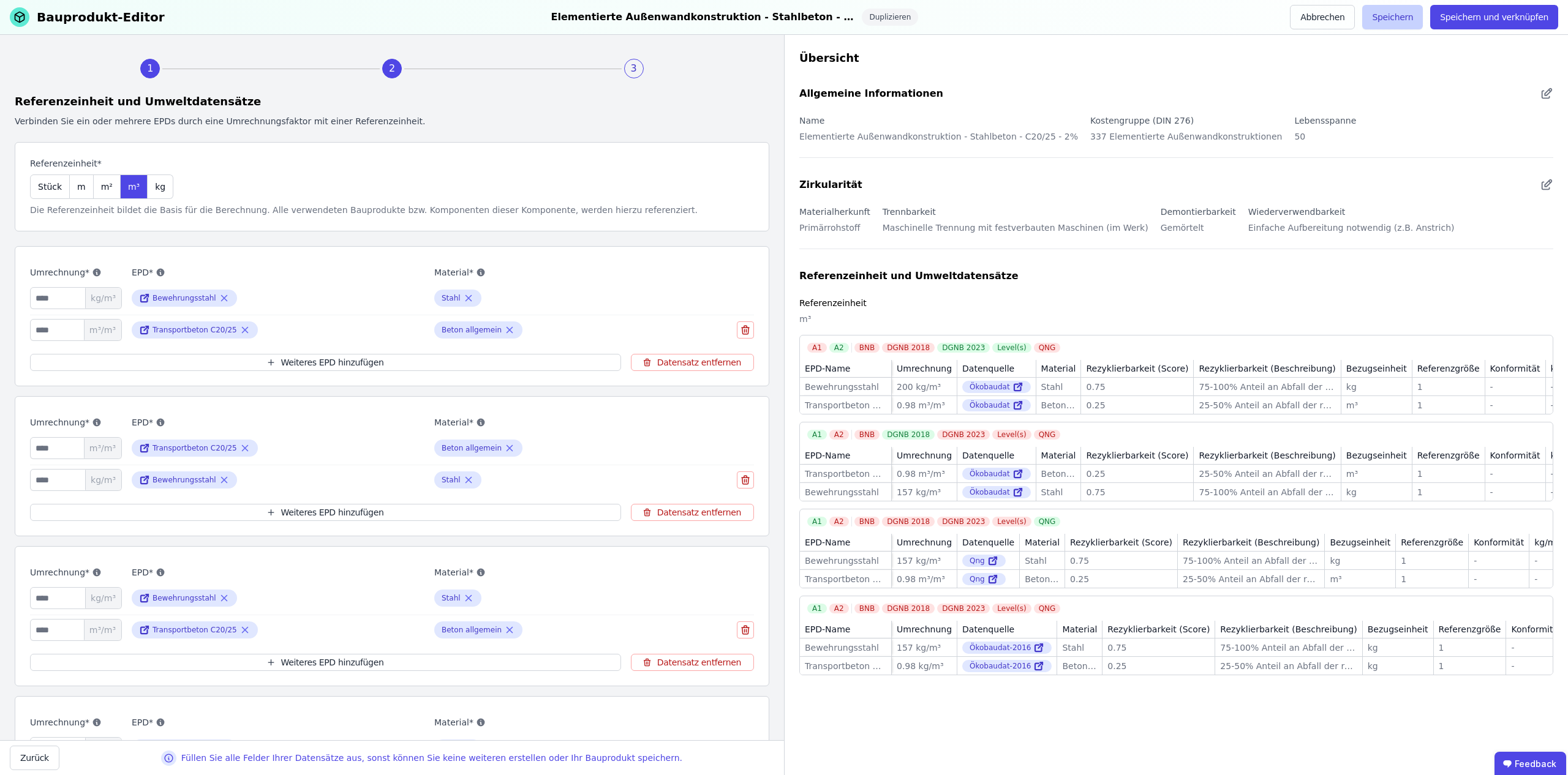
click at [1387, 14] on button "Speichern" at bounding box center [1392, 17] width 61 height 24
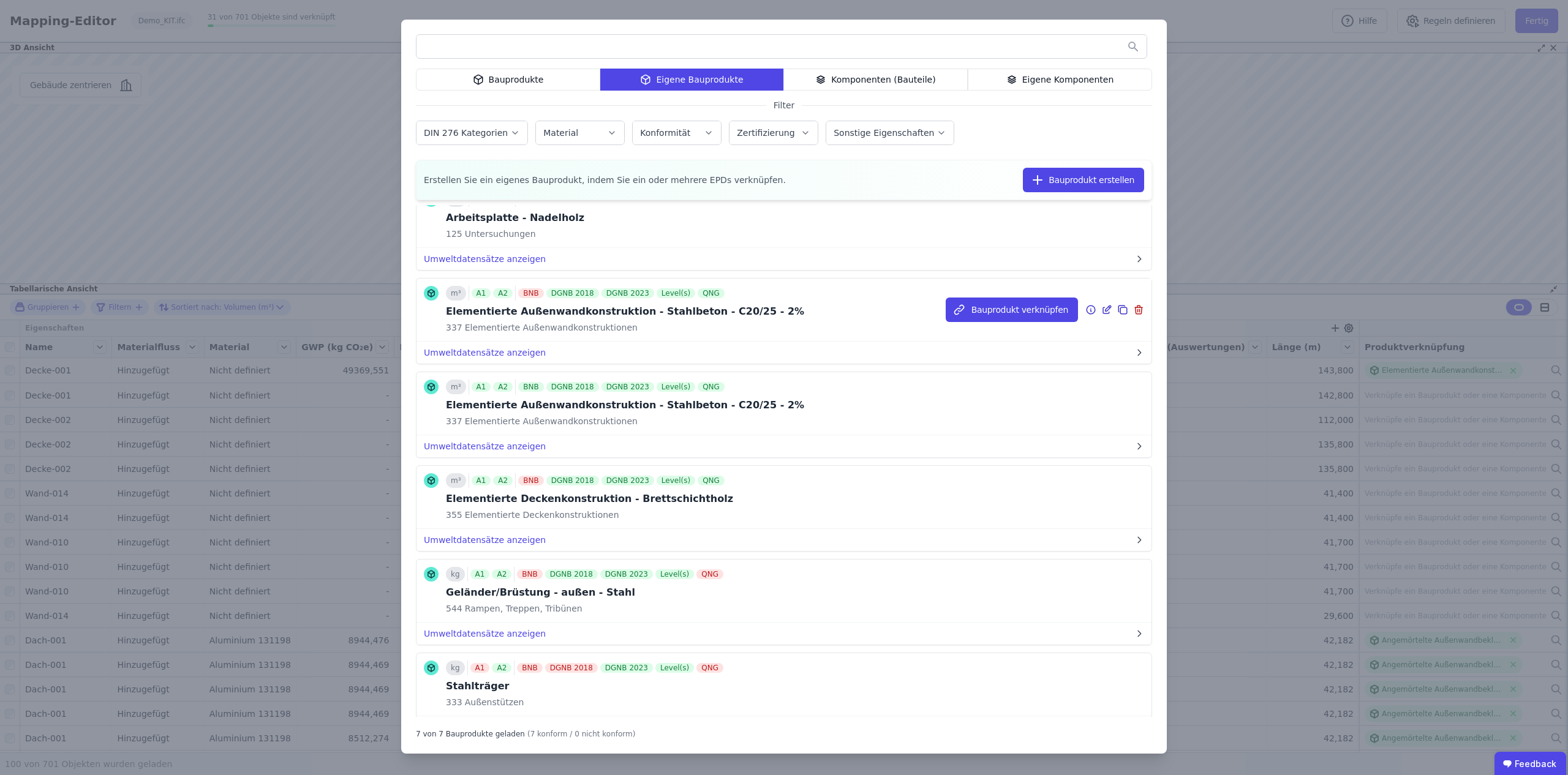
scroll to position [143, 0]
click at [1093, 311] on icon at bounding box center [1091, 308] width 11 height 15
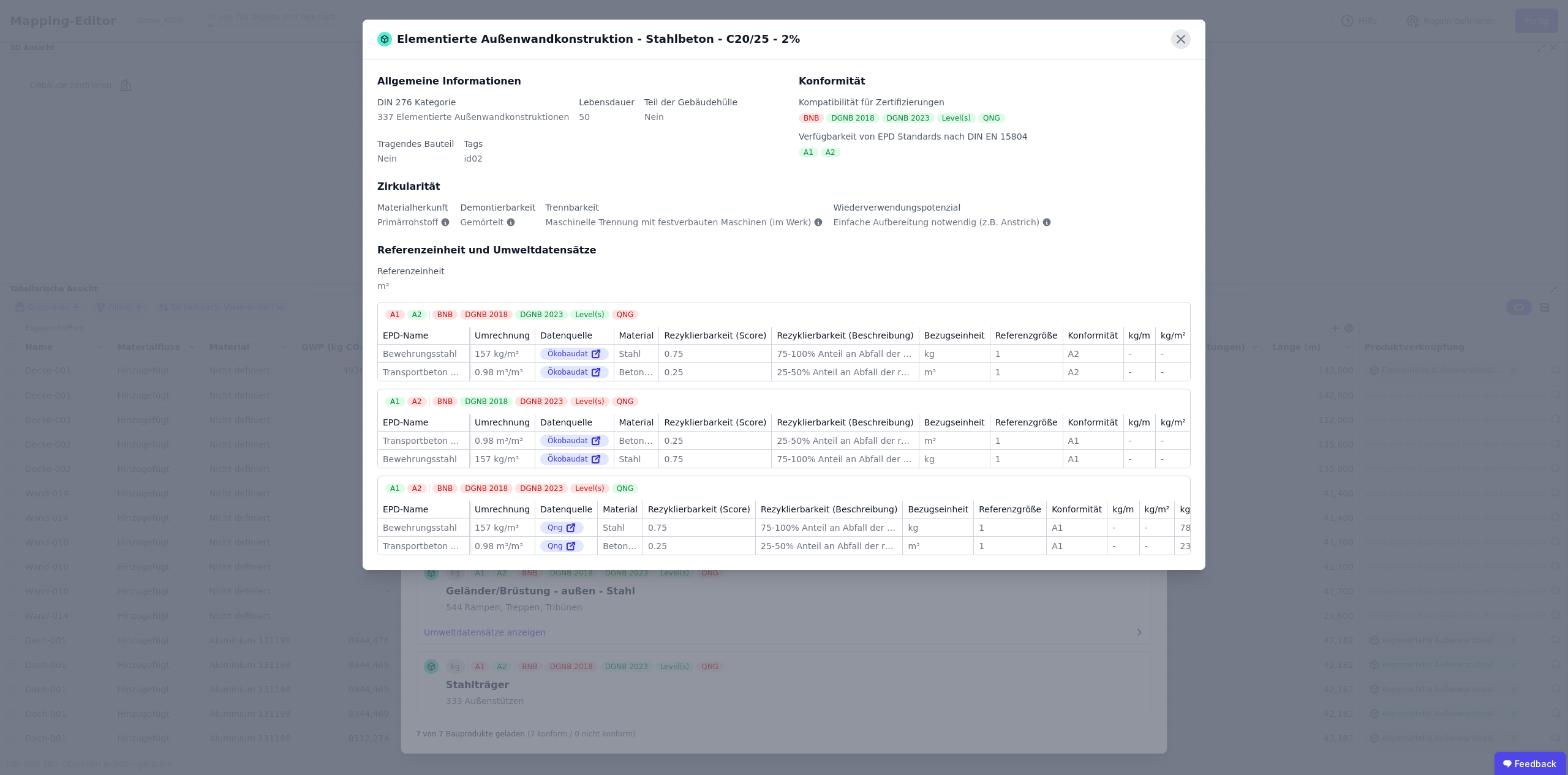
click at [1176, 42] on icon at bounding box center [1181, 39] width 20 height 20
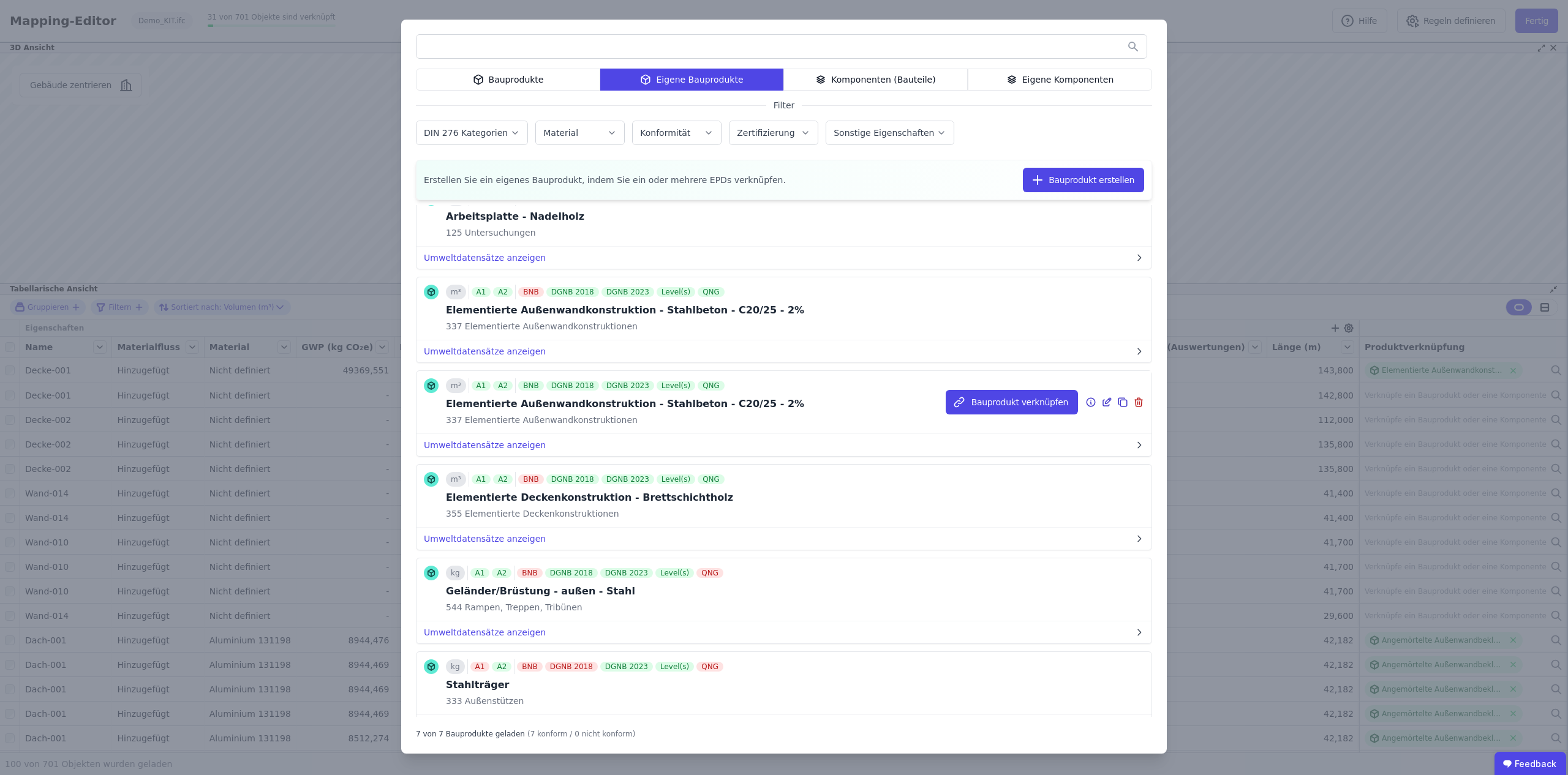
click at [1091, 402] on icon at bounding box center [1091, 403] width 1 height 2
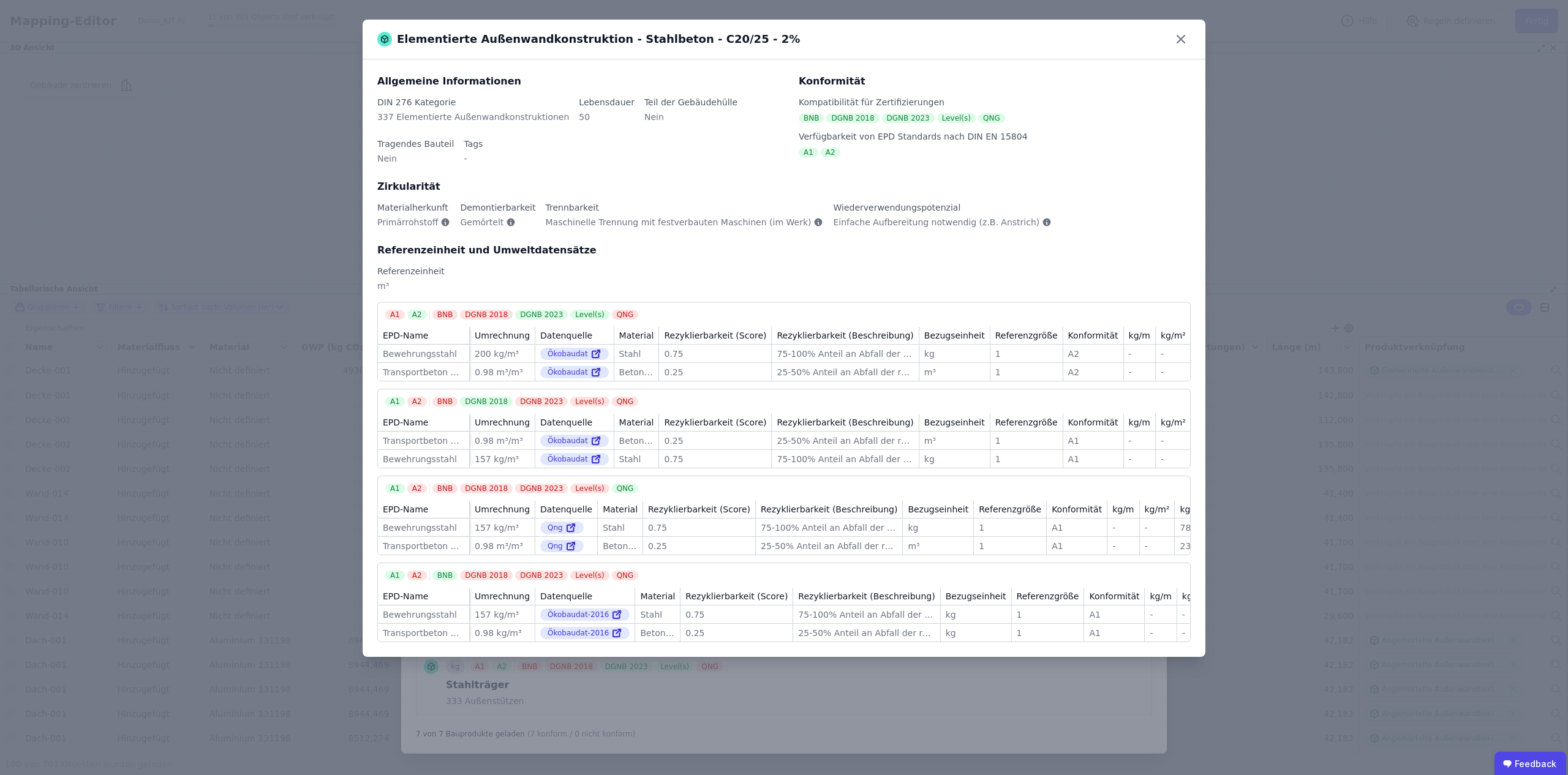
click at [475, 355] on div "200 kg/m³" at bounding box center [502, 354] width 55 height 13
click at [1175, 33] on icon at bounding box center [1181, 39] width 20 height 20
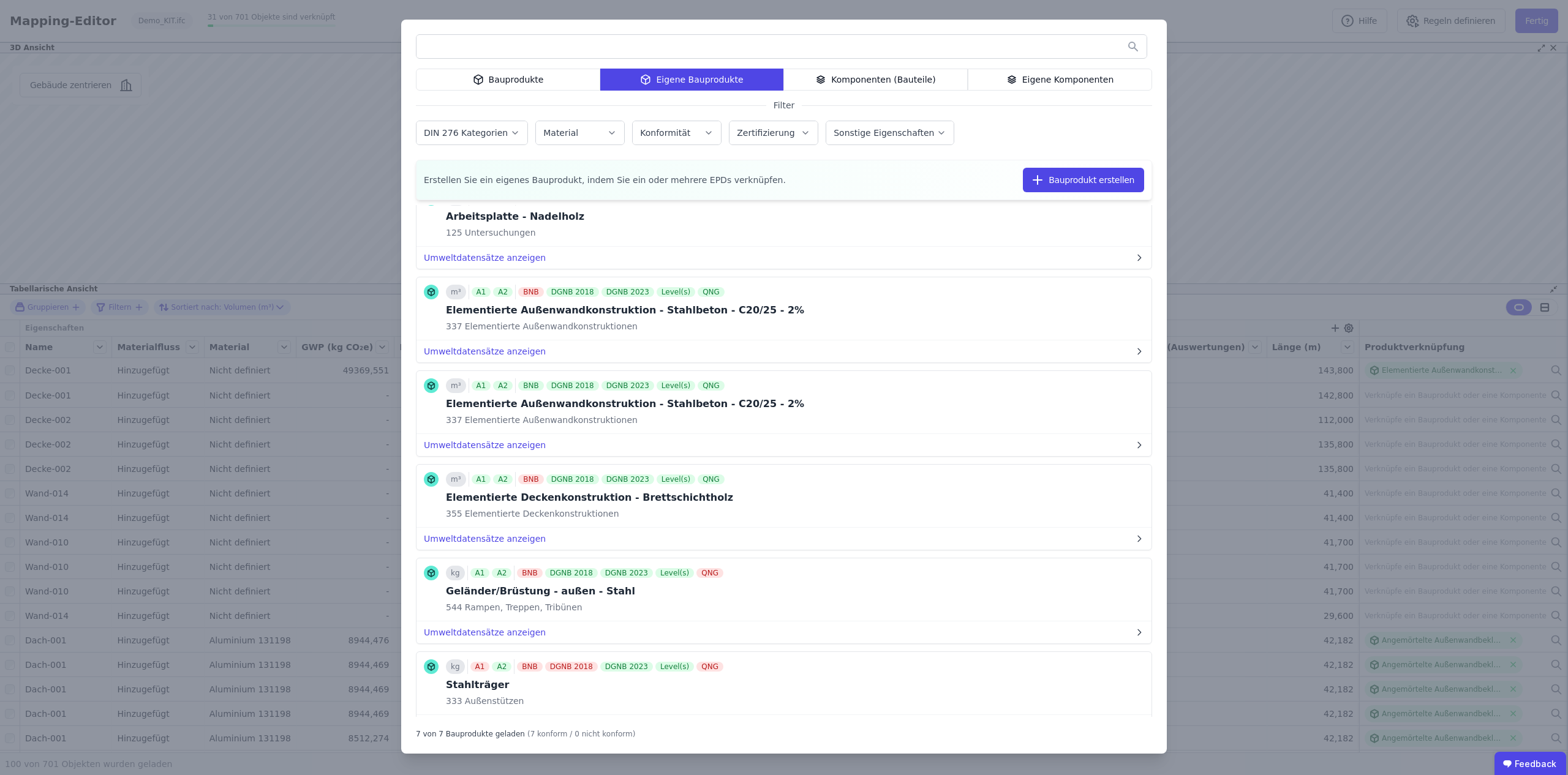
click at [1238, 144] on div "Bauprodukte Eigene Bauprodukte Komponenten (Bauteile) Eigene Komponenten Filter…" at bounding box center [784, 387] width 1568 height 775
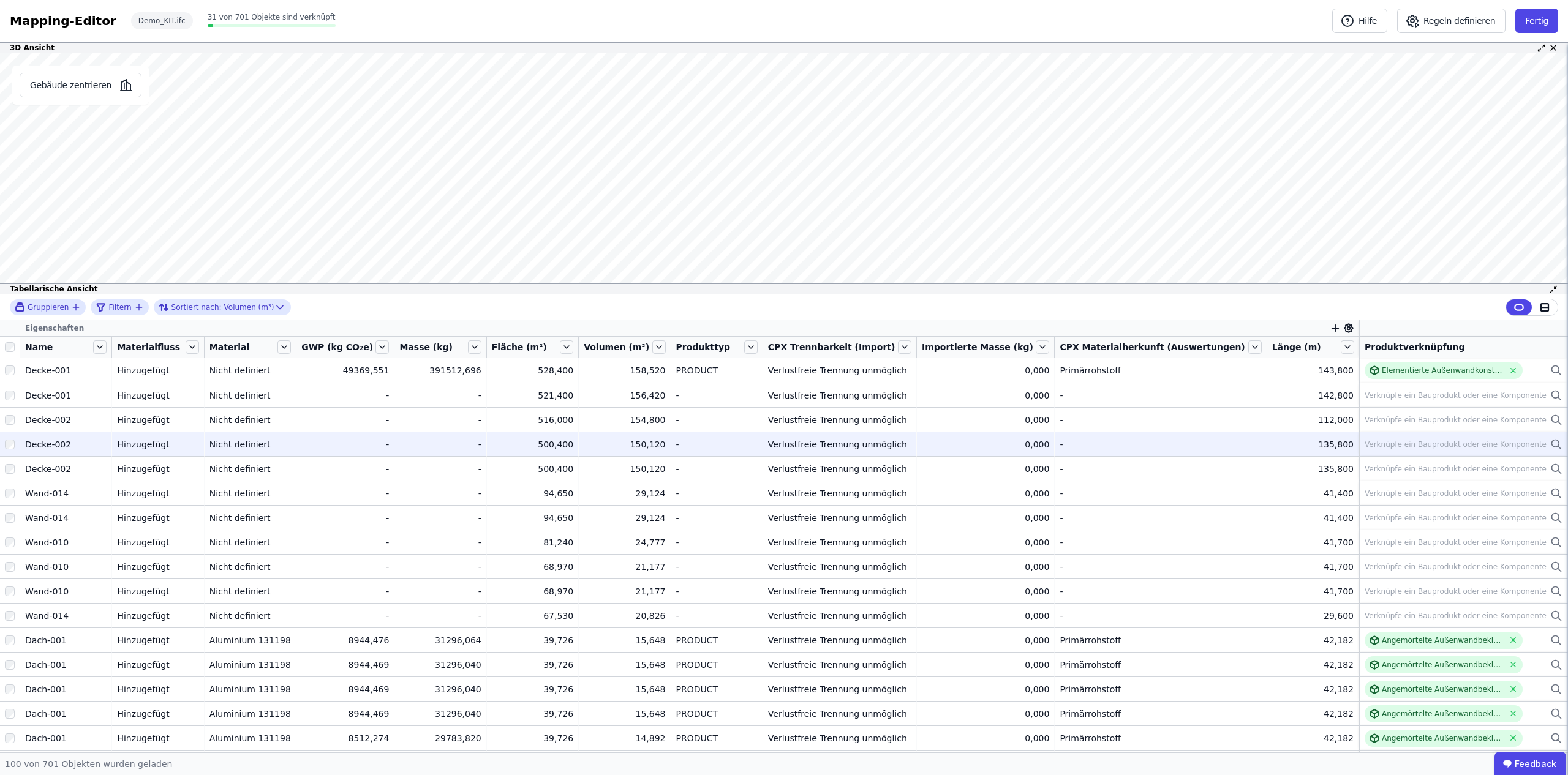
click at [1440, 437] on div "Verknüpfe ein Bauprodukt oder eine Komponente" at bounding box center [1464, 444] width 198 height 15
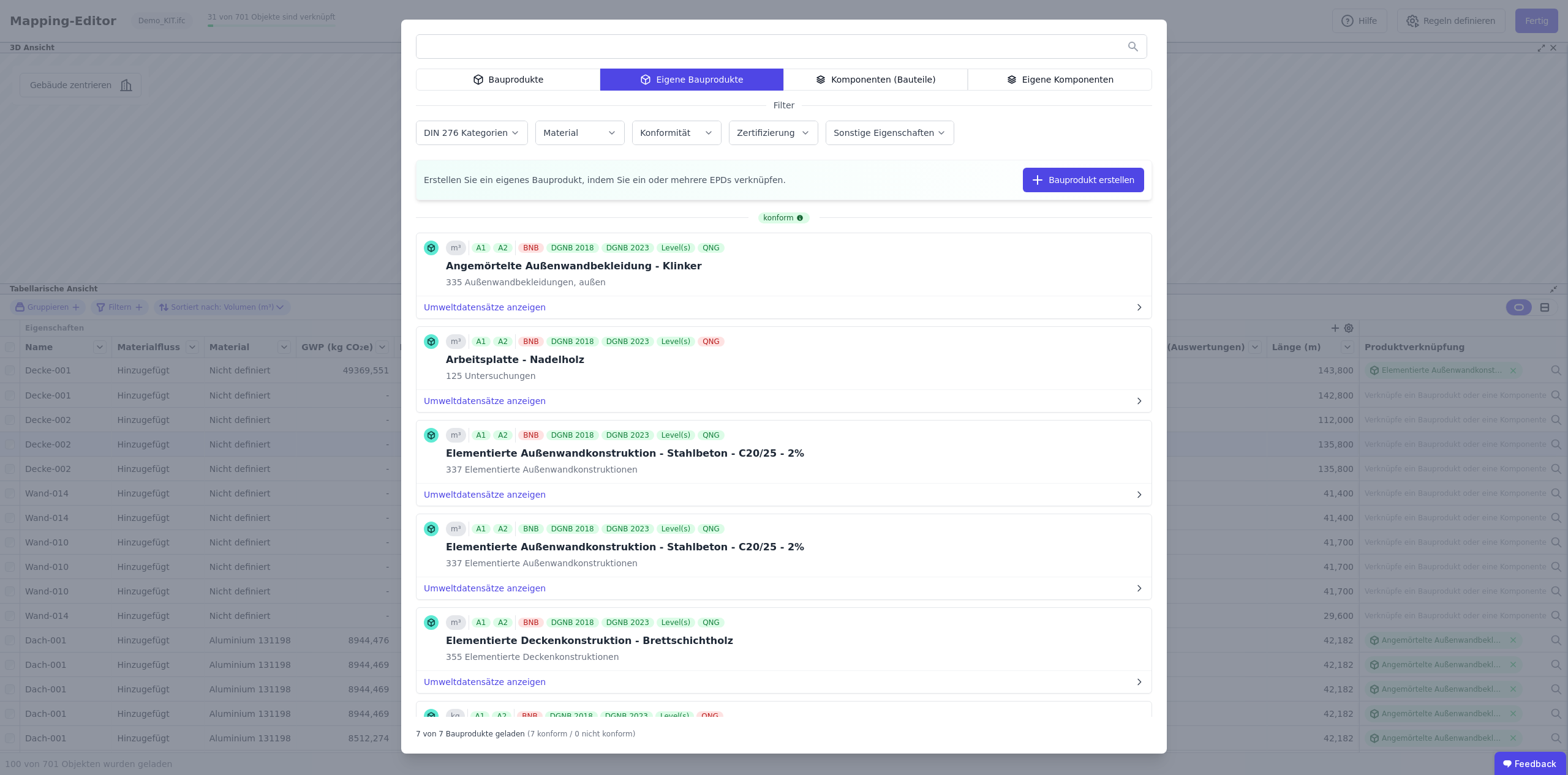
click at [928, 77] on div "Komponenten (Bauteile)" at bounding box center [876, 80] width 185 height 22
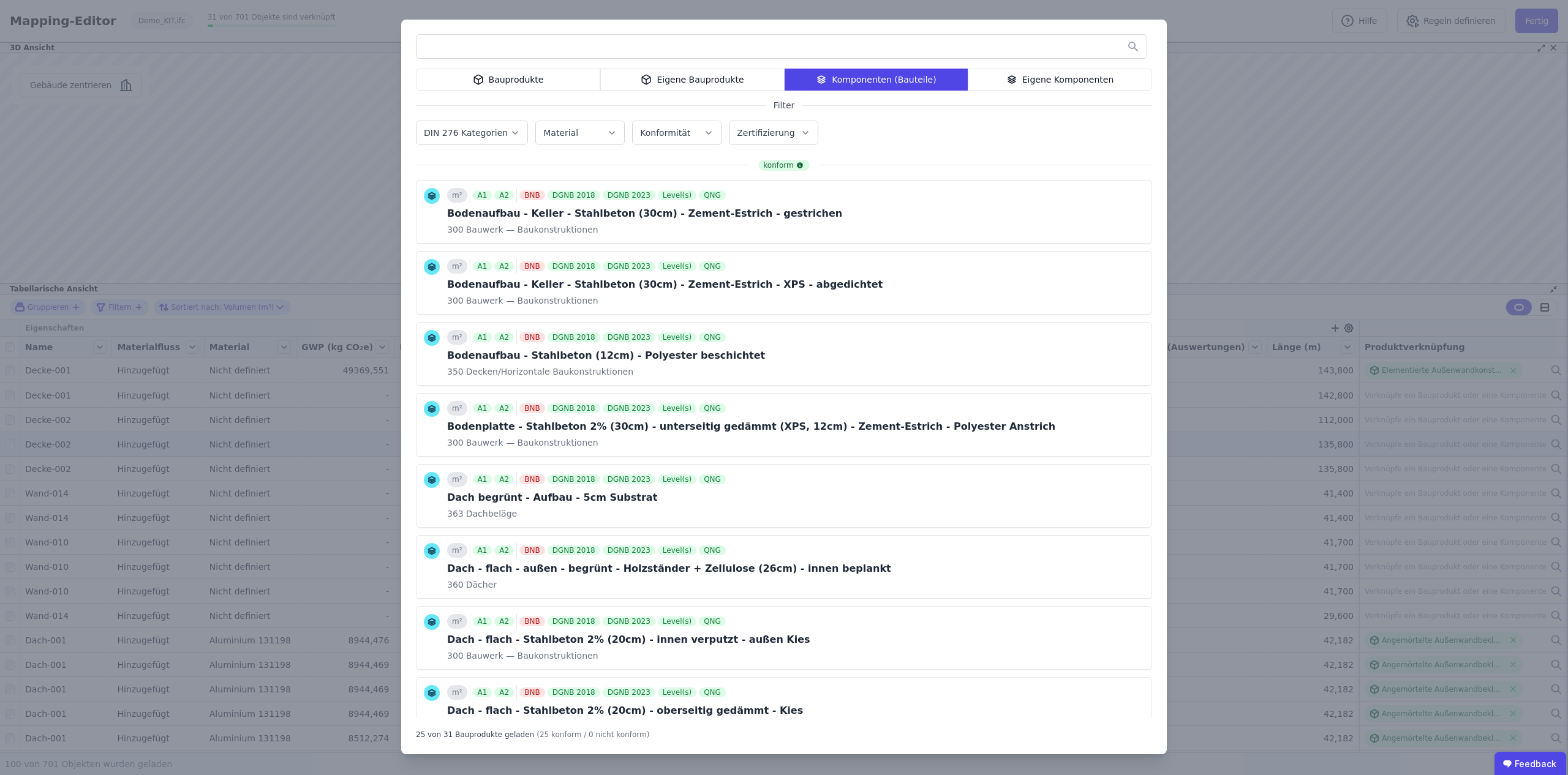
click at [537, 79] on div "Bauprodukte" at bounding box center [509, 80] width 185 height 22
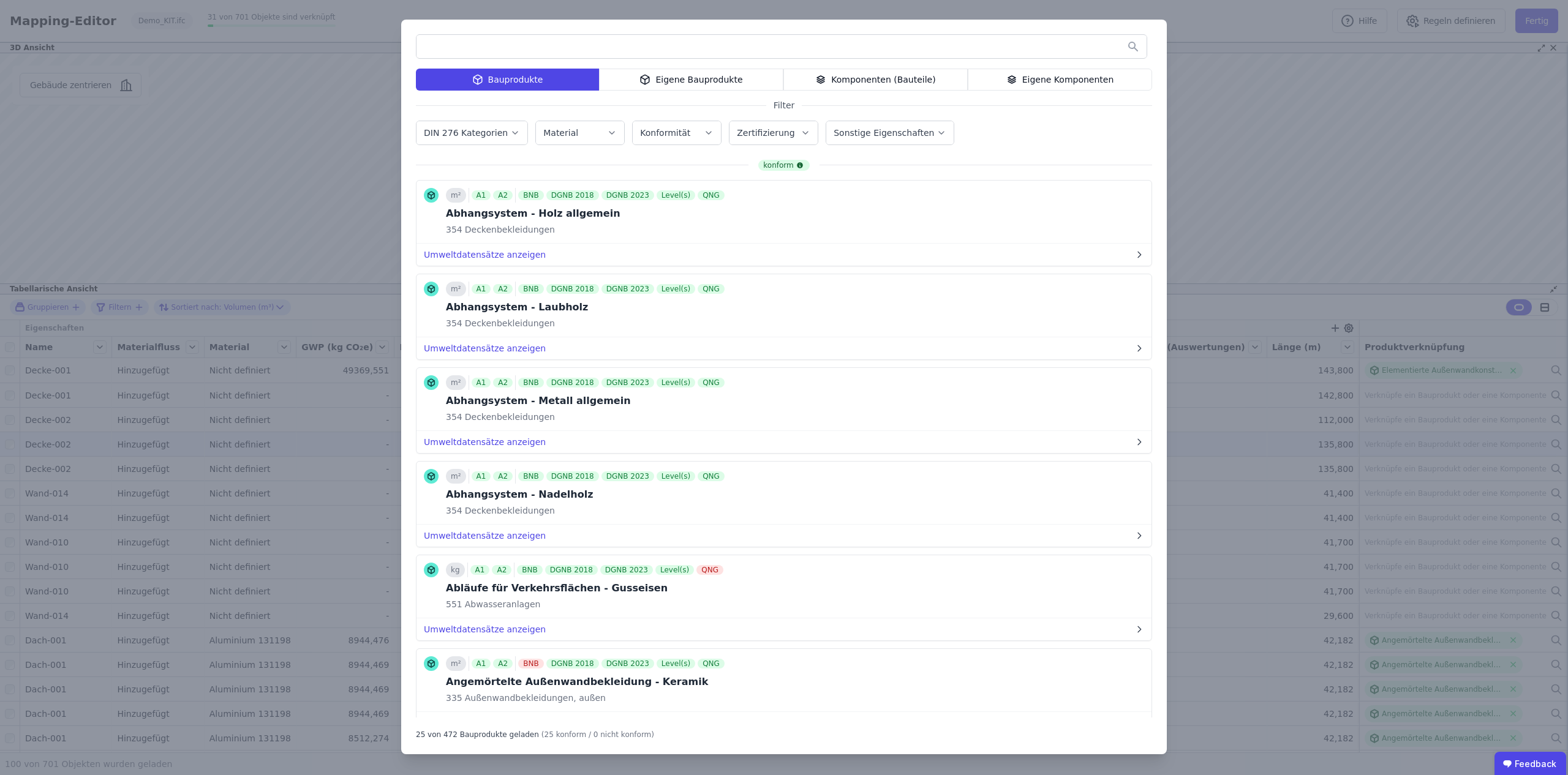
click at [666, 82] on div "Eigene Bauprodukte" at bounding box center [691, 80] width 185 height 22
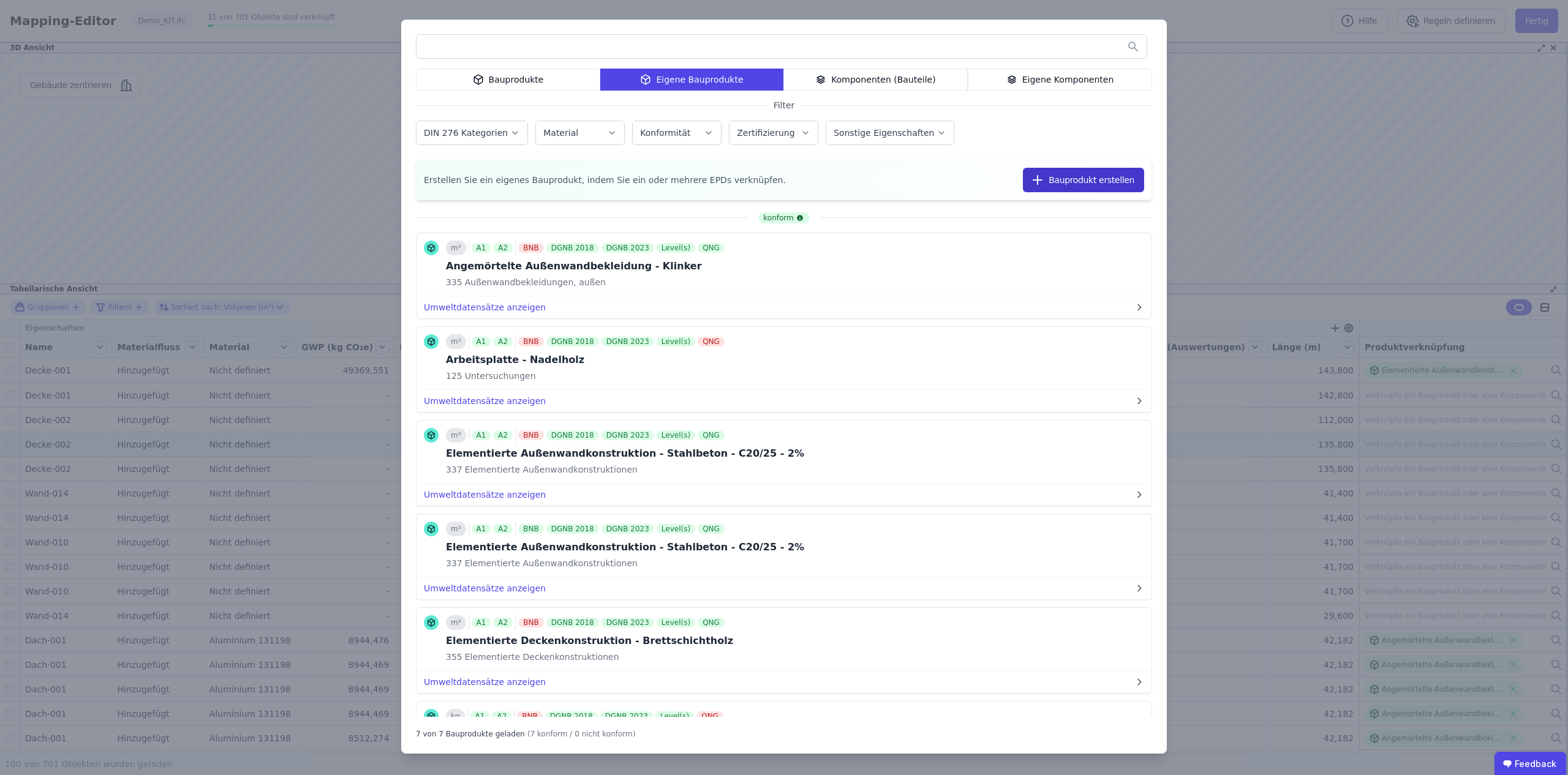
click at [1059, 192] on button "Bauprodukt erstellen" at bounding box center [1083, 180] width 121 height 24
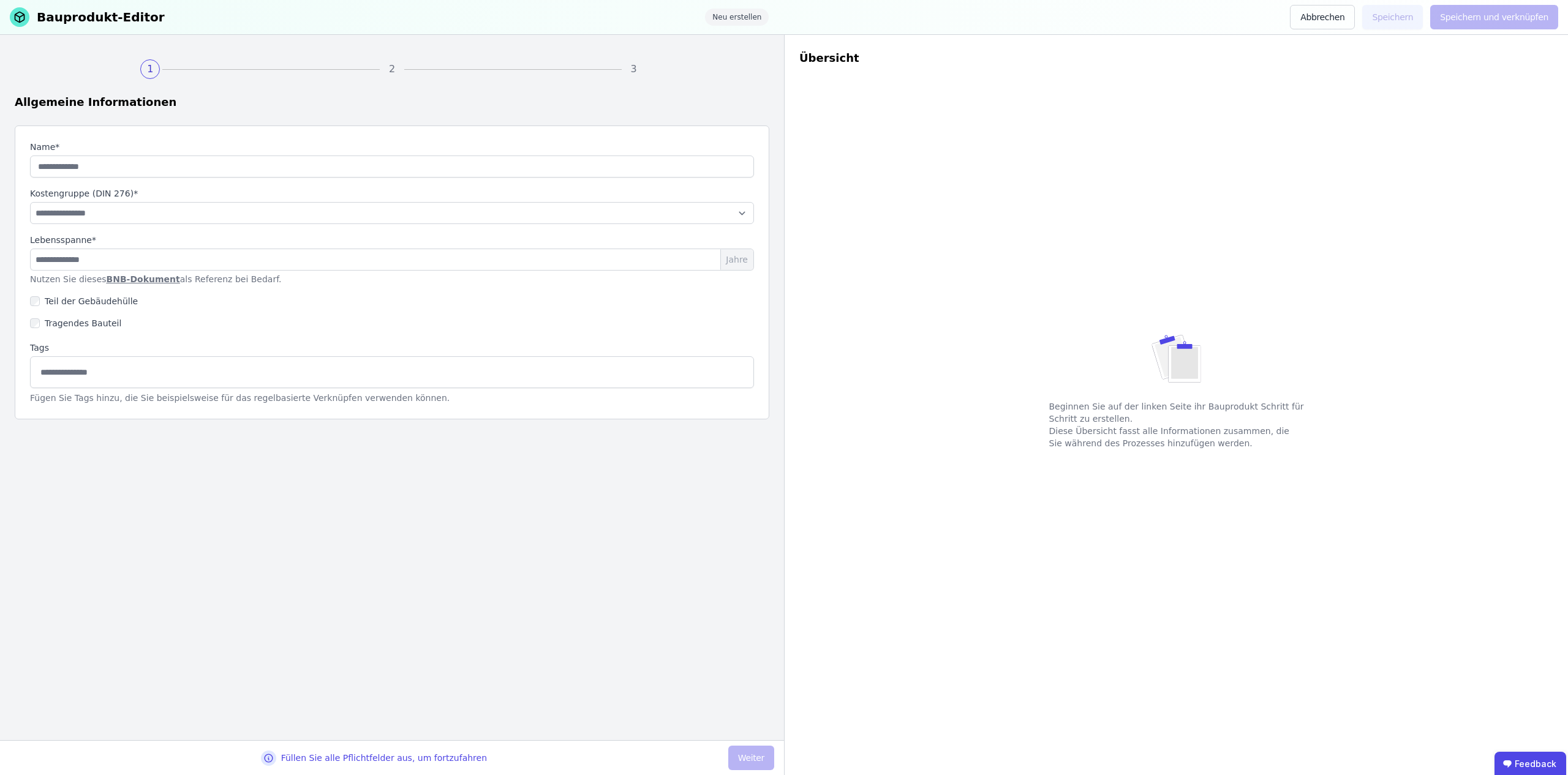
click at [337, 157] on div "Name*" at bounding box center [392, 159] width 724 height 37
click at [327, 177] on input "string" at bounding box center [392, 166] width 724 height 22
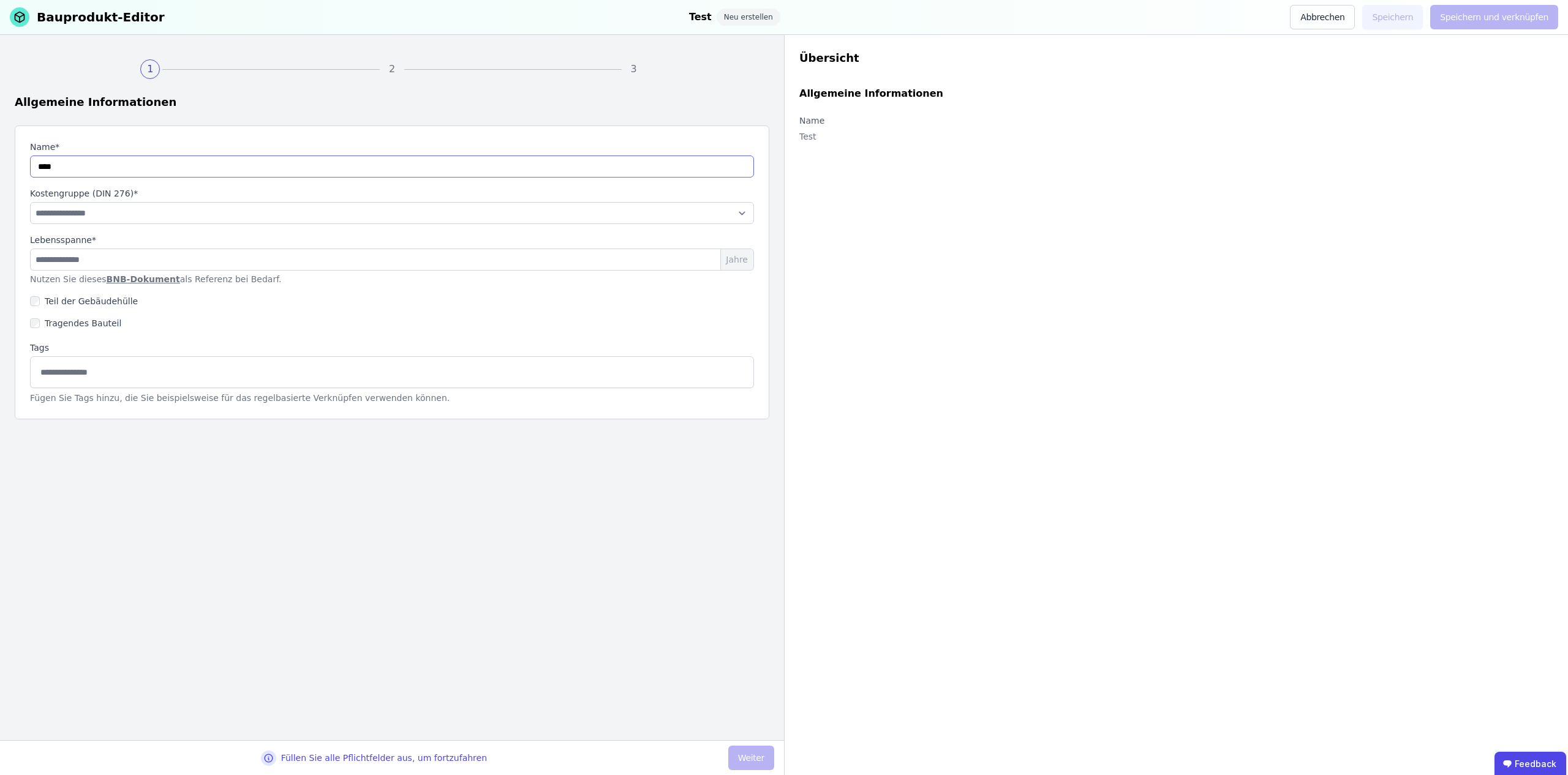
type input "****"
click at [358, 219] on select "**********" at bounding box center [392, 213] width 724 height 22
select select "**********"
click at [30, 202] on select "**********" at bounding box center [392, 213] width 724 height 22
click at [292, 254] on input "number" at bounding box center [392, 259] width 724 height 22
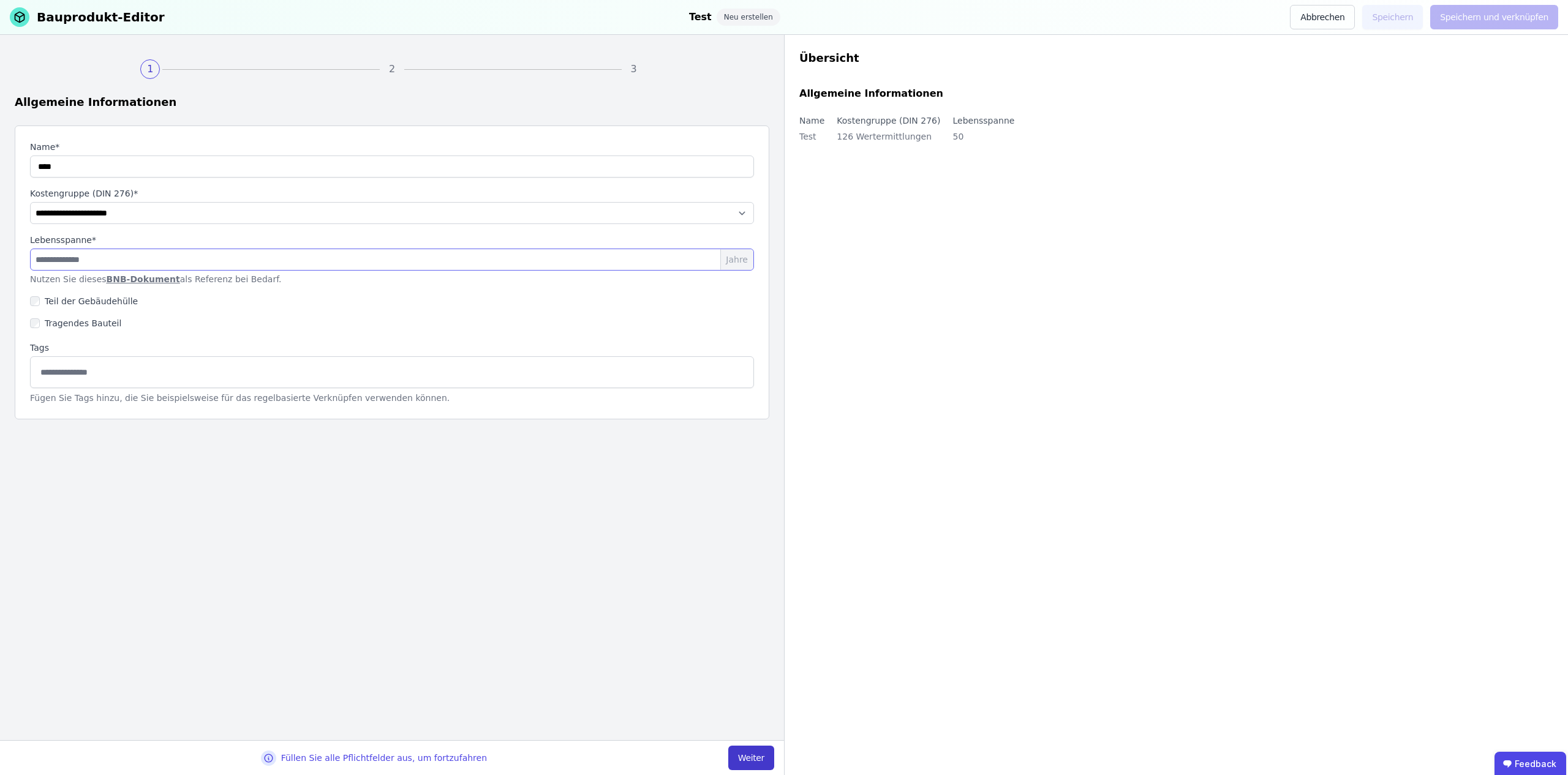
type input "**"
click at [756, 756] on button "Weiter" at bounding box center [751, 758] width 46 height 24
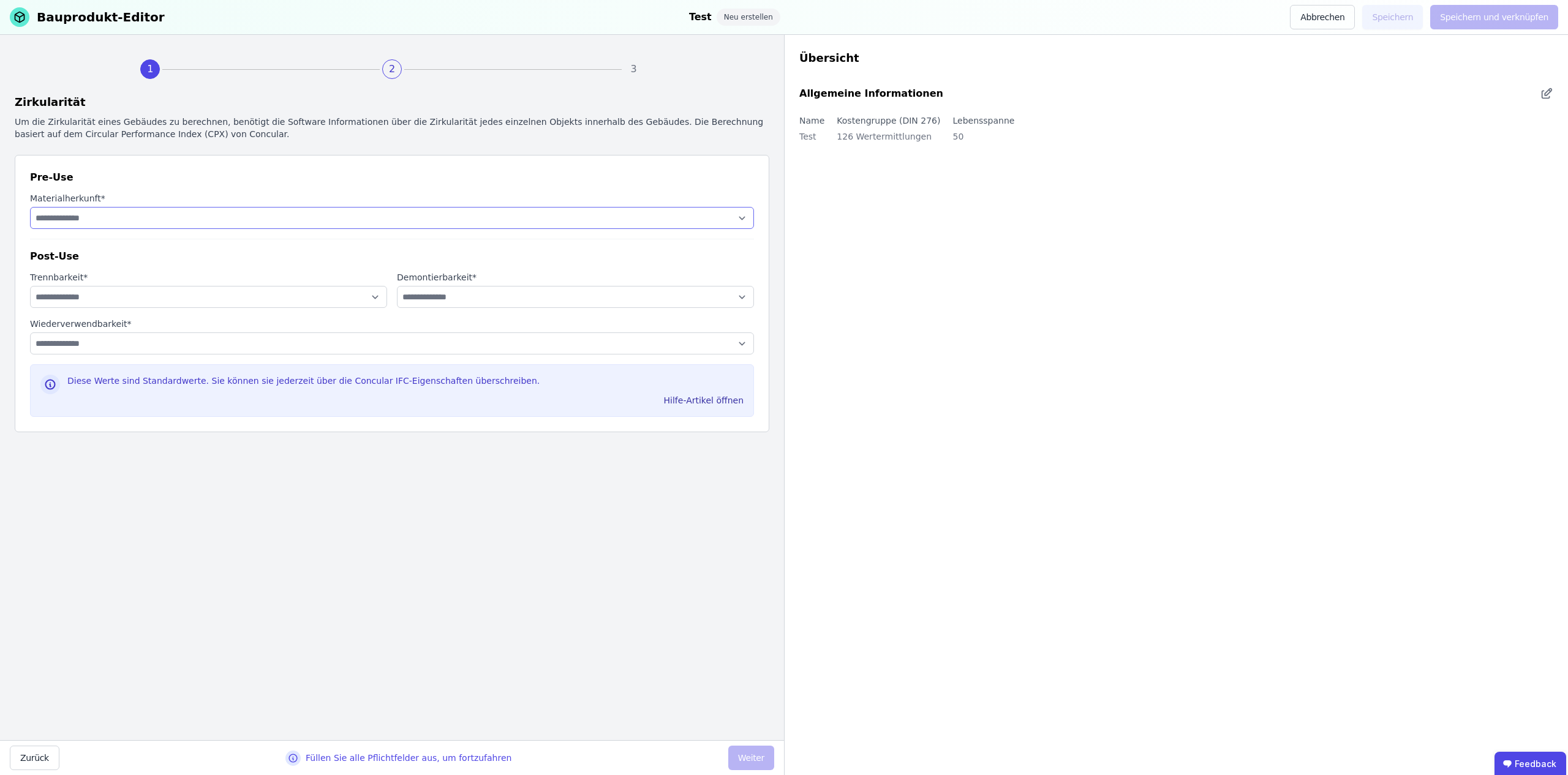
click at [422, 225] on select "**********" at bounding box center [392, 218] width 724 height 22
select select "**********"
click at [30, 207] on select "**********" at bounding box center [392, 218] width 724 height 22
click at [361, 299] on select "**********" at bounding box center [209, 297] width 357 height 22
select select "**********"
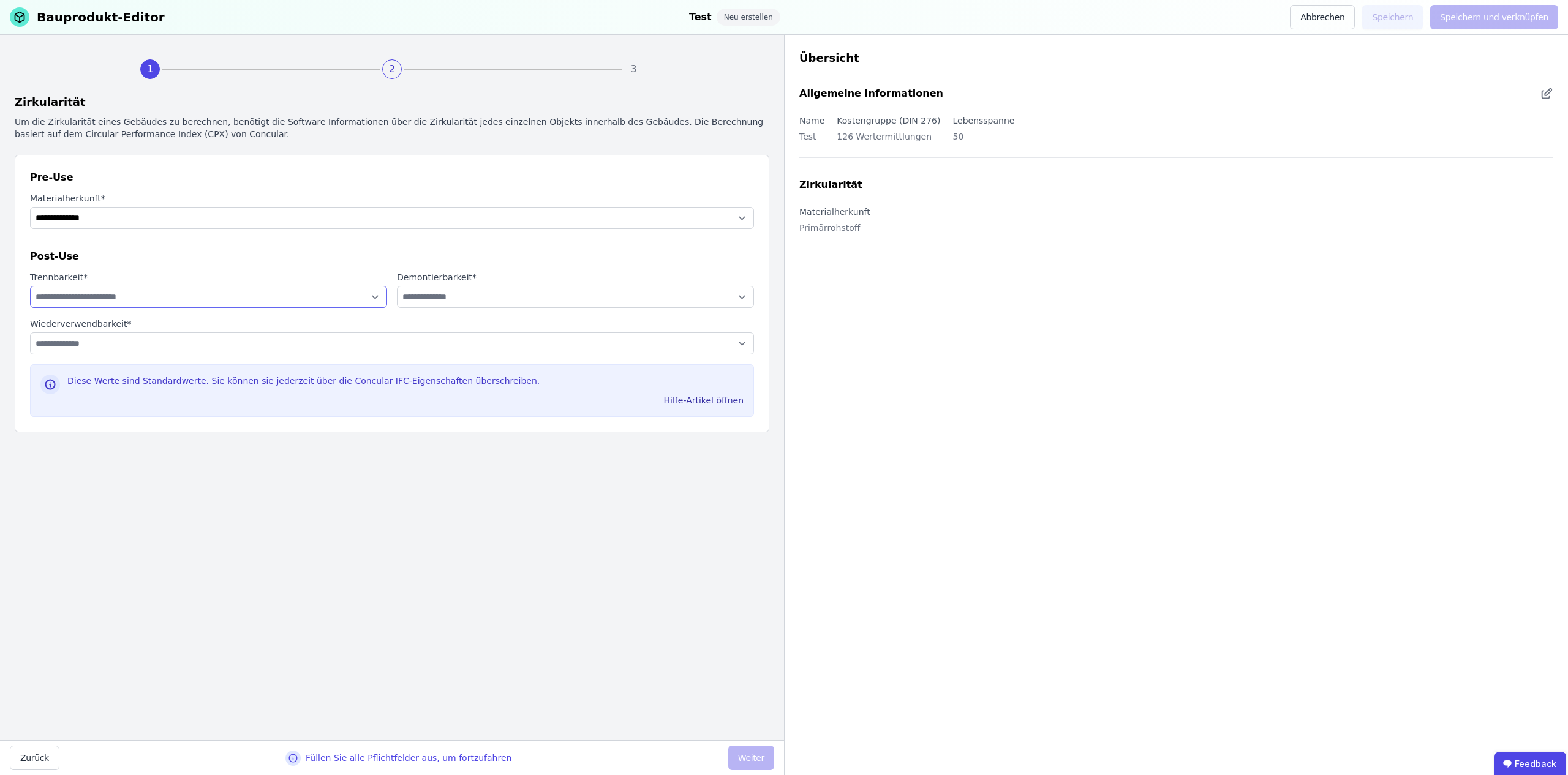
click at [30, 286] on select "**********" at bounding box center [209, 297] width 357 height 22
click at [444, 304] on select "**********" at bounding box center [575, 297] width 357 height 22
select select "**********"
click at [397, 286] on select "**********" at bounding box center [575, 297] width 357 height 22
click at [451, 339] on select "**********" at bounding box center [392, 343] width 724 height 22
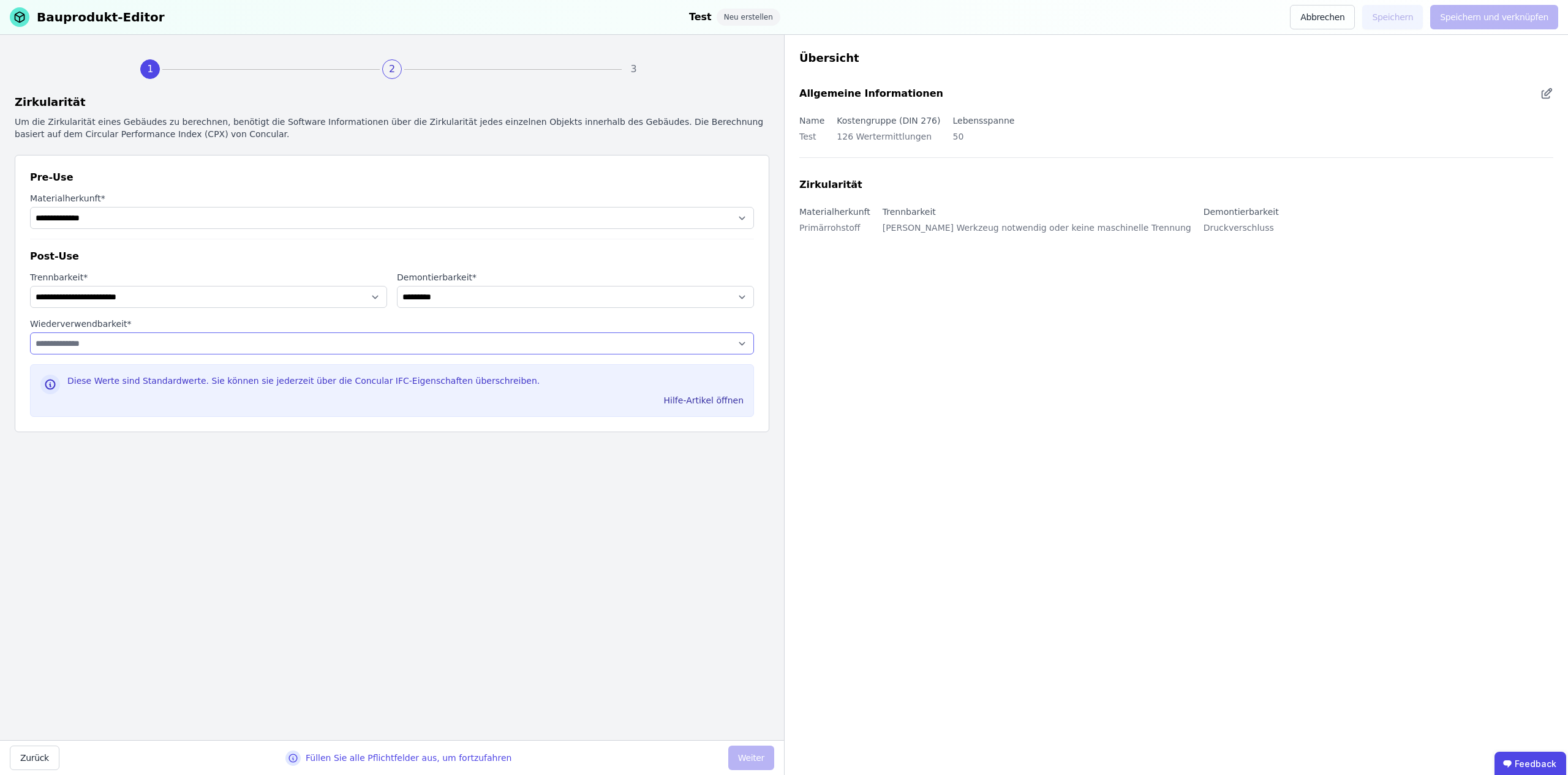
select select "**********"
click at [30, 332] on select "**********" at bounding box center [392, 343] width 724 height 22
click at [755, 748] on button "Weiter" at bounding box center [751, 758] width 46 height 24
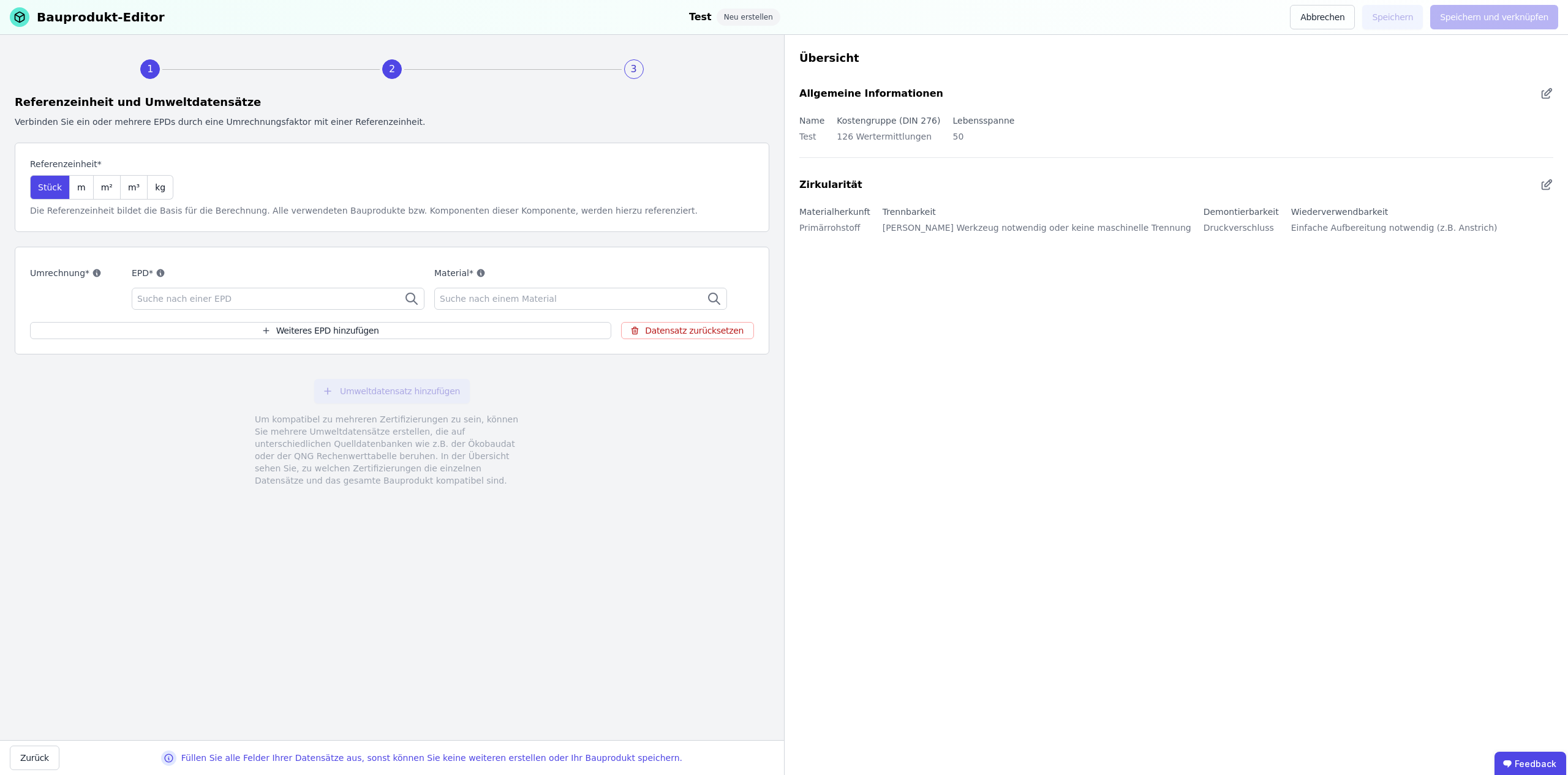
click at [263, 298] on div "Suche nach einer EPD" at bounding box center [278, 299] width 293 height 22
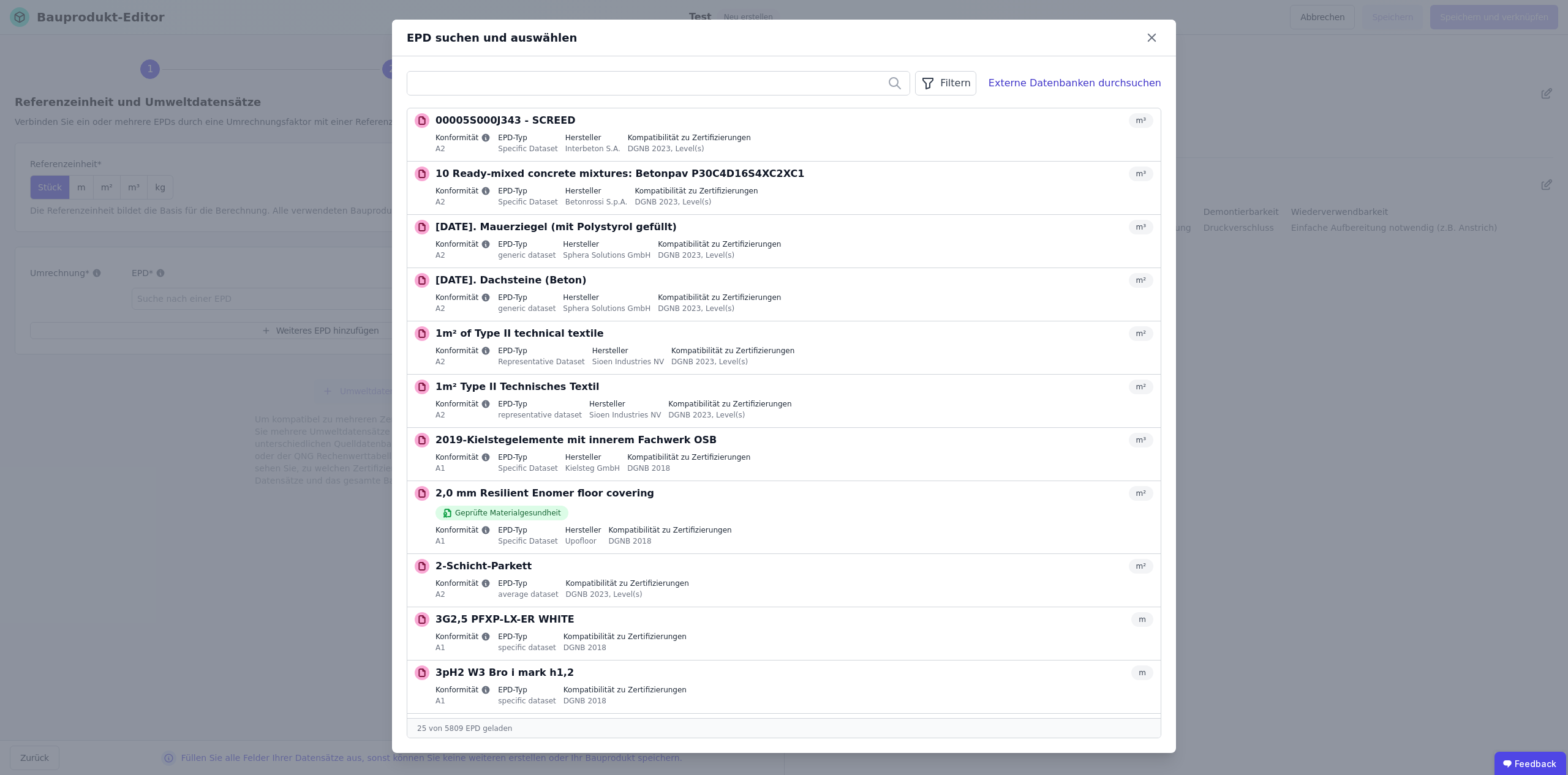
drag, startPoint x: 977, startPoint y: 84, endPoint x: 965, endPoint y: 87, distance: 12.4
click at [976, 84] on div "Filtern" at bounding box center [945, 83] width 61 height 24
click at [928, 111] on li "Datenquelle" at bounding box center [884, 110] width 184 height 22
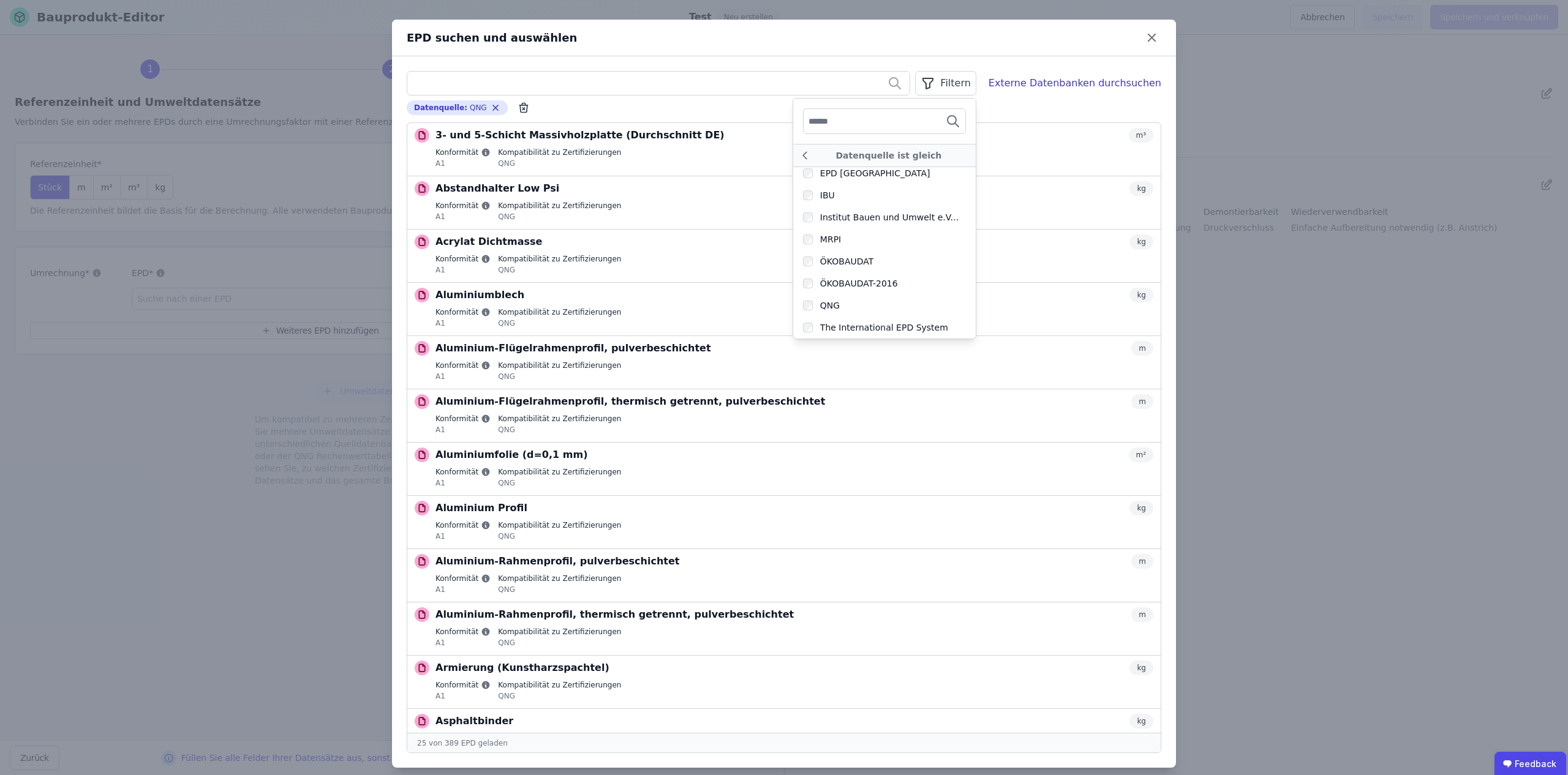
click at [0, 0] on button "Auswählen" at bounding box center [0, 0] width 0 height 0
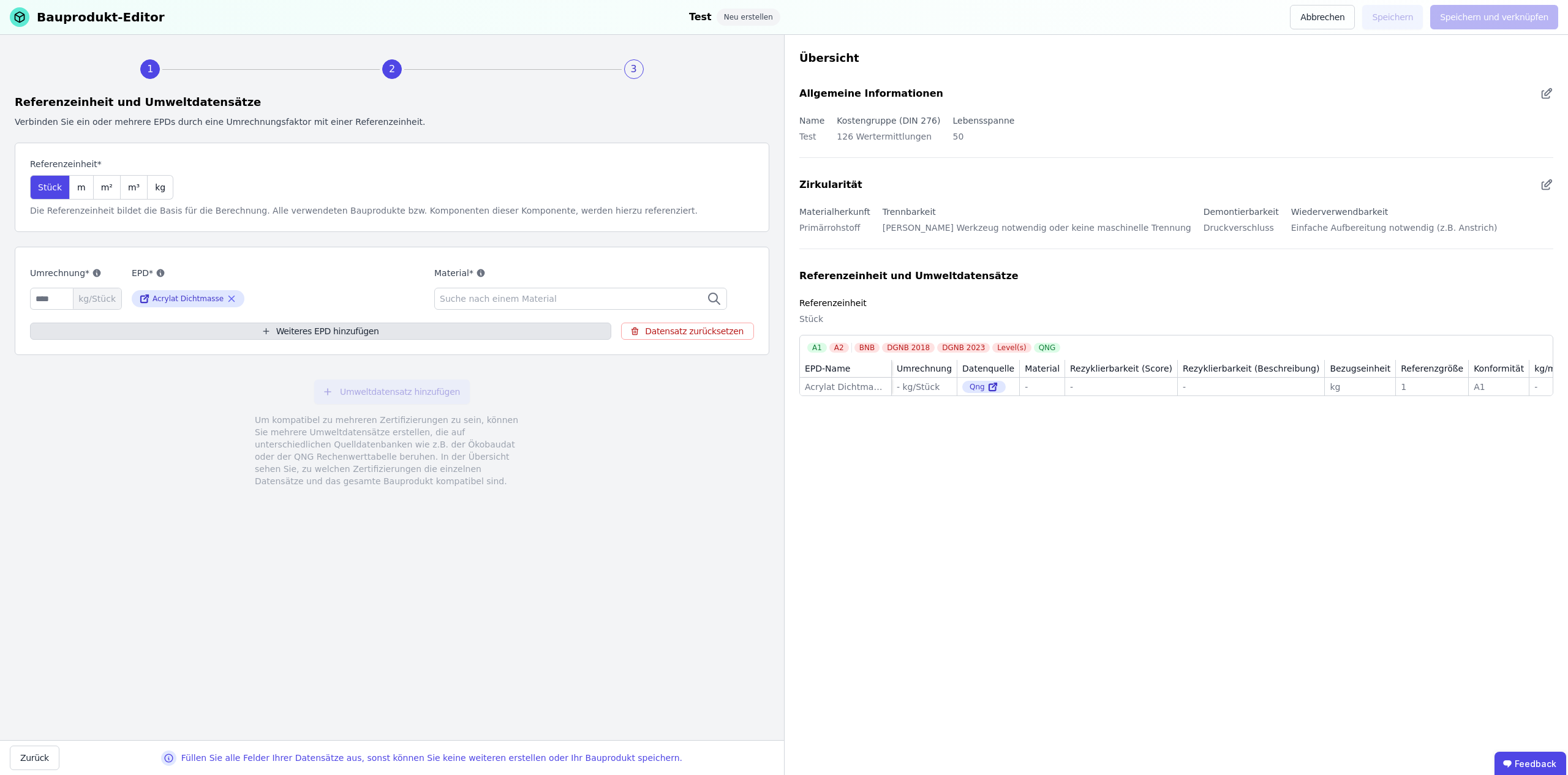
click at [467, 329] on button "Weiteres EPD hinzufügen" at bounding box center [320, 331] width 581 height 17
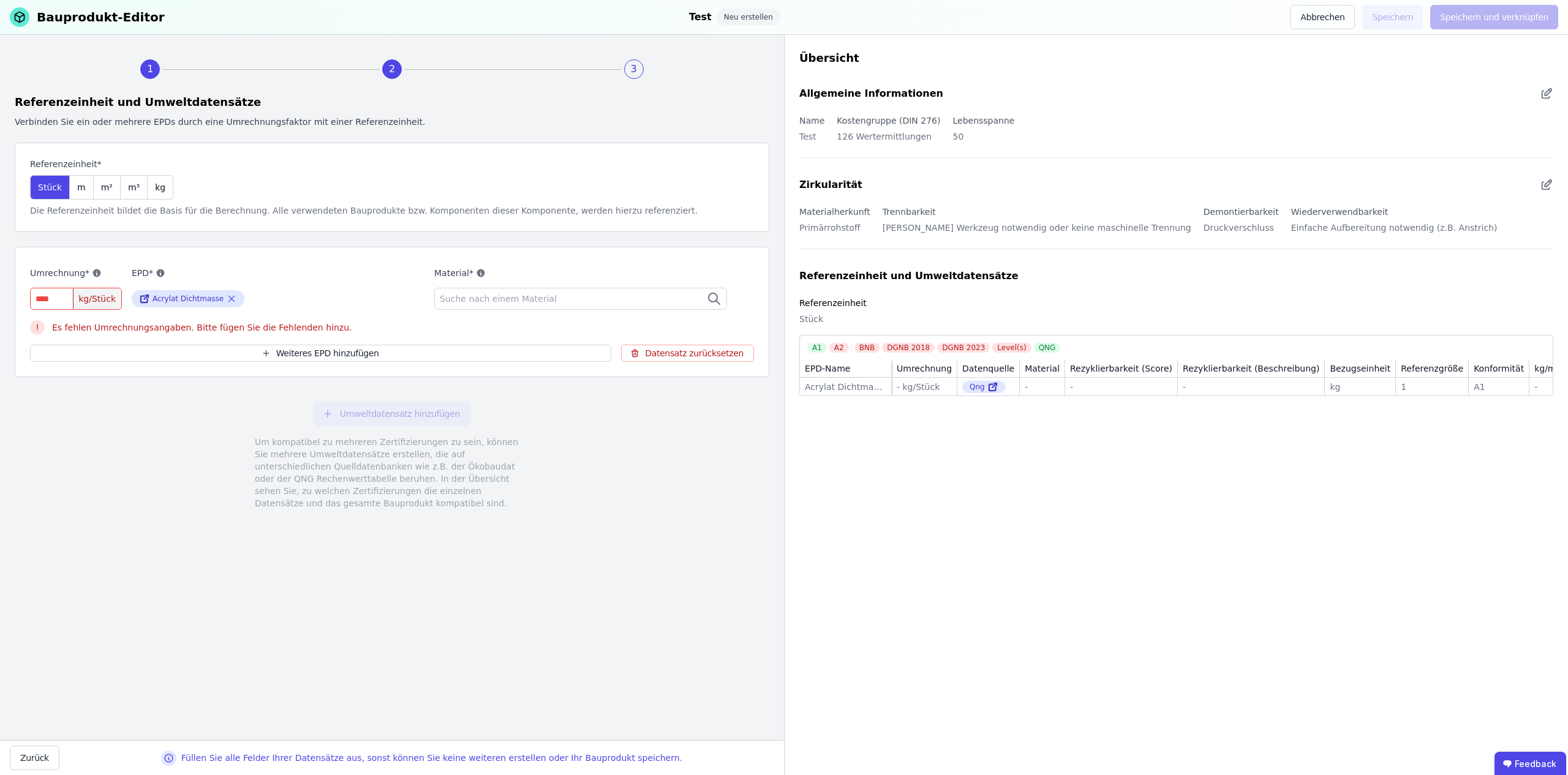
click at [53, 296] on input "number" at bounding box center [76, 299] width 92 height 22
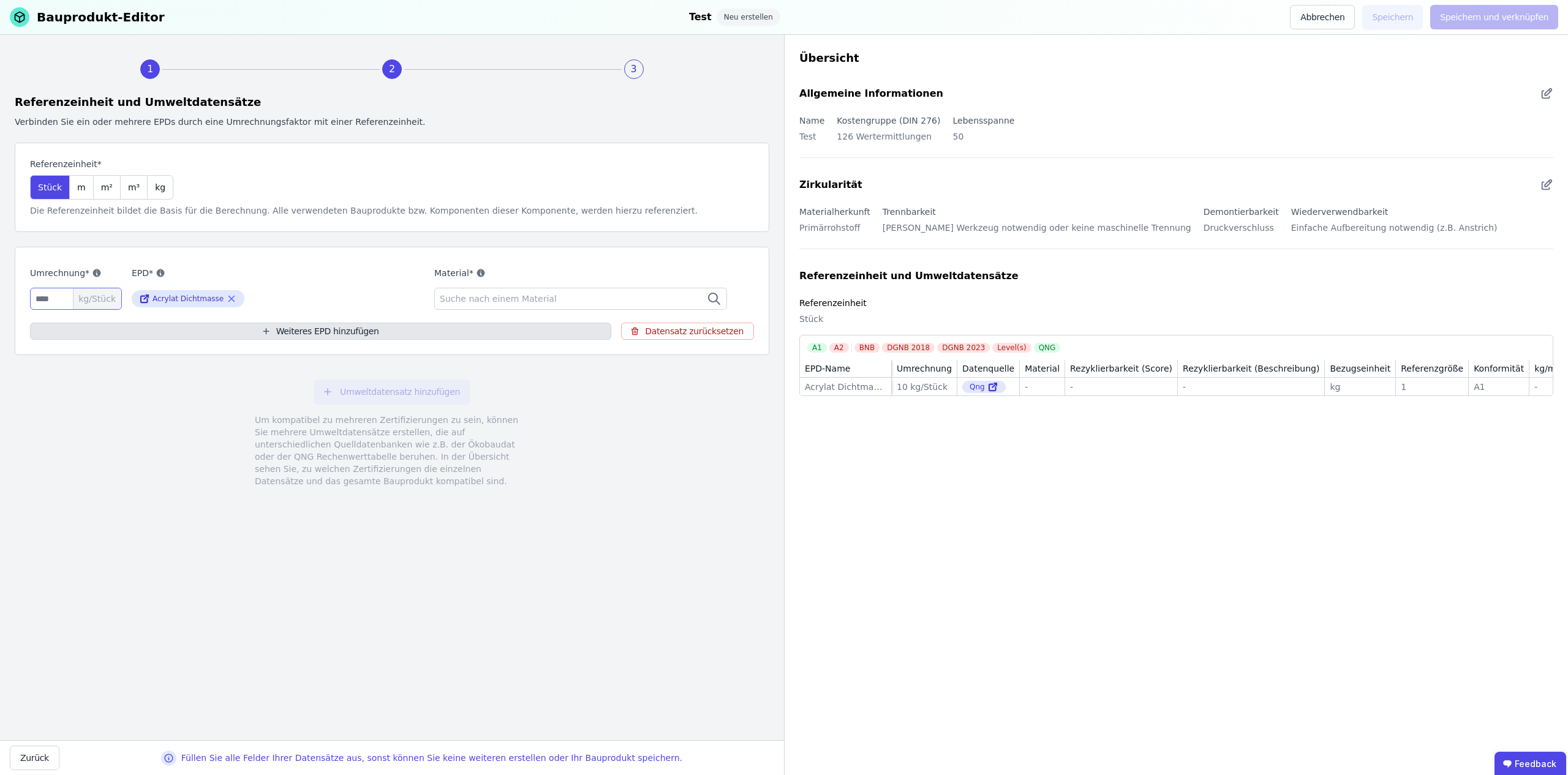
type input "**"
click at [160, 332] on button "Weiteres EPD hinzufügen" at bounding box center [320, 331] width 581 height 17
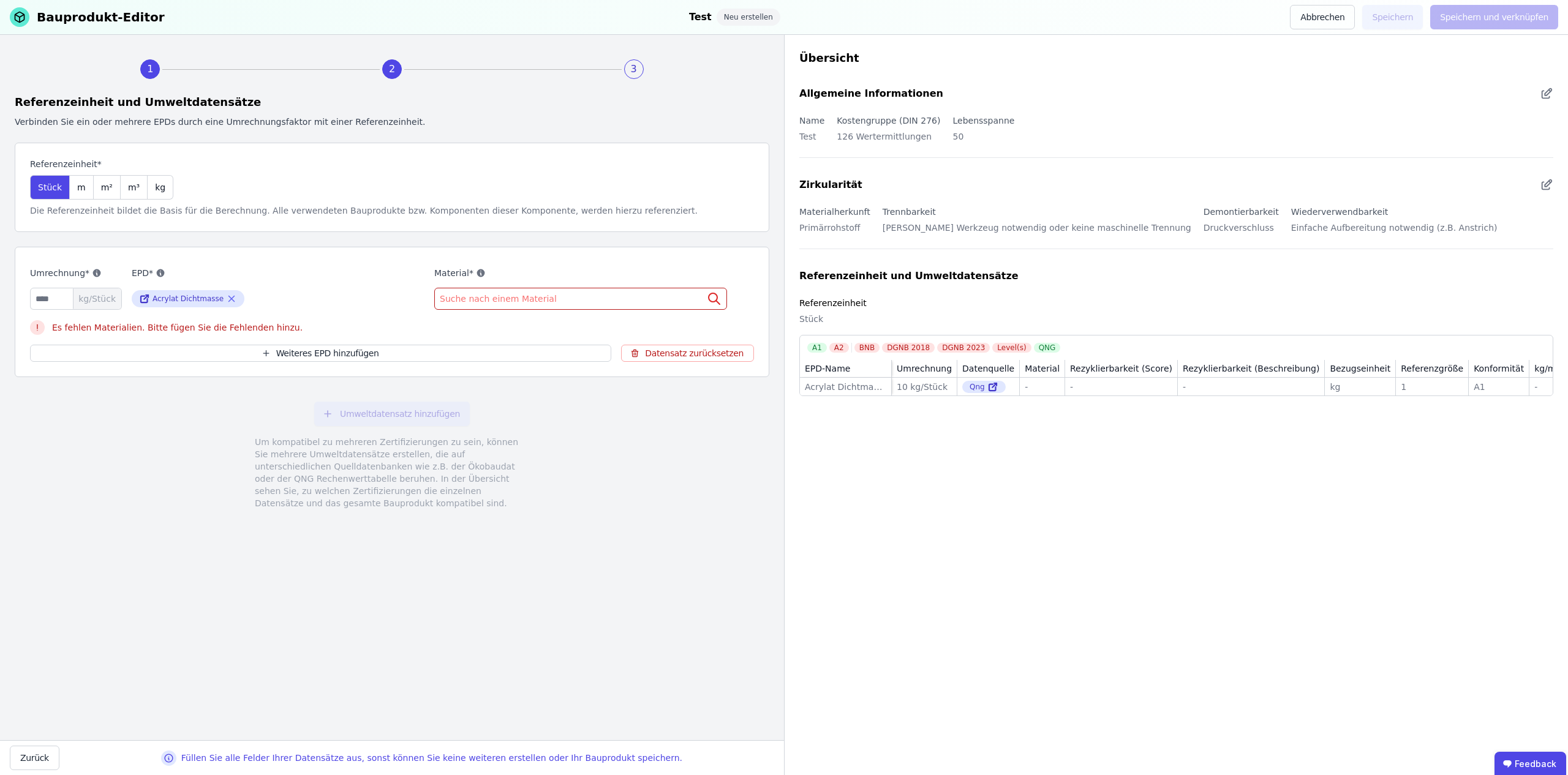
click at [499, 299] on span "Suche nach einem Material" at bounding box center [500, 299] width 120 height 13
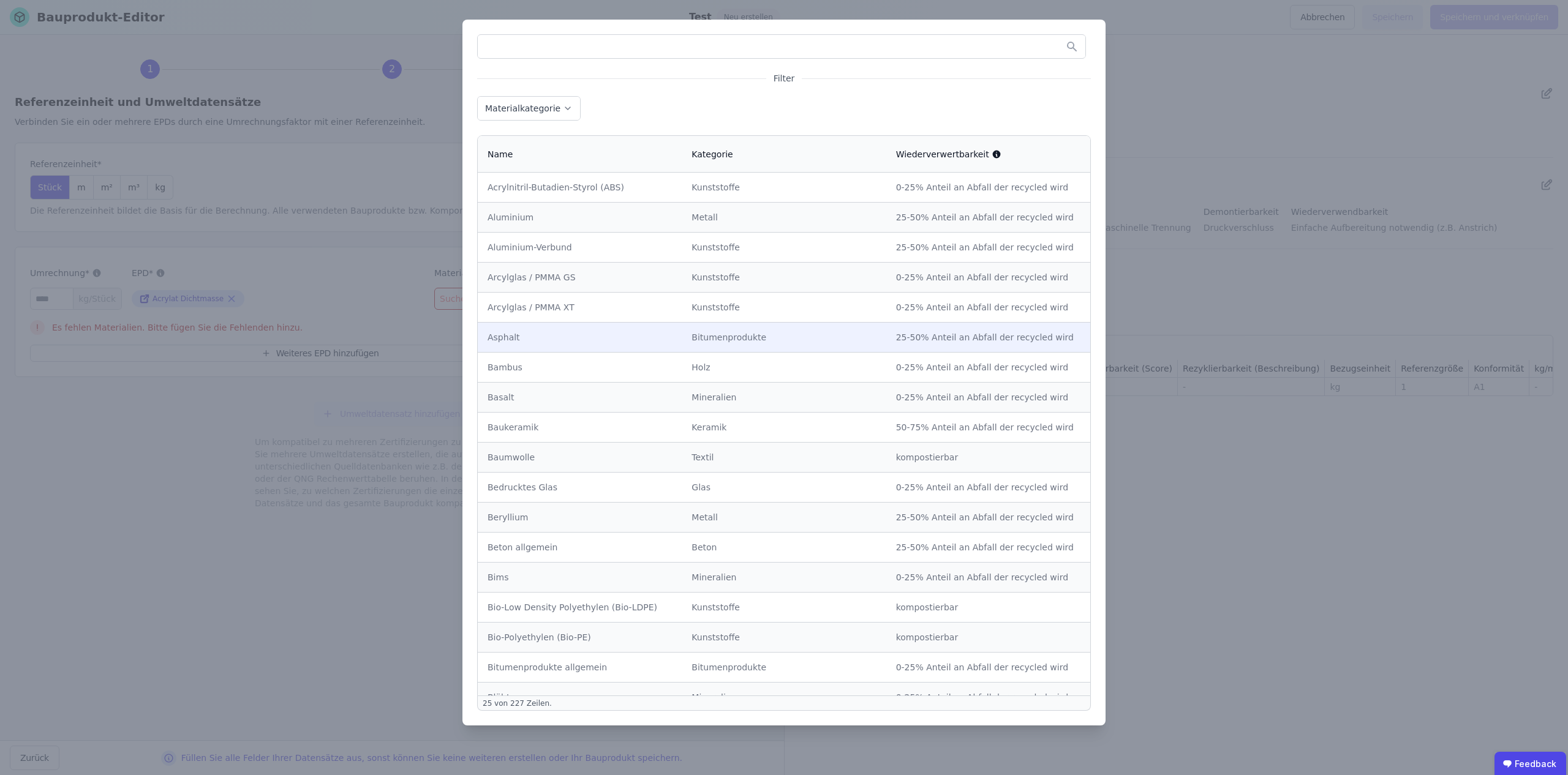
click at [533, 347] on td "Asphalt" at bounding box center [580, 337] width 204 height 30
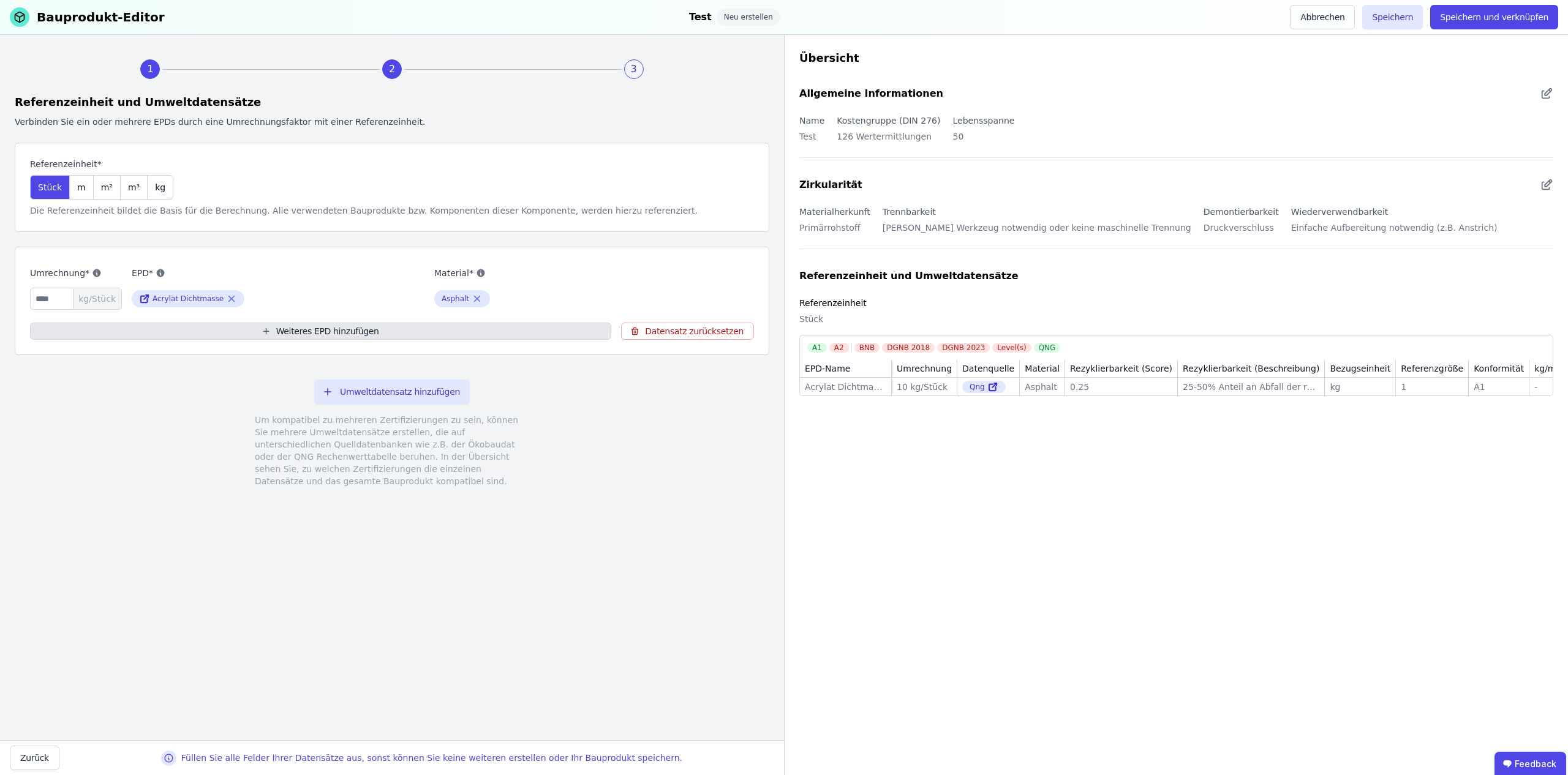
click at [404, 331] on button "Weiteres EPD hinzufügen" at bounding box center [320, 331] width 581 height 17
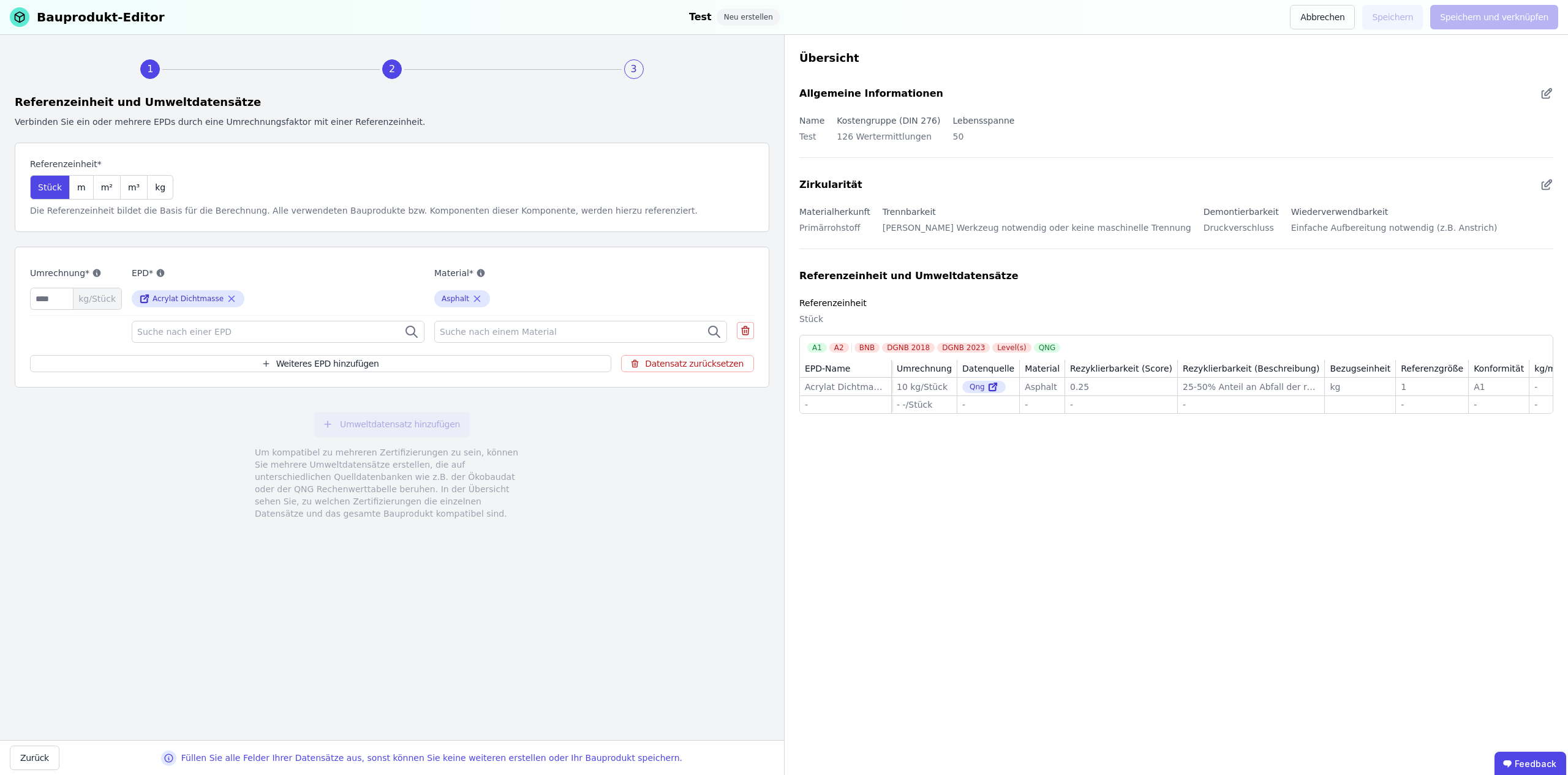
click at [327, 332] on div "Suche nach einer EPD" at bounding box center [278, 332] width 293 height 22
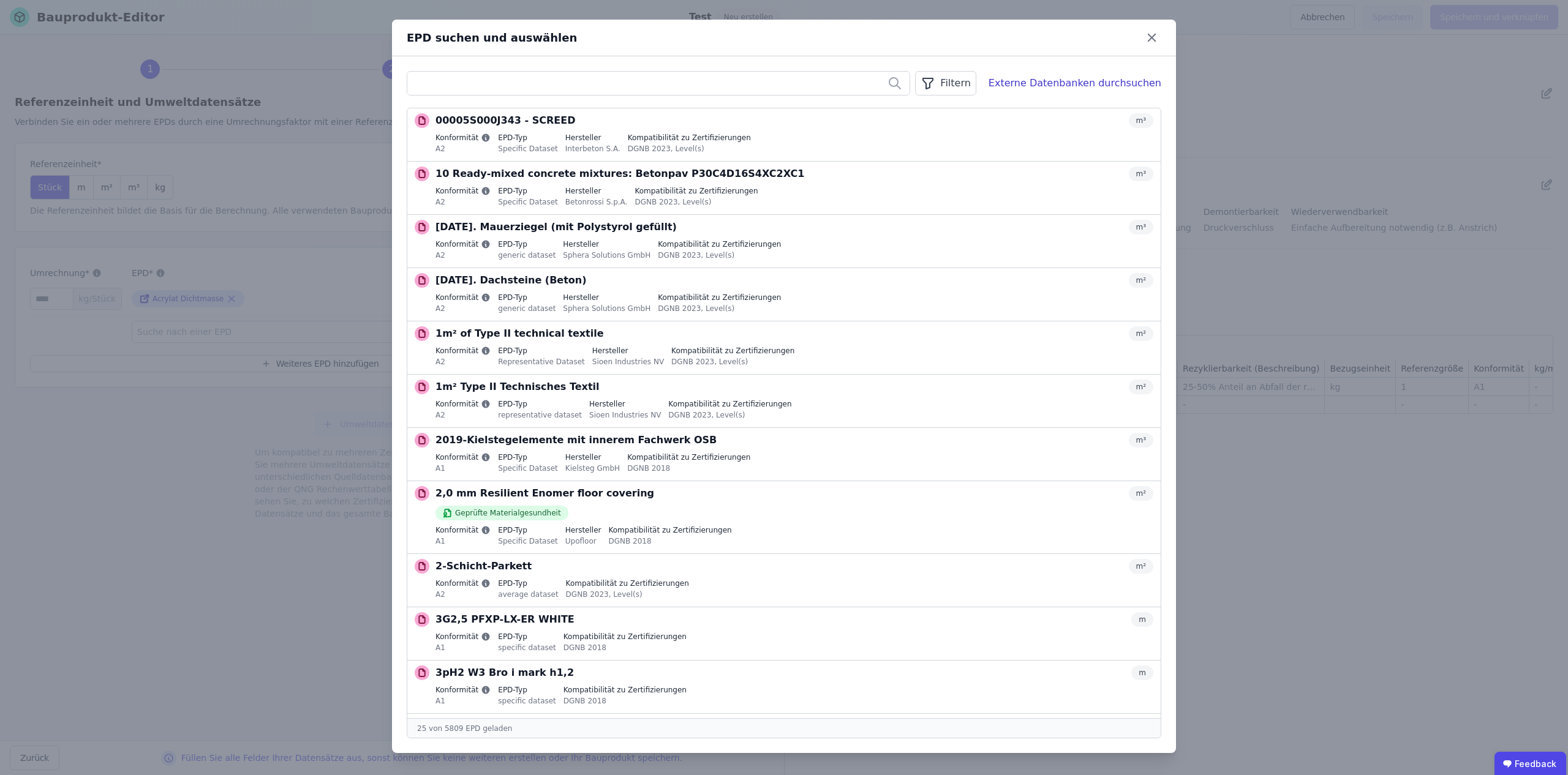
click at [970, 84] on div "Filtern" at bounding box center [945, 83] width 61 height 24
click at [921, 105] on li "Datenquelle" at bounding box center [884, 110] width 184 height 22
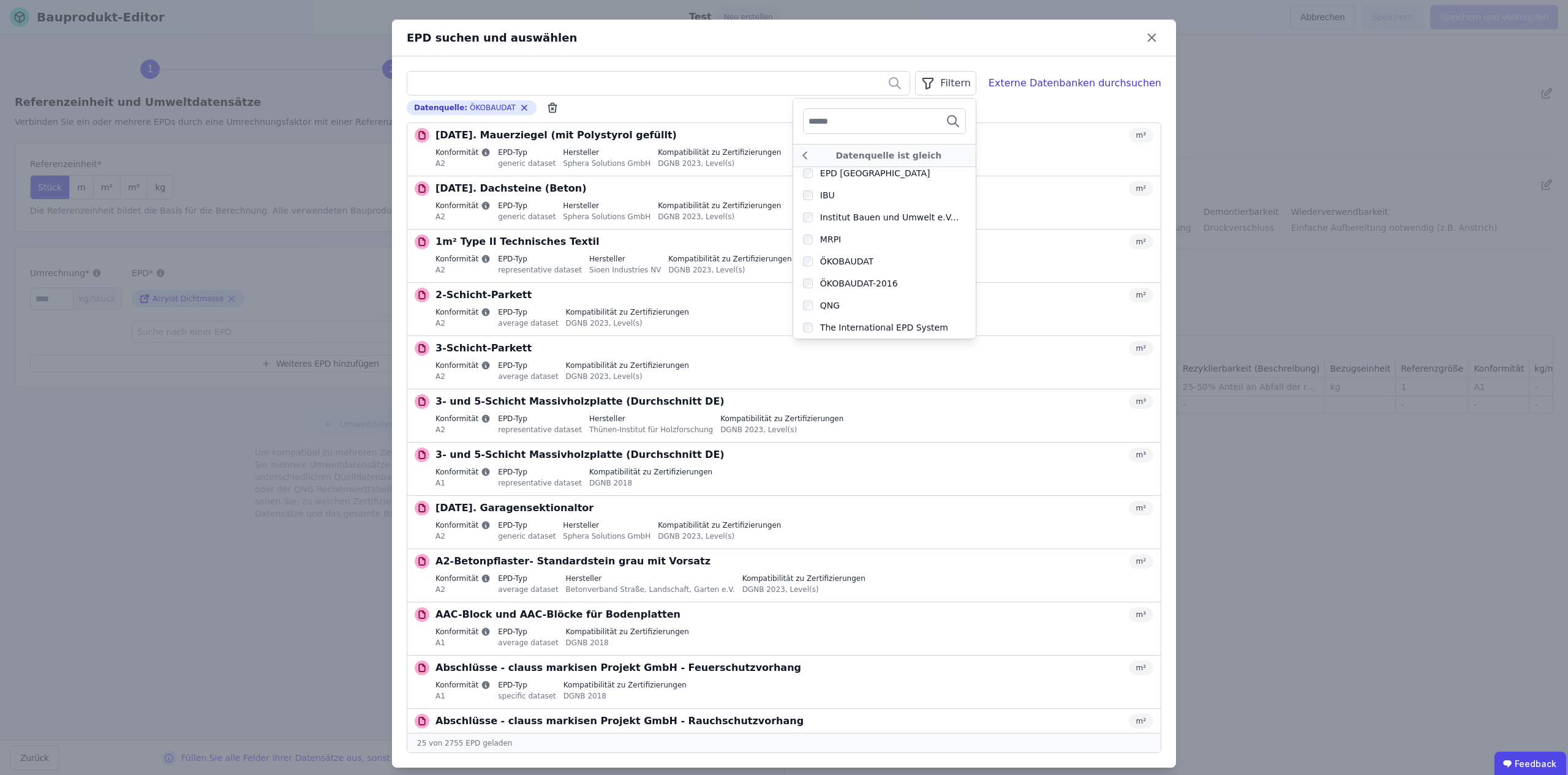
click at [0, 0] on button "Auswählen" at bounding box center [0, 0] width 0 height 0
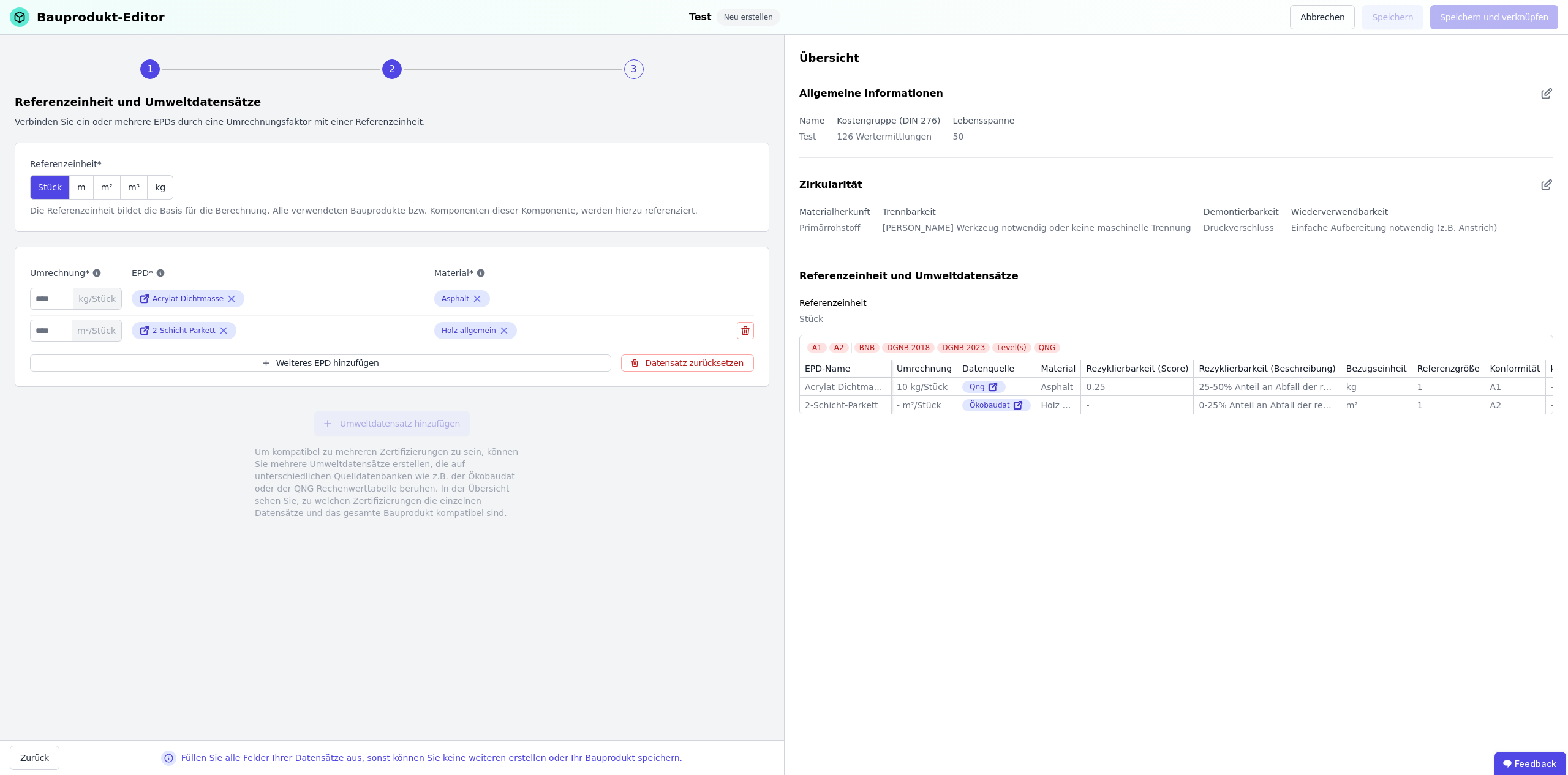
drag, startPoint x: 1469, startPoint y: 388, endPoint x: 1460, endPoint y: 390, distance: 9.2
click at [1490, 390] on div "A1" at bounding box center [1516, 387] width 50 height 13
click at [747, 331] on icon at bounding box center [747, 332] width 0 height 3
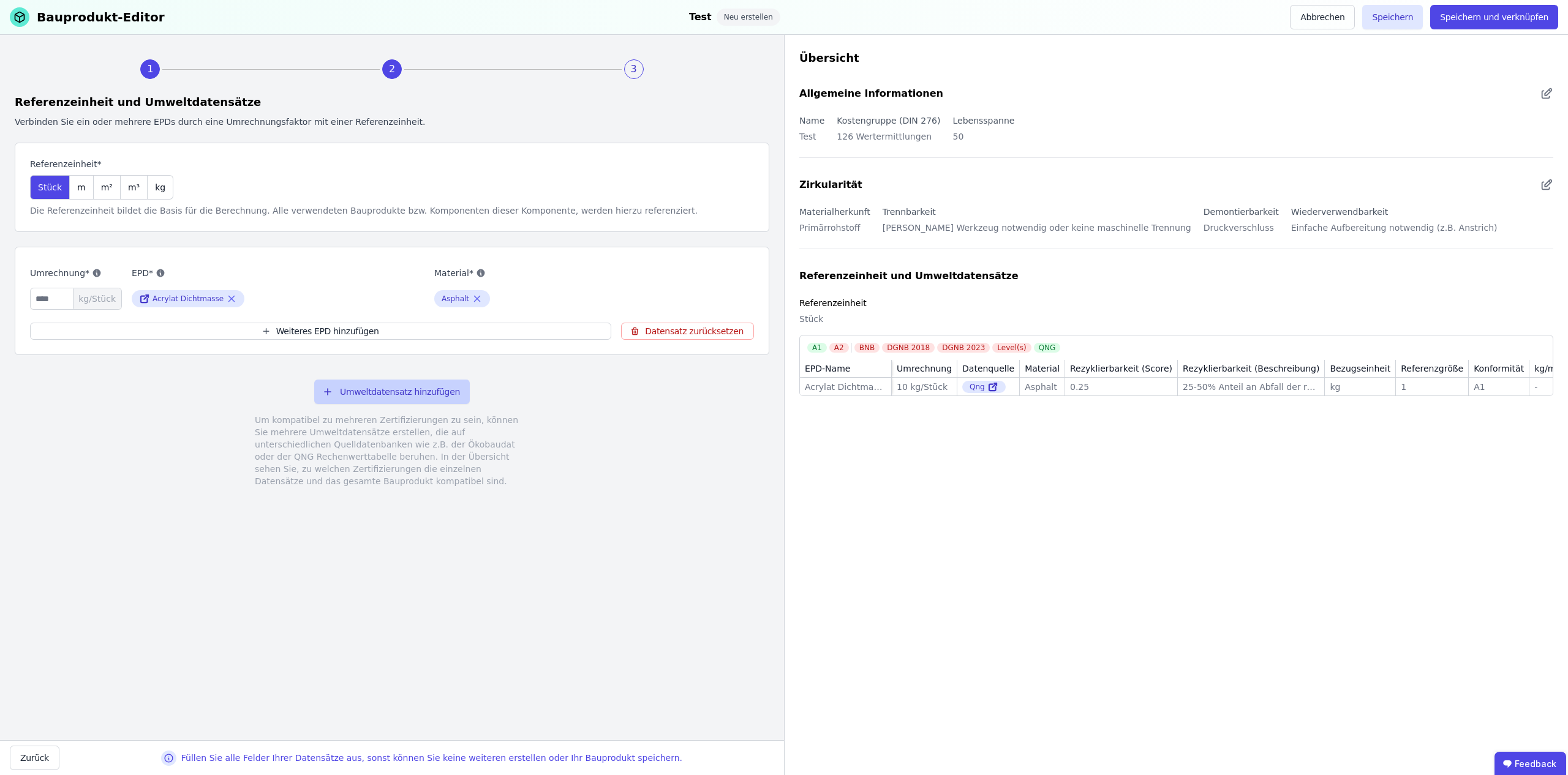
click at [362, 394] on button "Umweltdatensatz hinzufügen" at bounding box center [392, 392] width 155 height 24
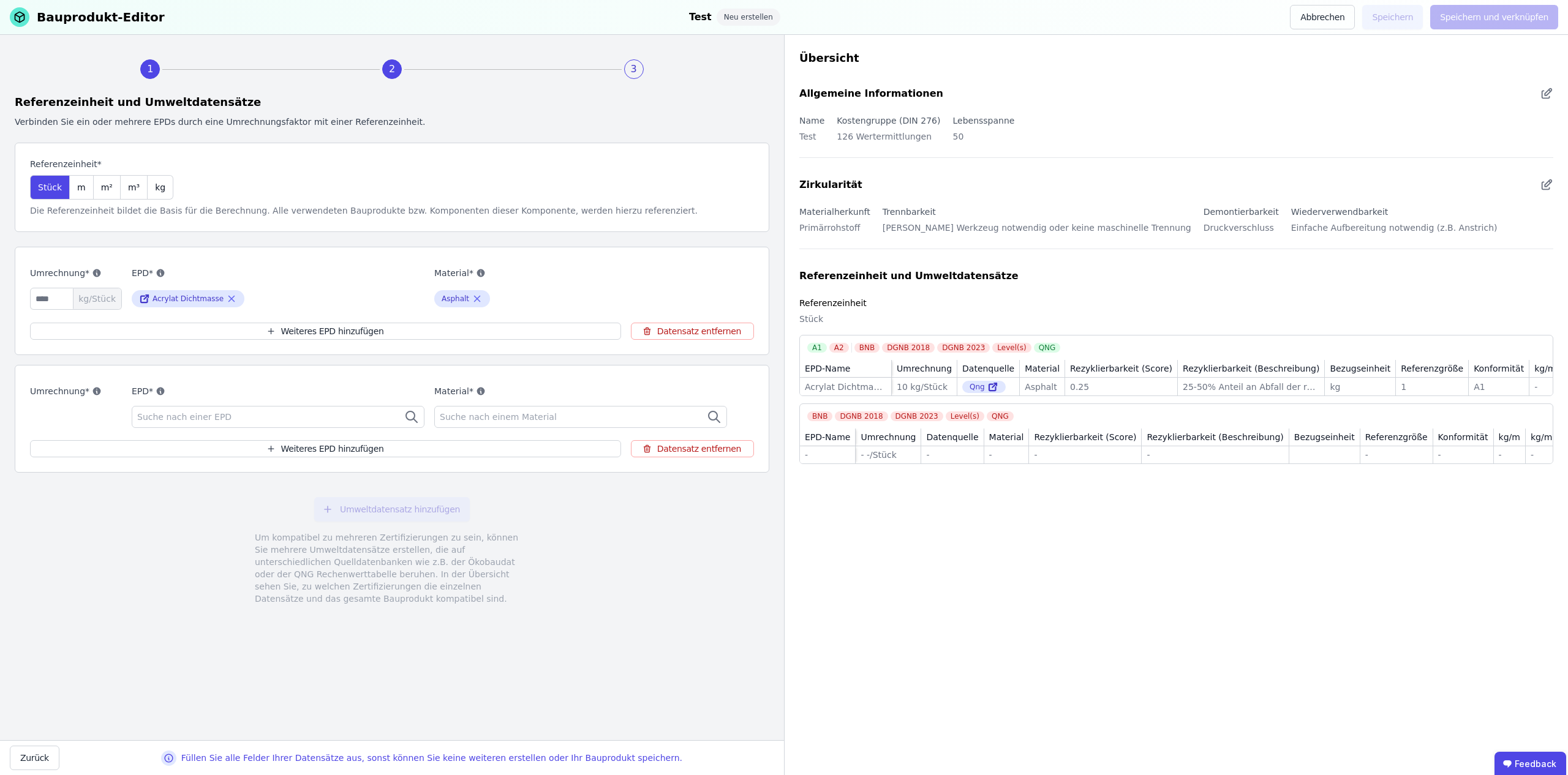
click at [355, 416] on div "Suche nach einer EPD" at bounding box center [278, 417] width 293 height 22
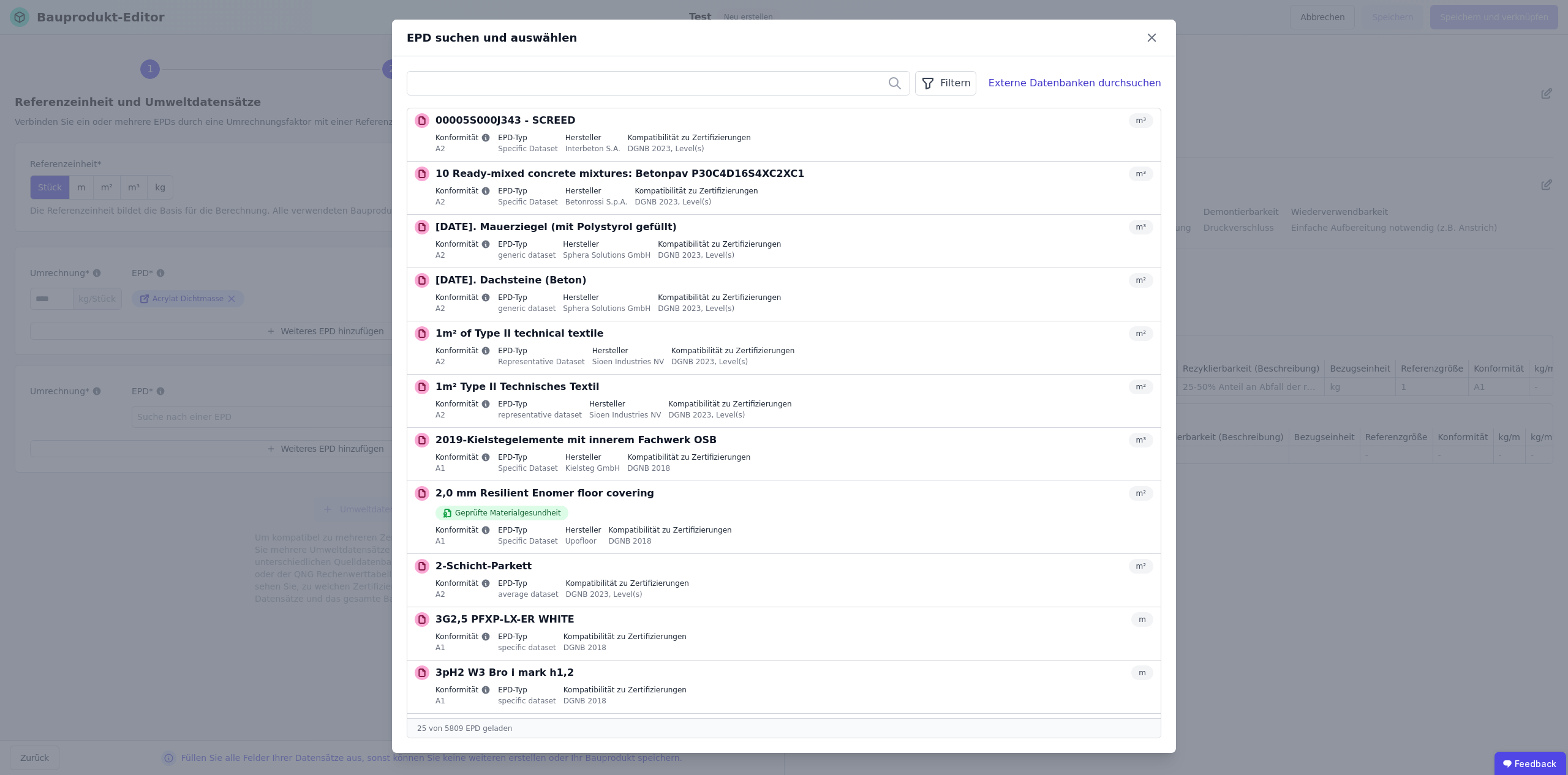
click at [958, 81] on div "Filtern" at bounding box center [945, 83] width 61 height 24
click at [854, 111] on span "Datenquelle" at bounding box center [828, 110] width 52 height 13
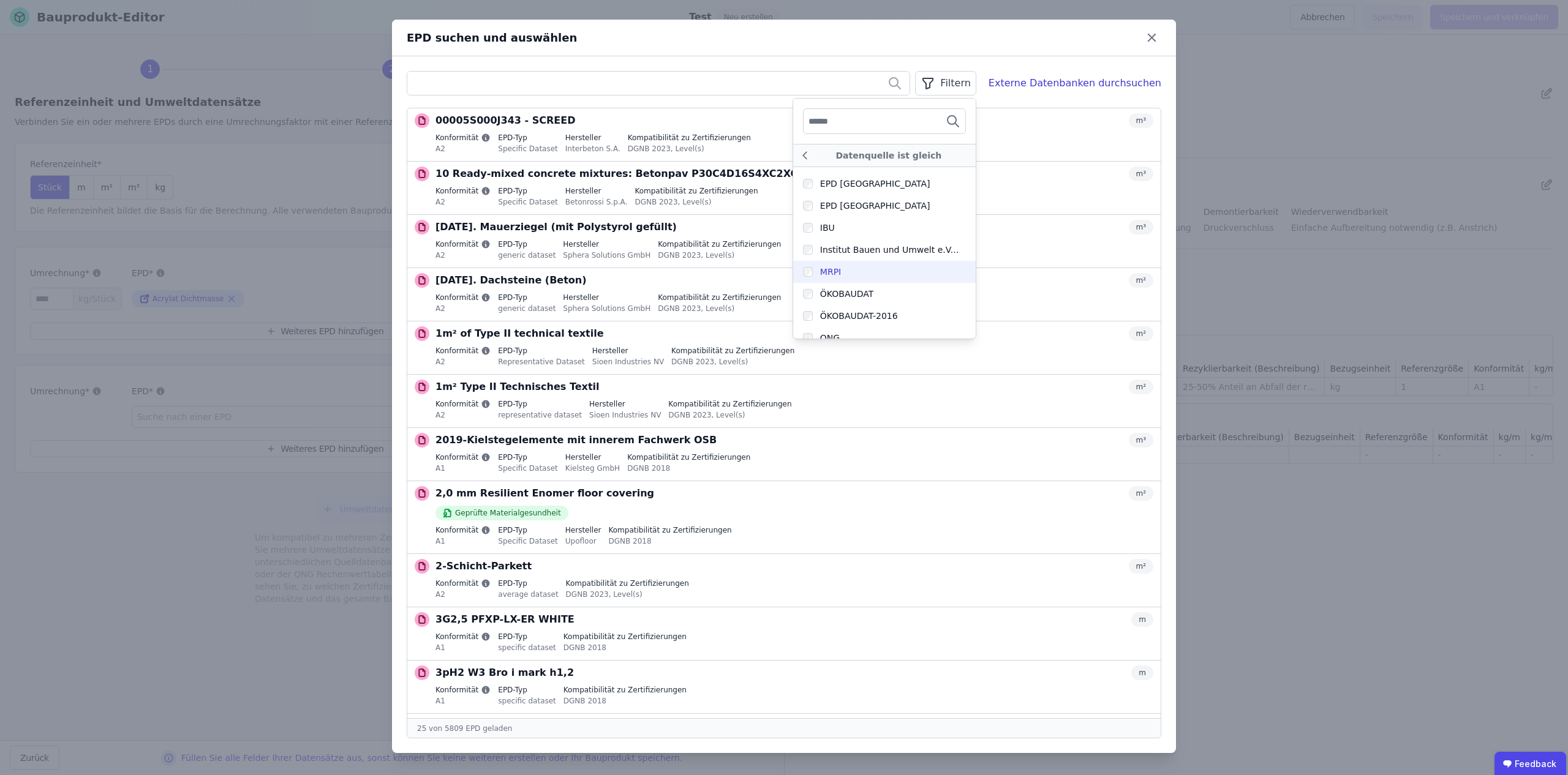
scroll to position [269, 0]
click at [826, 259] on div "ÖKOBAUDAT" at bounding box center [838, 262] width 71 height 13
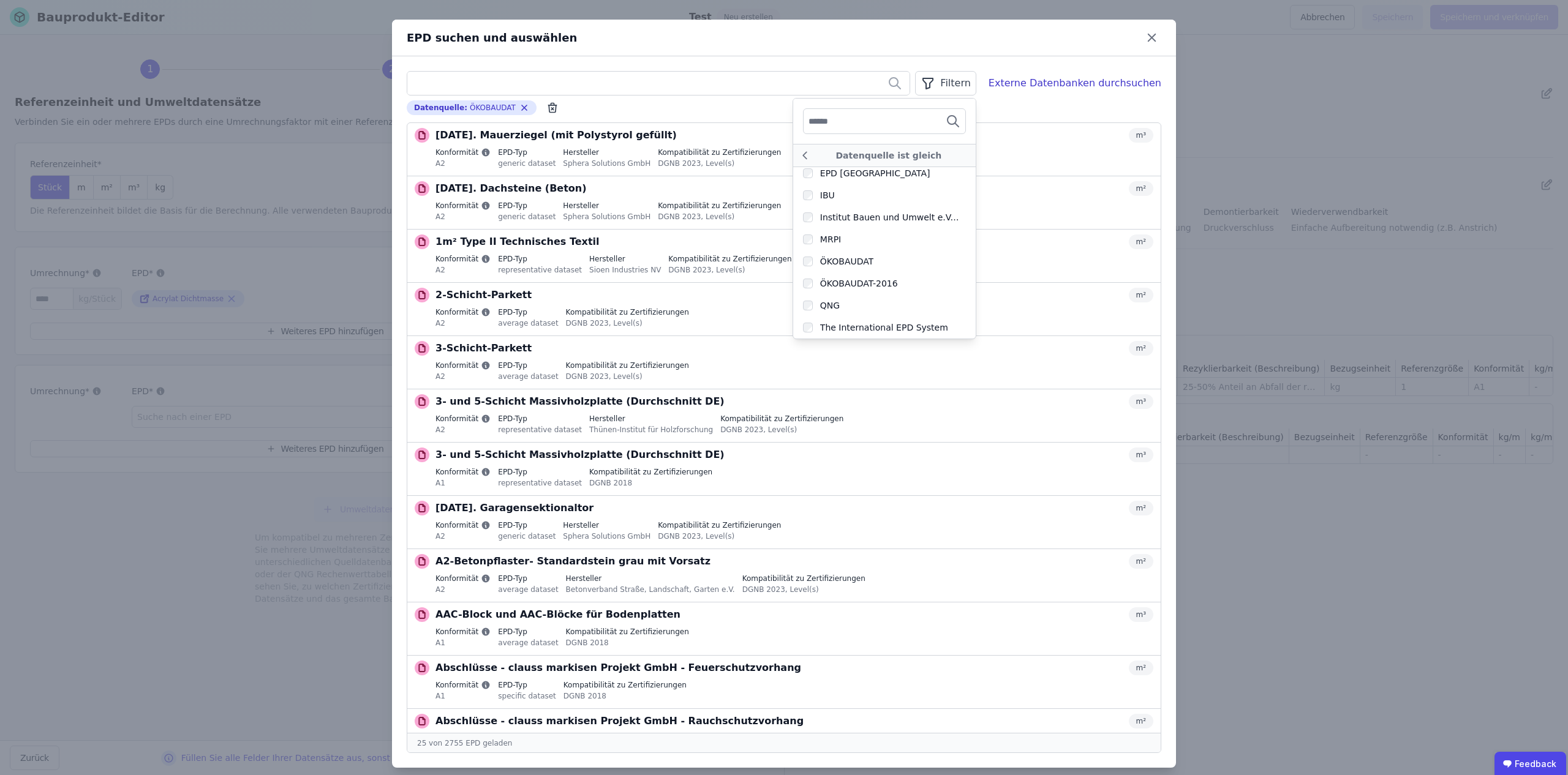
click at [0, 0] on button "Auswählen" at bounding box center [0, 0] width 0 height 0
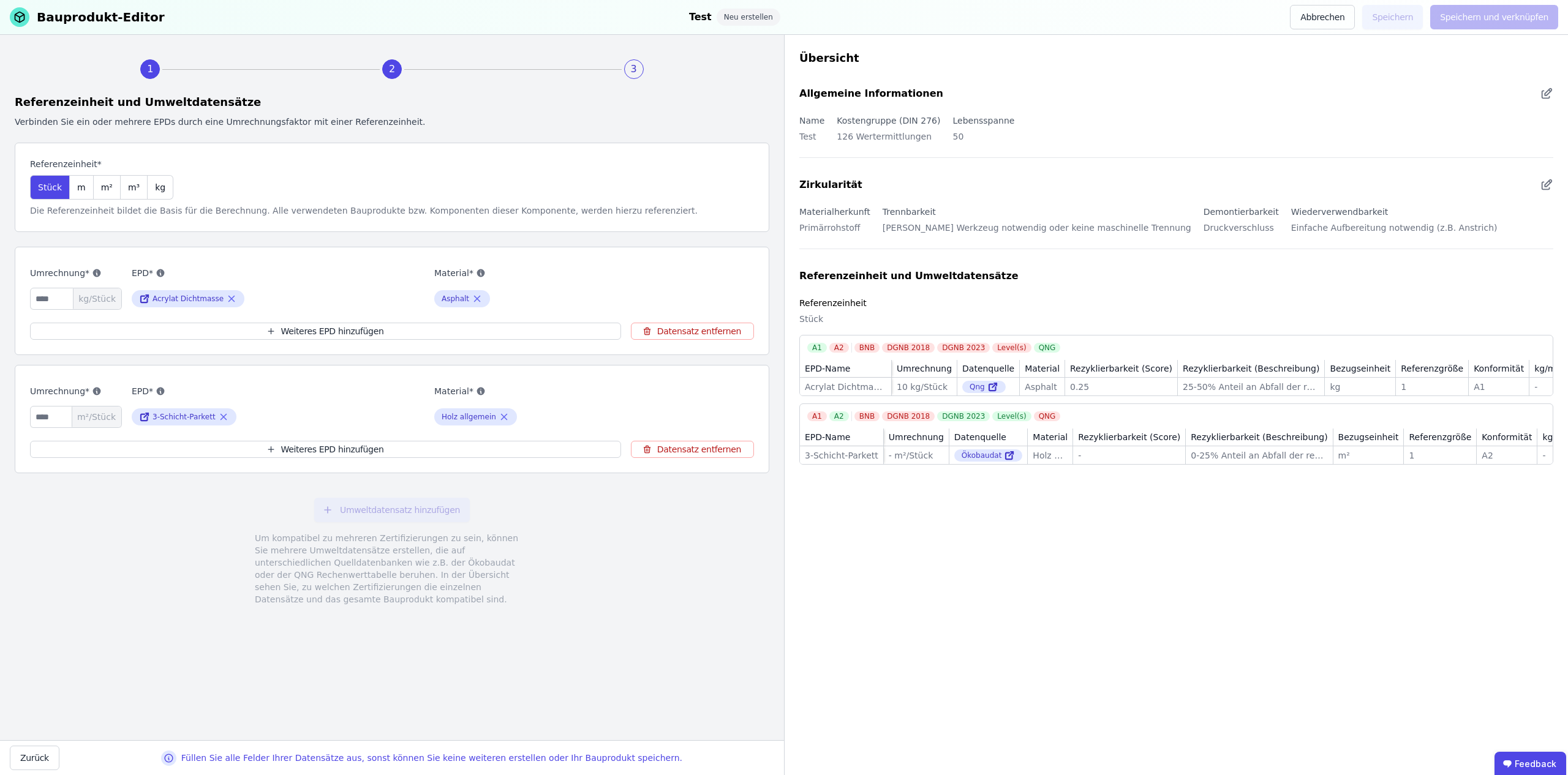
click at [1017, 524] on div "Übersicht Allgemeine Informationen Name Test Kostengruppe (DIN 276) 126 Werterm…" at bounding box center [1176, 405] width 784 height 741
click at [975, 561] on div "Übersicht Allgemeine Informationen Name Test Kostengruppe (DIN 276) 126 Werterm…" at bounding box center [1176, 405] width 784 height 741
click at [1327, 16] on button "Abbrechen" at bounding box center [1322, 17] width 65 height 24
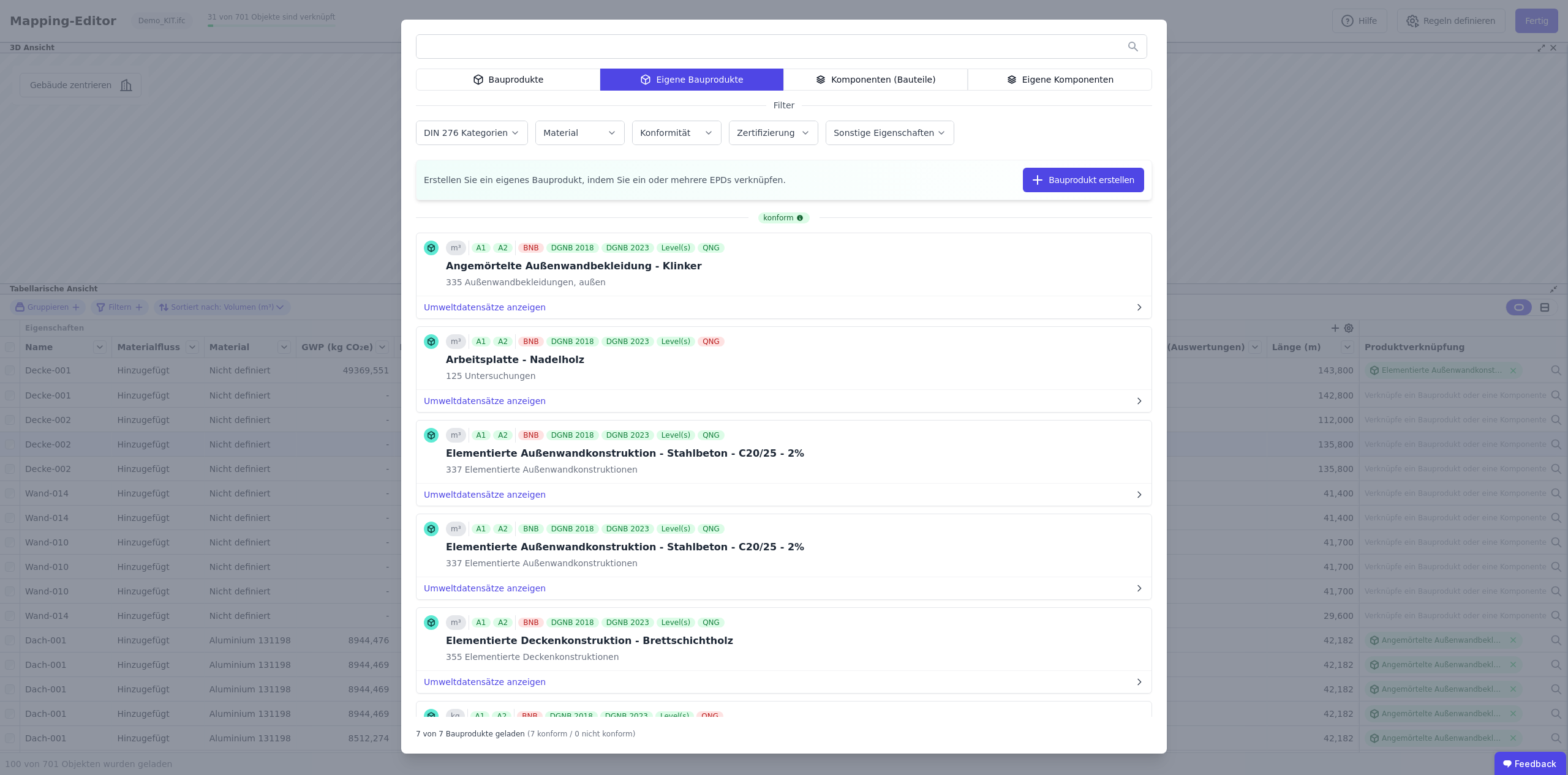
click at [915, 78] on div "Komponenten (Bauteile)" at bounding box center [876, 80] width 185 height 22
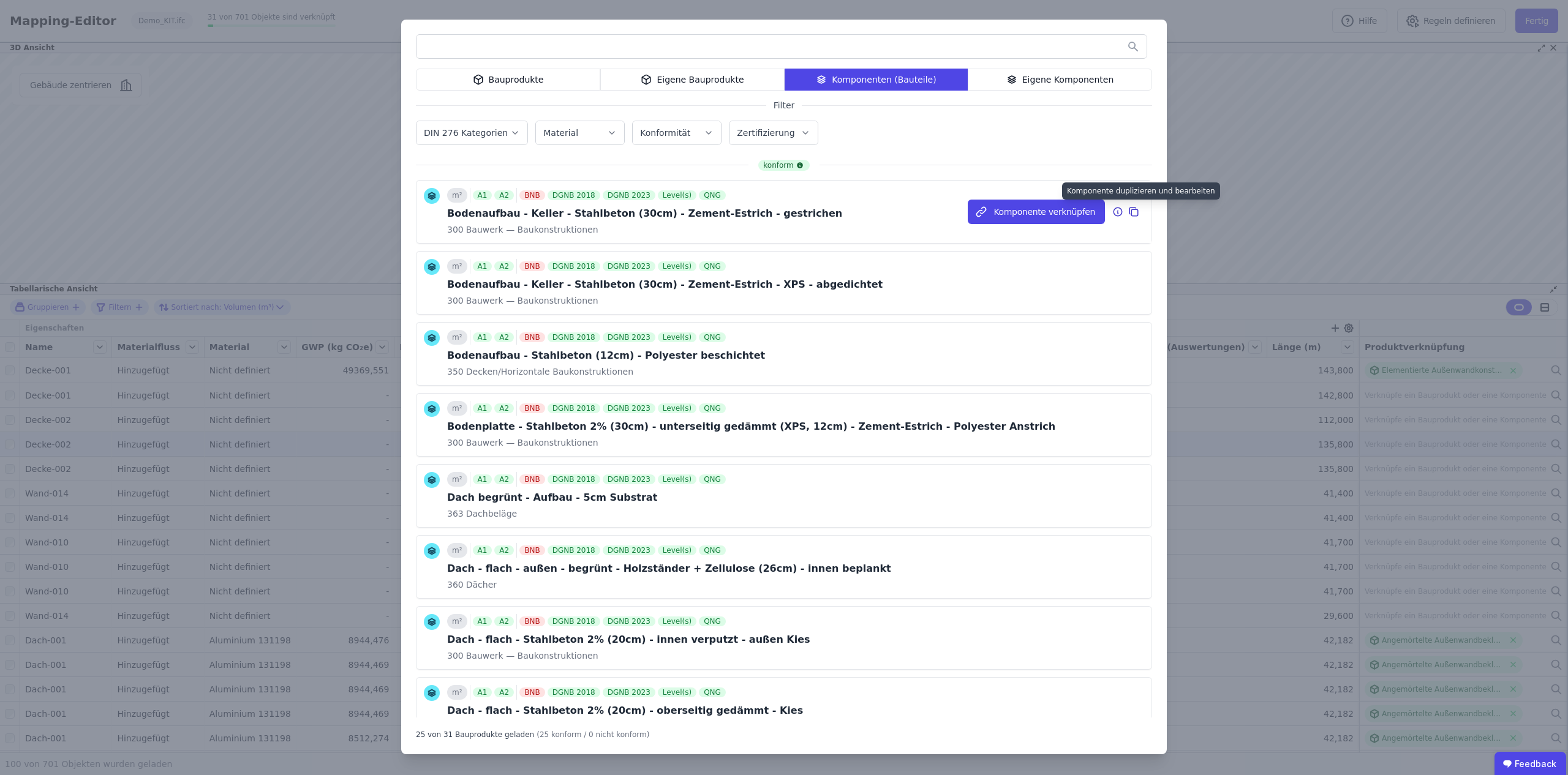
click at [1135, 212] on icon at bounding box center [1134, 211] width 11 height 15
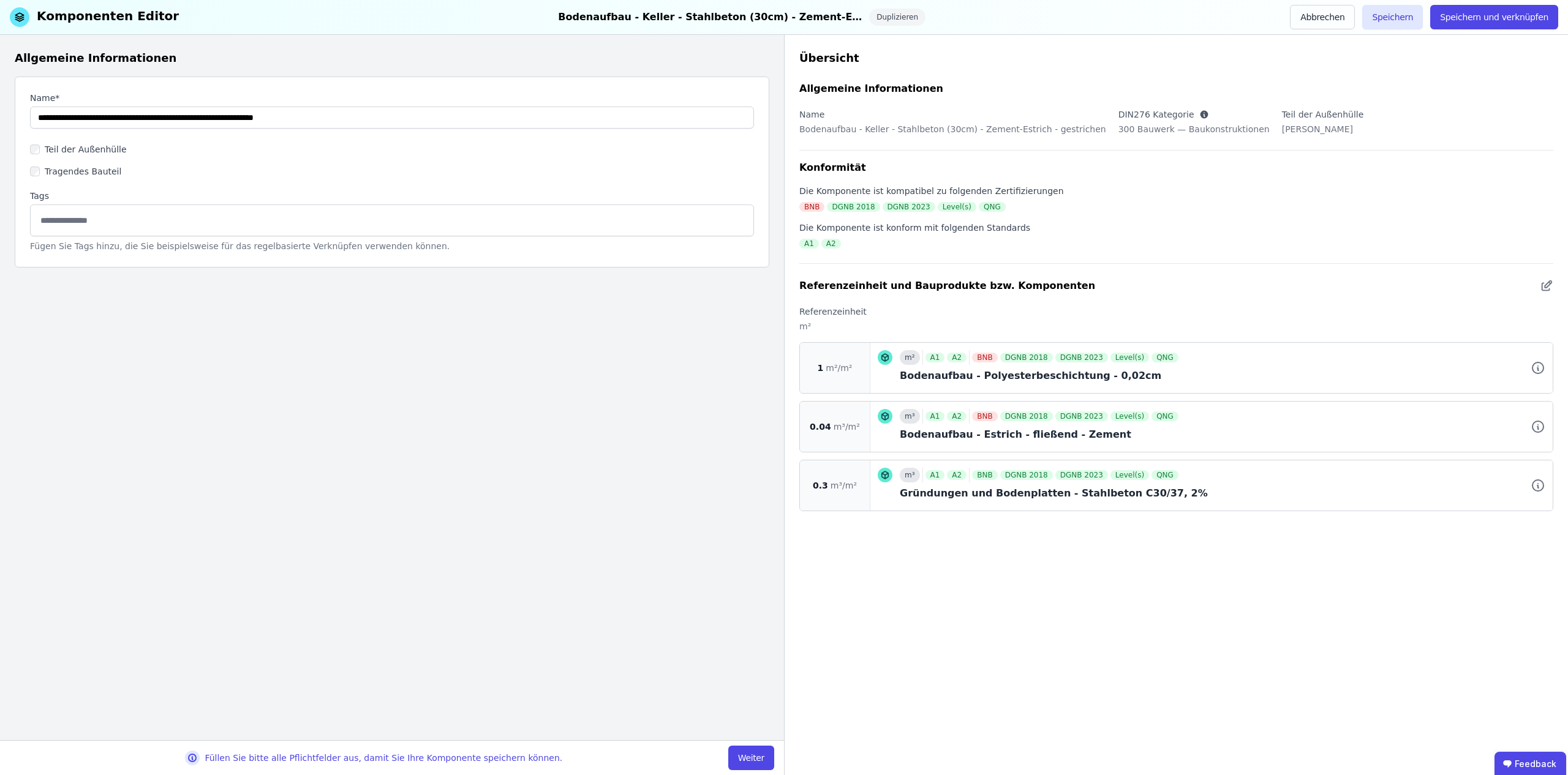
click at [751, 757] on button "Weiter" at bounding box center [751, 758] width 46 height 24
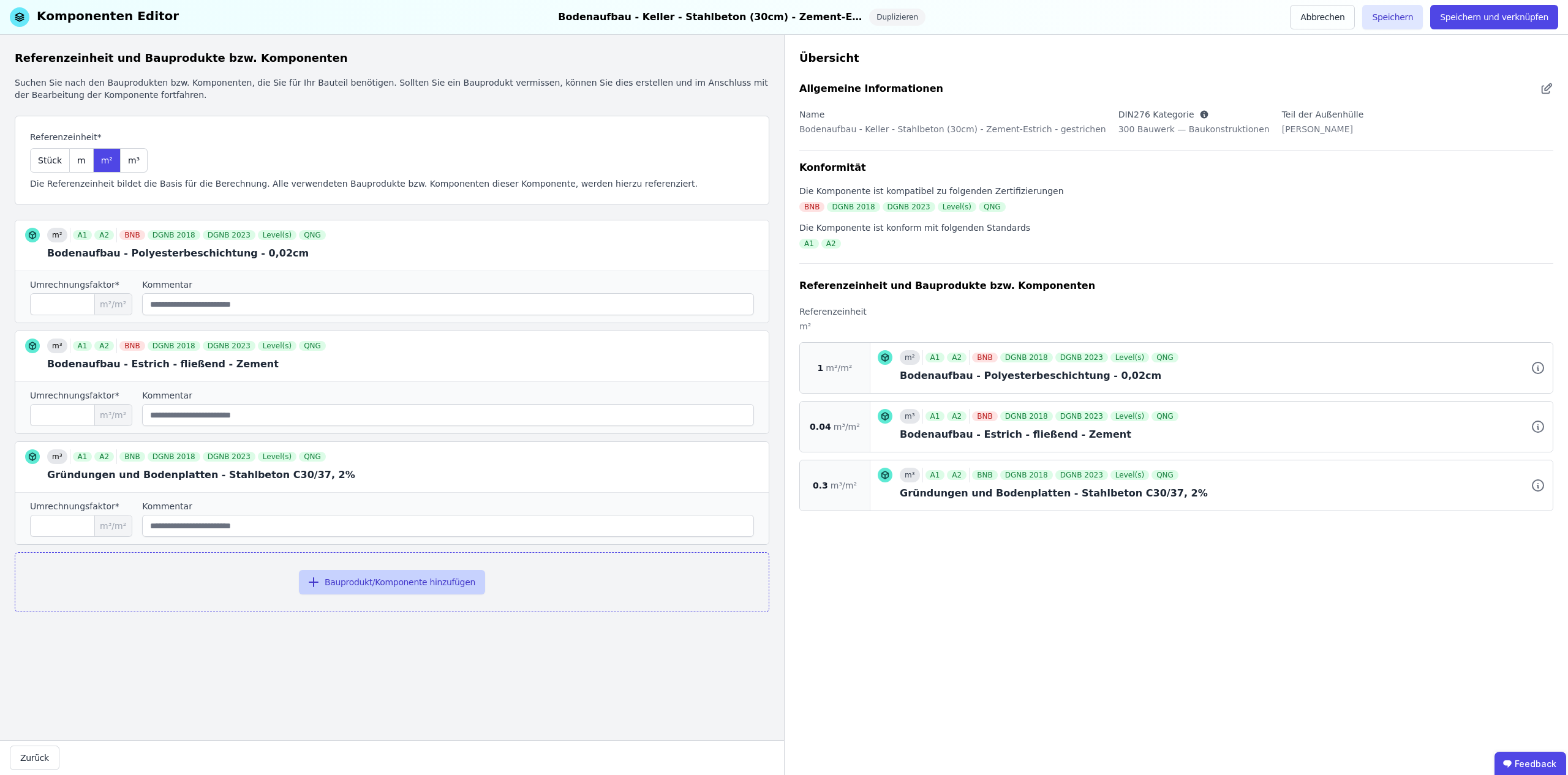
click at [344, 587] on button "Bauprodukt/Komponente hinzufügen" at bounding box center [392, 582] width 186 height 24
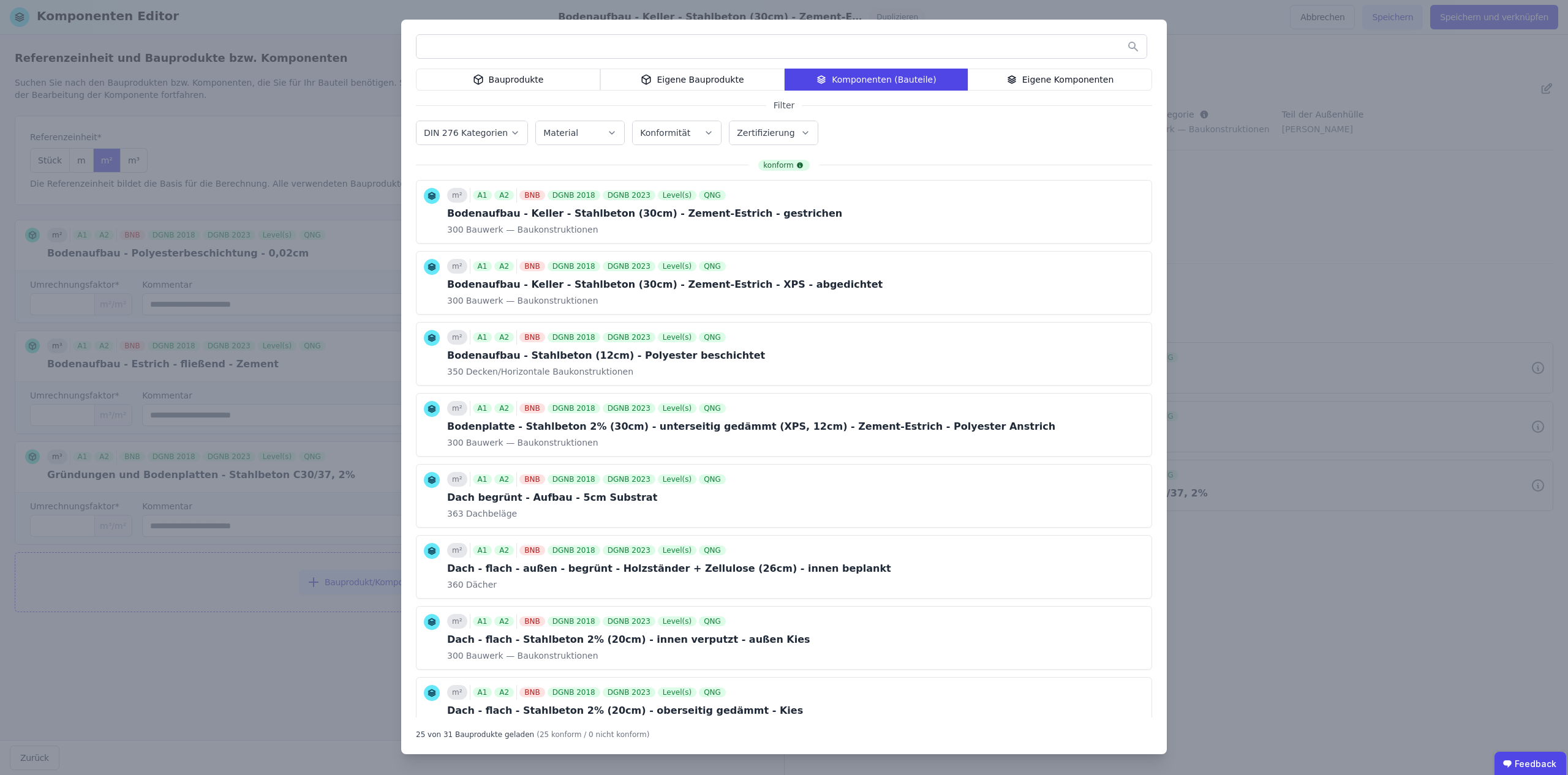
click at [1311, 210] on div "Bauprodukte Eigene Bauprodukte Komponenten (Bauteile) Eigene Komponenten Filter…" at bounding box center [784, 387] width 1568 height 775
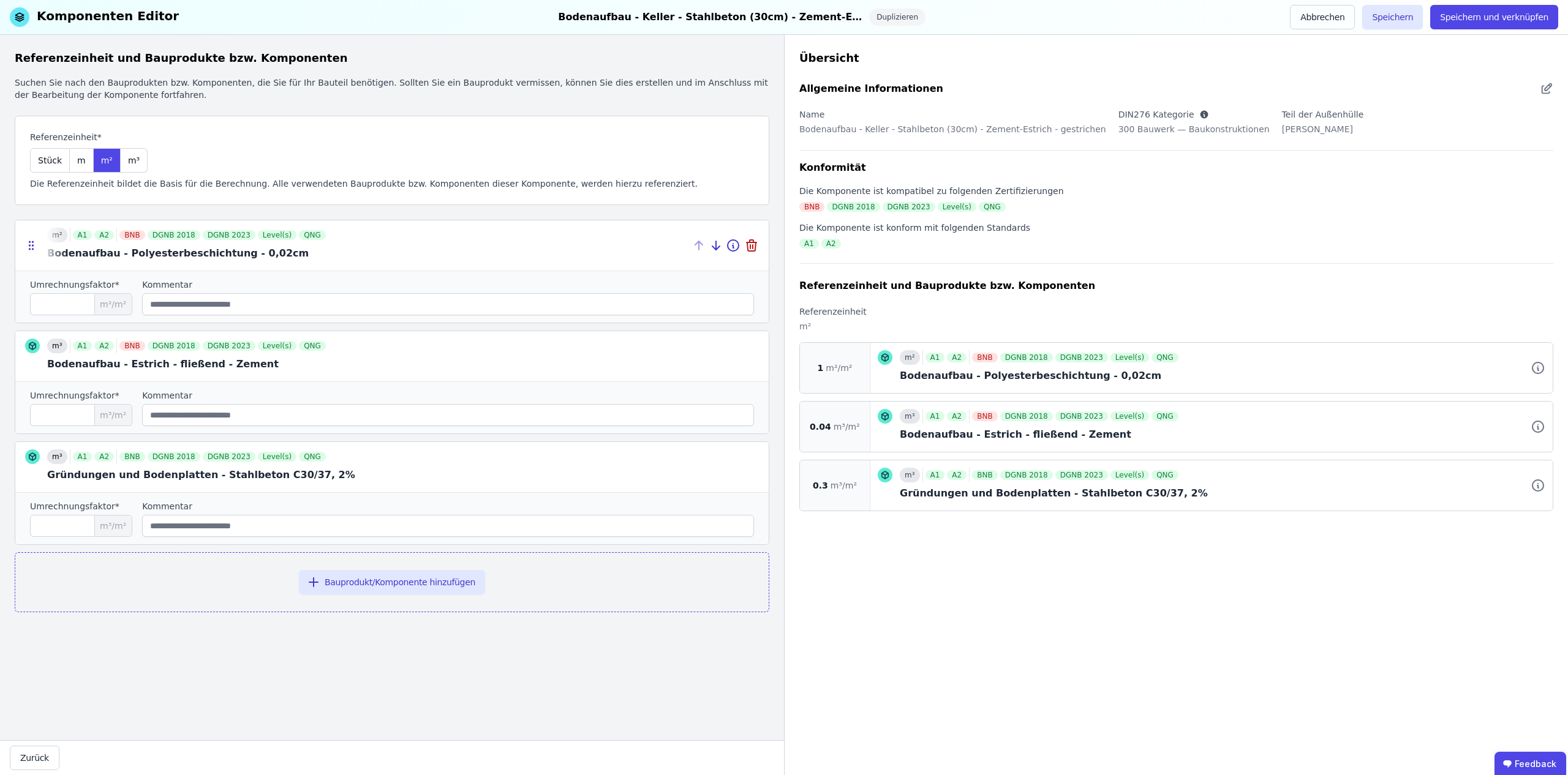
drag, startPoint x: 236, startPoint y: 253, endPoint x: 253, endPoint y: 253, distance: 17.0
click at [253, 253] on div at bounding box center [392, 246] width 754 height 50
click at [211, 413] on input "string" at bounding box center [448, 415] width 612 height 22
click at [1337, 15] on button "Abbrechen" at bounding box center [1322, 17] width 65 height 24
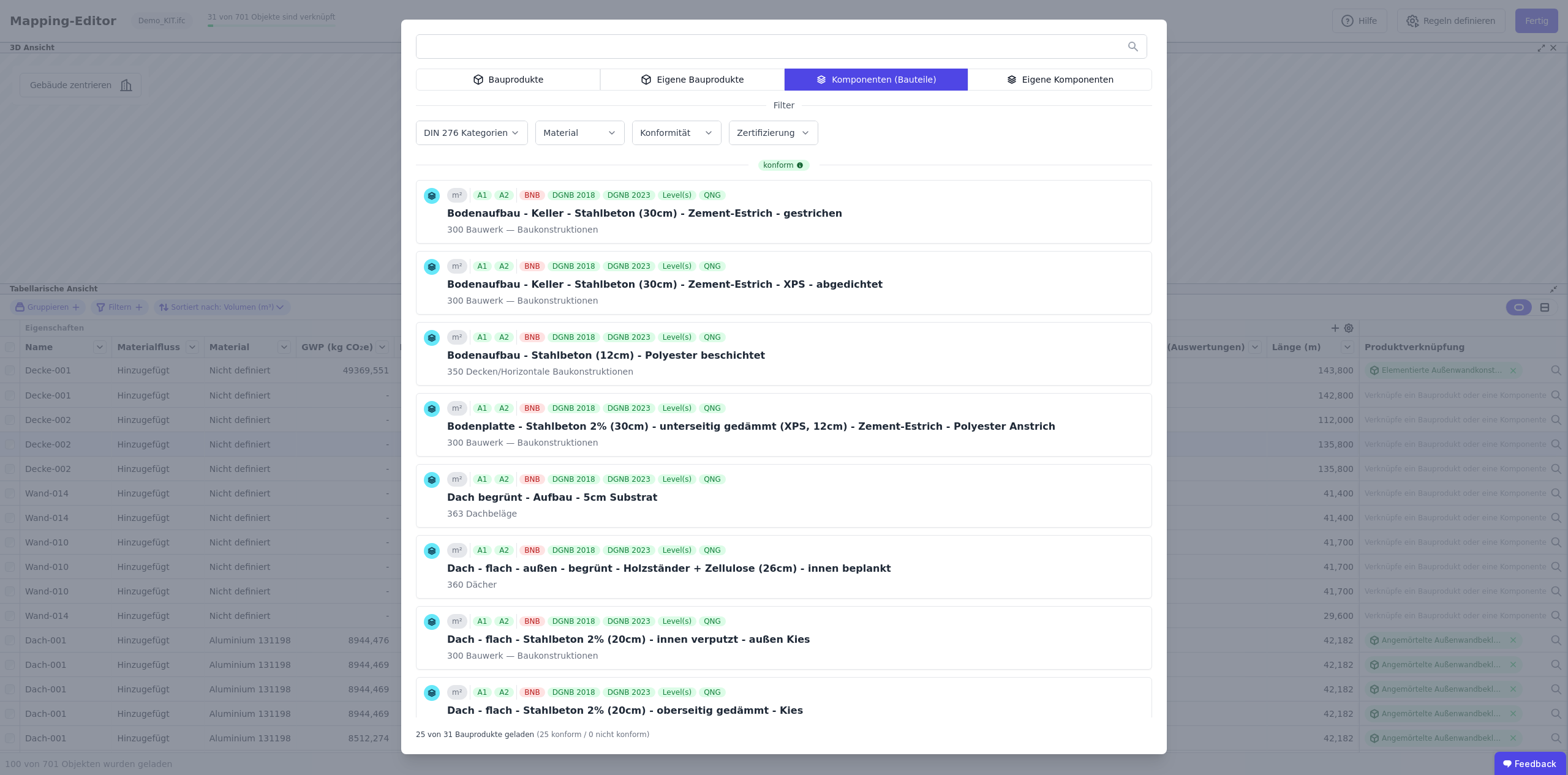
click at [1227, 112] on div "Bauprodukte Eigene Bauprodukte Komponenten (Bauteile) Eigene Komponenten Filter…" at bounding box center [784, 387] width 1568 height 775
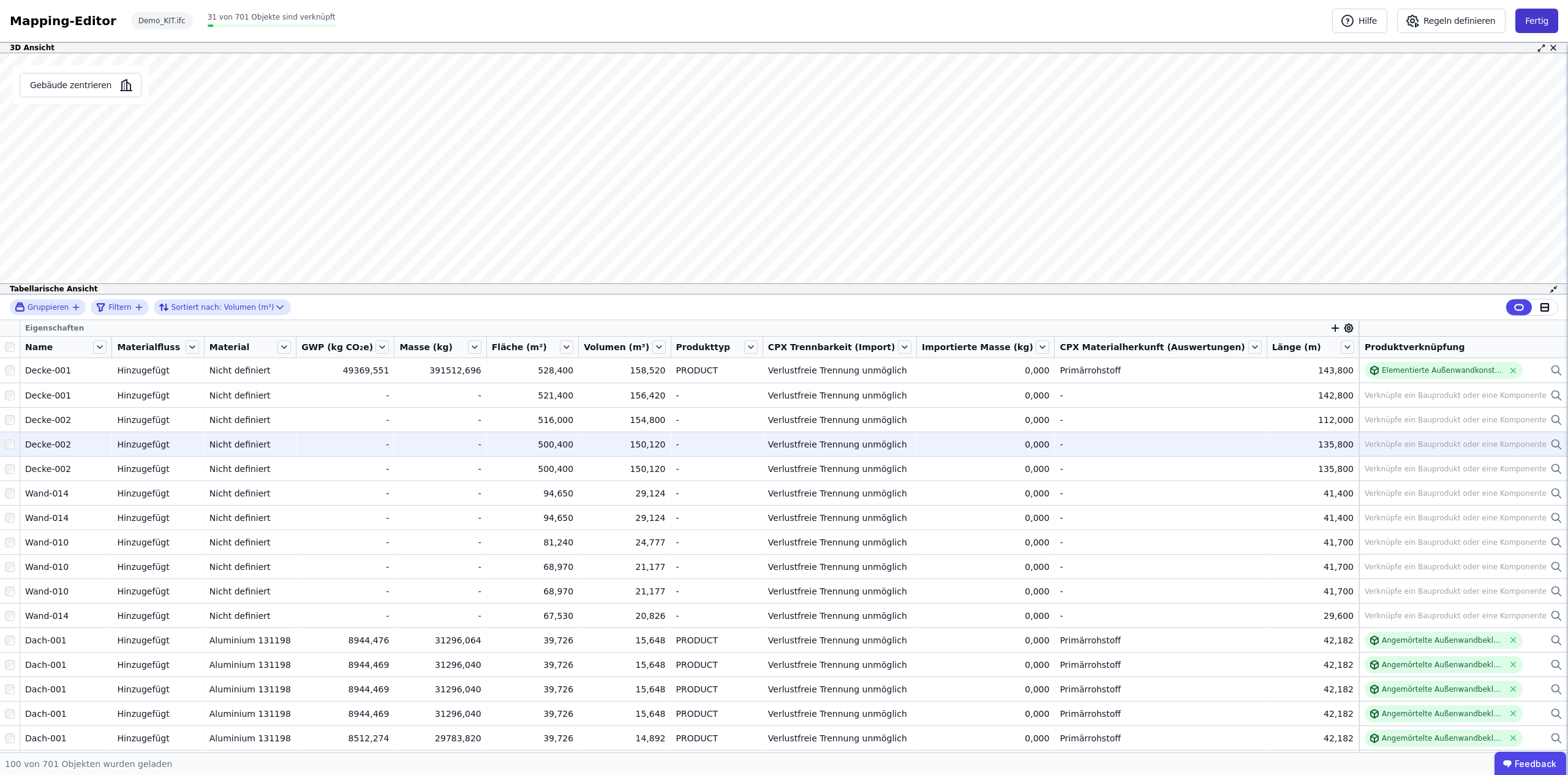
click at [1537, 23] on button "Fertig" at bounding box center [1537, 20] width 43 height 24
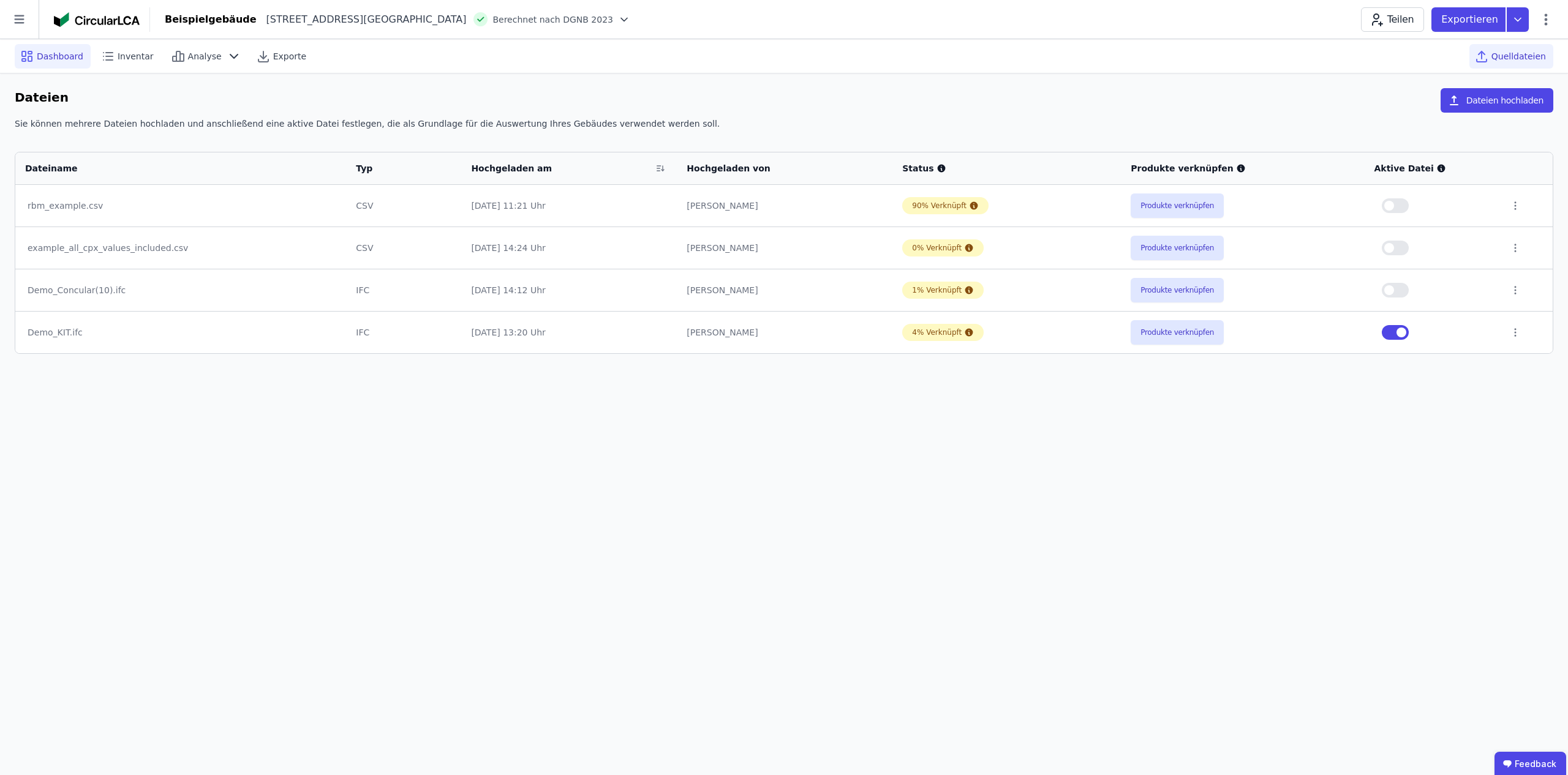
click at [47, 53] on span "Dashboard" at bounding box center [60, 57] width 47 height 13
select select "*"
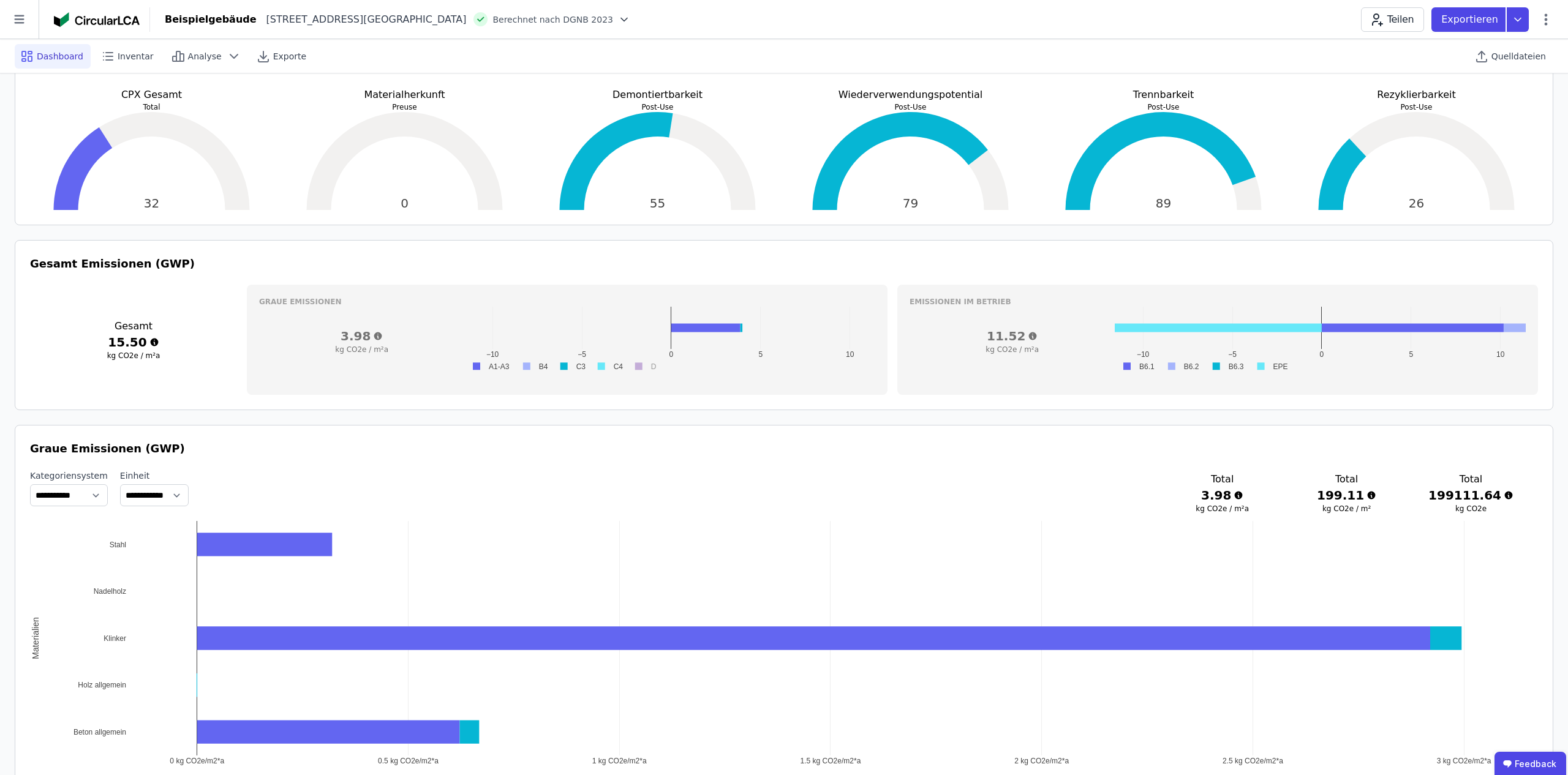
scroll to position [299, 0]
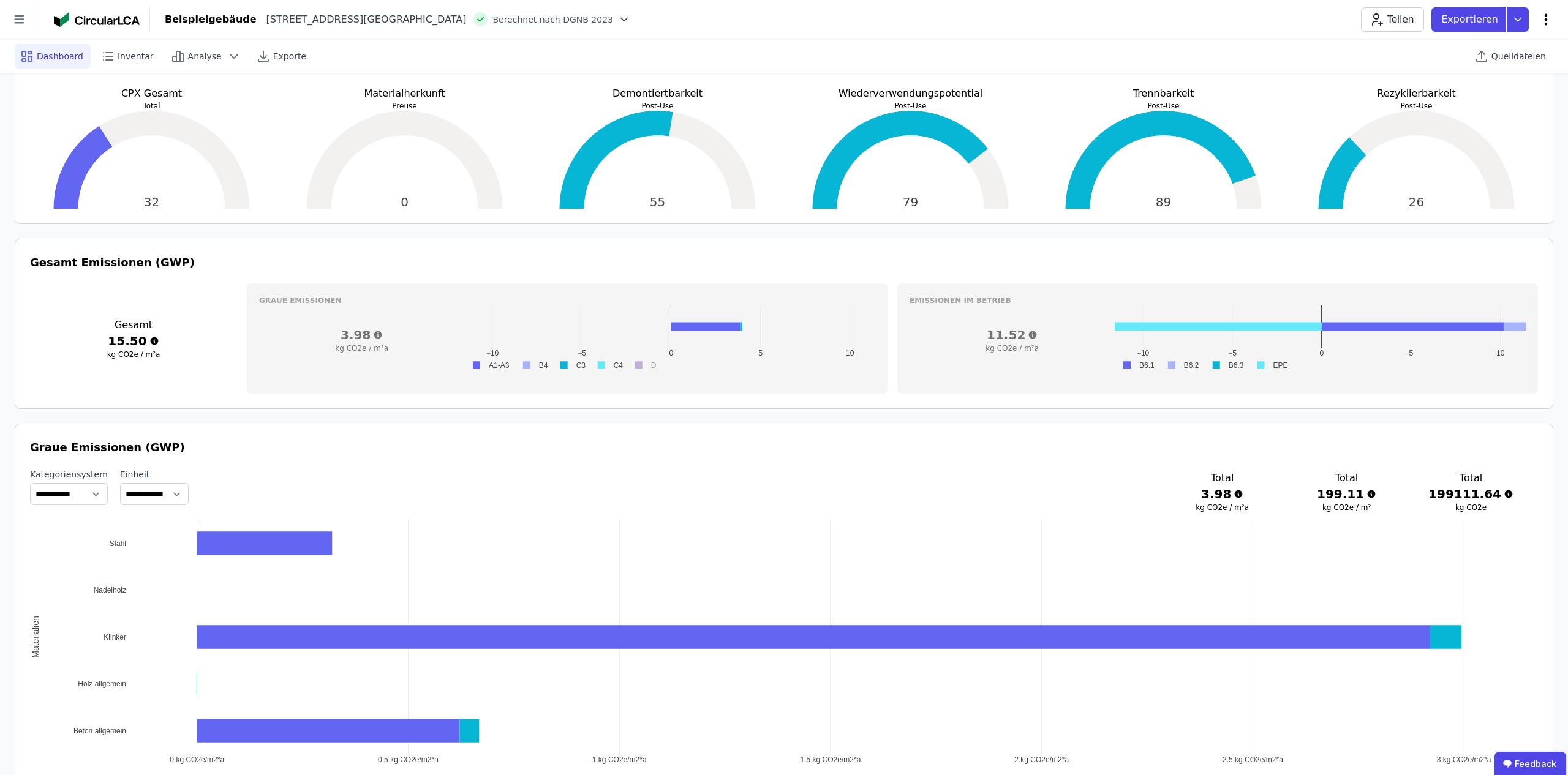
click at [1549, 17] on icon at bounding box center [1546, 20] width 15 height 15
click at [1480, 96] on span "Energie im Betrieb (B6)" at bounding box center [1494, 98] width 99 height 24
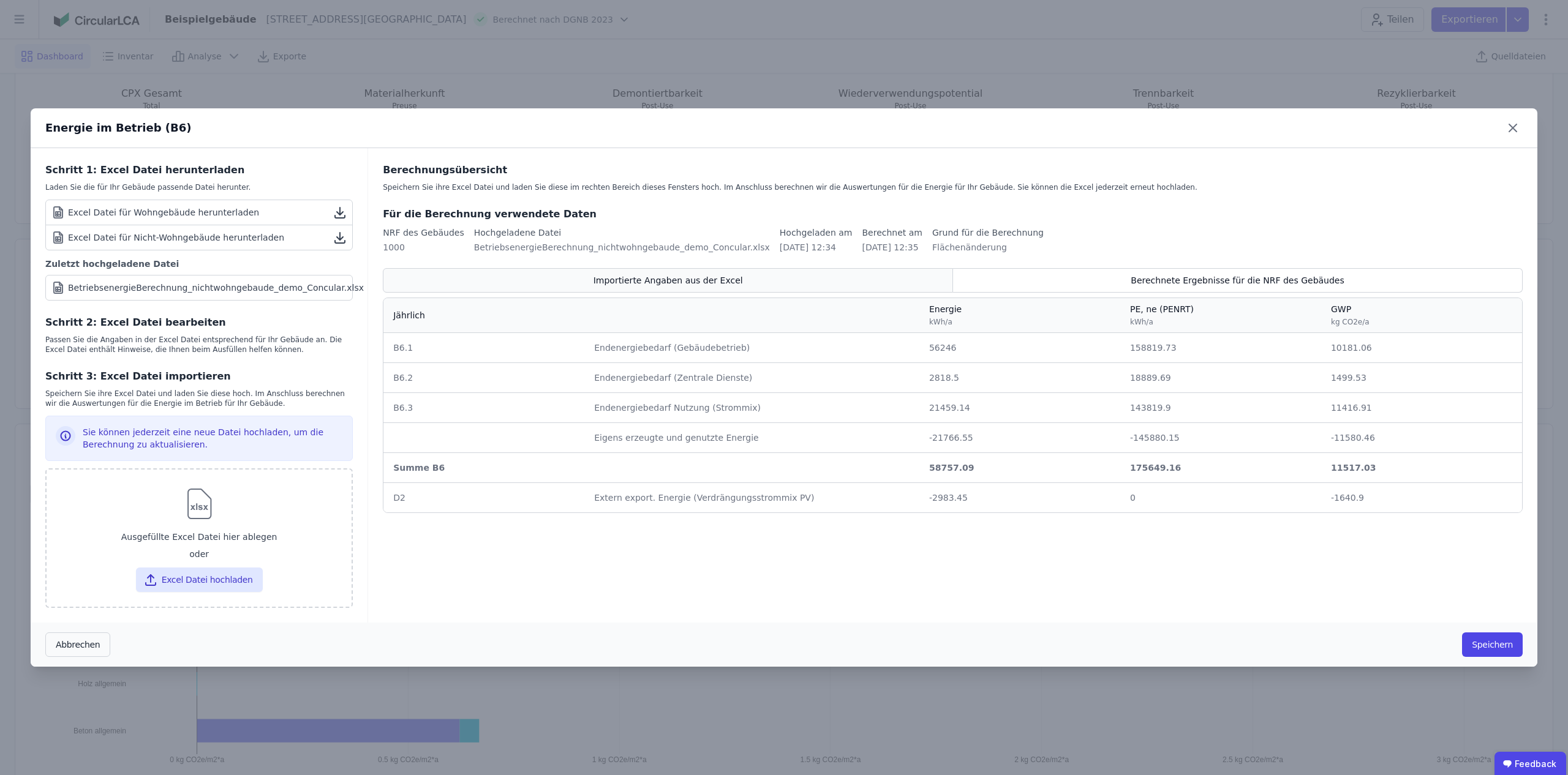
click at [806, 273] on div "Importierte Angaben aus der Excel" at bounding box center [668, 280] width 570 height 24
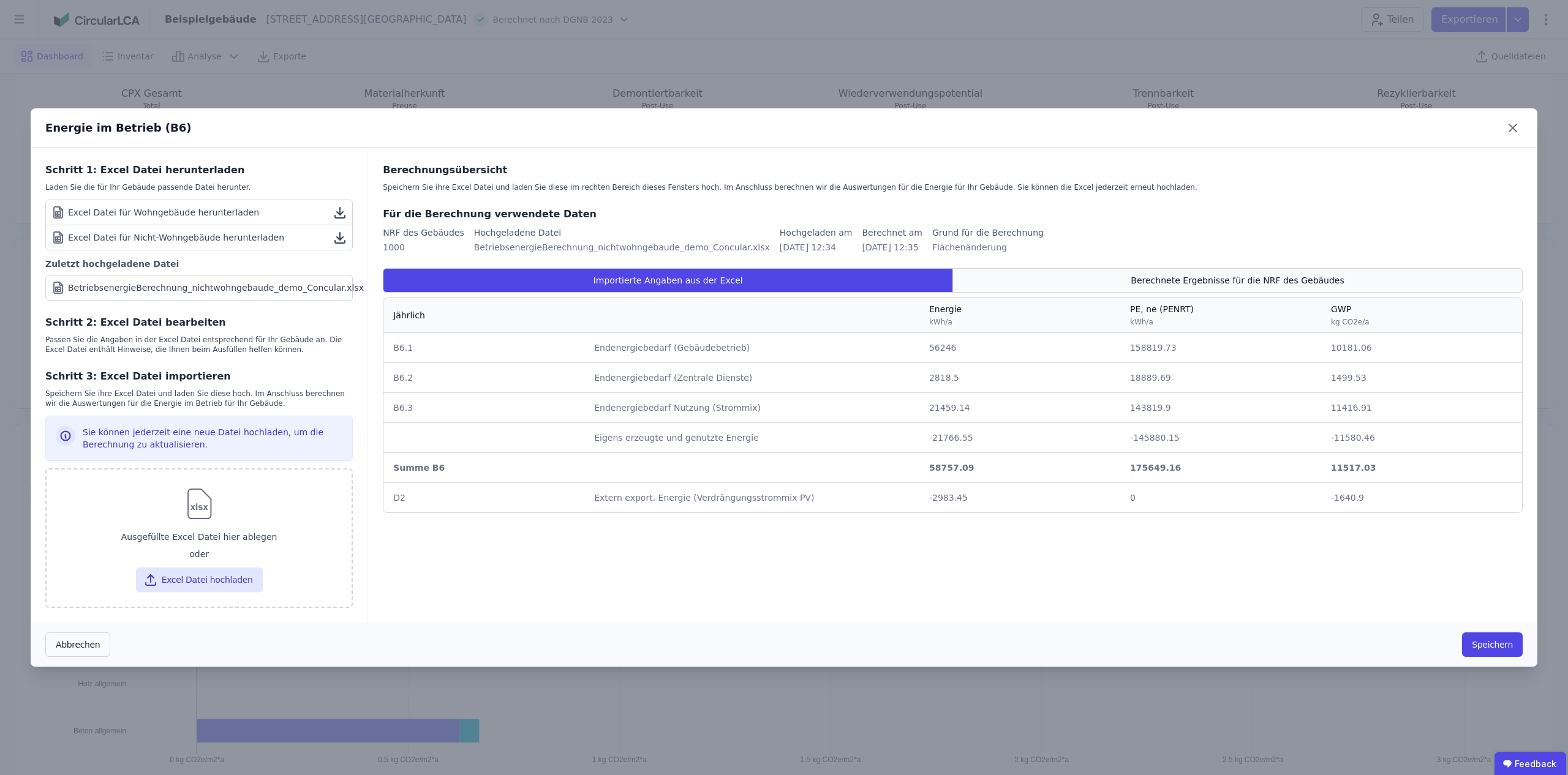
click at [1110, 278] on div "Berechnete Ergebnisse für die NRF des Gebäudes" at bounding box center [1238, 280] width 570 height 24
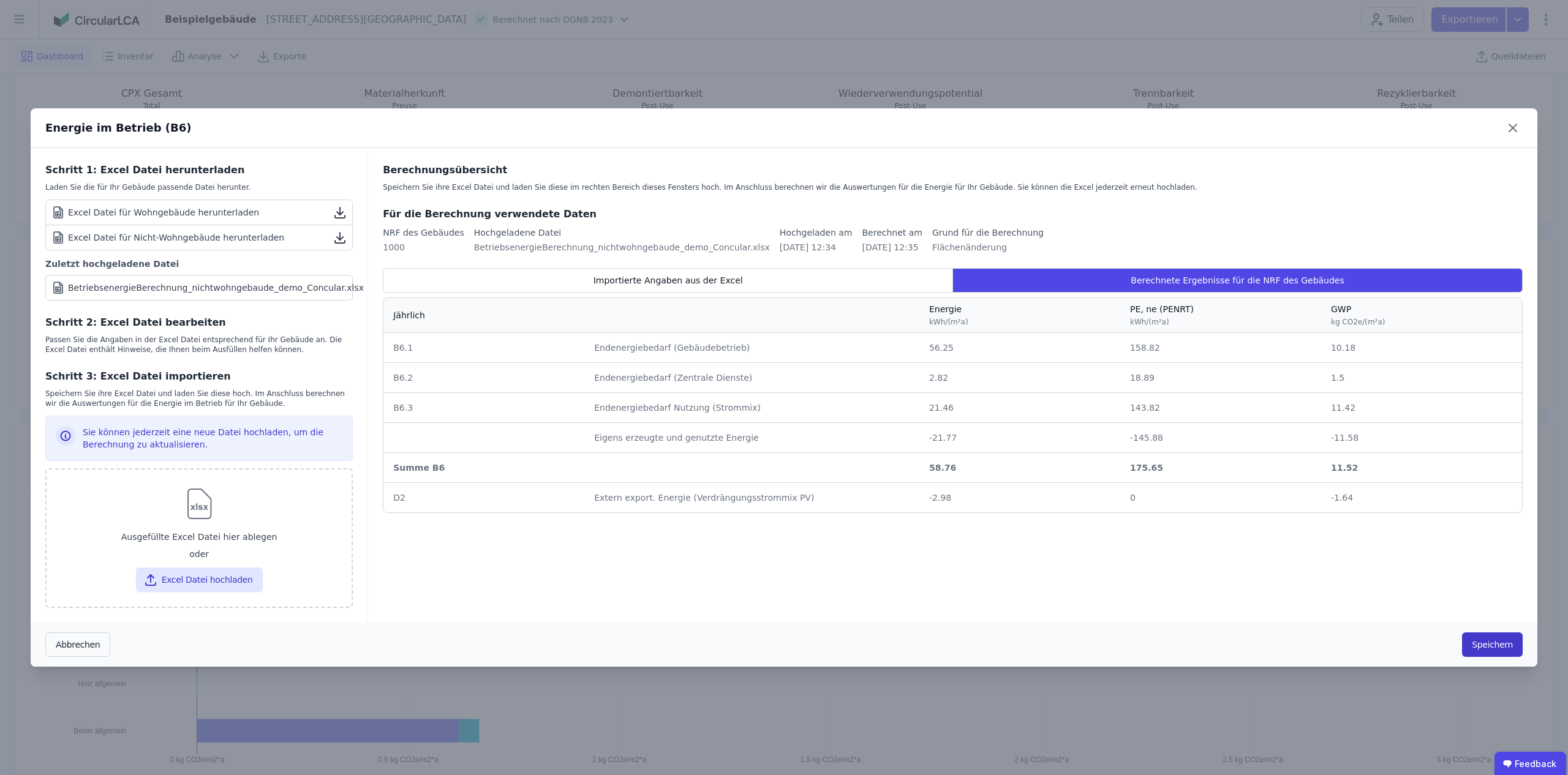
click at [1494, 647] on button "Speichern" at bounding box center [1492, 644] width 61 height 24
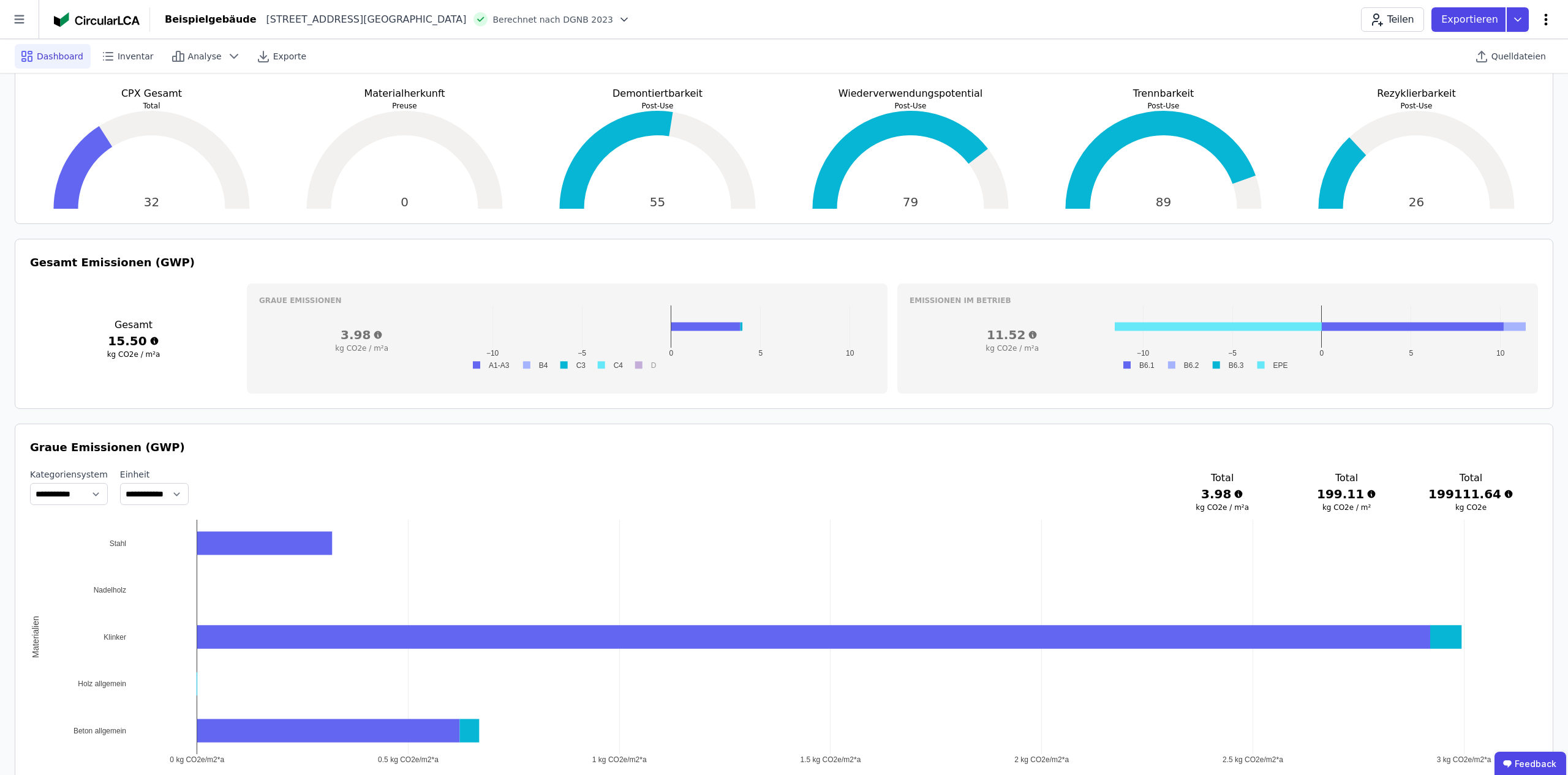
click at [1546, 17] on icon at bounding box center [1546, 19] width 3 height 12
click at [1539, 17] on icon at bounding box center [1546, 20] width 15 height 15
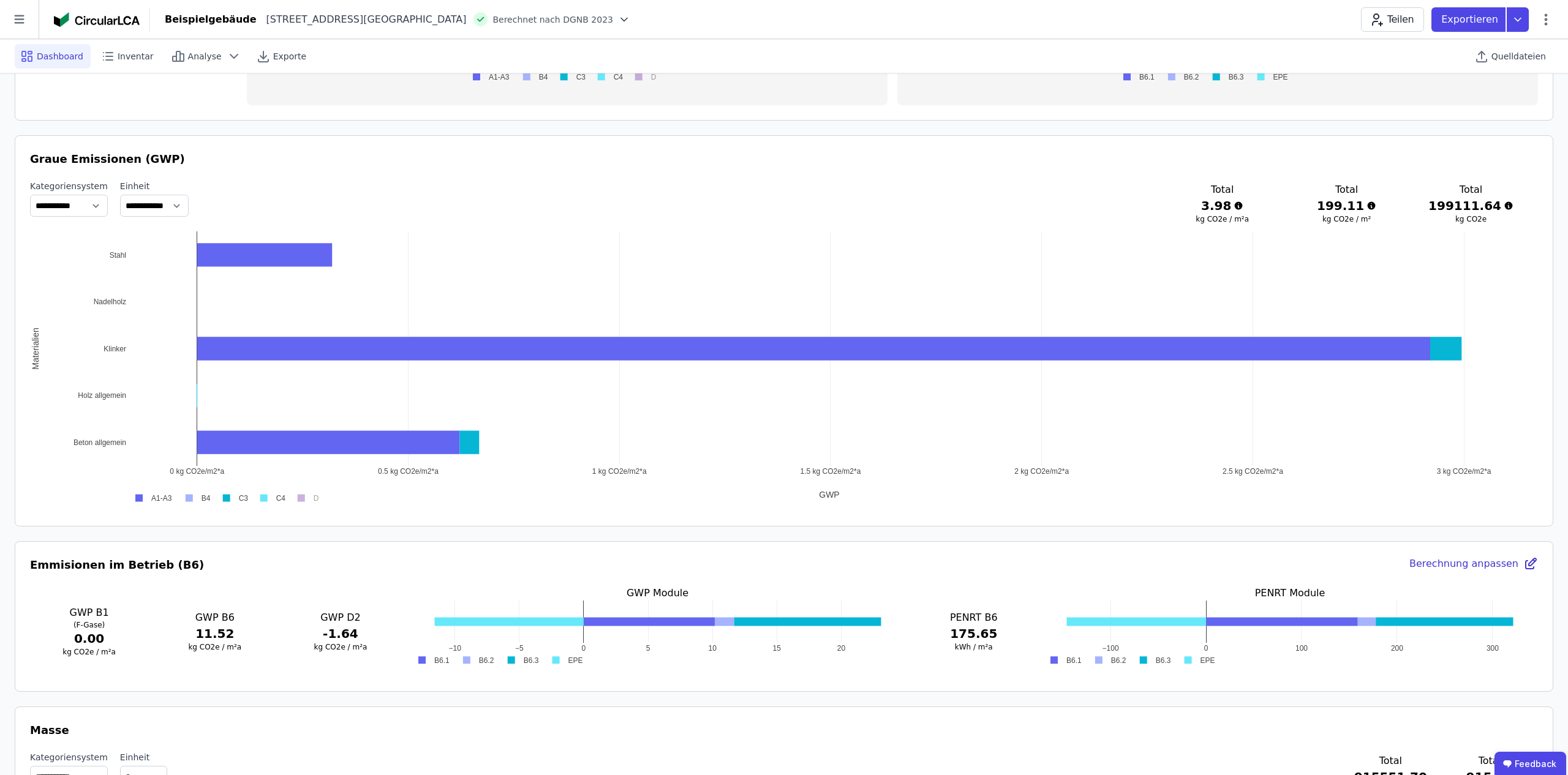
scroll to position [587, 0]
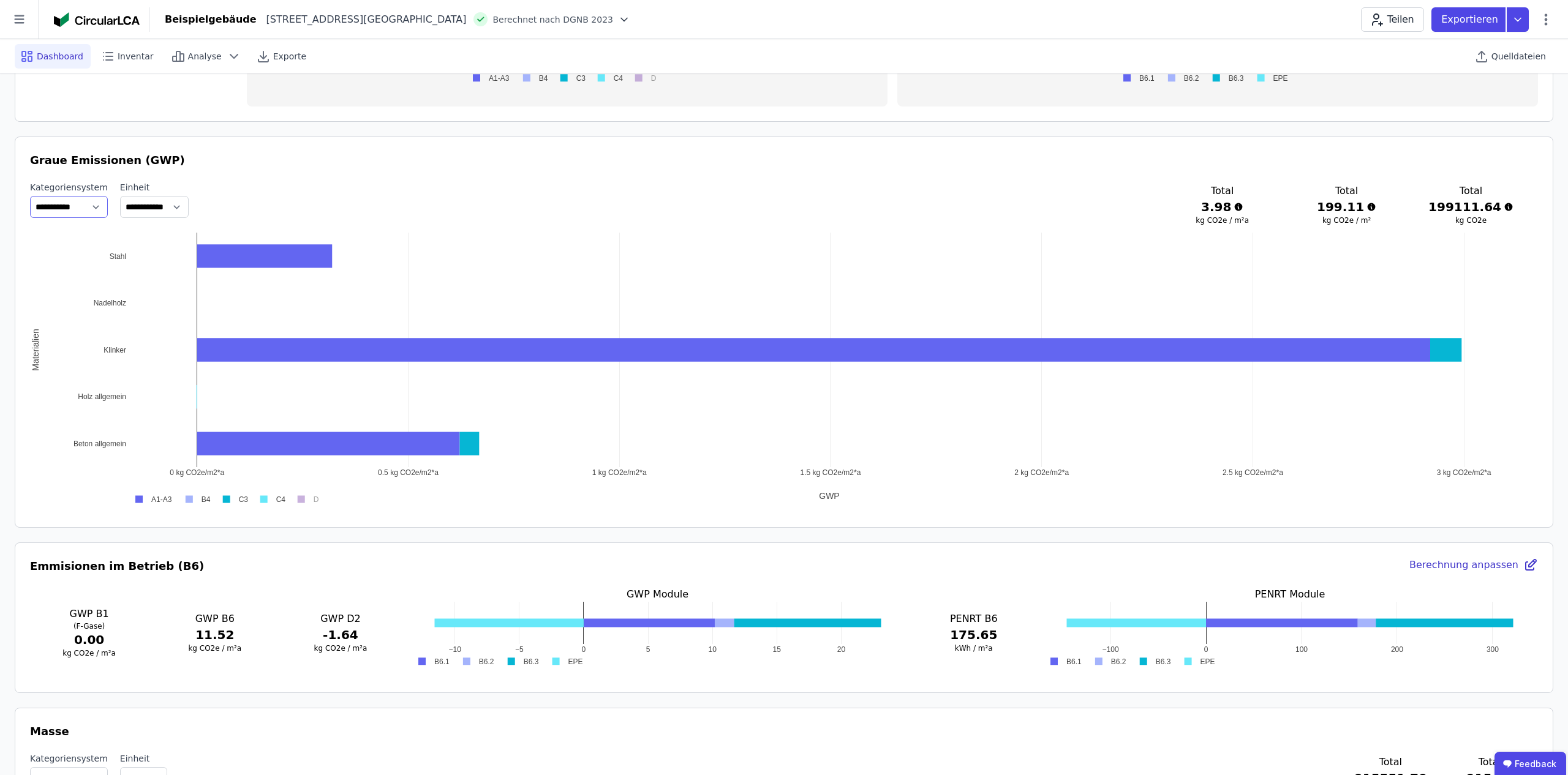
click at [104, 204] on select "**********" at bounding box center [69, 207] width 78 height 22
click at [163, 205] on select "**********" at bounding box center [155, 207] width 69 height 22
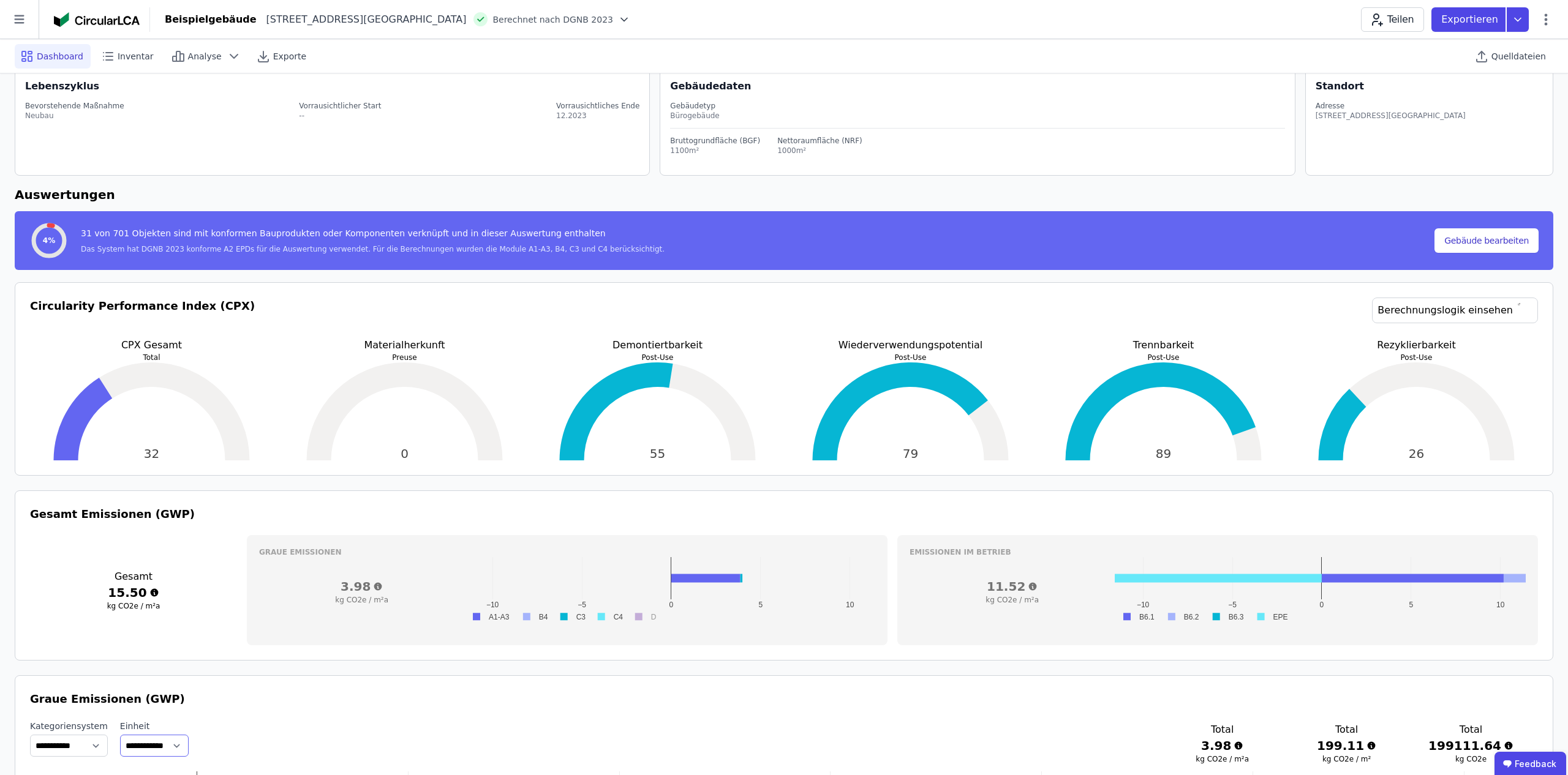
scroll to position [0, 0]
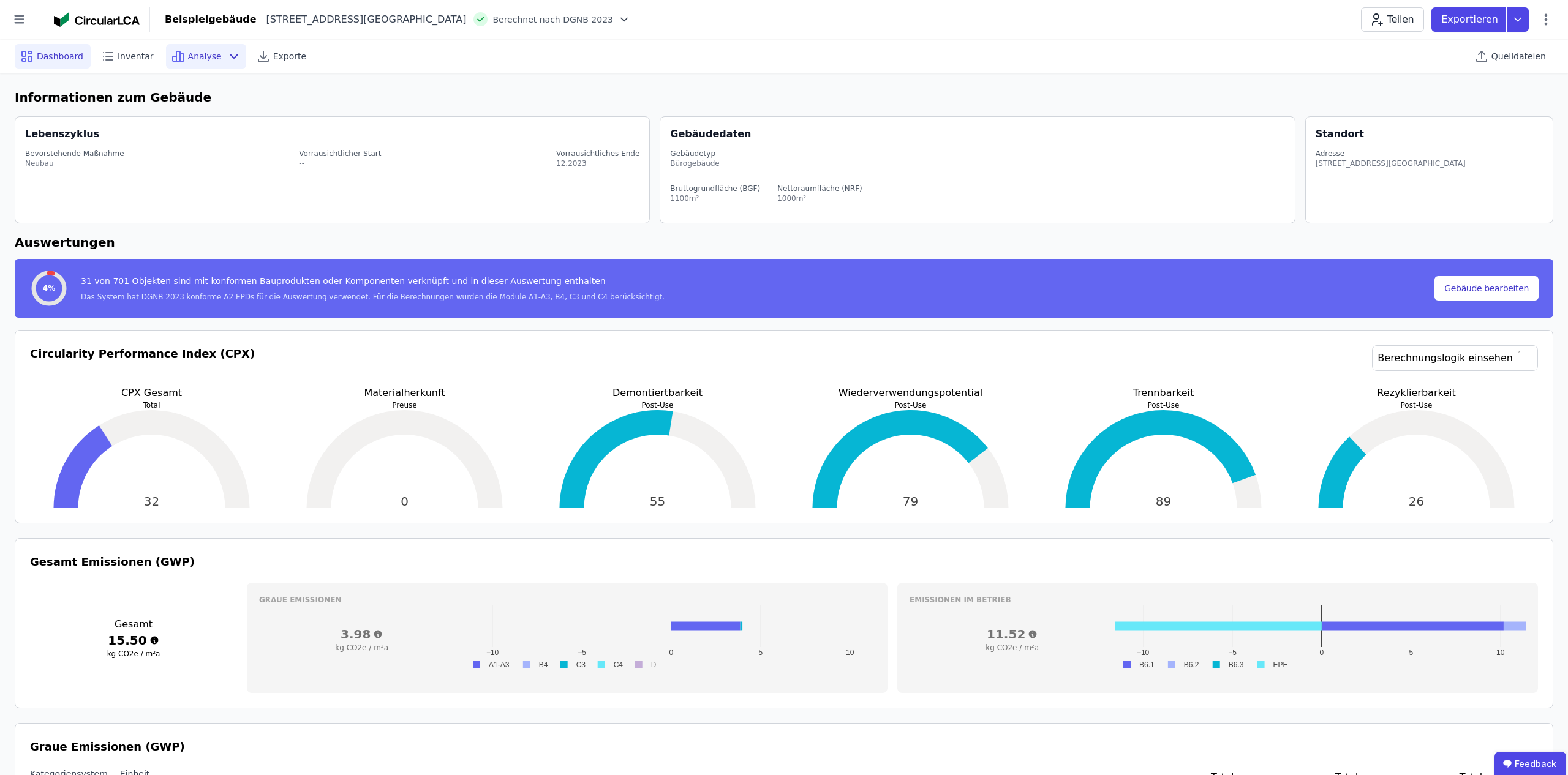
click at [195, 54] on span "Analyse" at bounding box center [205, 57] width 34 height 13
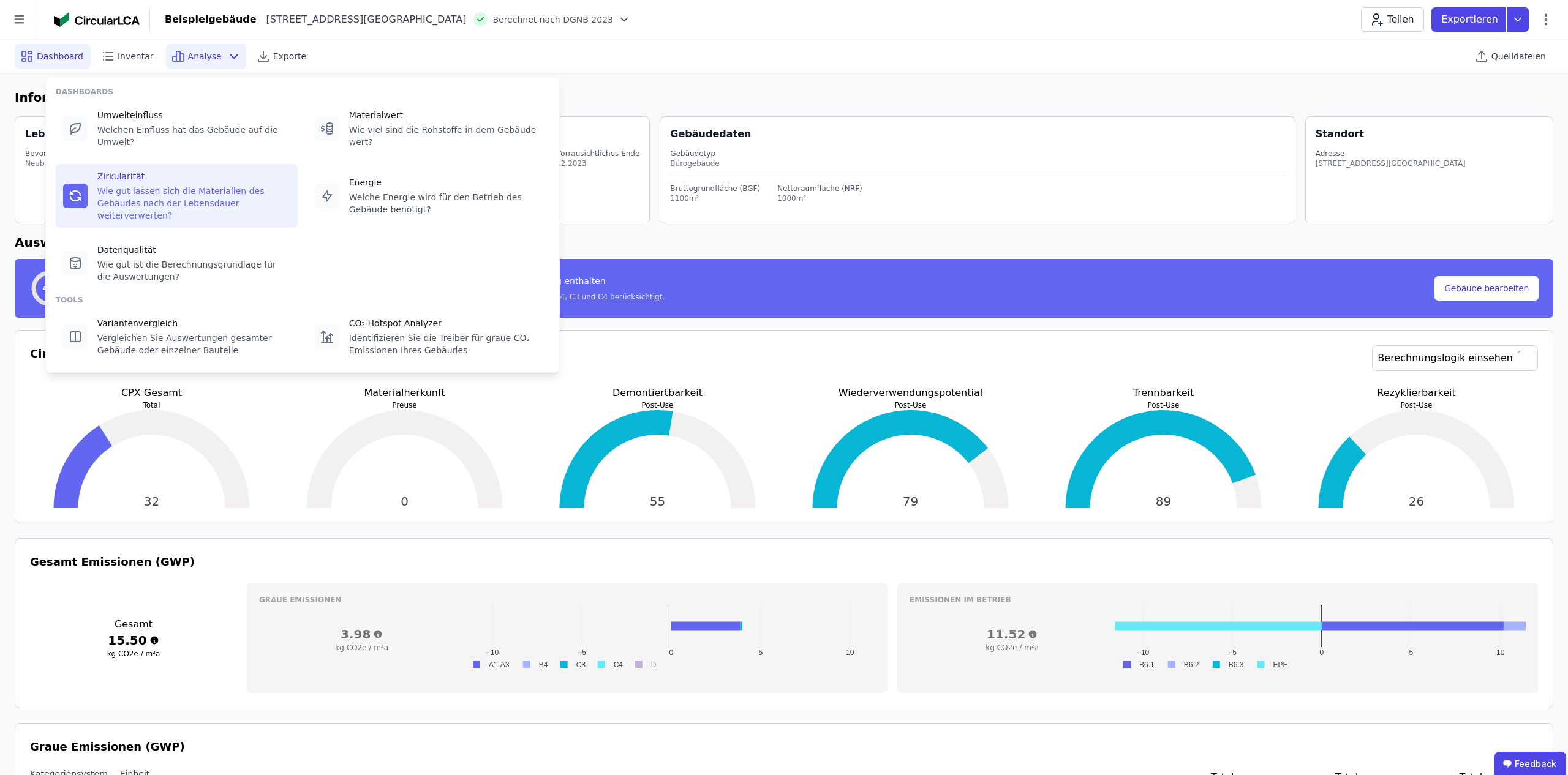
click at [162, 203] on div "Wie gut lassen sich die Materialien des Gebäudes nach der Lebensdauer weiterver…" at bounding box center [194, 203] width 193 height 37
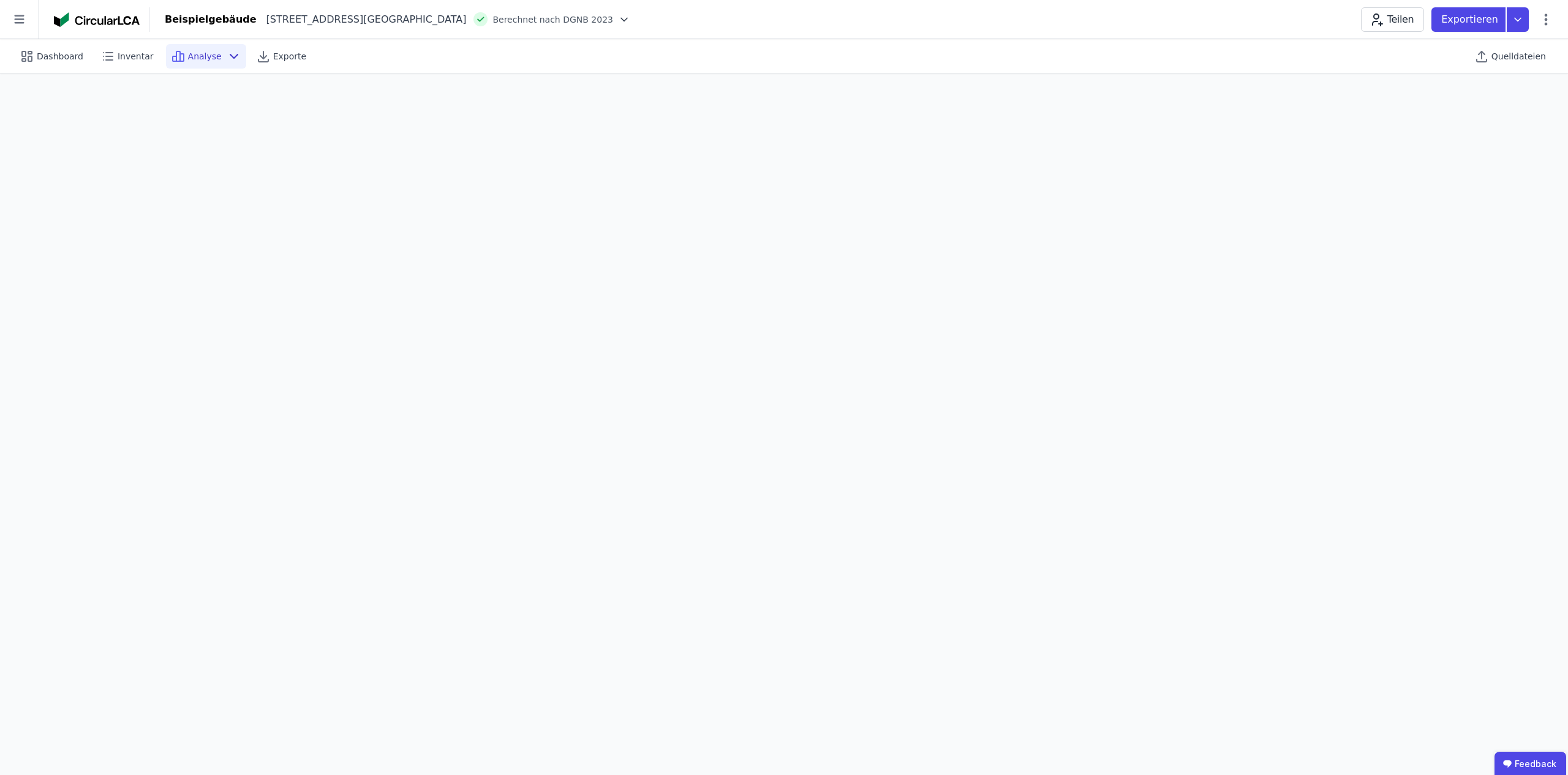
click at [227, 54] on icon at bounding box center [234, 56] width 15 height 15
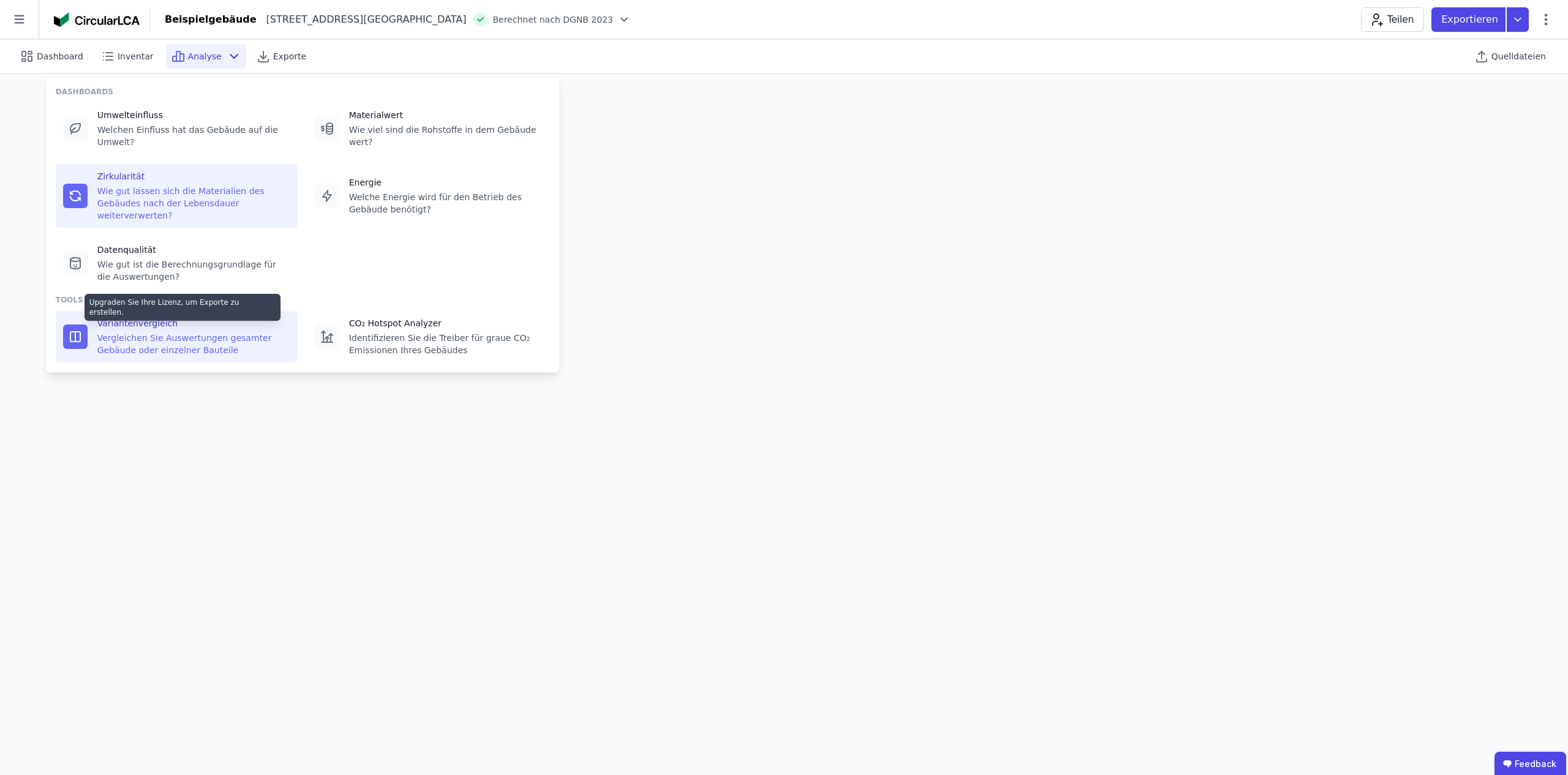
click at [181, 335] on div "Vergleichen Sie Auswertungen gesamter Gebäude oder einzelner Bauteile" at bounding box center [194, 344] width 193 height 24
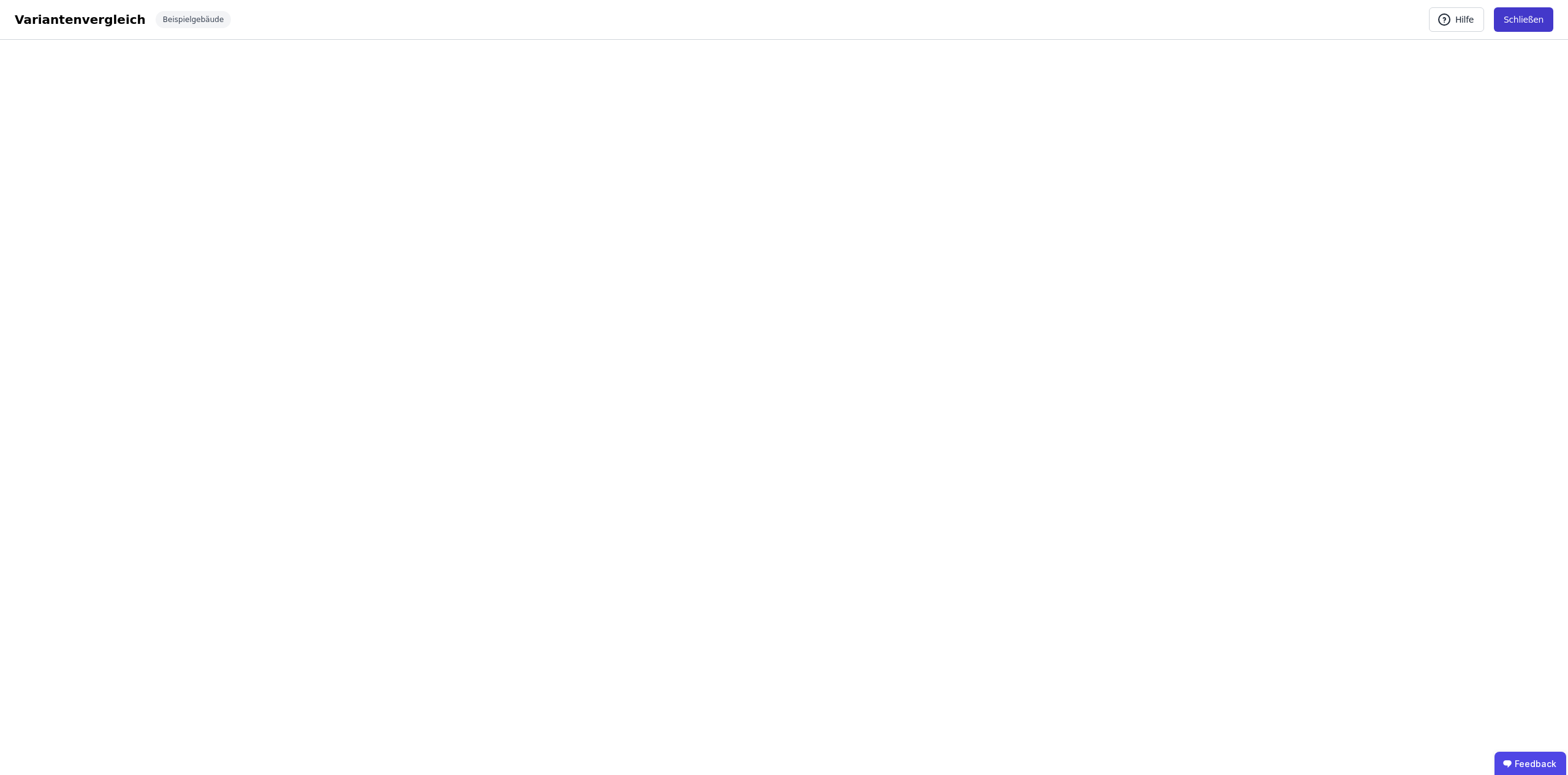
click at [1525, 19] on button "Schließen" at bounding box center [1523, 20] width 59 height 24
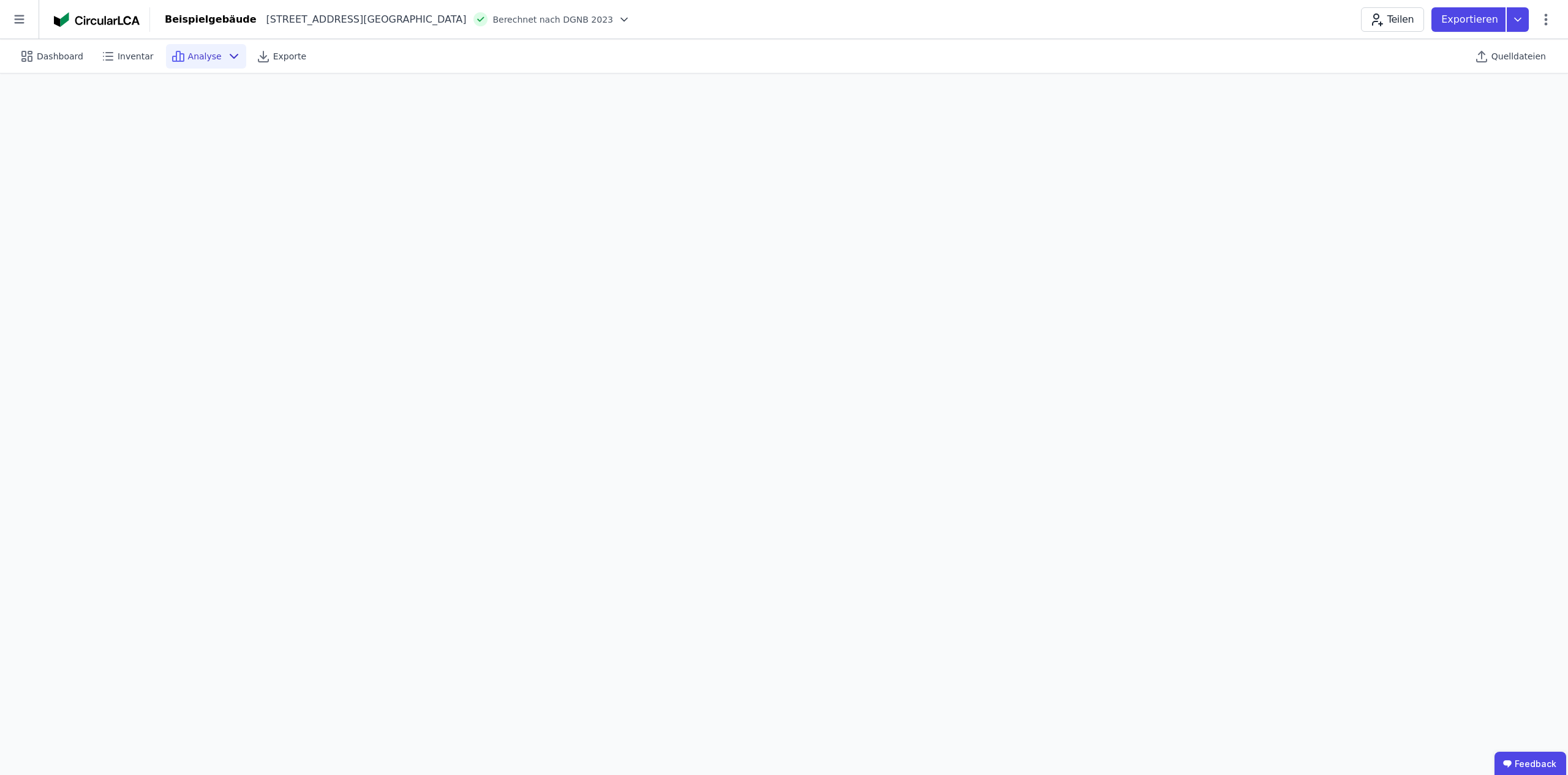
click at [218, 62] on div "Analyse" at bounding box center [206, 56] width 80 height 24
click at [215, 59] on div "Analyse" at bounding box center [206, 56] width 80 height 24
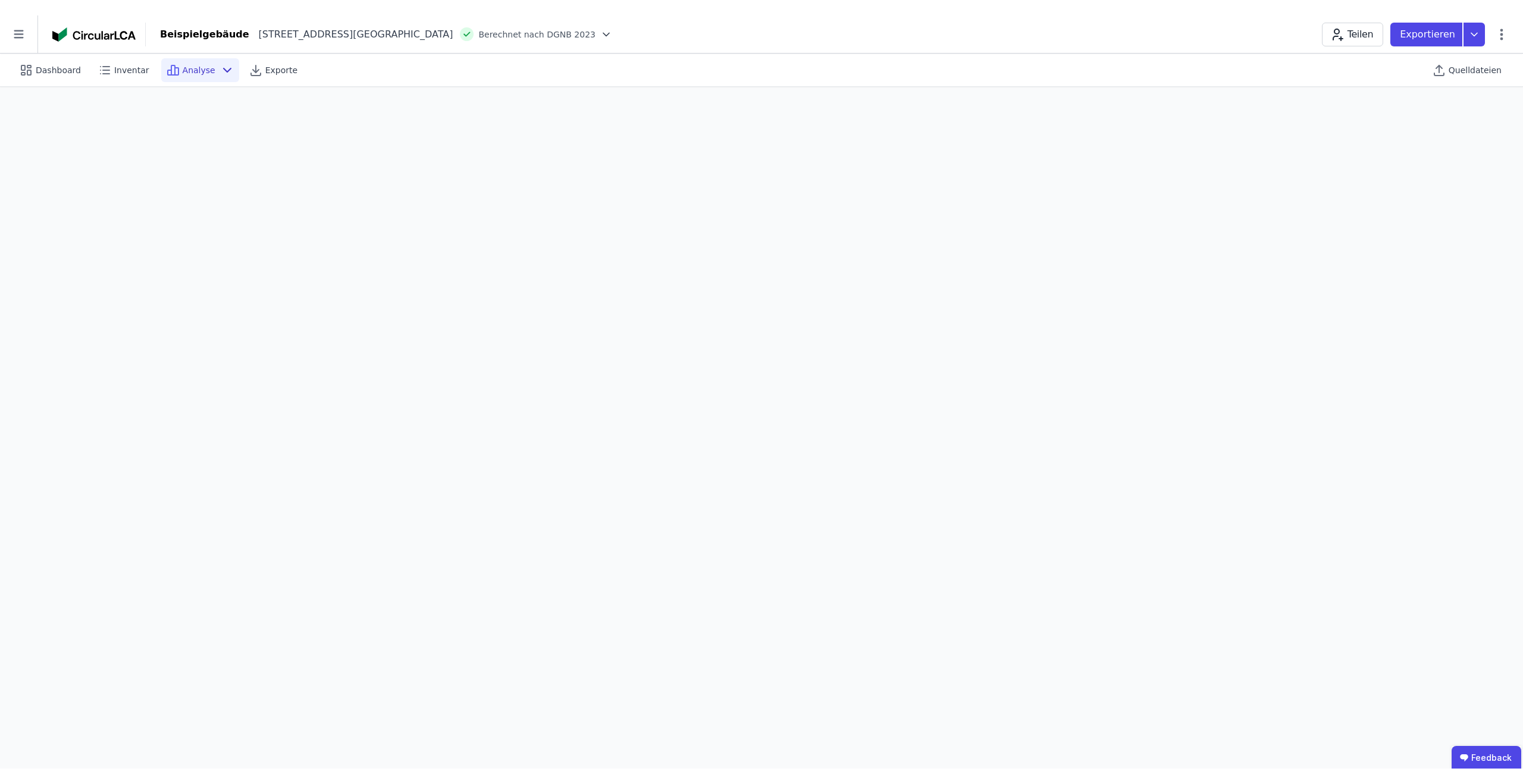
scroll to position [0, 0]
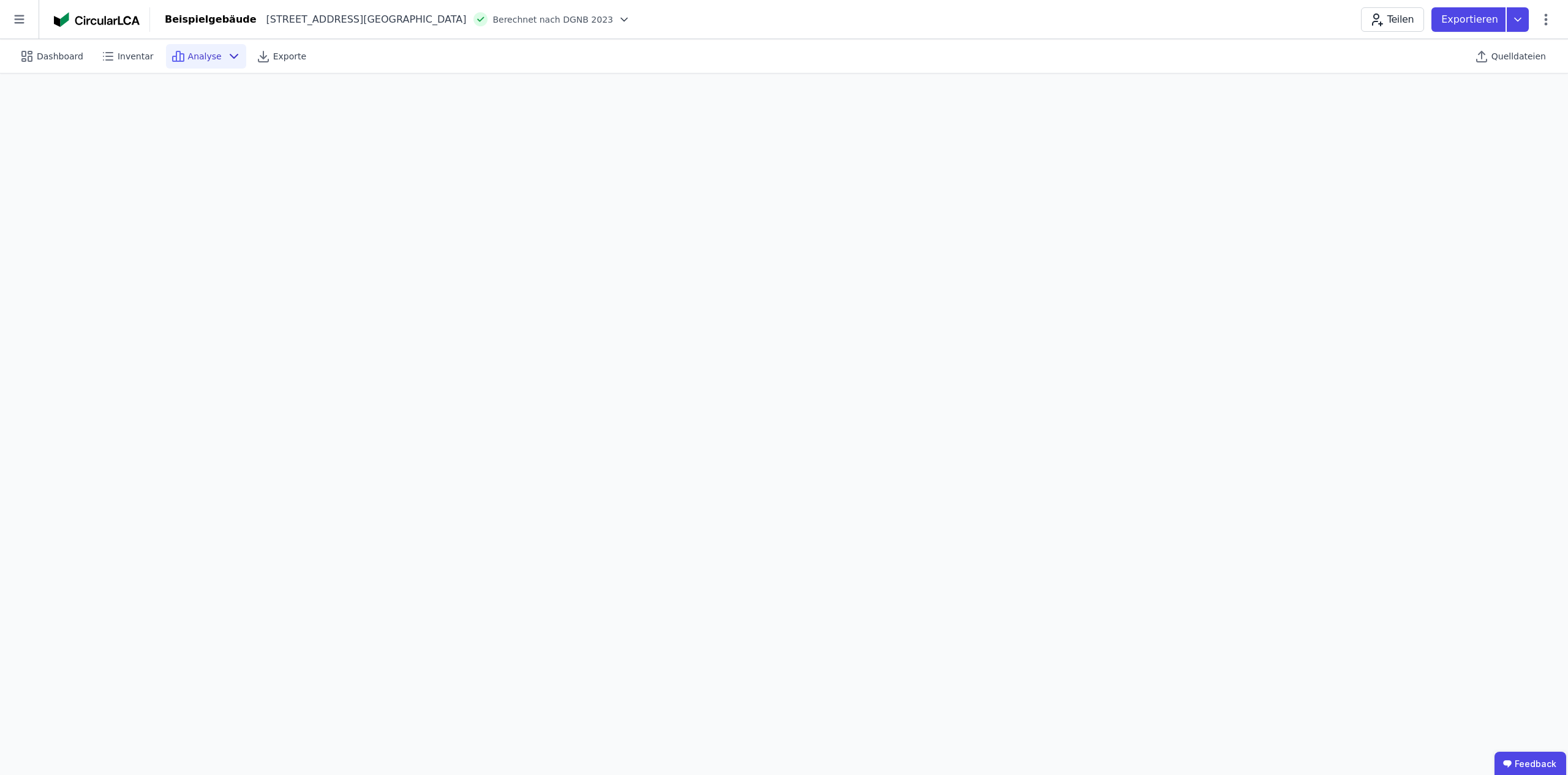
click at [233, 60] on icon at bounding box center [234, 56] width 15 height 15
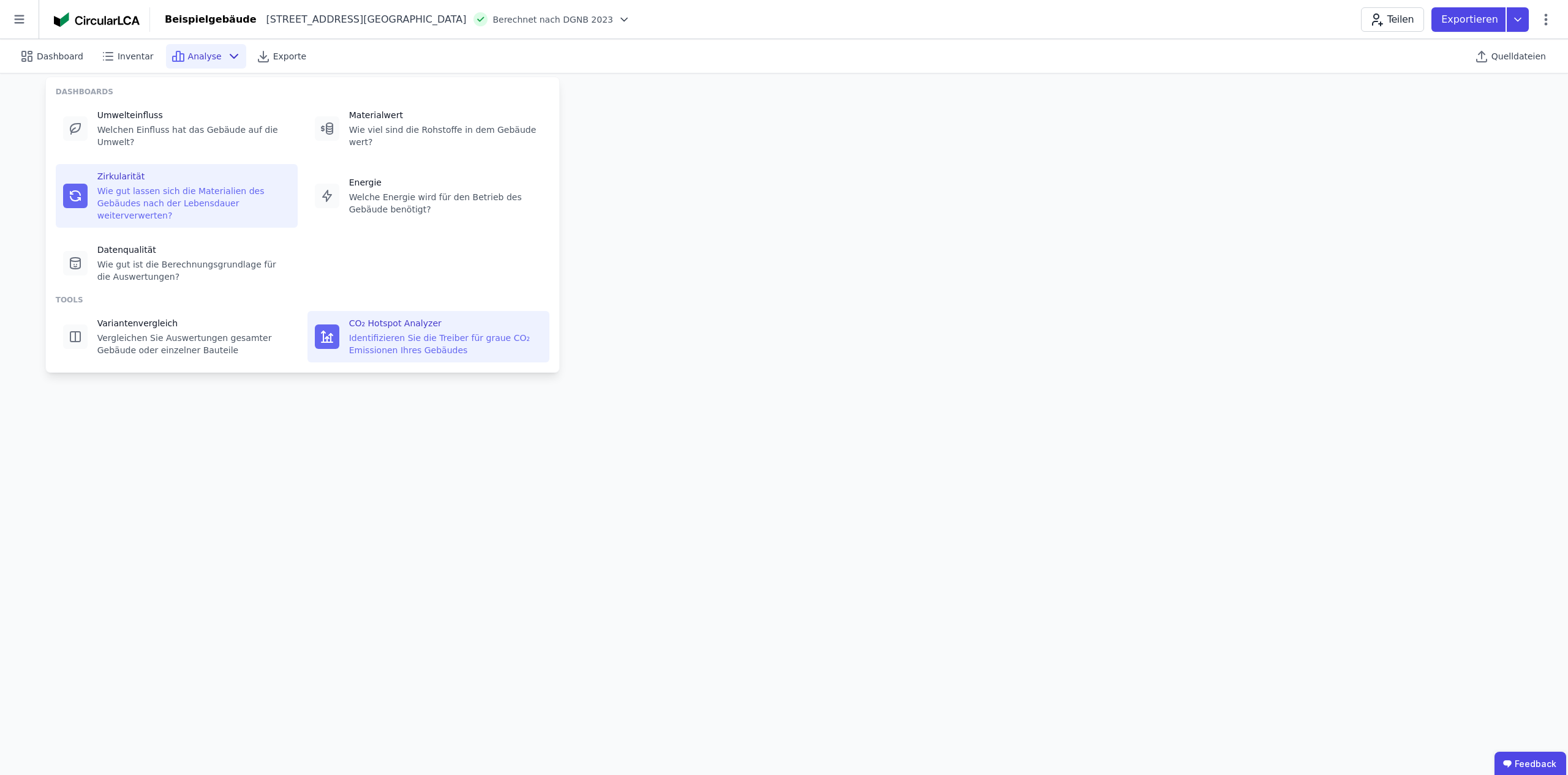
click at [396, 332] on div "Identifizieren Sie die Treiber für graue CO₂ Emissionen Ihres Gebäudes" at bounding box center [446, 344] width 193 height 24
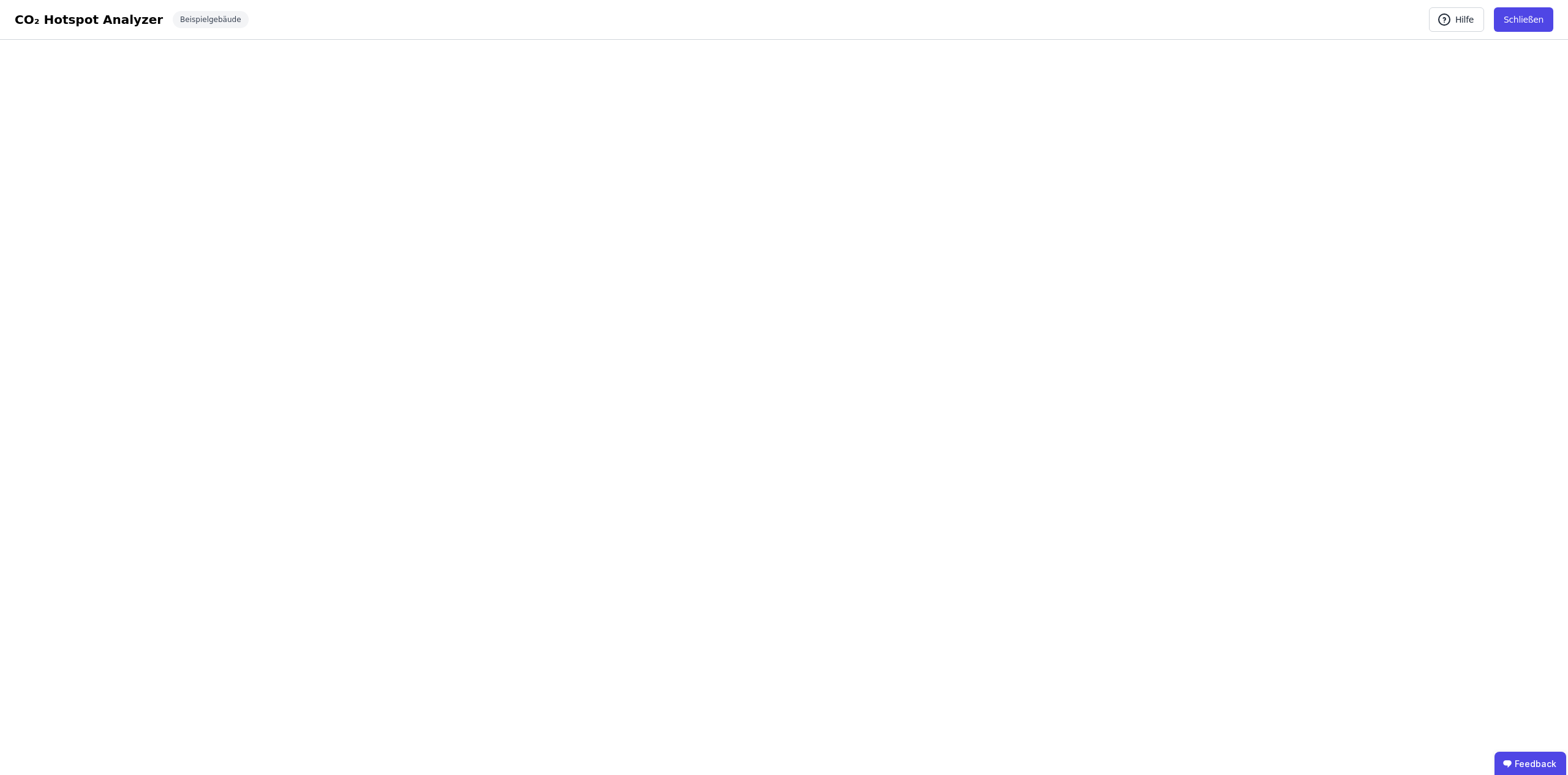
click at [1518, 22] on button "Schließen" at bounding box center [1523, 20] width 59 height 24
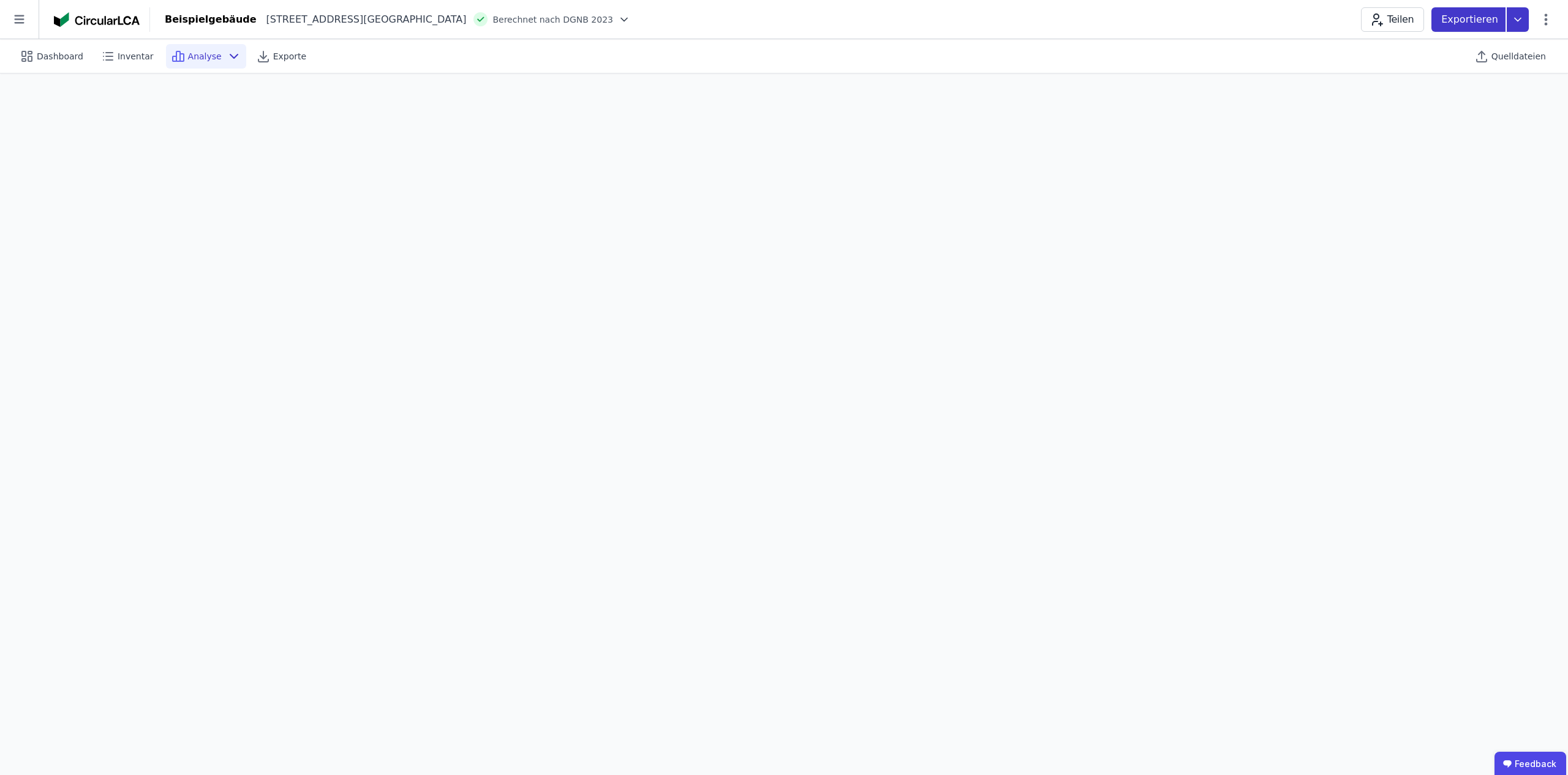
click at [1520, 20] on icon at bounding box center [1518, 20] width 22 height 24
click at [1429, 94] on div "Ökobilanzierung exportieren" at bounding box center [1394, 92] width 122 height 13
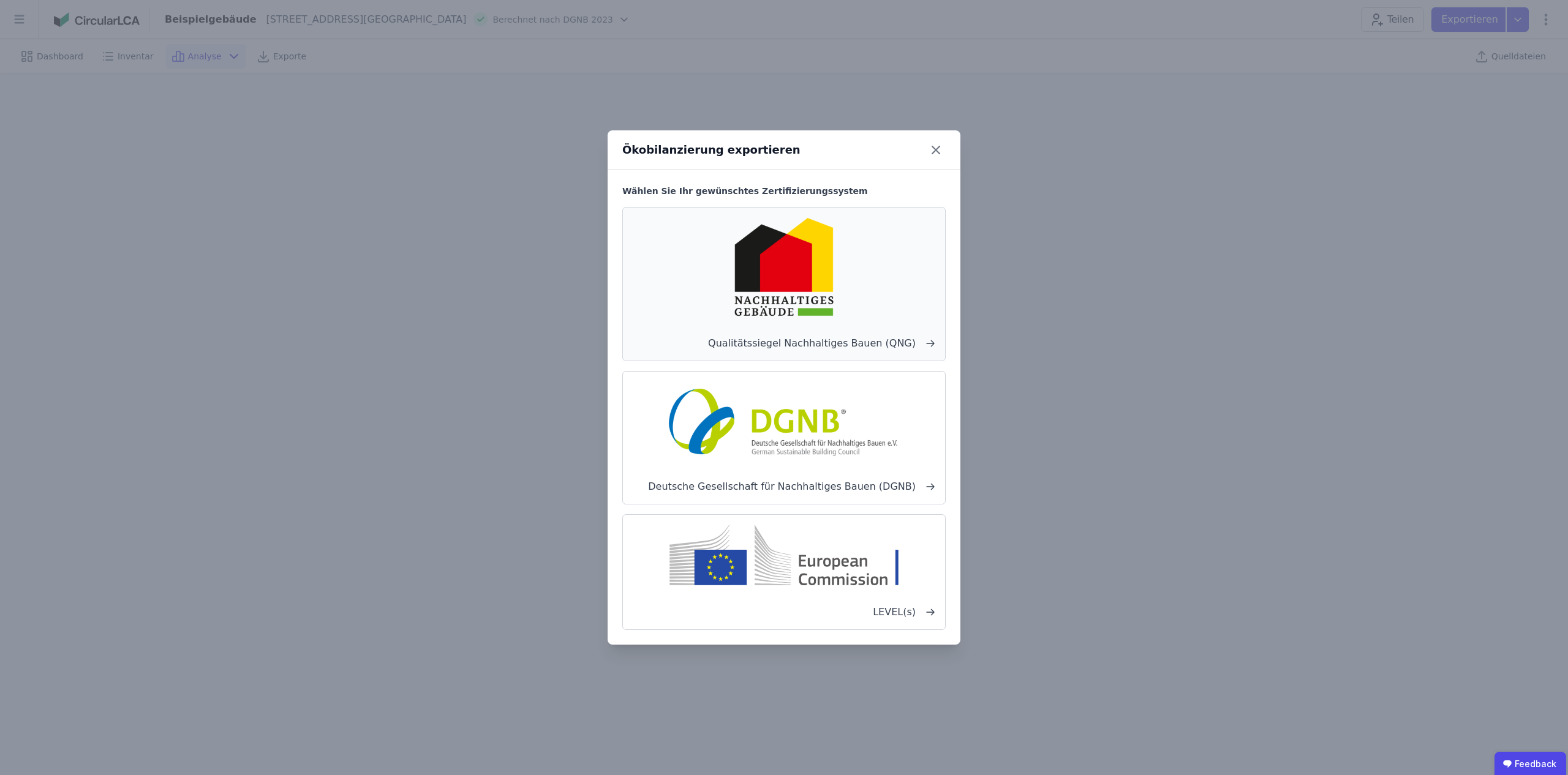
click at [838, 306] on img at bounding box center [784, 267] width 184 height 99
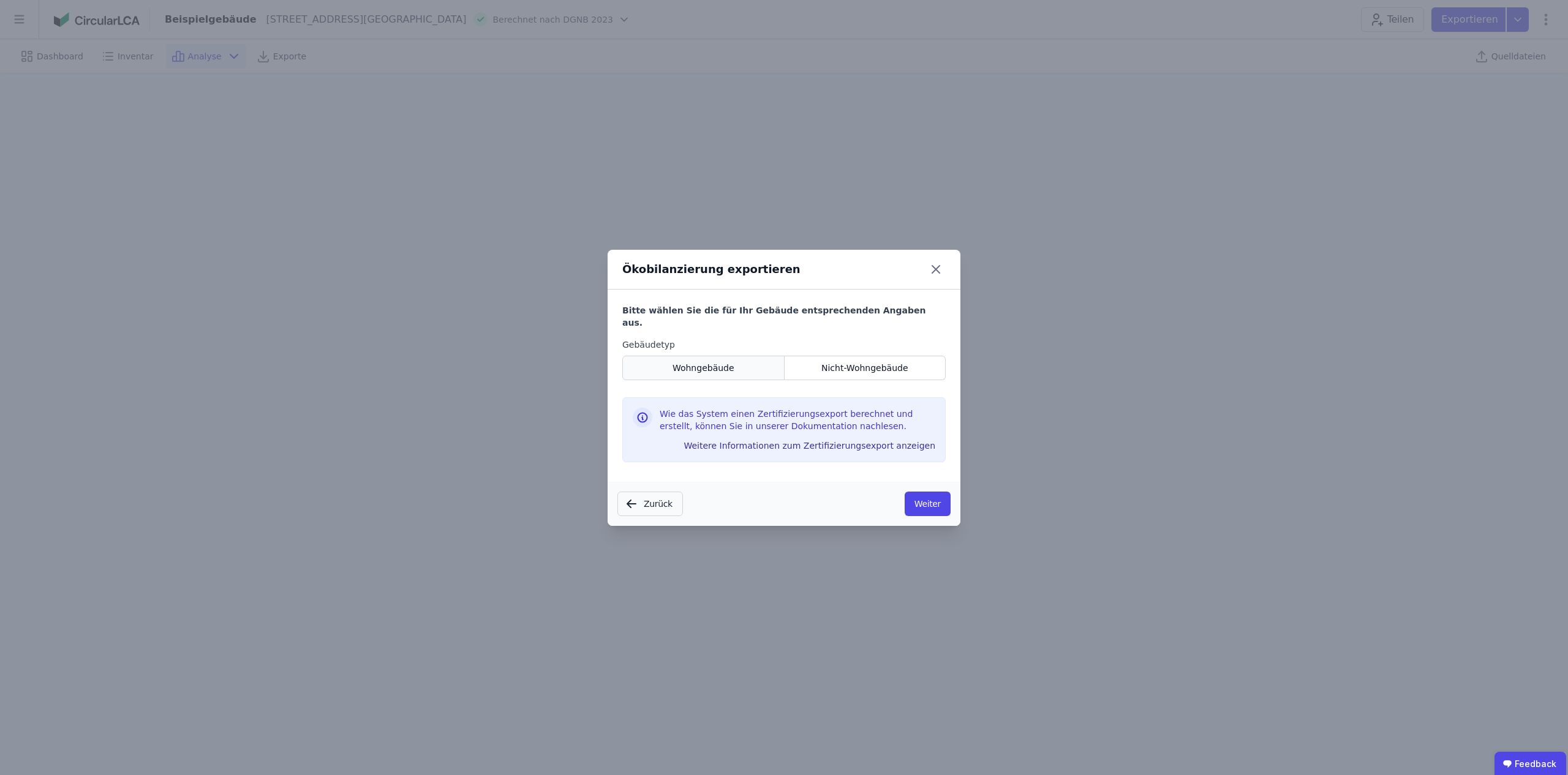
click at [716, 364] on span "Wohngebäude" at bounding box center [703, 368] width 62 height 13
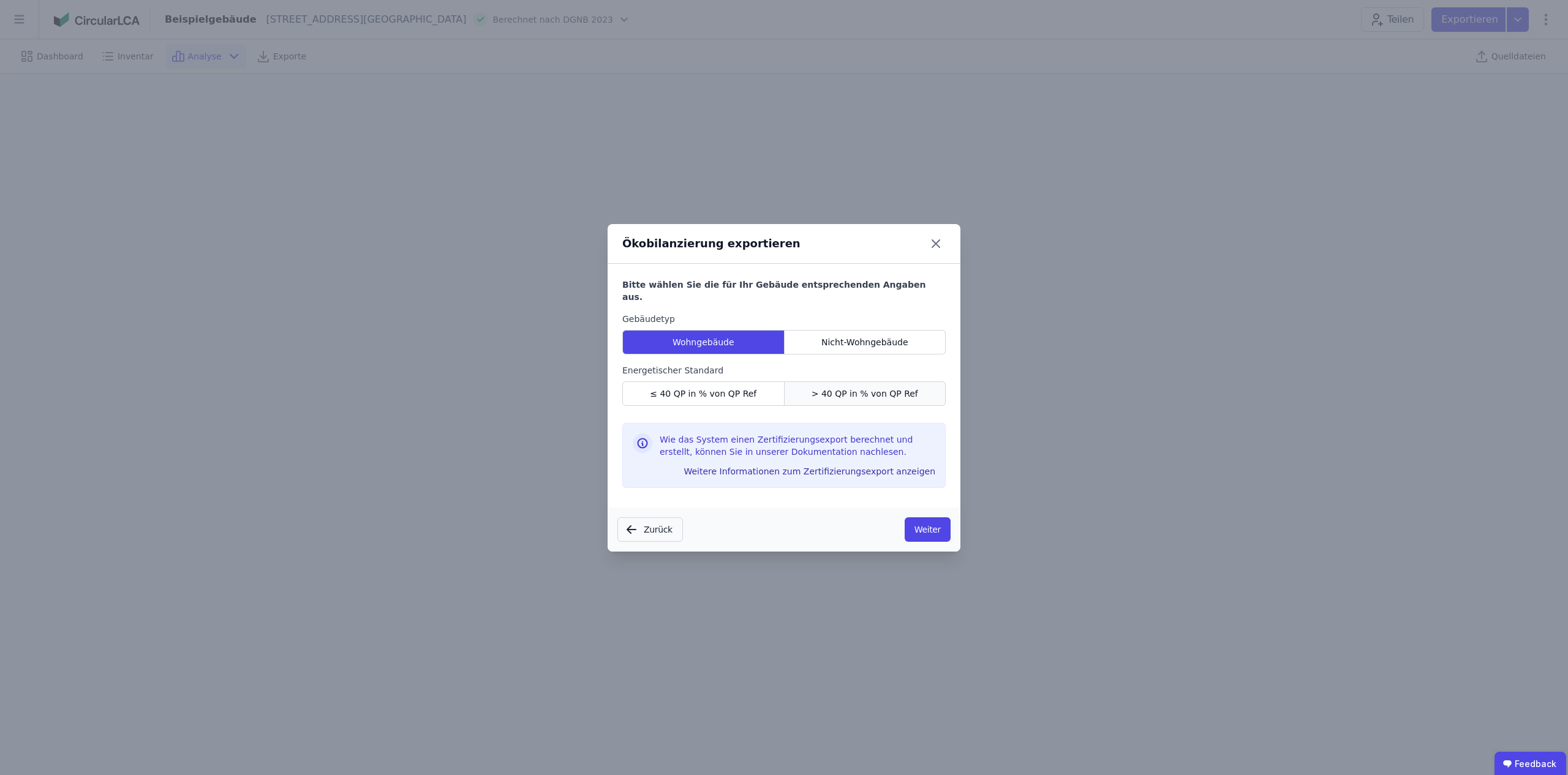
click at [838, 387] on span "> 40 QP in % von QP Ref" at bounding box center [865, 394] width 106 height 13
click at [924, 525] on button "Weiter" at bounding box center [928, 529] width 46 height 24
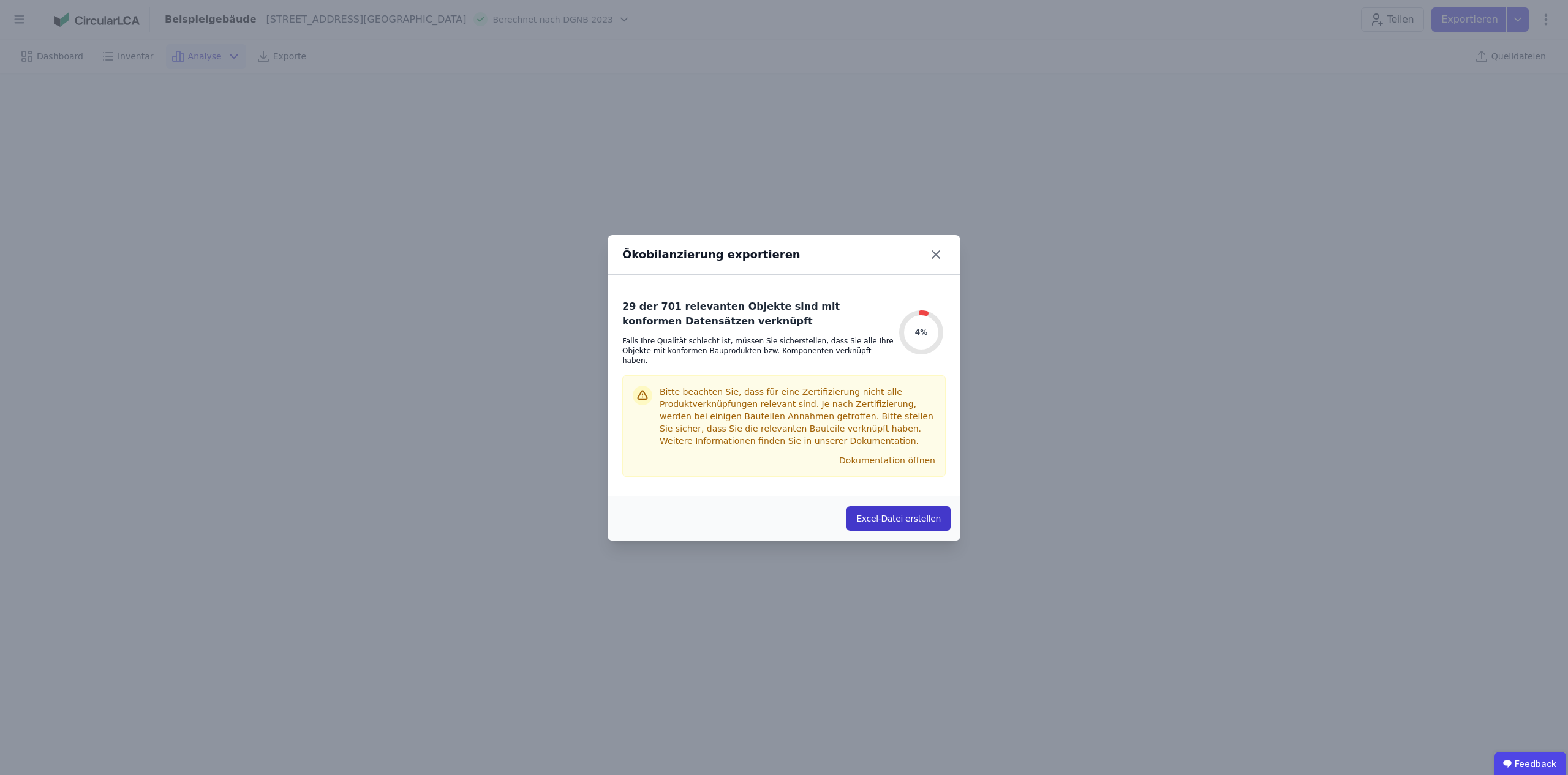
click at [918, 509] on button "Excel-Datei erstellen" at bounding box center [898, 518] width 104 height 24
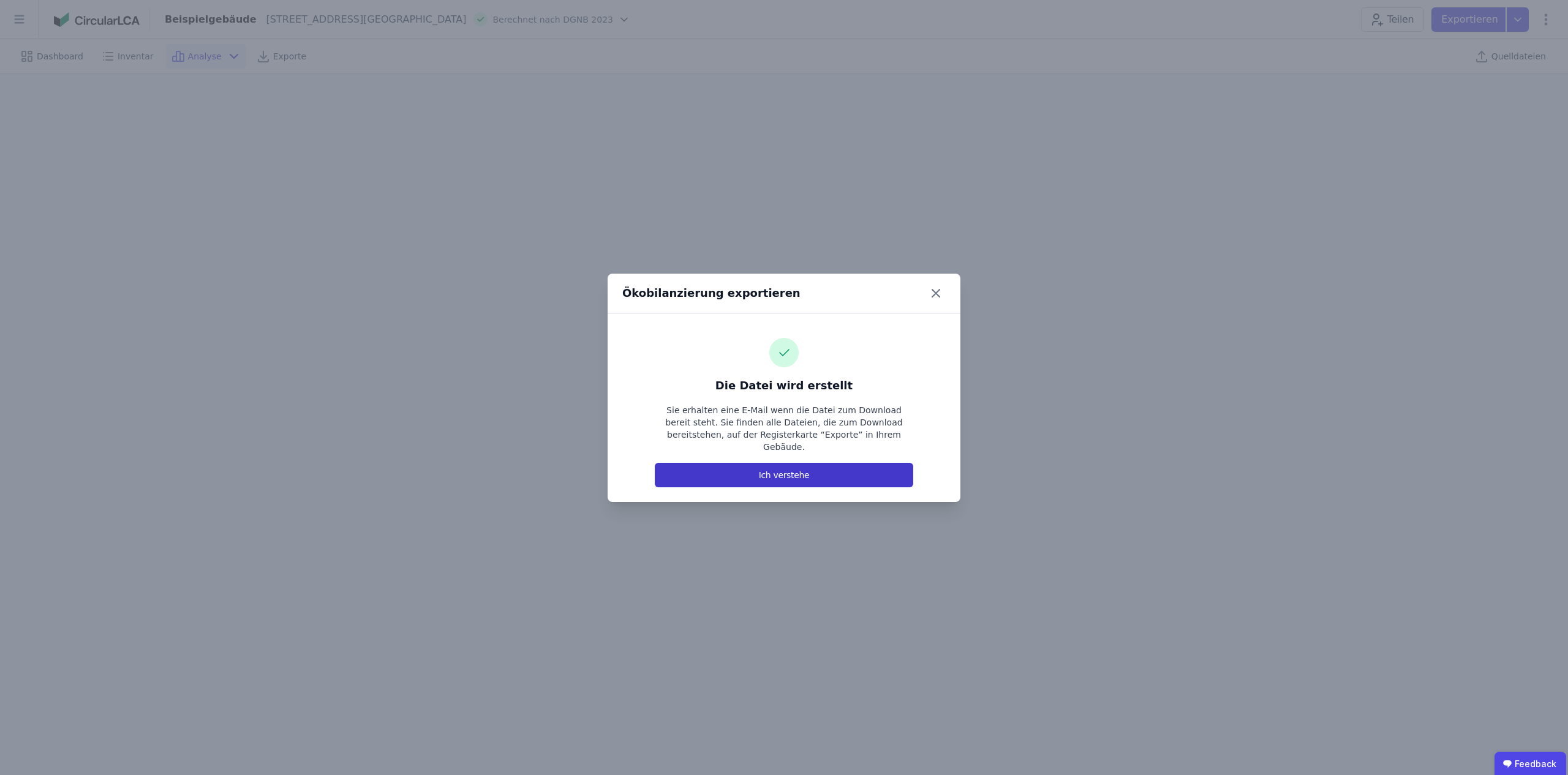
click at [827, 472] on button "Ich verstehe" at bounding box center [784, 475] width 258 height 24
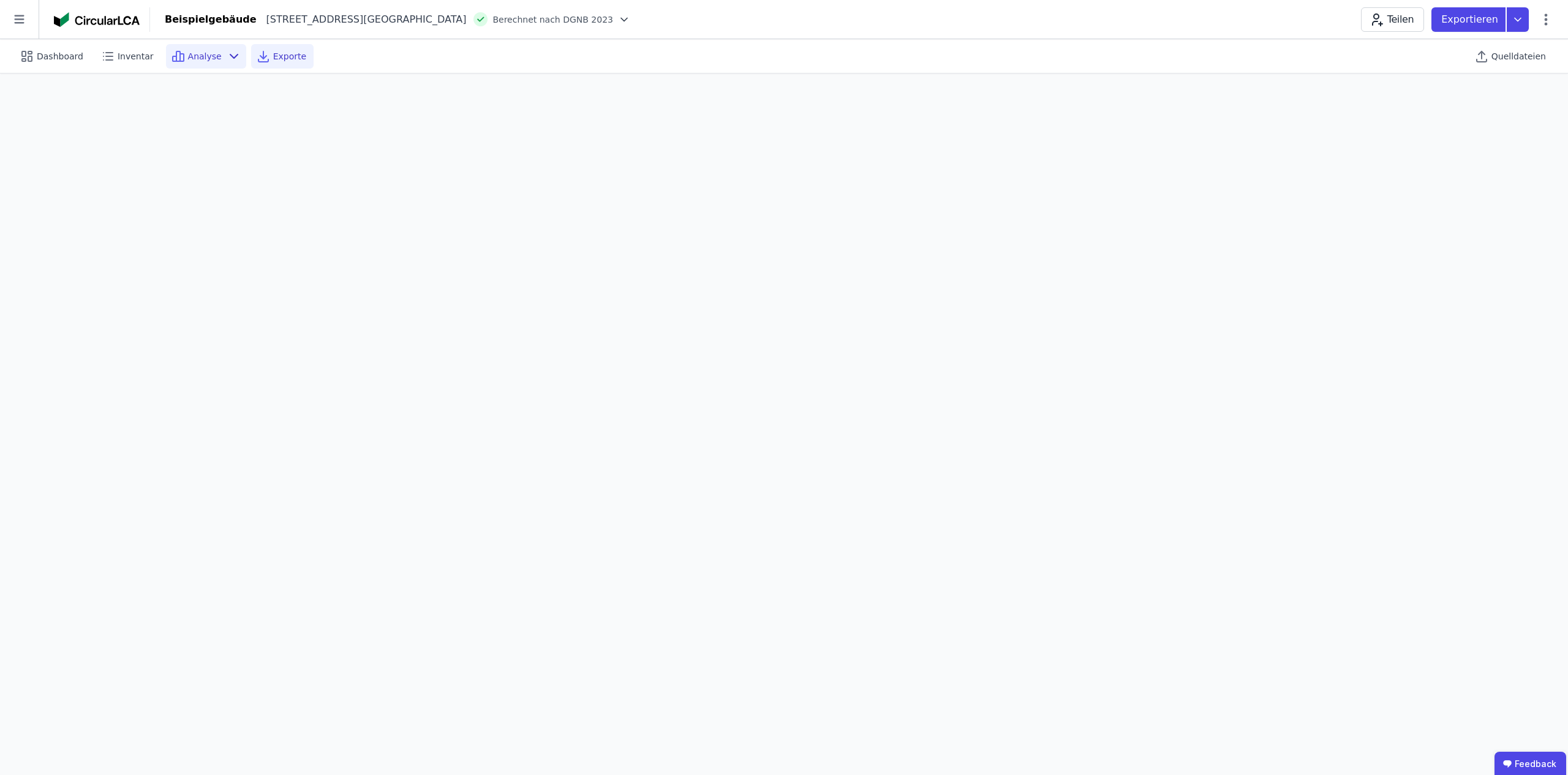
click at [288, 58] on span "Exporte" at bounding box center [289, 57] width 33 height 13
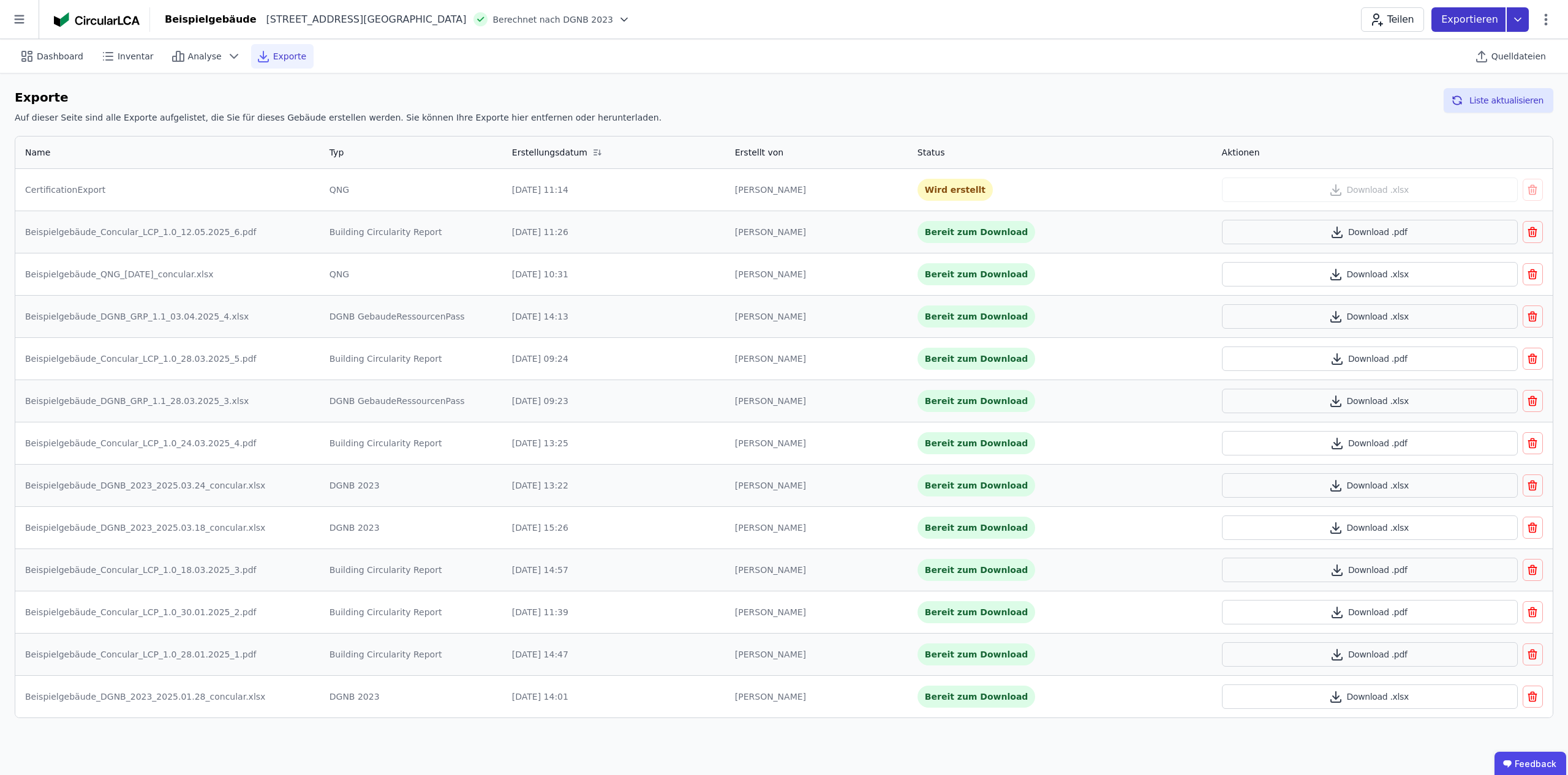
click at [1516, 22] on icon at bounding box center [1518, 20] width 22 height 24
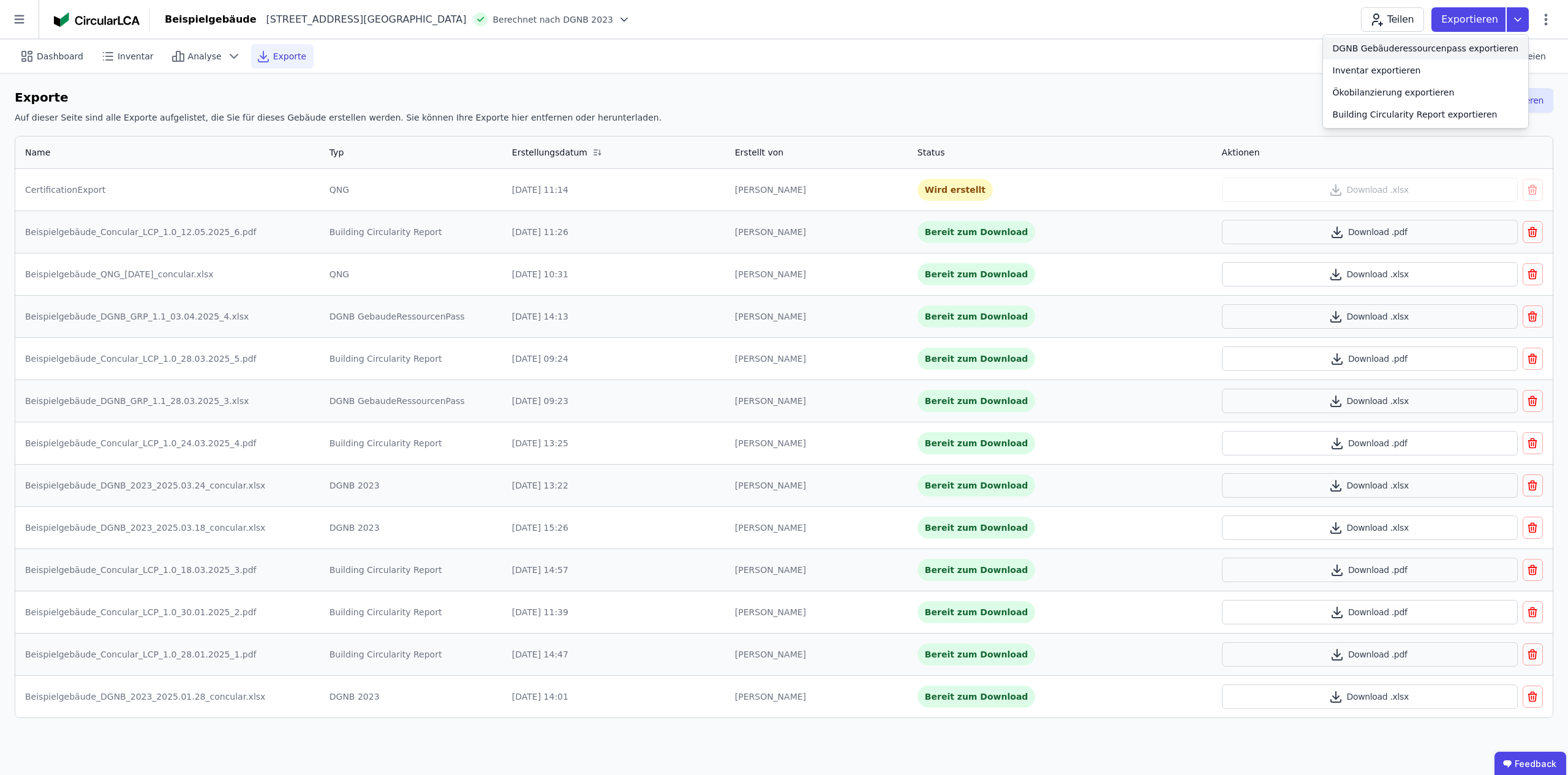
click at [1437, 41] on div "DGNB Gebäuderessourcenpass exportieren" at bounding box center [1425, 48] width 205 height 22
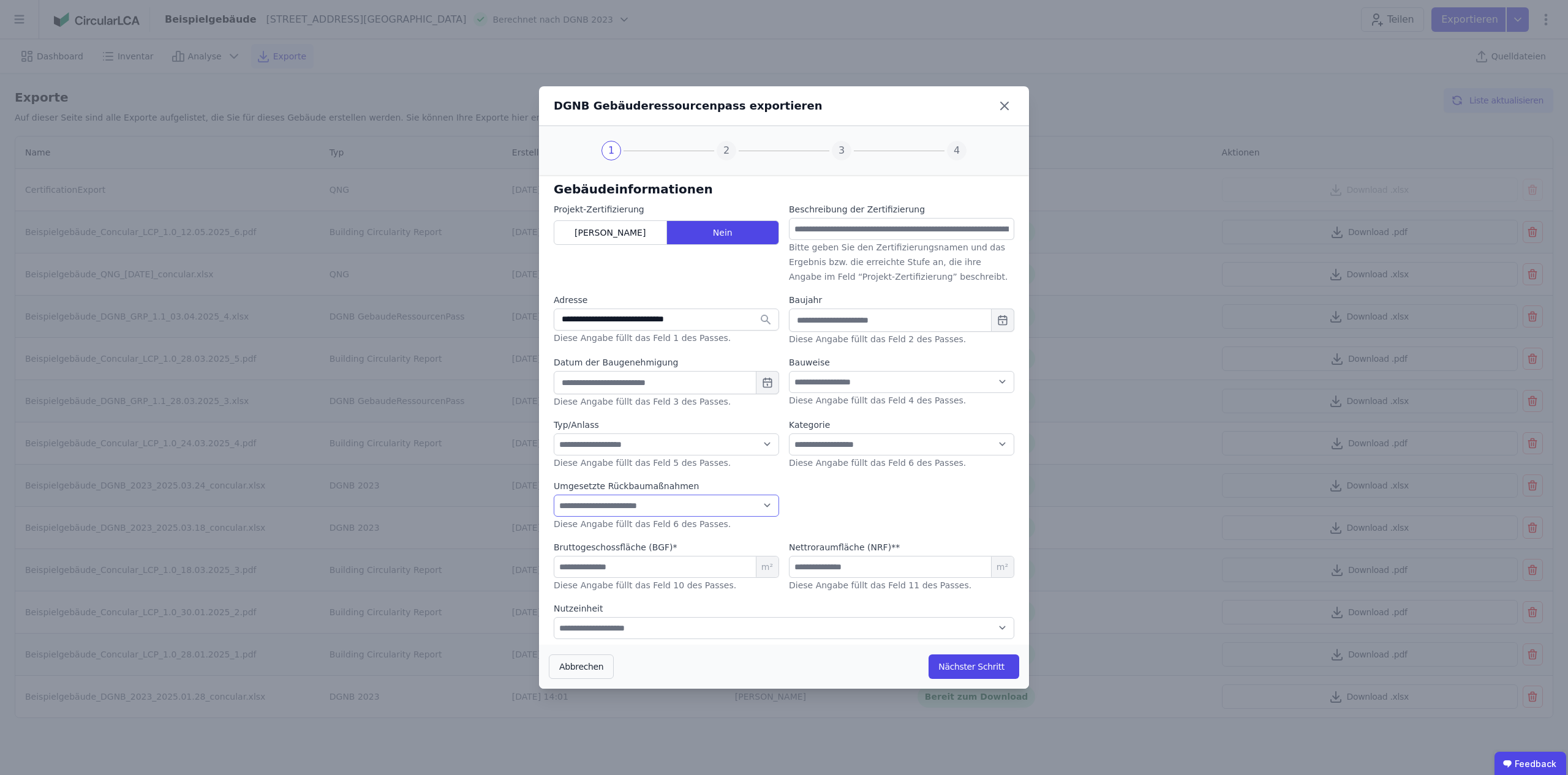
click at [761, 502] on select "**********" at bounding box center [667, 506] width 225 height 22
click at [958, 664] on button "Nächster Schritt" at bounding box center [974, 667] width 91 height 24
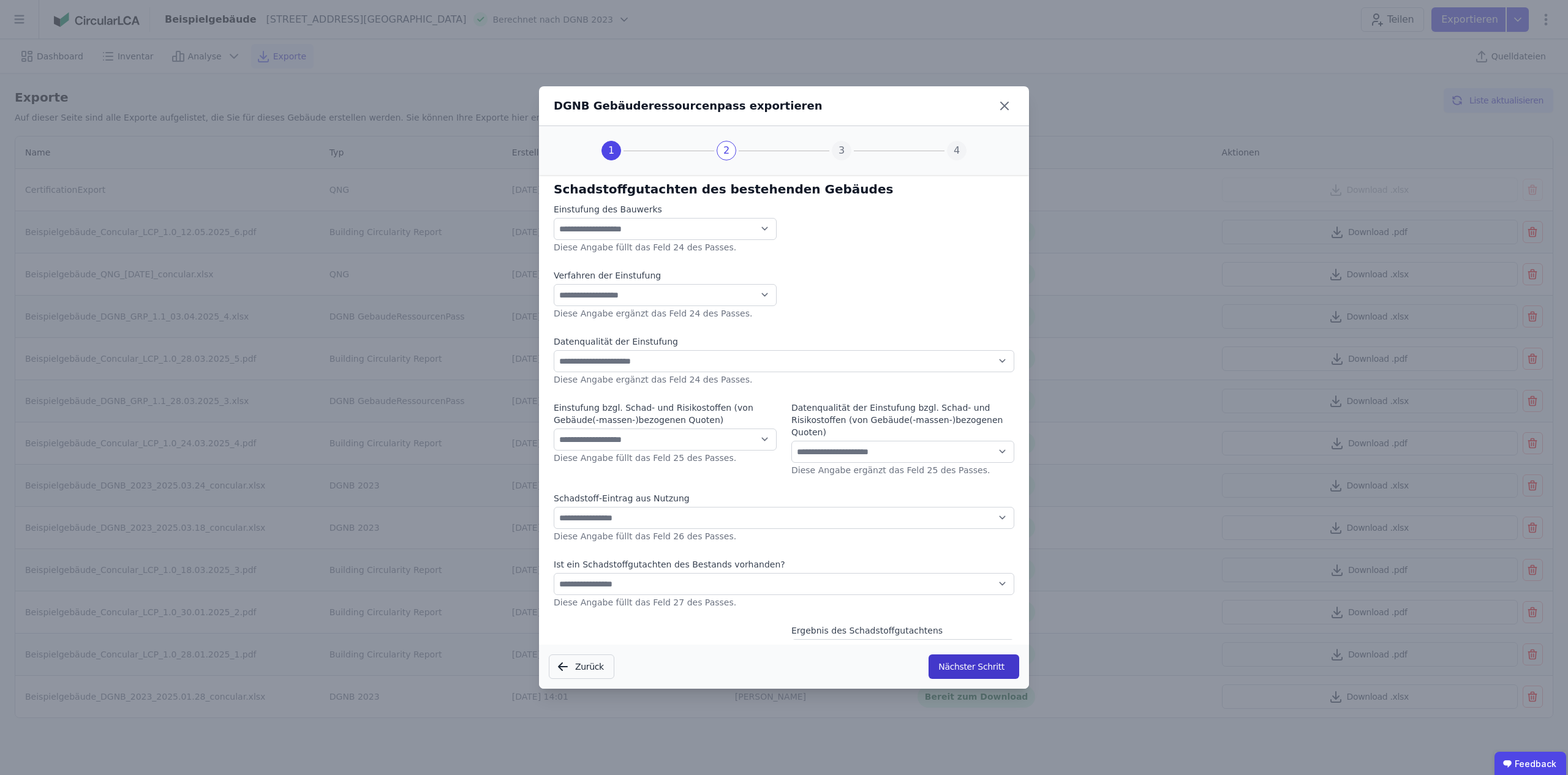
click at [968, 664] on button "Nächster Schritt" at bounding box center [974, 667] width 91 height 24
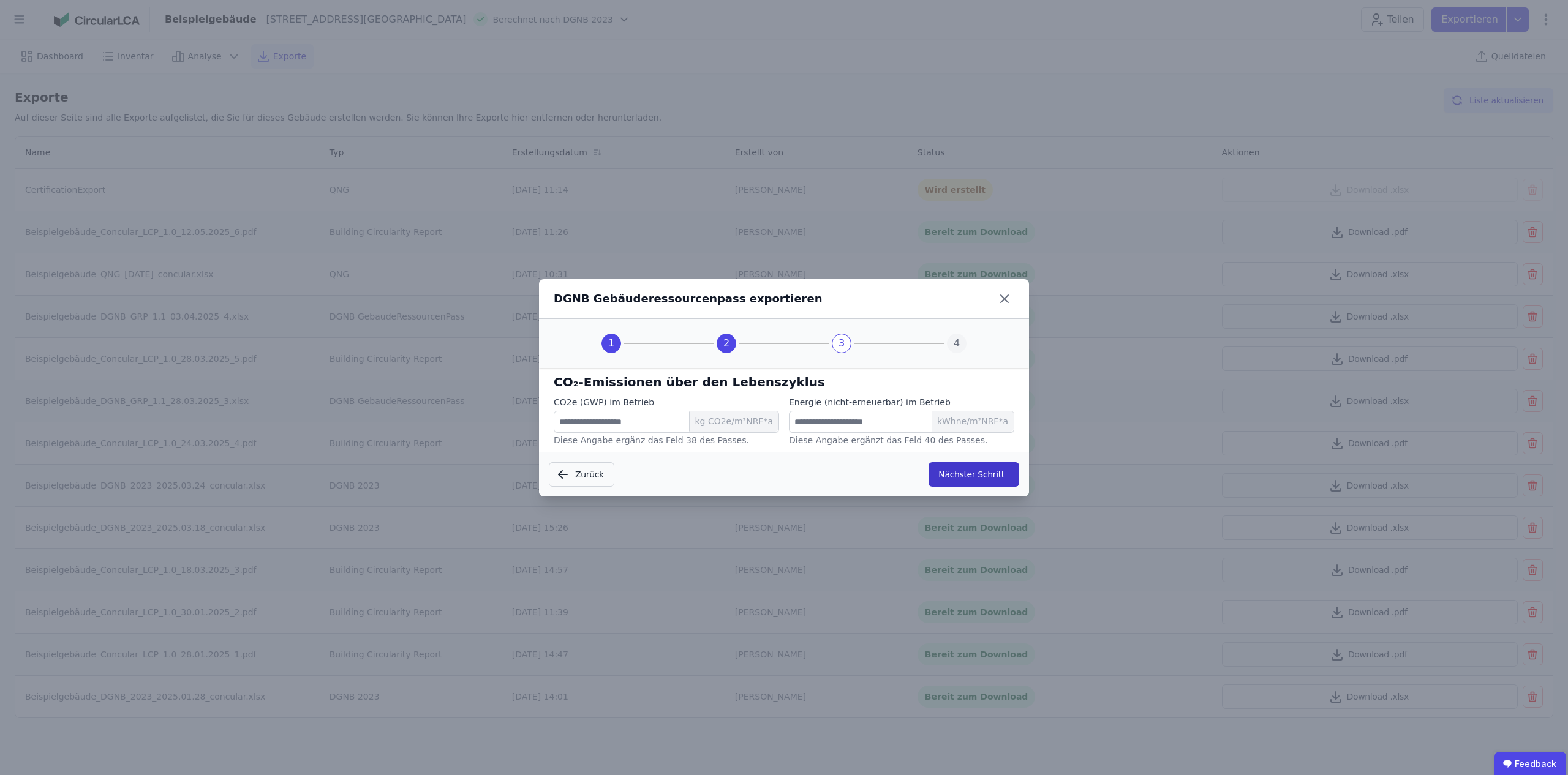
click at [973, 467] on button "Nächster Schritt" at bounding box center [974, 474] width 91 height 24
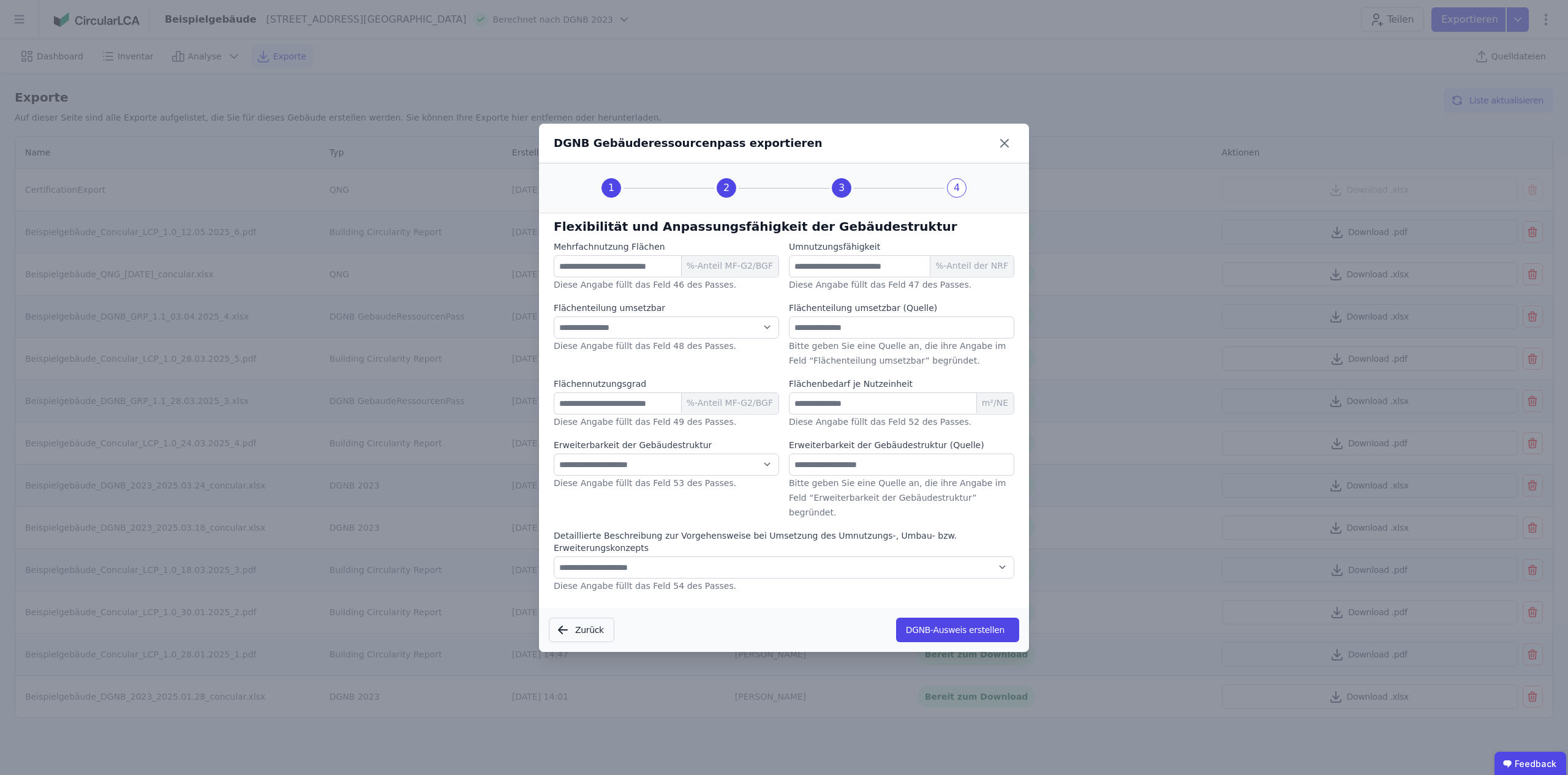
click at [935, 622] on button "DGNB-Ausweis erstellen" at bounding box center [958, 630] width 123 height 24
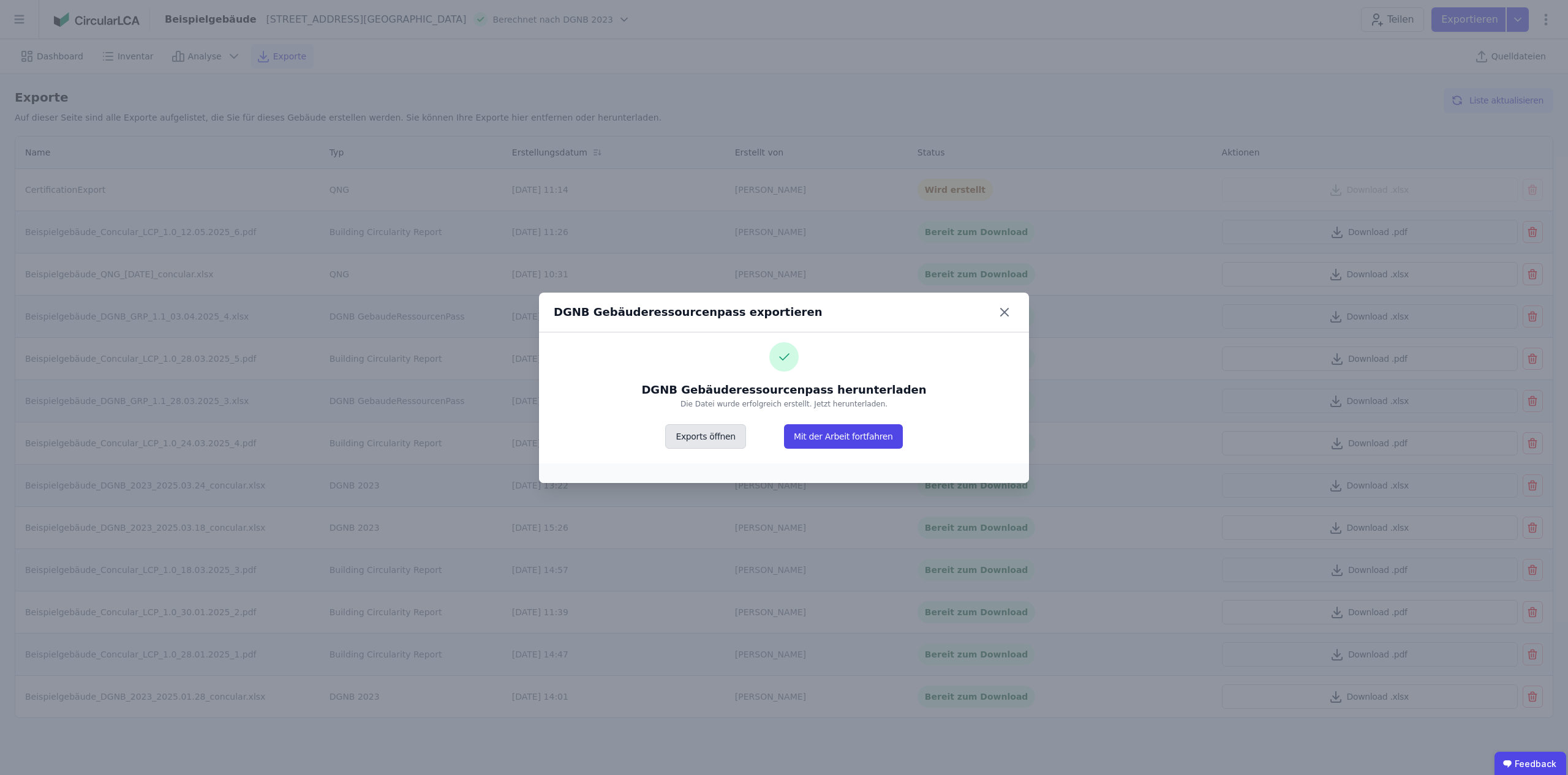
click at [726, 441] on button "Exports öffnen" at bounding box center [705, 436] width 80 height 24
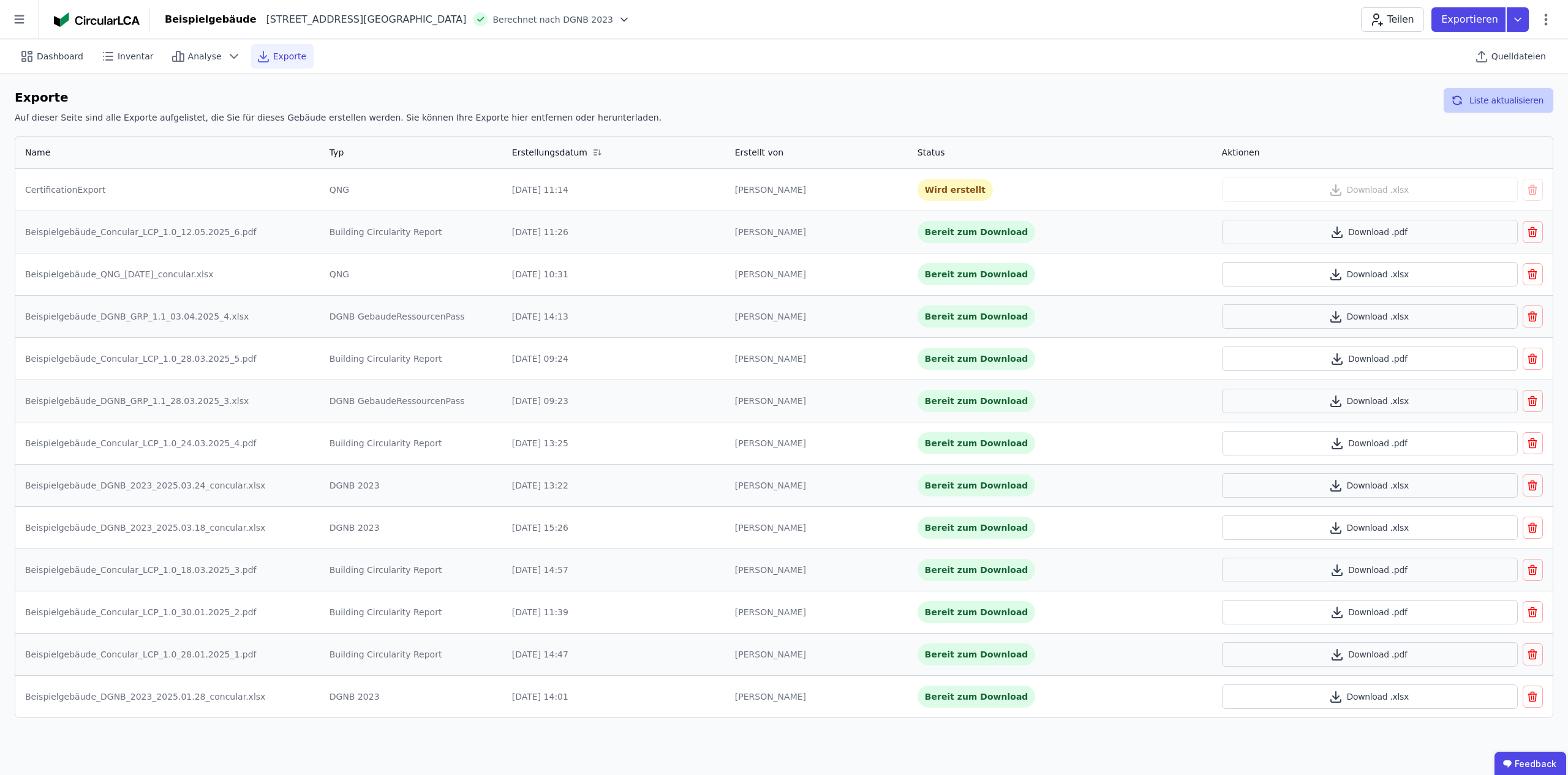
click at [1489, 98] on button "Liste aktualisieren" at bounding box center [1499, 100] width 110 height 24
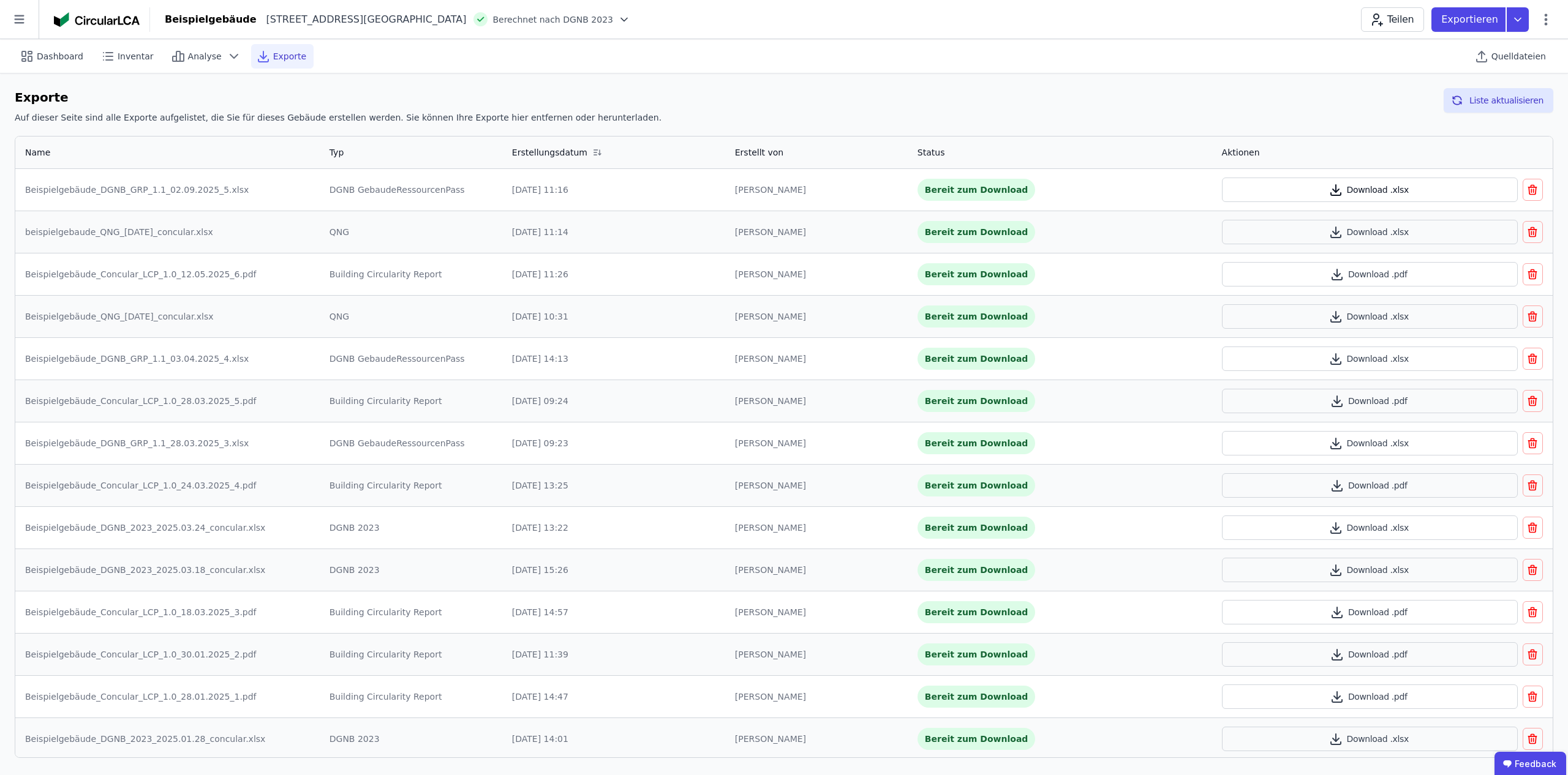
click at [1415, 192] on button "Download .xlsx" at bounding box center [1370, 190] width 296 height 24
